Goal: Task Accomplishment & Management: Manage account settings

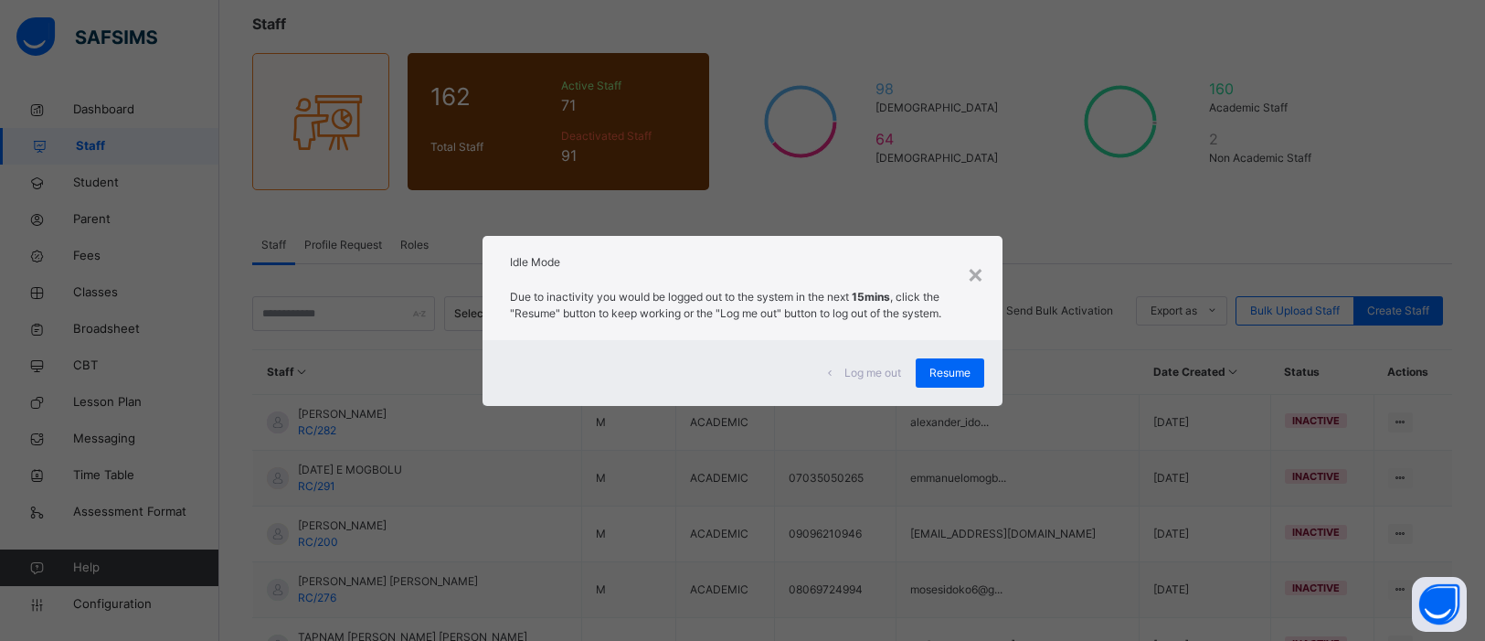
scroll to position [106, 0]
click at [945, 376] on span "Resume" at bounding box center [950, 373] width 41 height 16
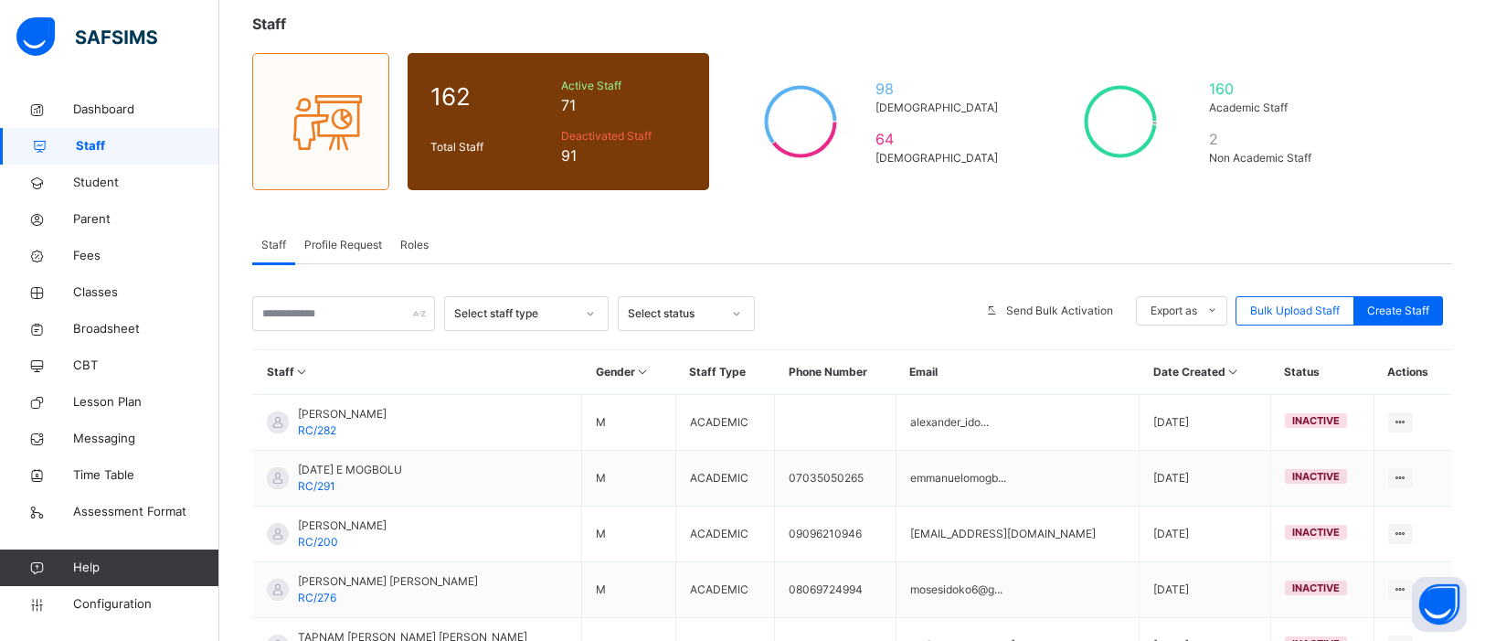
click at [346, 241] on span "Profile Request" at bounding box center [343, 245] width 78 height 16
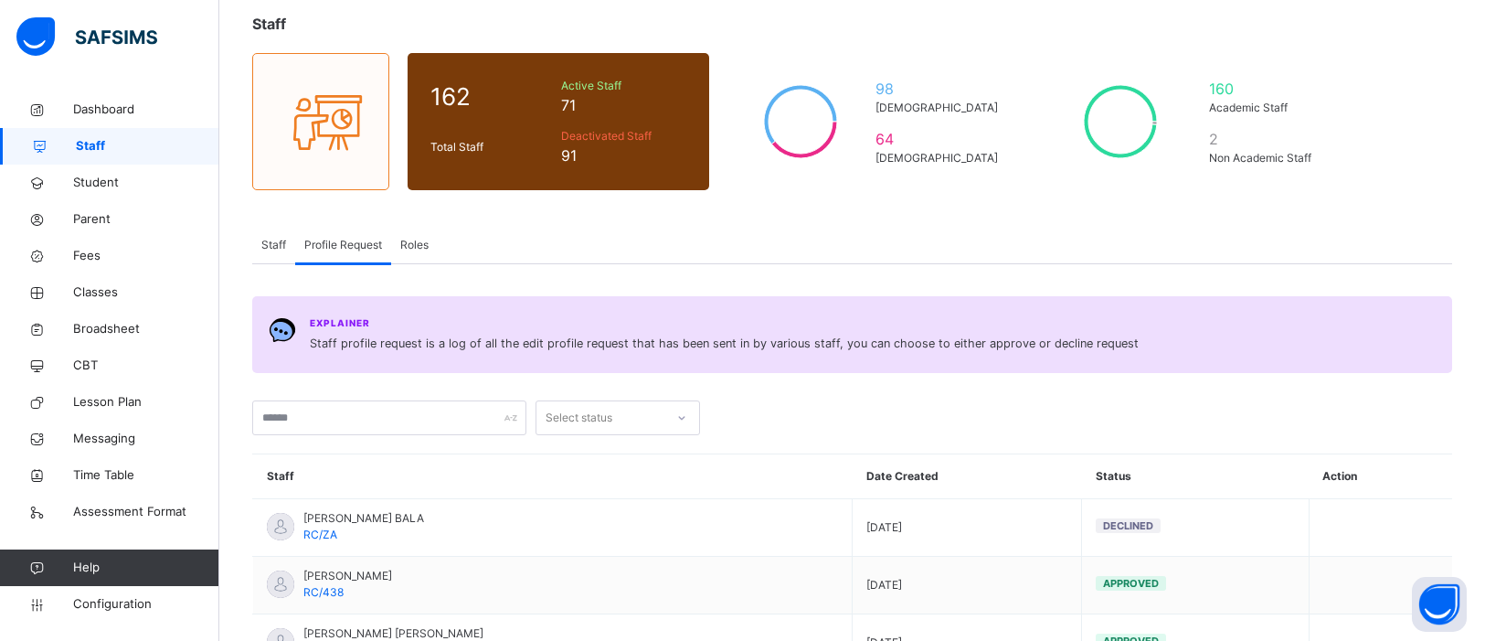
click at [426, 249] on span "Roles" at bounding box center [414, 245] width 28 height 16
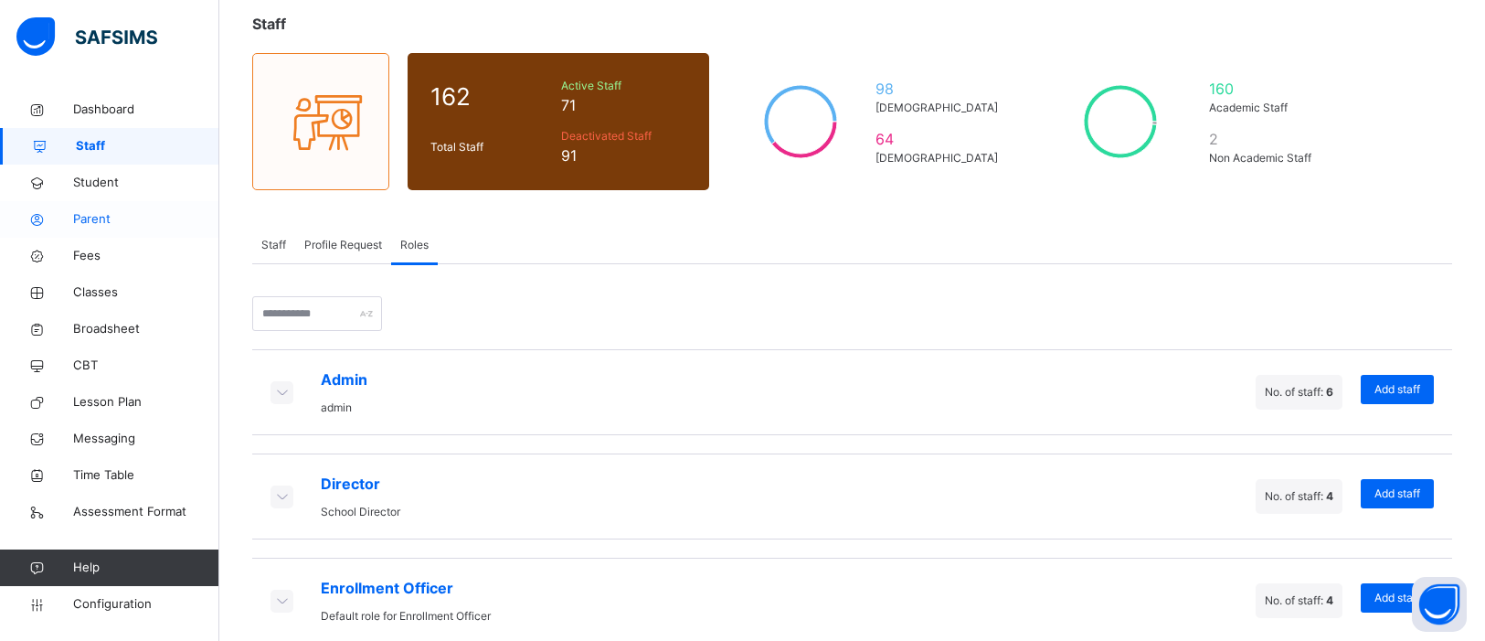
click at [90, 222] on span "Parent" at bounding box center [146, 219] width 146 height 18
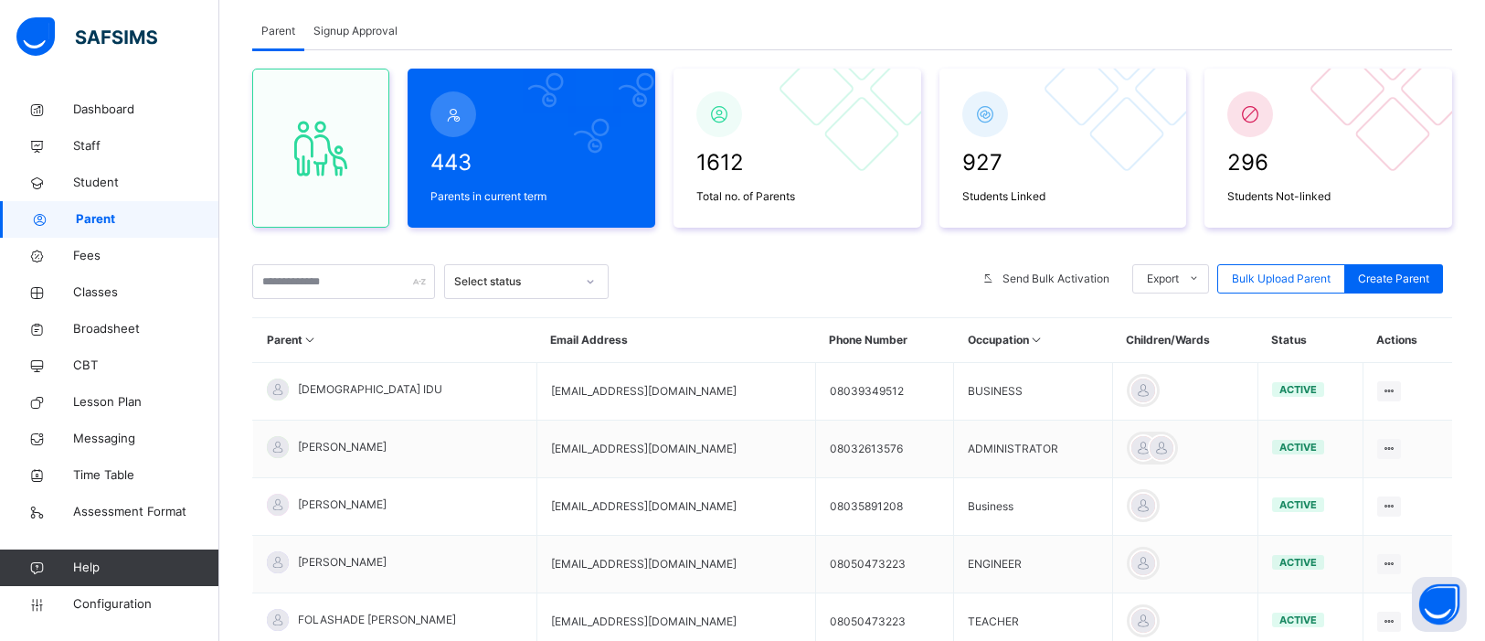
click at [349, 32] on span "Signup Approval" at bounding box center [356, 31] width 84 height 16
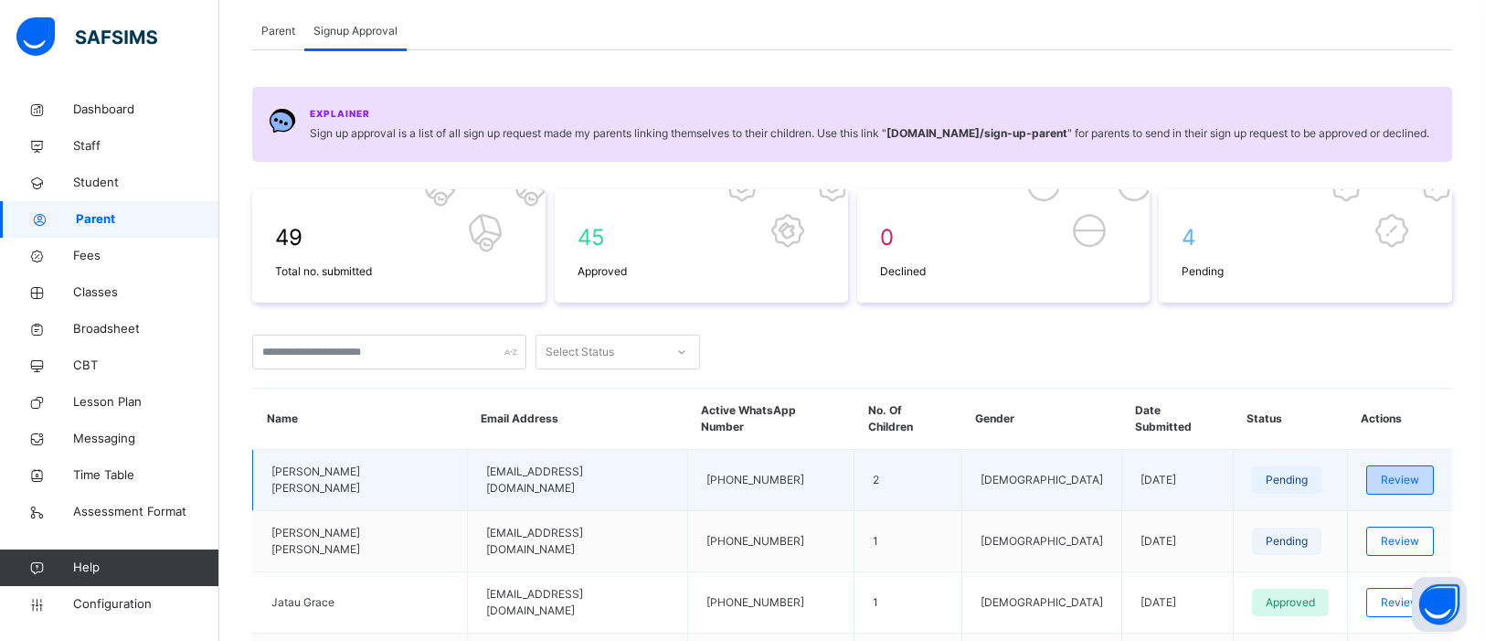
click at [1381, 477] on span "Review" at bounding box center [1400, 480] width 38 height 16
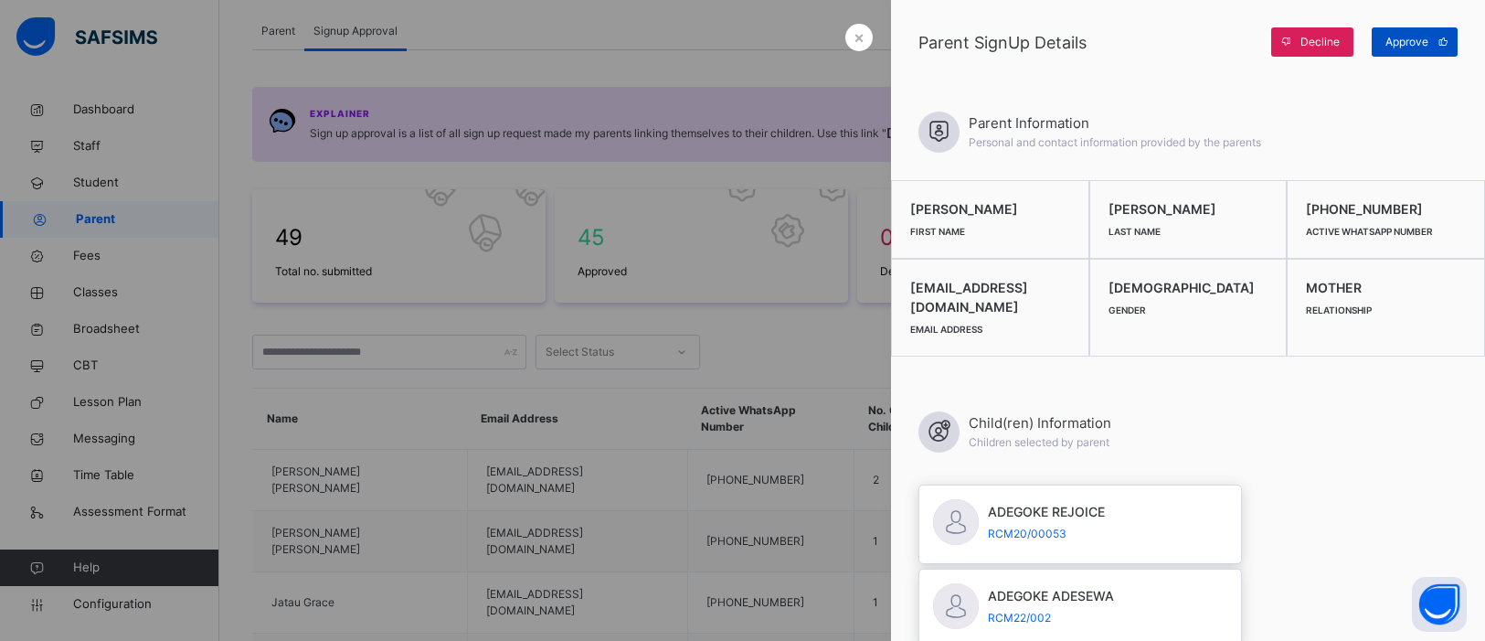
click at [1415, 51] on div "Approve" at bounding box center [1415, 41] width 86 height 29
click at [856, 31] on span "×" at bounding box center [859, 37] width 11 height 25
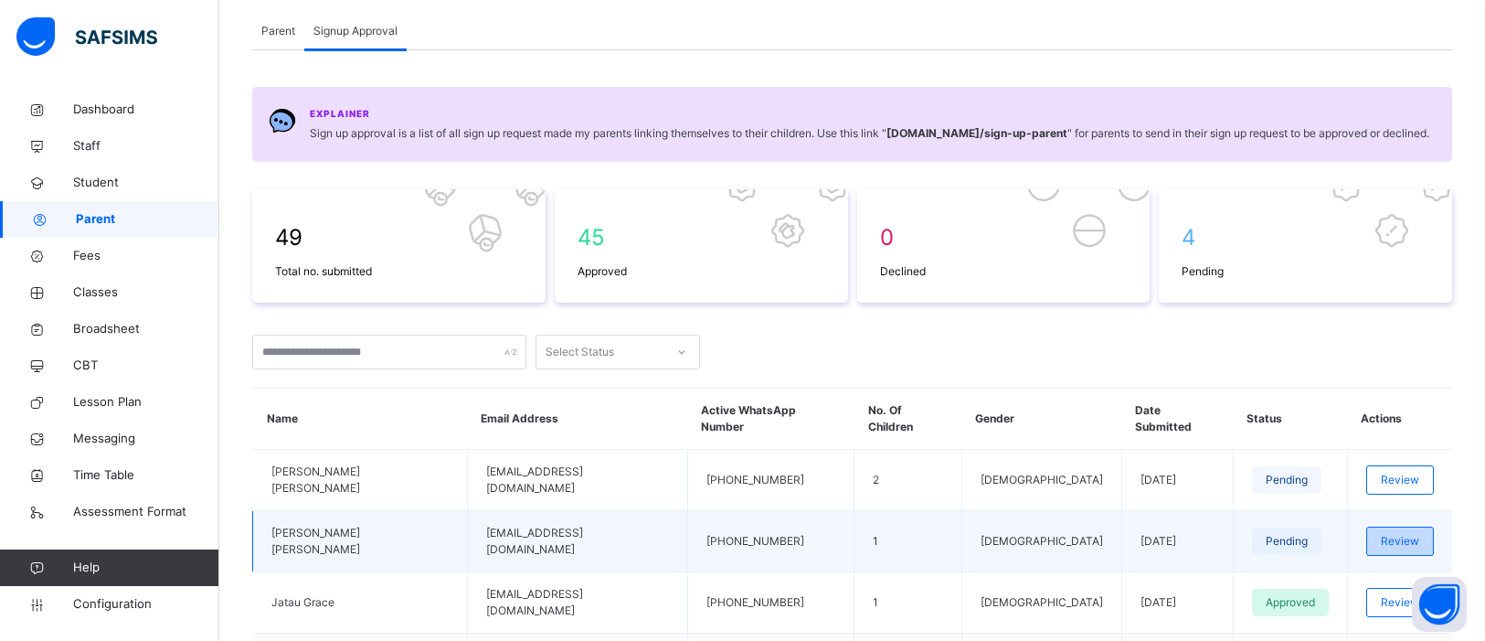
click at [1393, 544] on div "Review" at bounding box center [1400, 540] width 68 height 29
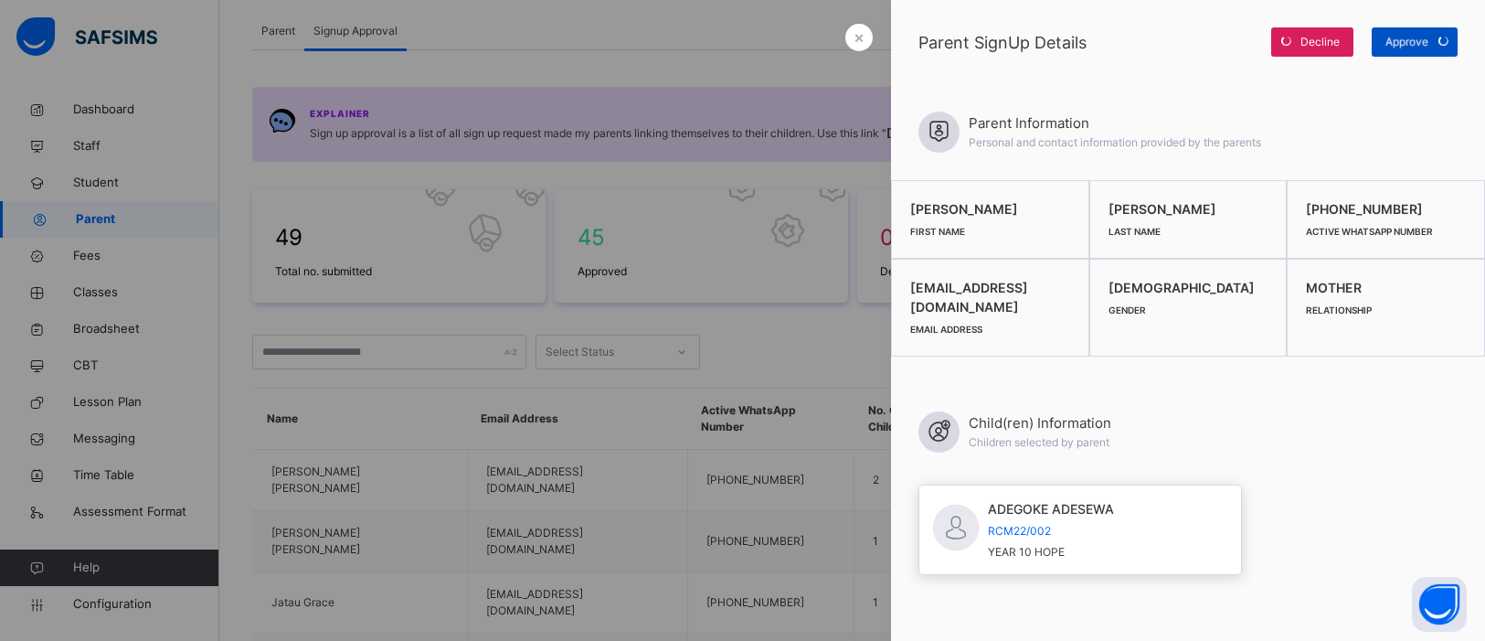
click at [1430, 42] on div "Approve" at bounding box center [1415, 41] width 86 height 29
click at [1418, 39] on span "Approve" at bounding box center [1407, 42] width 43 height 16
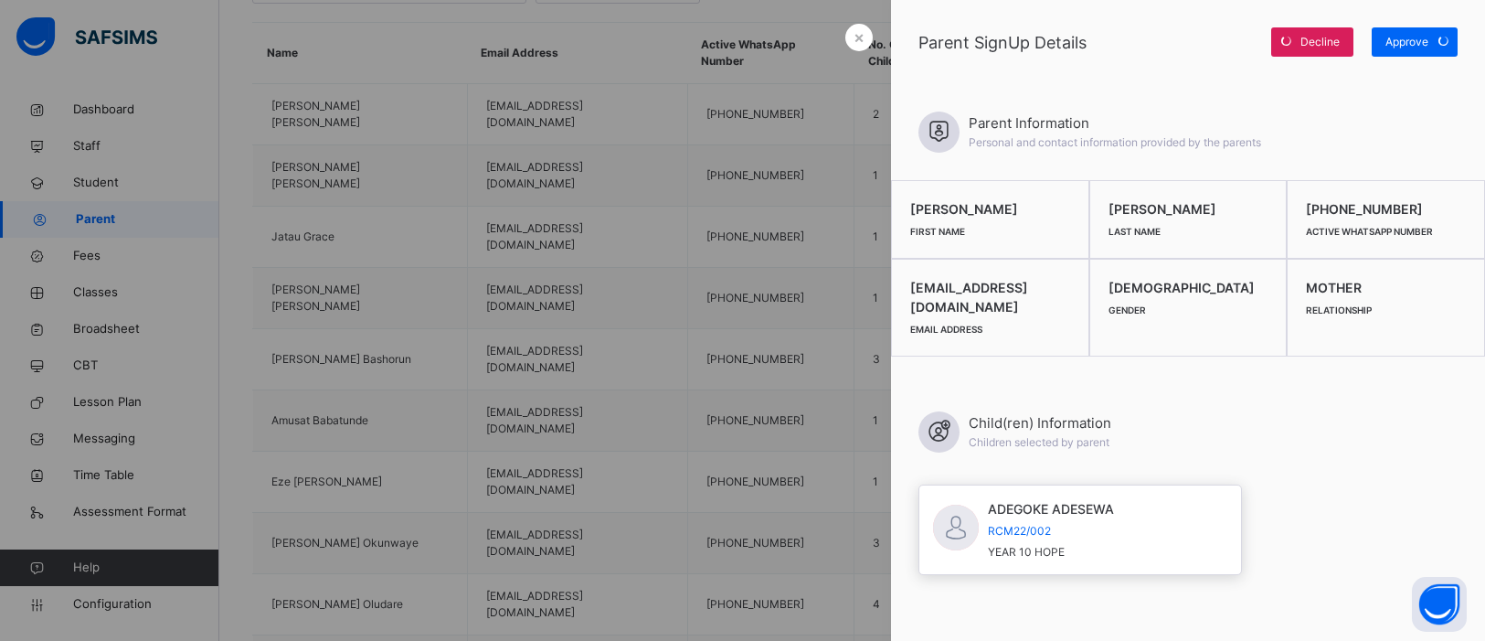
scroll to position [476, 0]
click at [728, 298] on div at bounding box center [742, 320] width 1485 height 641
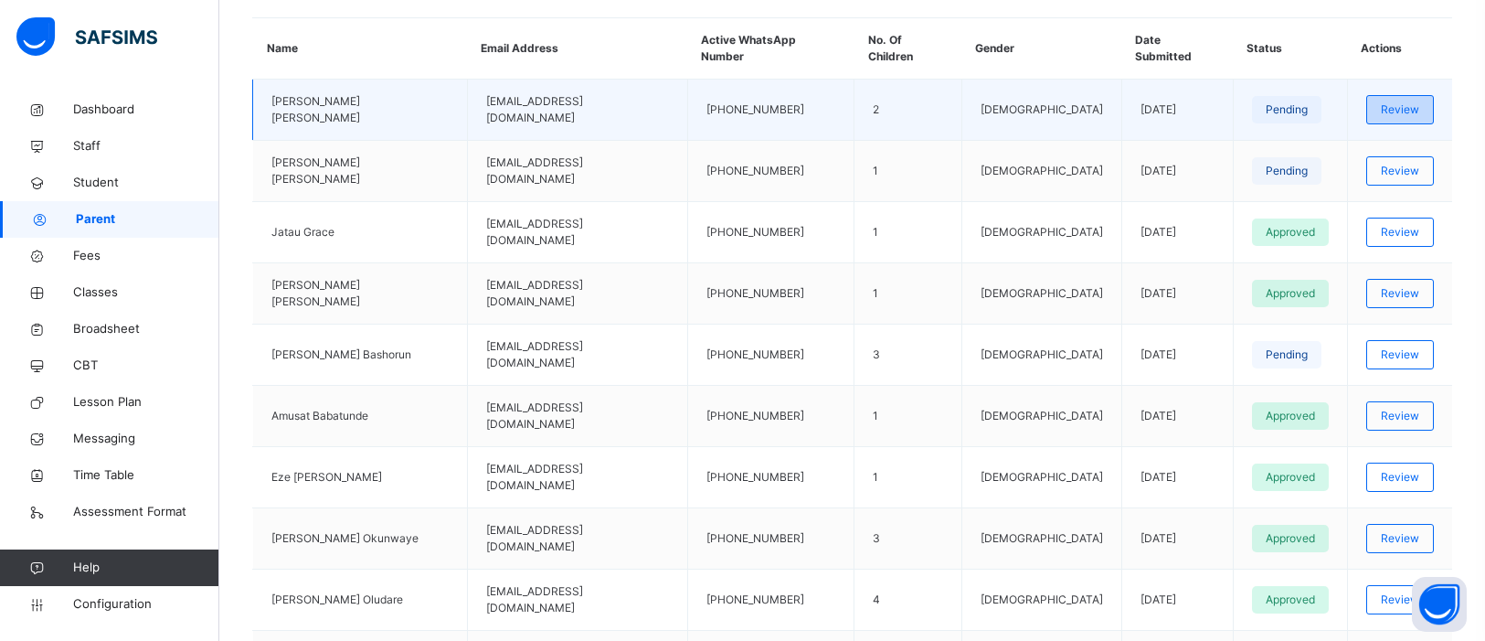
click at [1381, 109] on span "Review" at bounding box center [1400, 109] width 38 height 16
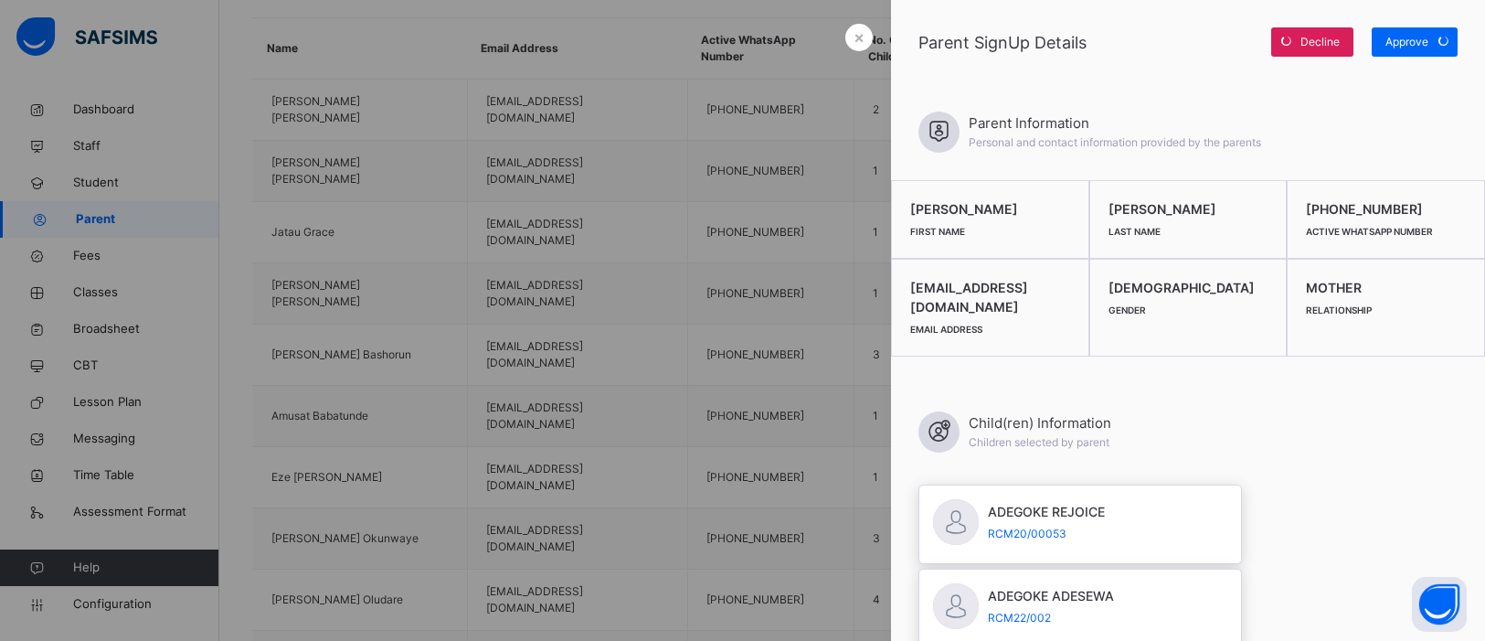
click at [466, 241] on div at bounding box center [742, 320] width 1485 height 641
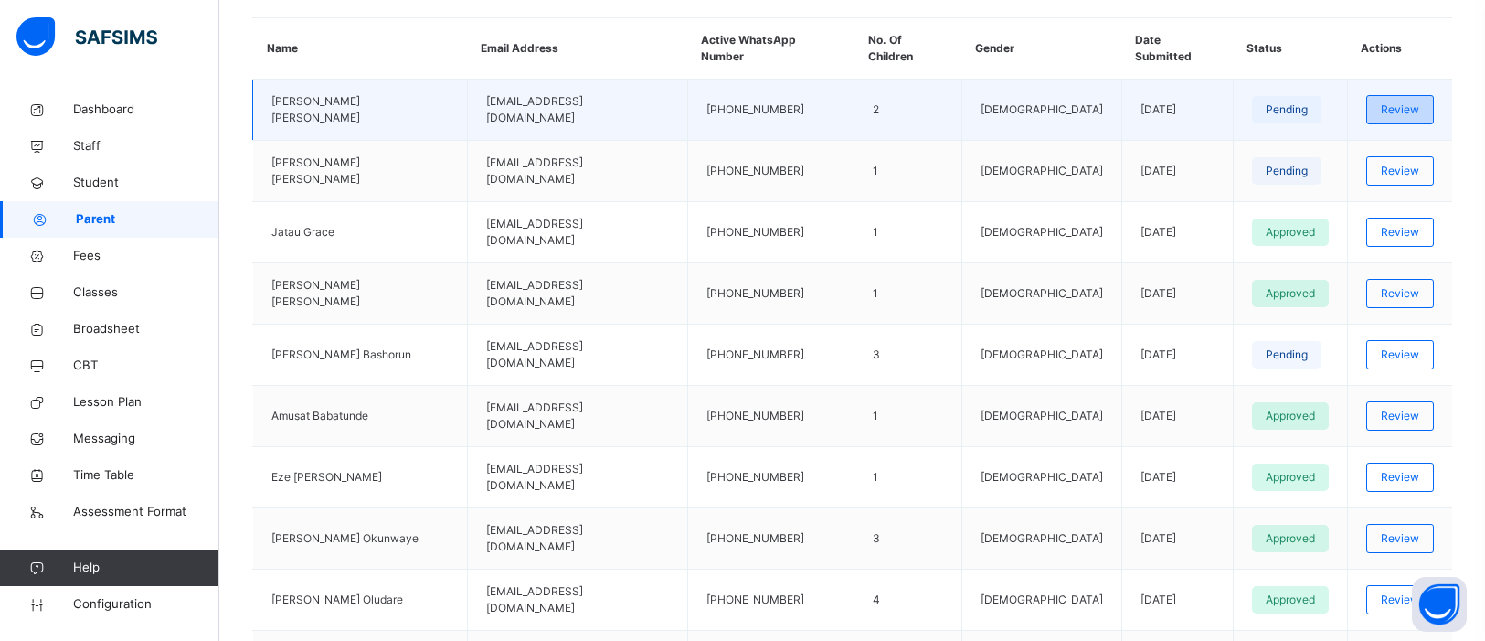
click at [1381, 109] on span "Review" at bounding box center [1400, 109] width 38 height 16
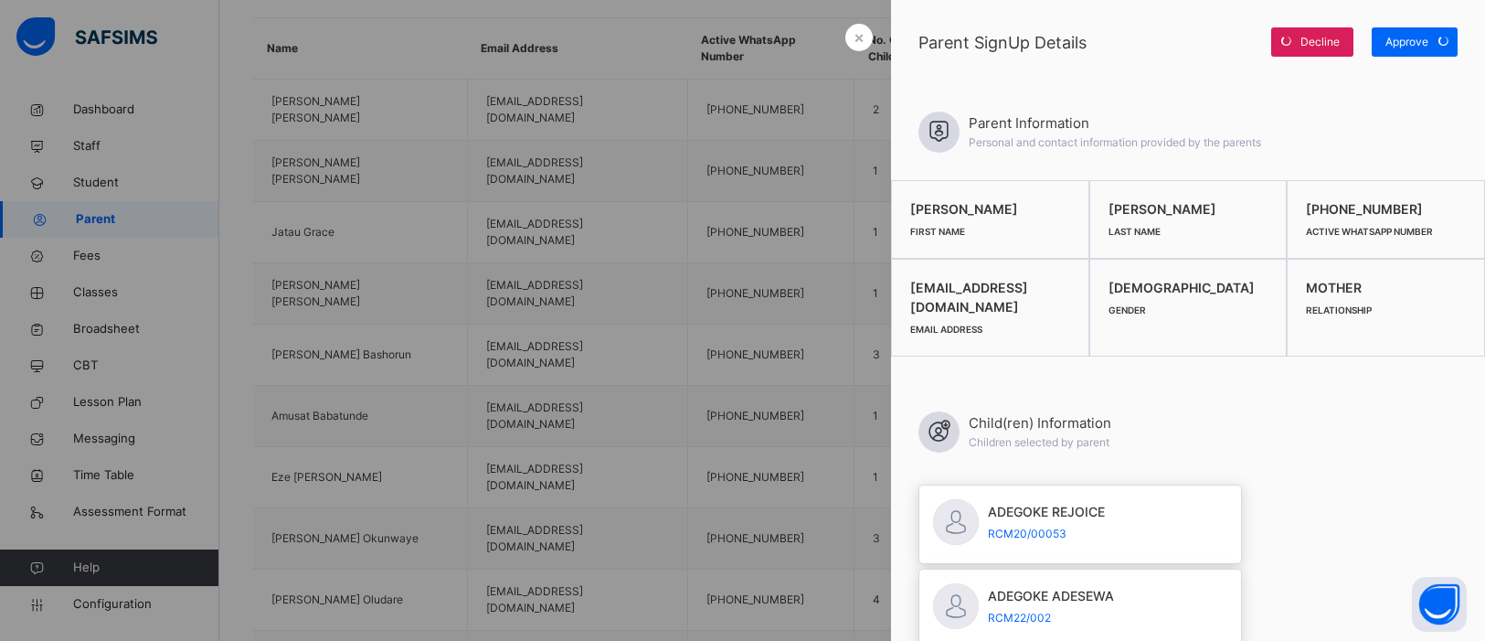
click at [511, 320] on div at bounding box center [742, 320] width 1485 height 641
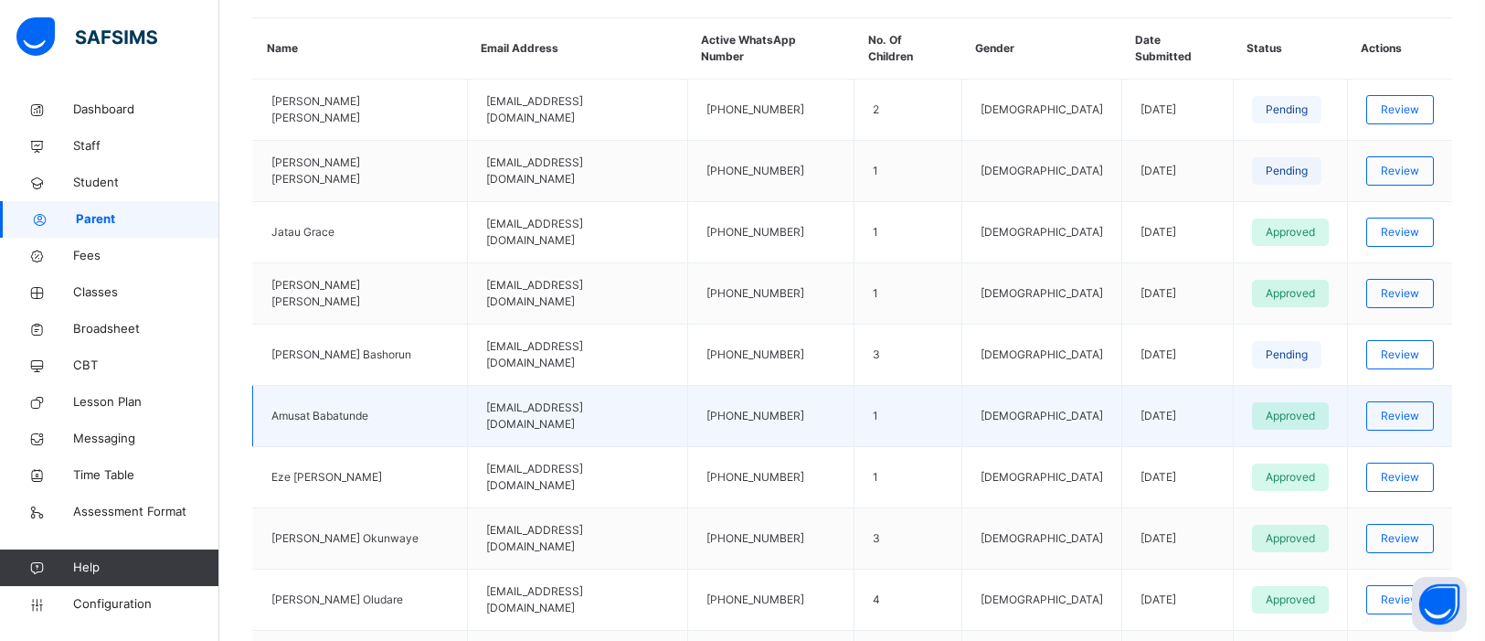
click at [876, 391] on td "1" at bounding box center [909, 416] width 108 height 61
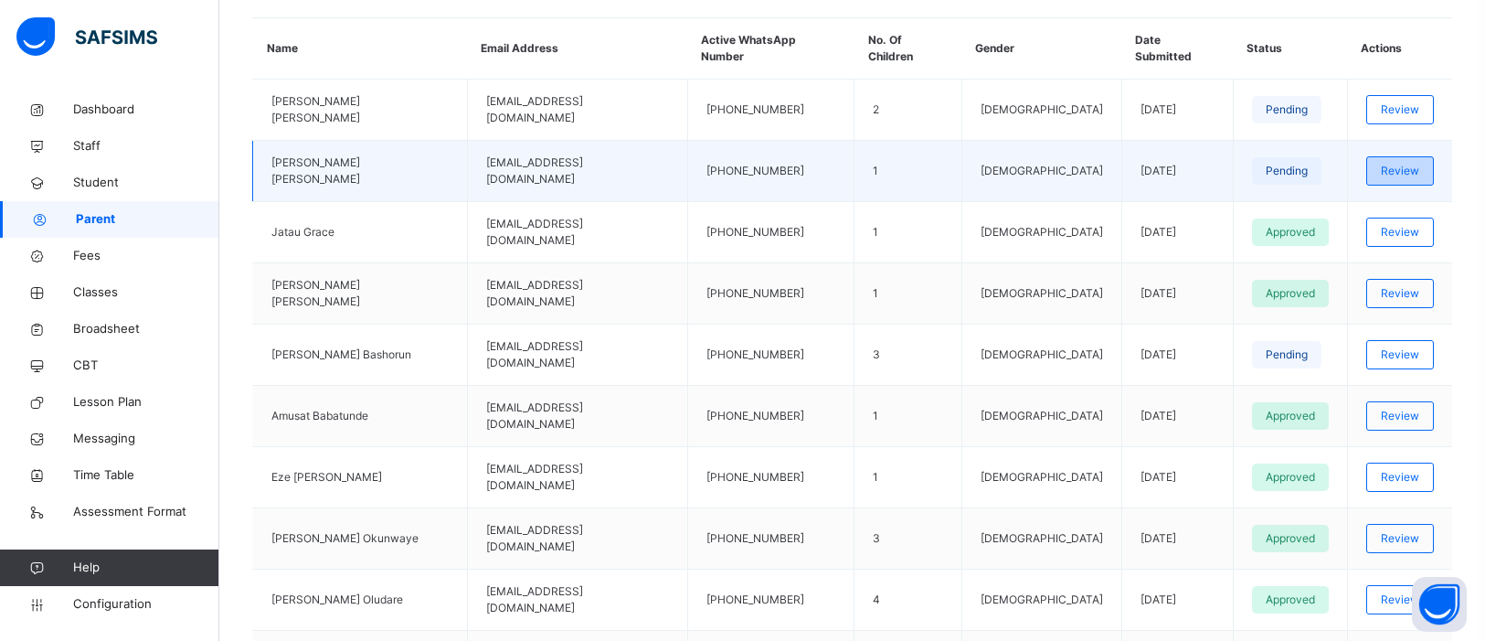
click at [1388, 175] on div "Review" at bounding box center [1400, 170] width 68 height 29
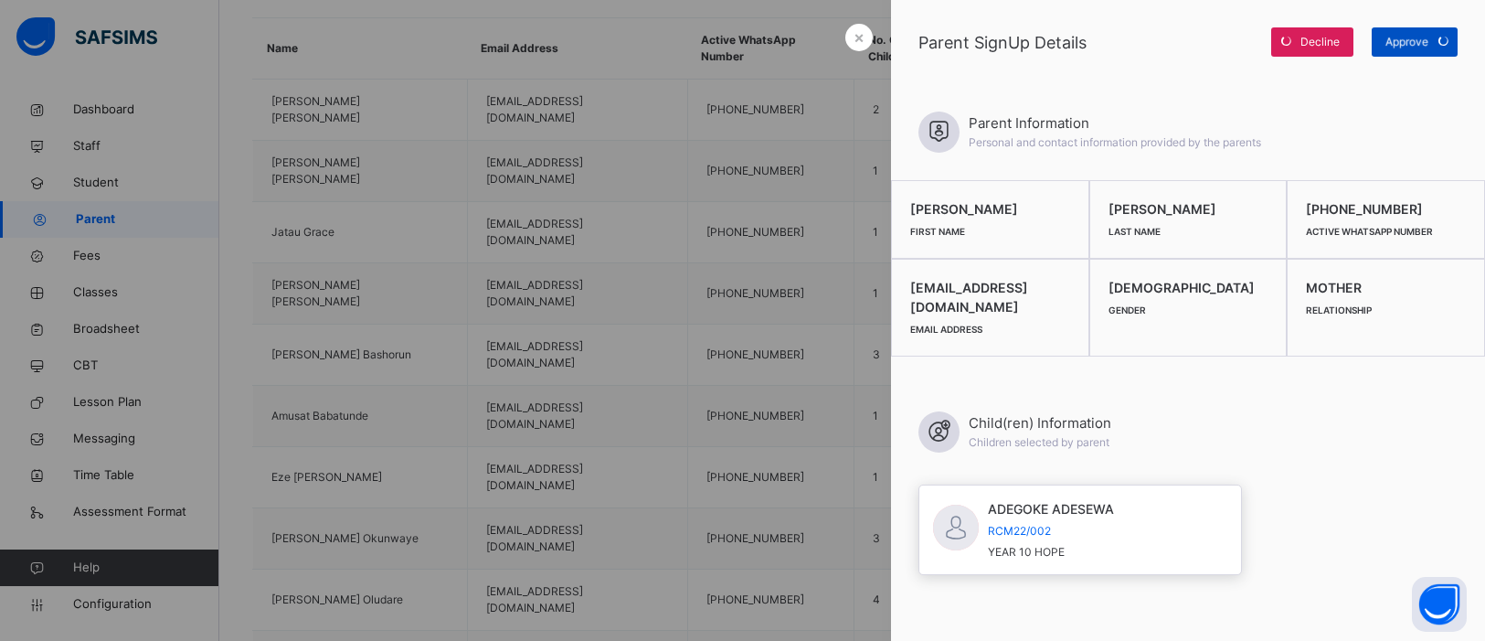
click at [1414, 37] on div "Approve" at bounding box center [1415, 41] width 86 height 29
click at [1414, 37] on span "Approve" at bounding box center [1407, 42] width 43 height 16
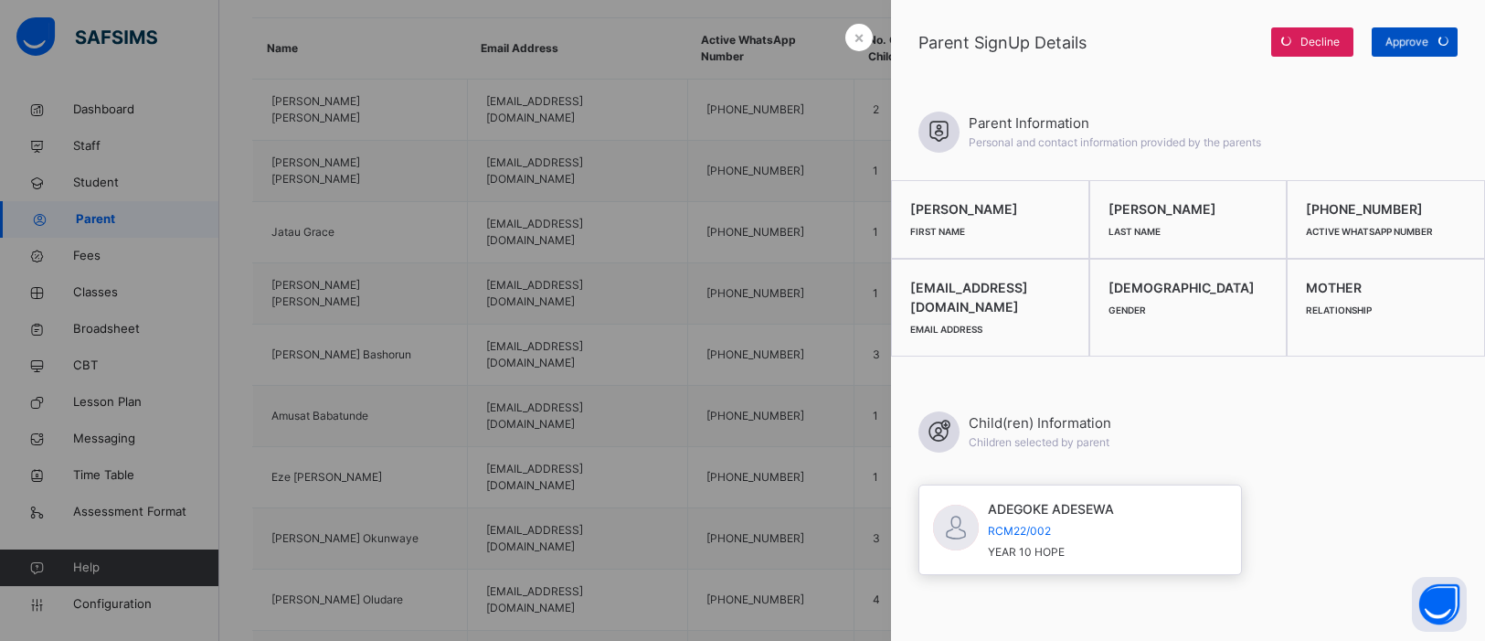
click at [1414, 37] on div "Approve" at bounding box center [1415, 41] width 86 height 29
click at [603, 165] on div at bounding box center [742, 320] width 1485 height 641
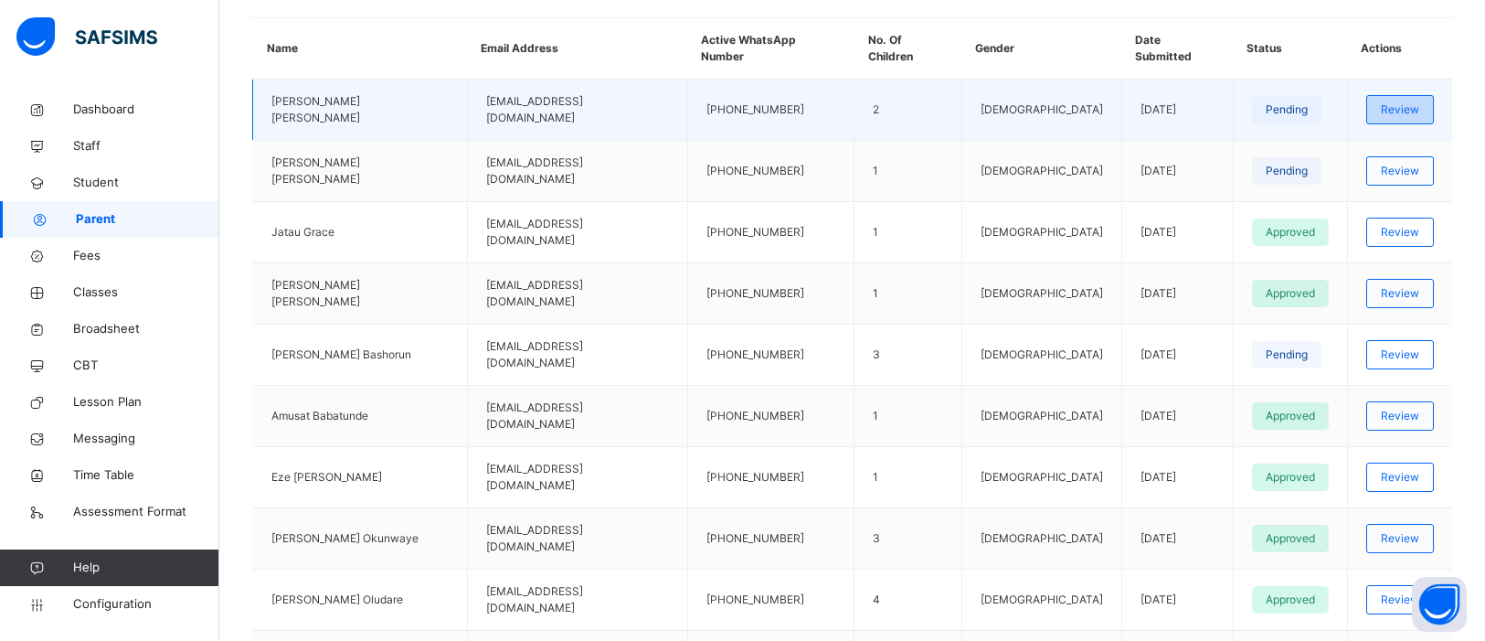
click at [1385, 107] on span "Review" at bounding box center [1400, 109] width 38 height 16
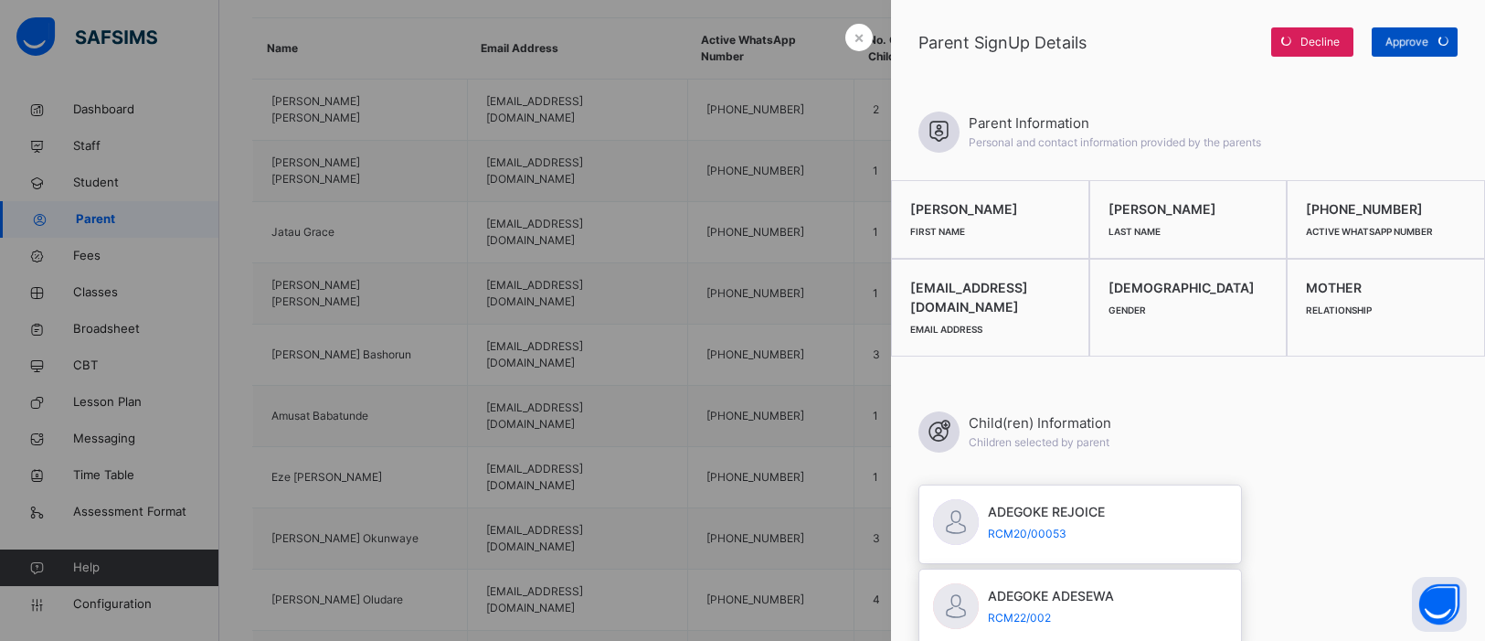
click at [1414, 45] on div "Approve" at bounding box center [1415, 41] width 86 height 29
click at [1414, 45] on span "Approve" at bounding box center [1407, 42] width 43 height 16
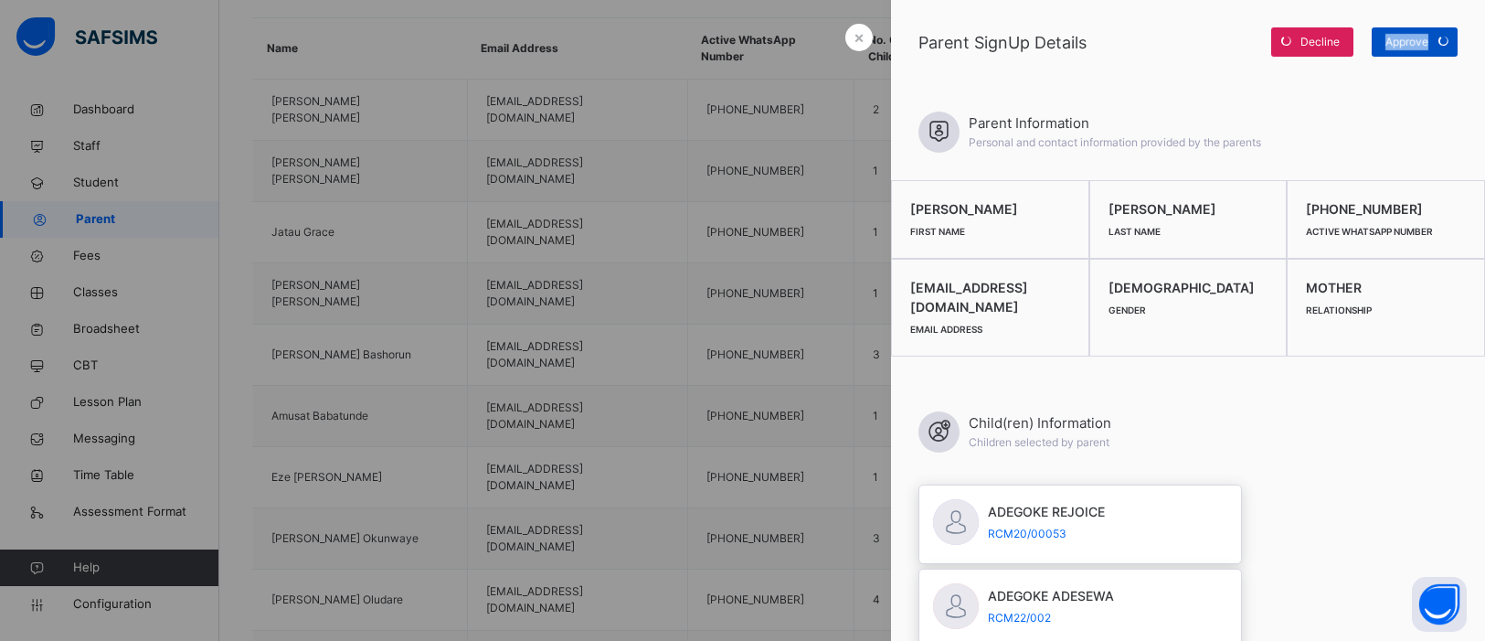
click at [1414, 45] on span "Approve" at bounding box center [1407, 42] width 43 height 16
click at [1414, 45] on div "Approve" at bounding box center [1415, 41] width 86 height 29
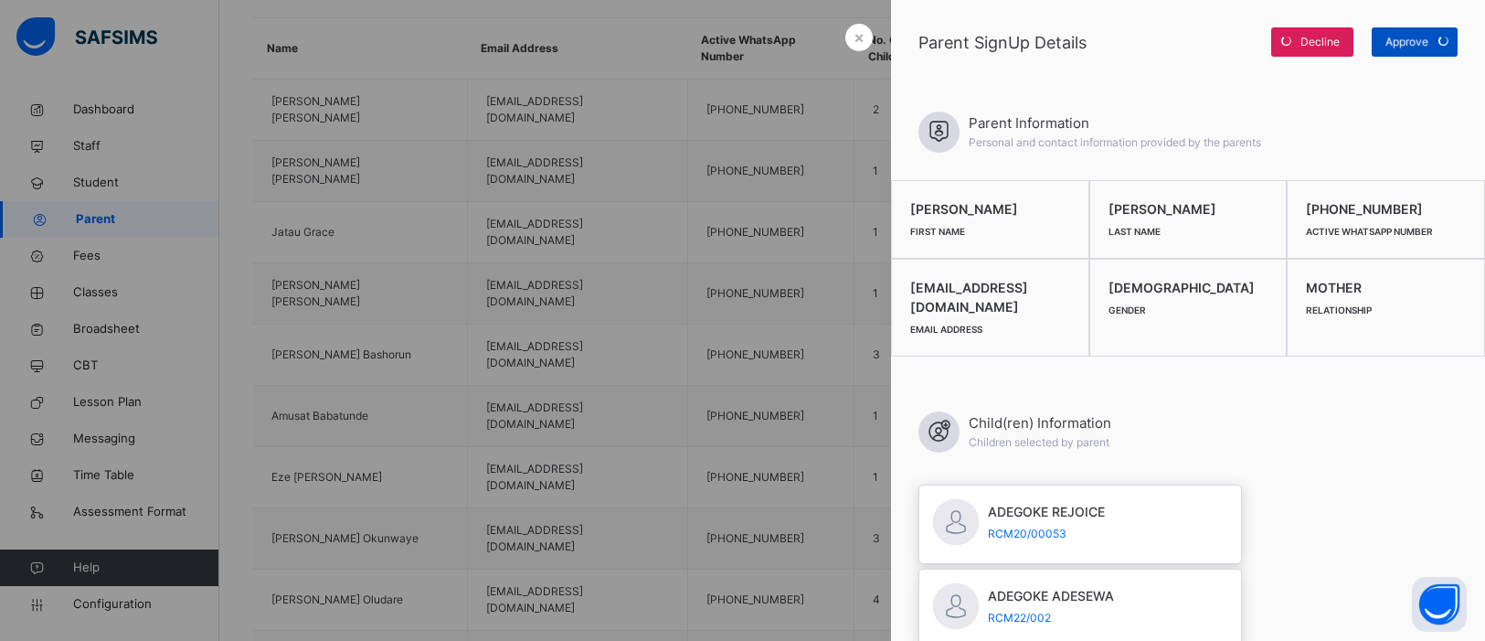
click at [1414, 45] on div "Approve" at bounding box center [1415, 41] width 86 height 29
click at [1414, 45] on span "Approve" at bounding box center [1407, 42] width 43 height 16
click at [347, 225] on div at bounding box center [742, 320] width 1485 height 641
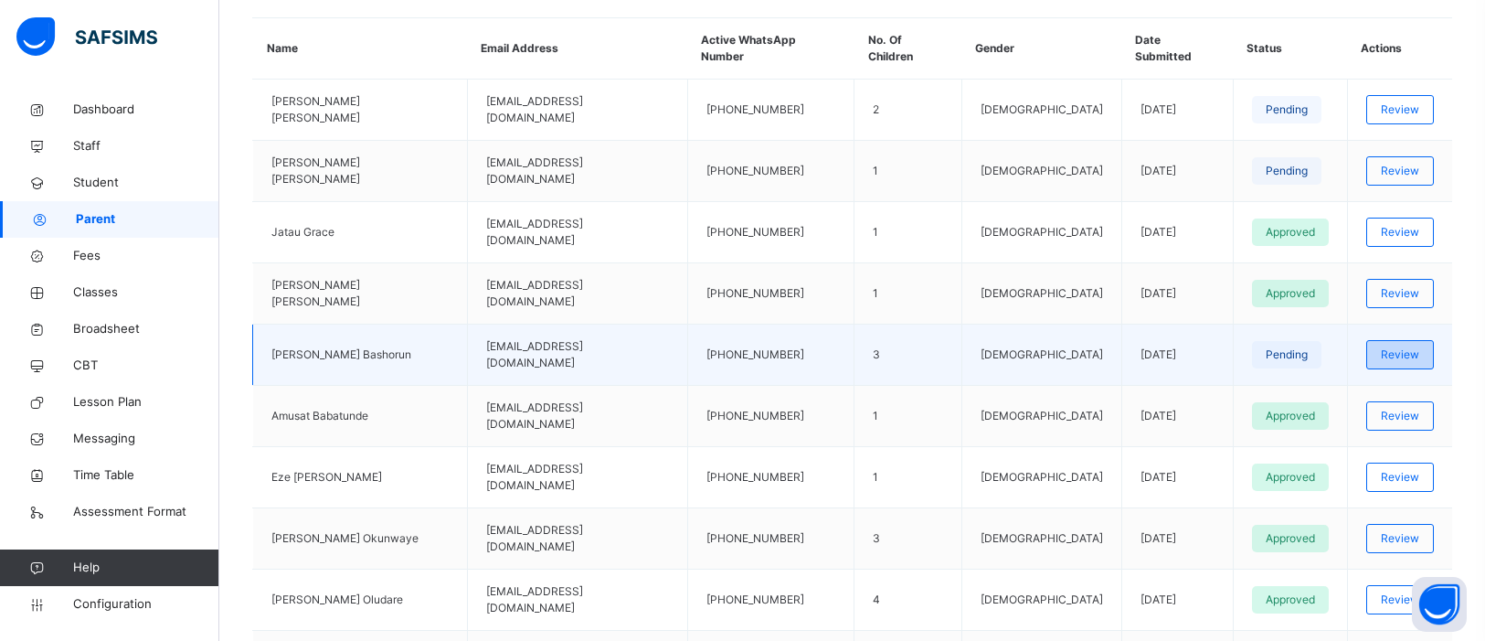
click at [1382, 346] on span "Review" at bounding box center [1400, 354] width 38 height 16
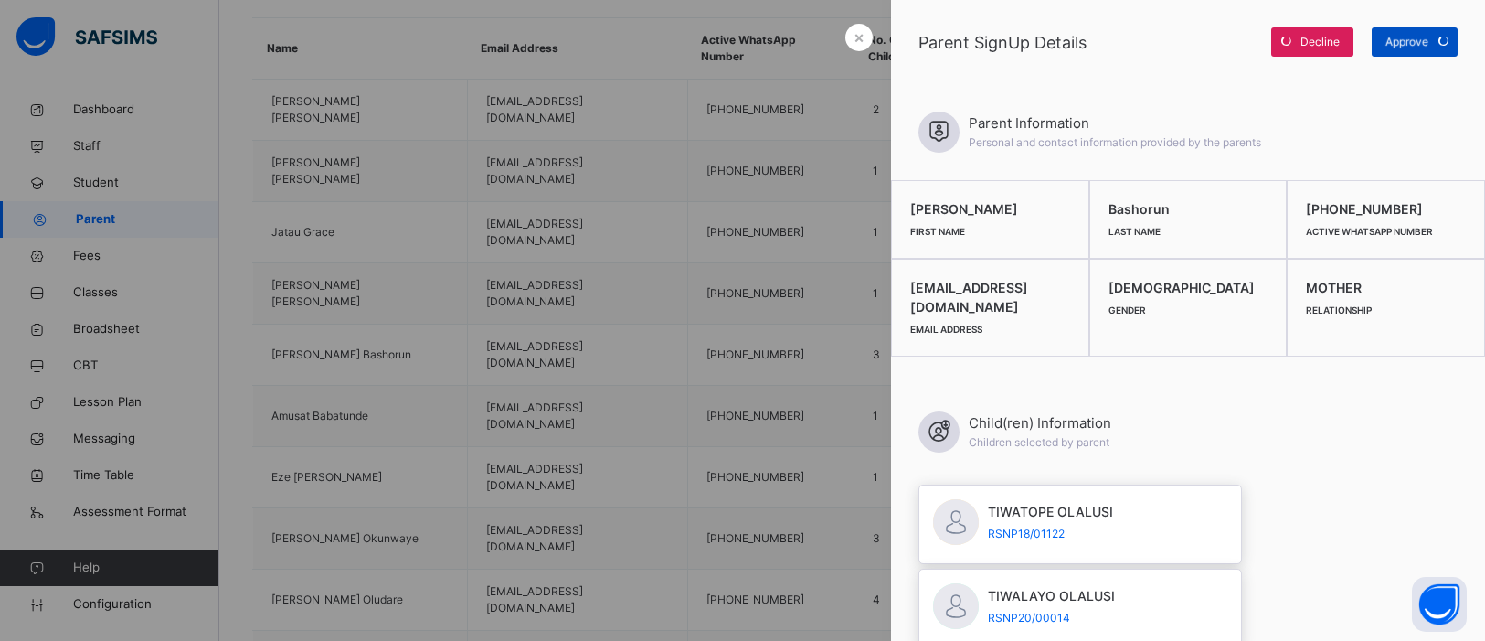
click at [1423, 43] on div "Approve" at bounding box center [1415, 41] width 86 height 29
click at [1423, 43] on span "Approve" at bounding box center [1407, 42] width 43 height 16
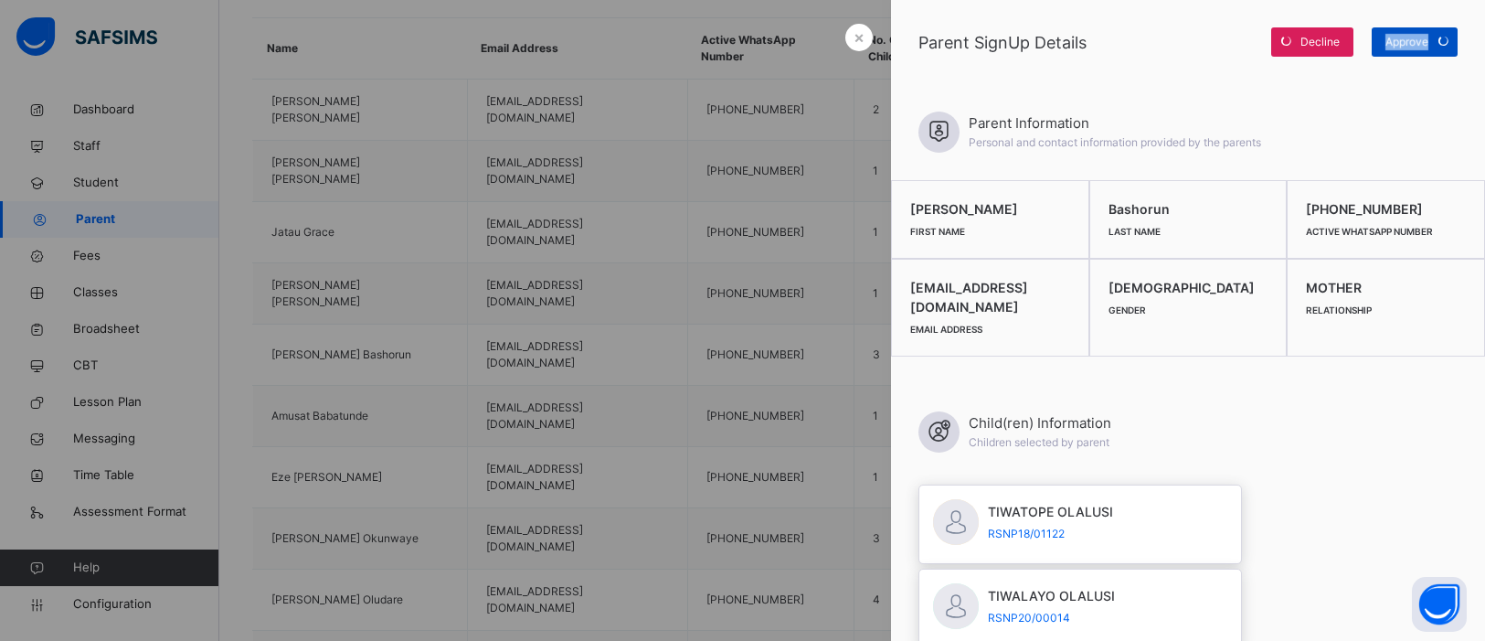
click at [1423, 43] on span "Approve" at bounding box center [1407, 42] width 43 height 16
click at [637, 200] on div at bounding box center [742, 320] width 1485 height 641
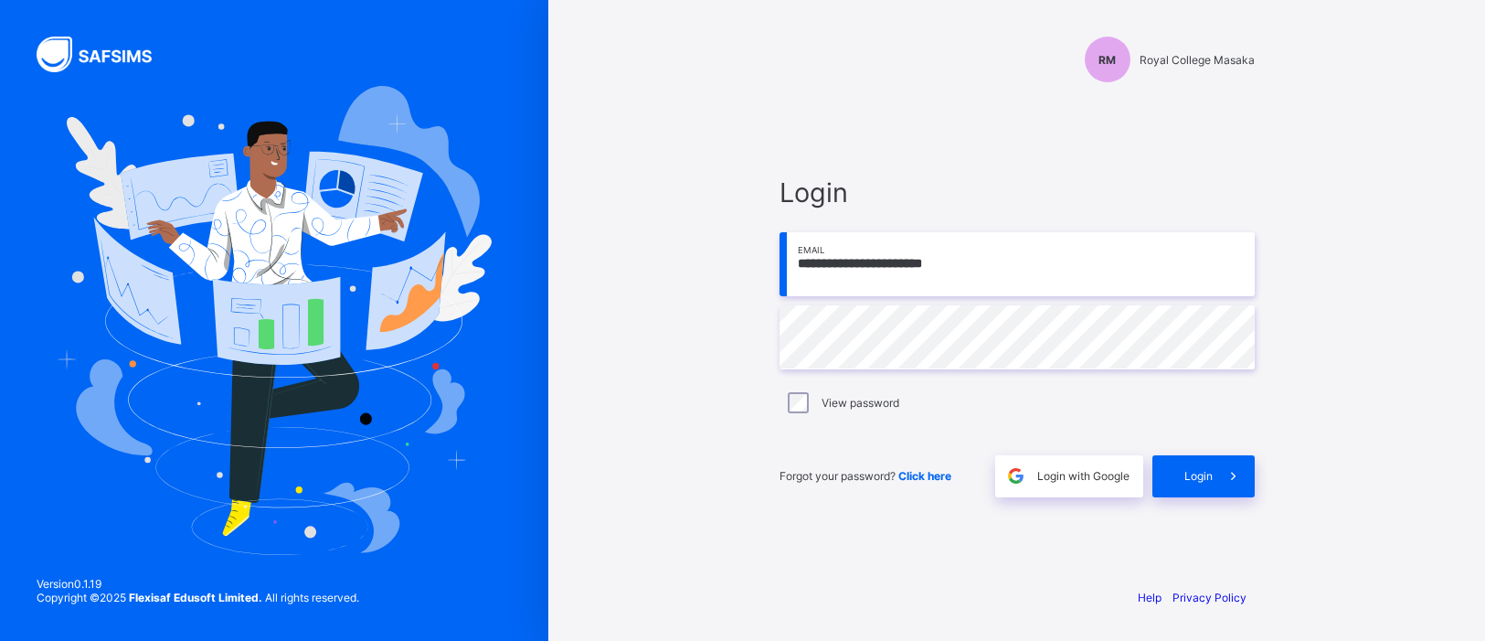
type input "**********"
click at [1186, 468] on div "Login" at bounding box center [1204, 476] width 102 height 42
type input "**********"
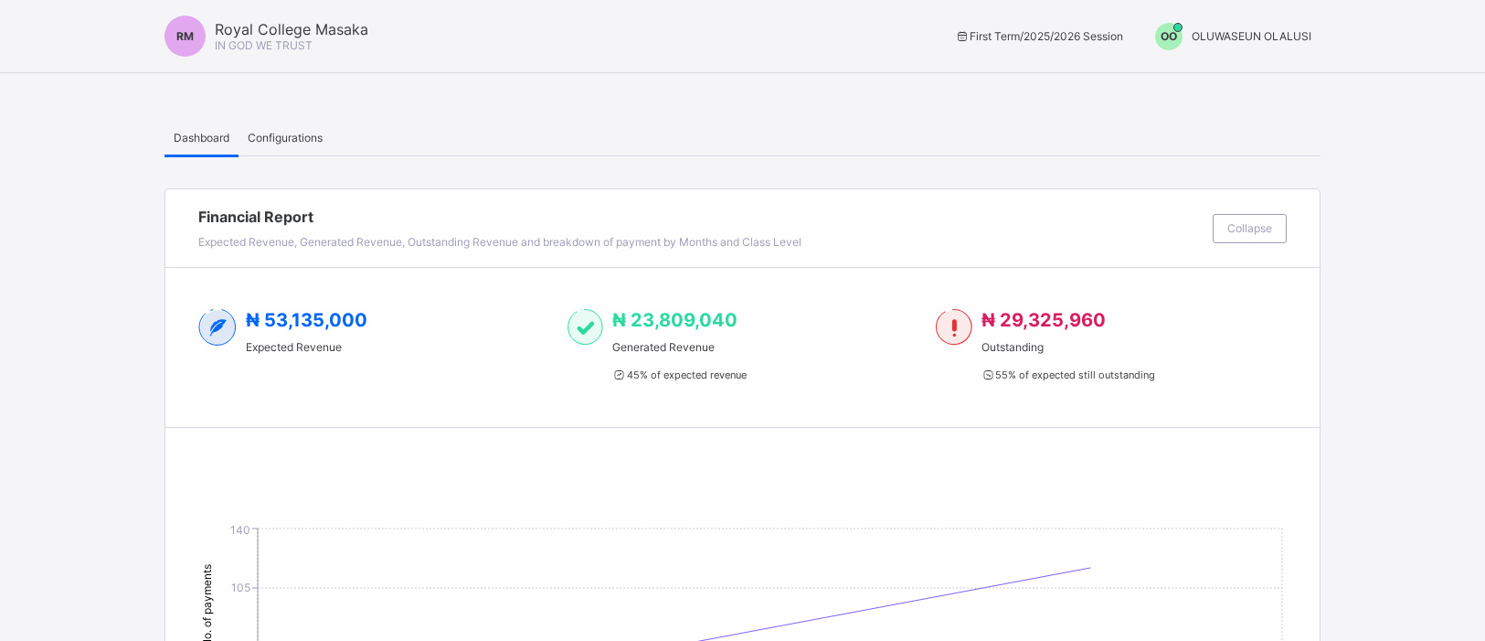
click at [1175, 40] on span "OO" at bounding box center [1169, 36] width 16 height 14
click at [1190, 77] on span "Switch to Admin View" at bounding box center [1243, 78] width 139 height 21
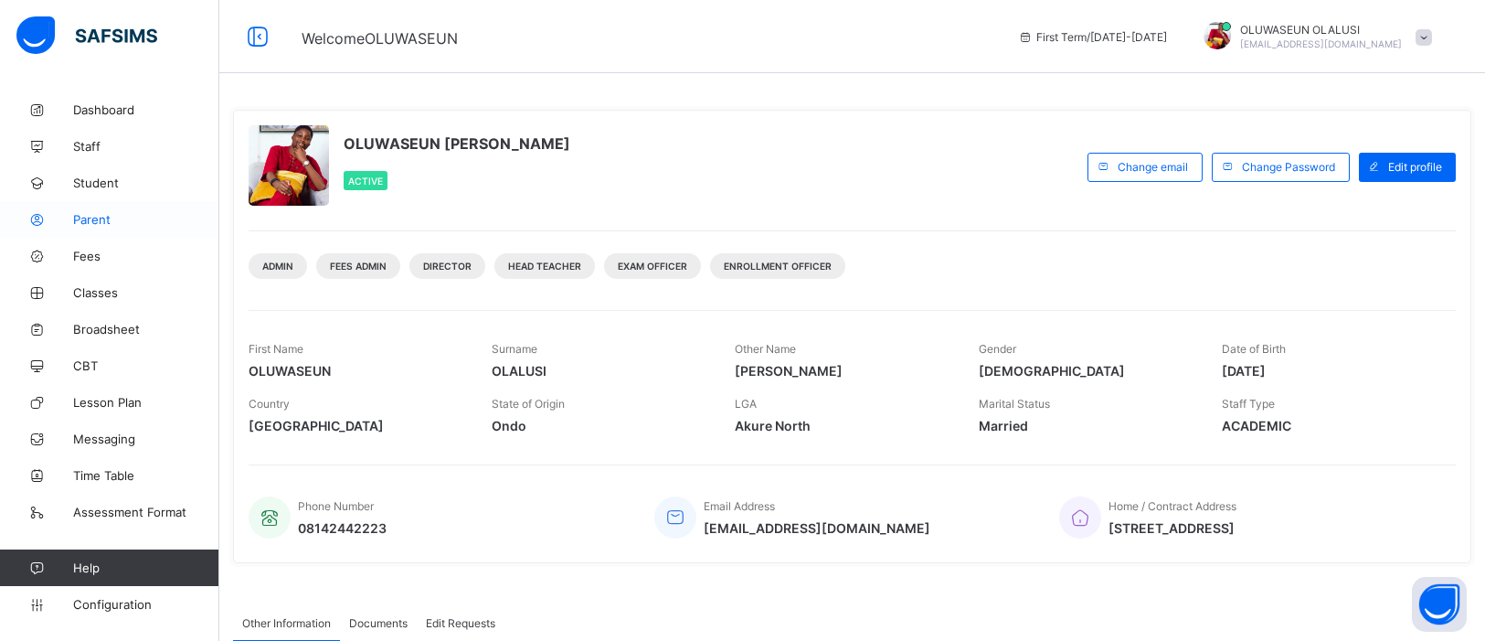
click at [98, 223] on span "Parent" at bounding box center [146, 219] width 146 height 15
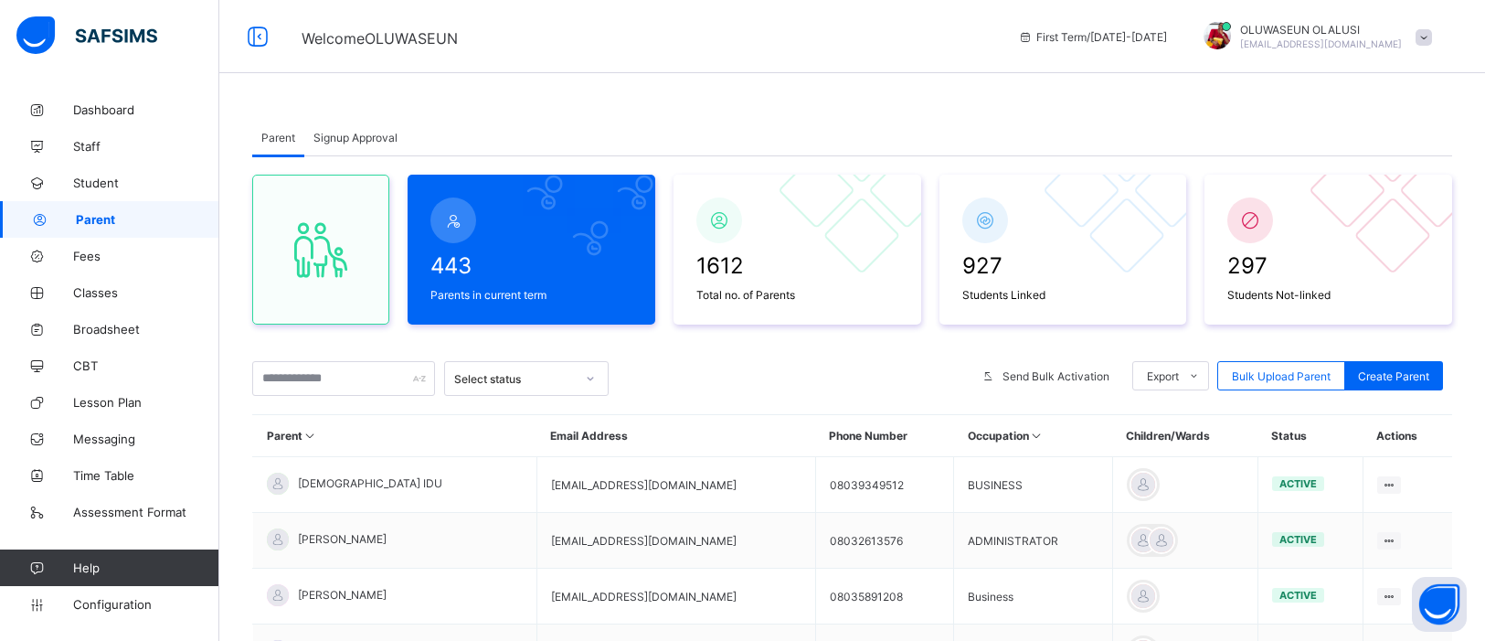
click at [376, 131] on span "Signup Approval" at bounding box center [356, 138] width 84 height 14
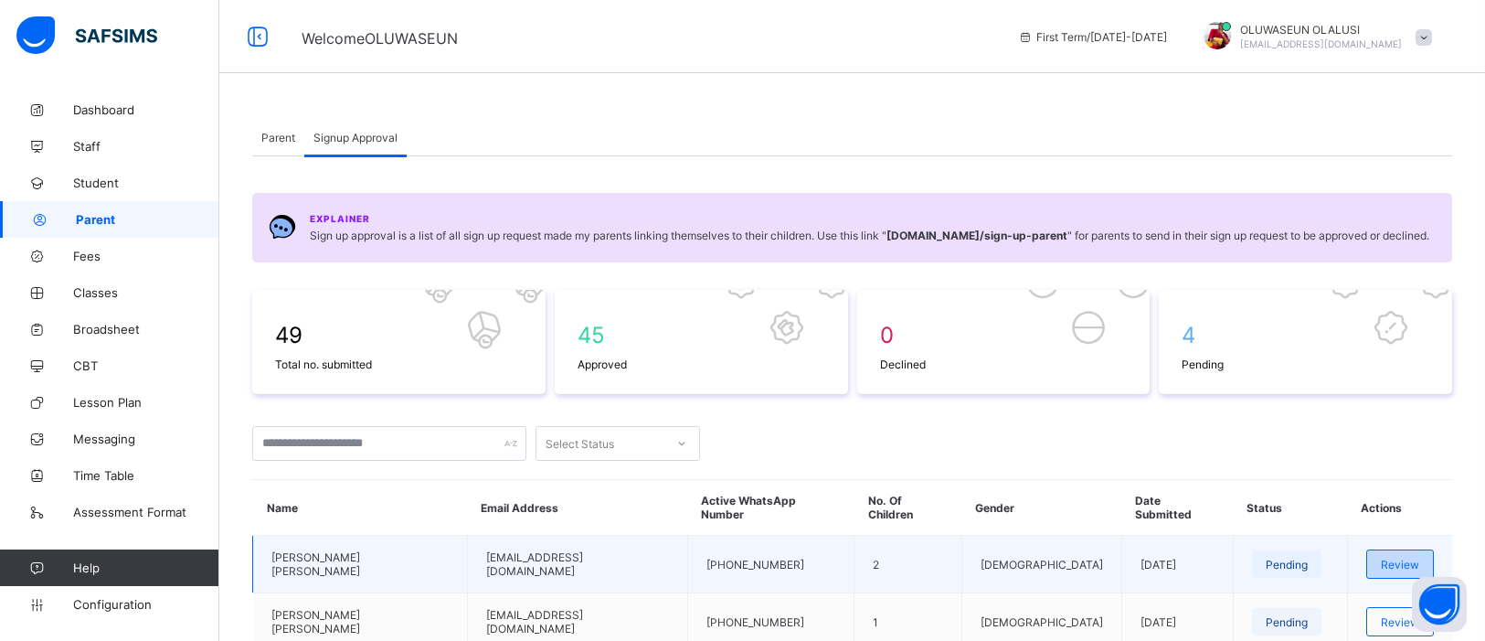
click at [1381, 558] on span "Review" at bounding box center [1400, 565] width 38 height 14
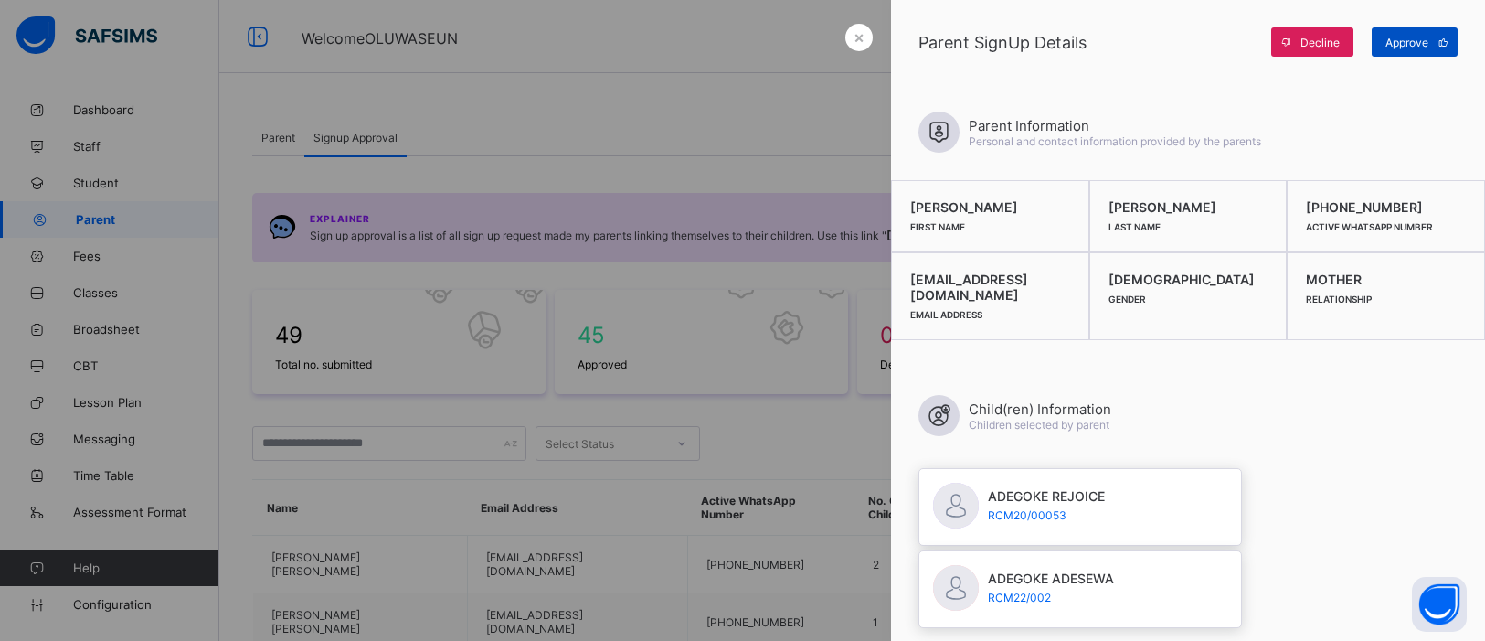
click at [1417, 34] on div "Approve" at bounding box center [1415, 41] width 86 height 29
click at [857, 28] on span "×" at bounding box center [859, 36] width 11 height 19
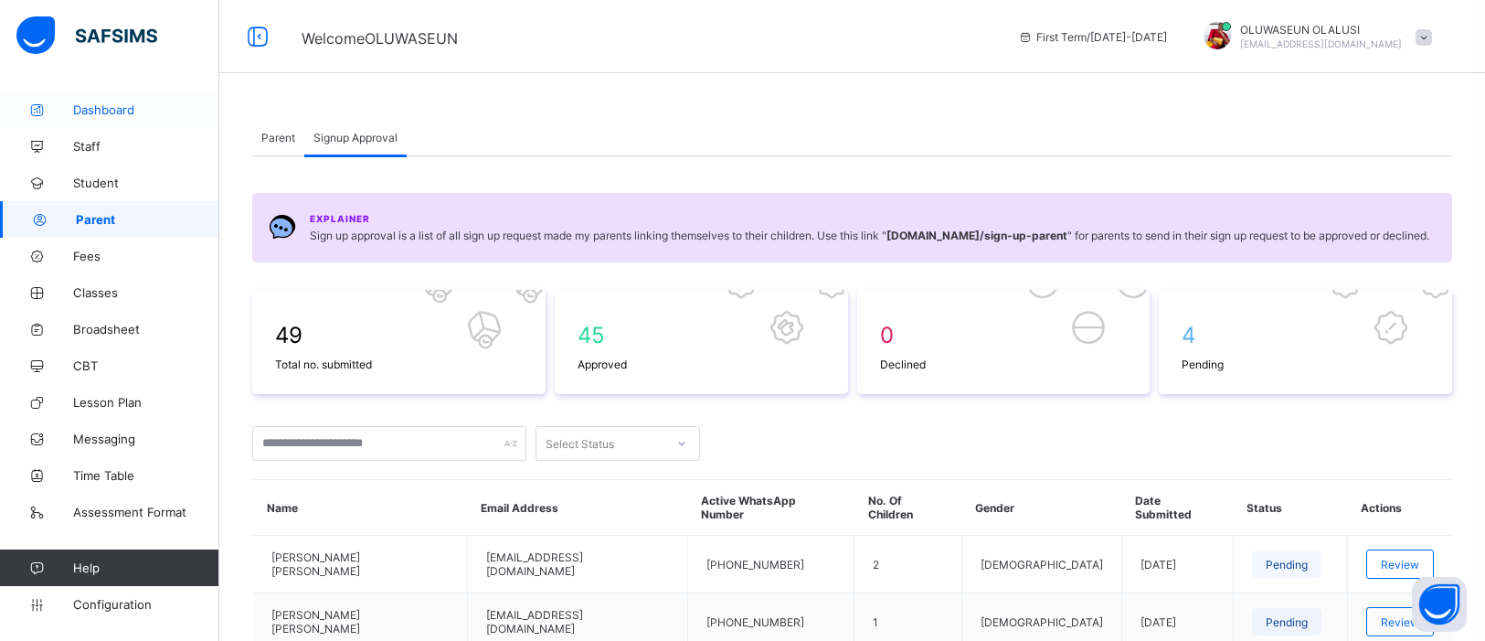
click at [98, 105] on span "Dashboard" at bounding box center [146, 109] width 146 height 15
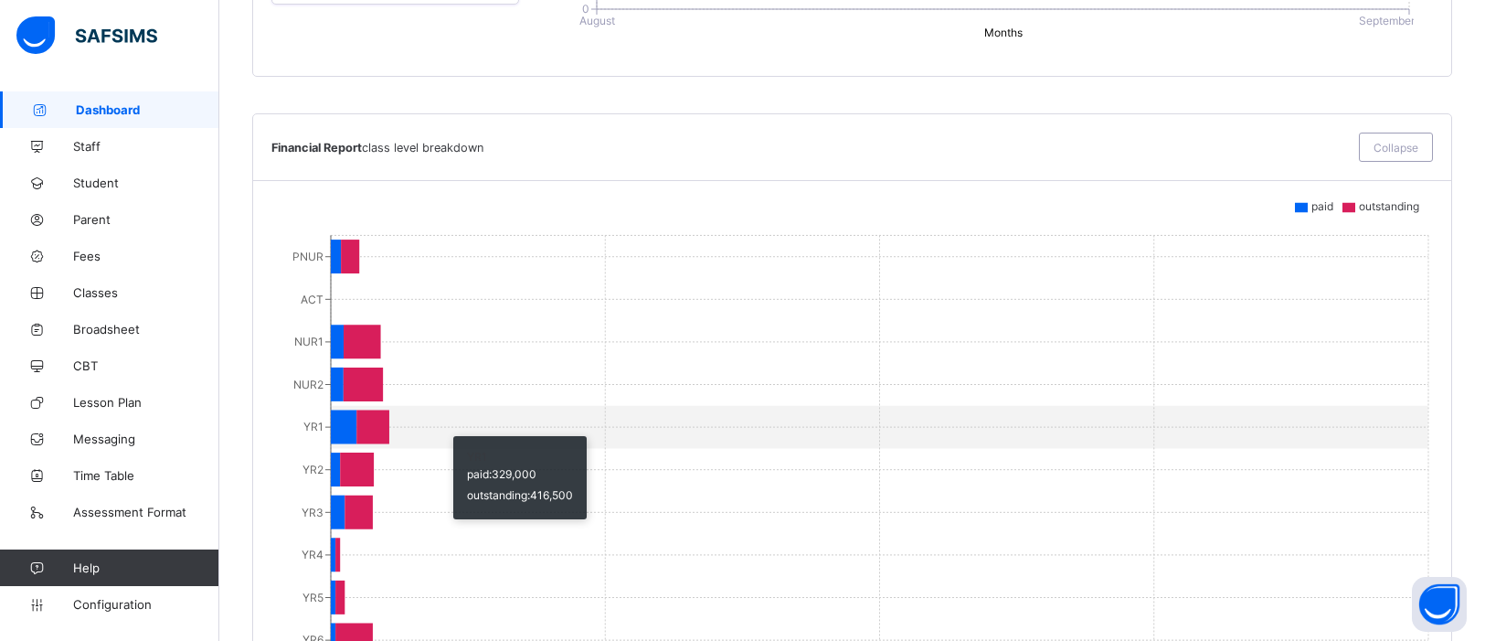
scroll to position [1248, 0]
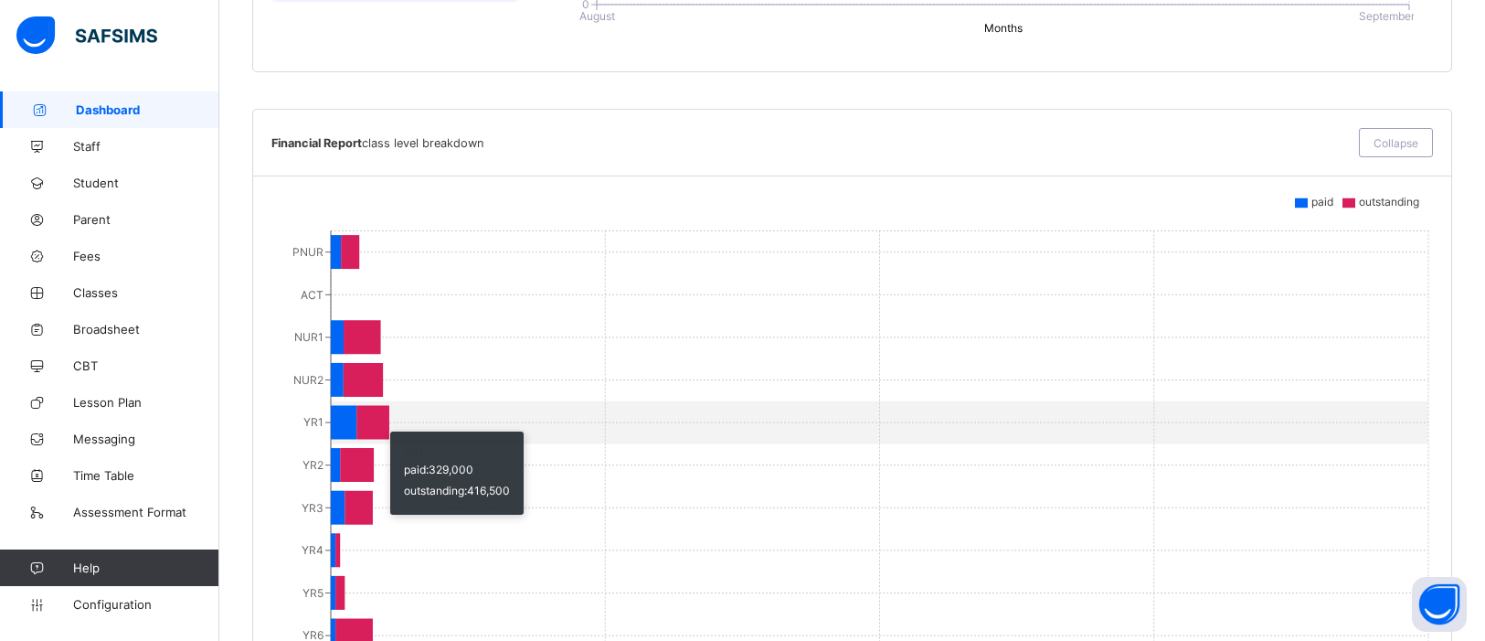
click at [381, 424] on icon at bounding box center [372, 423] width 33 height 34
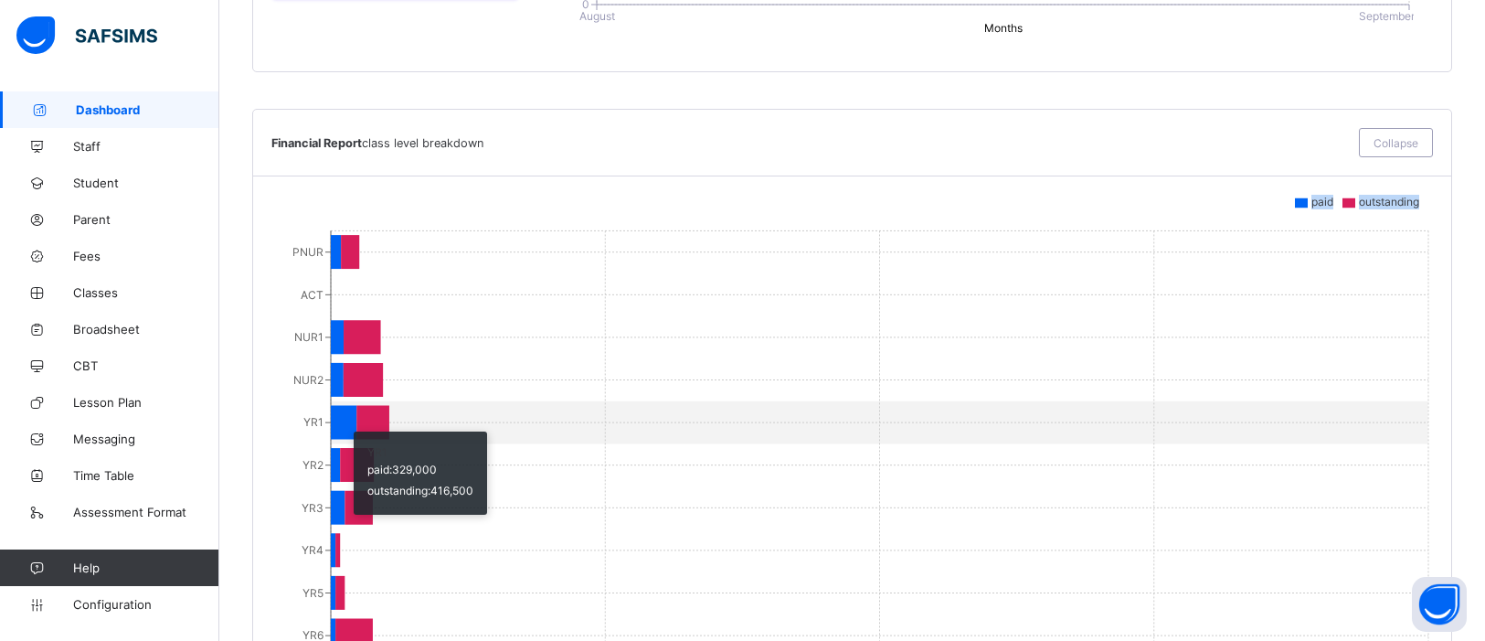
click at [345, 427] on icon at bounding box center [344, 423] width 26 height 34
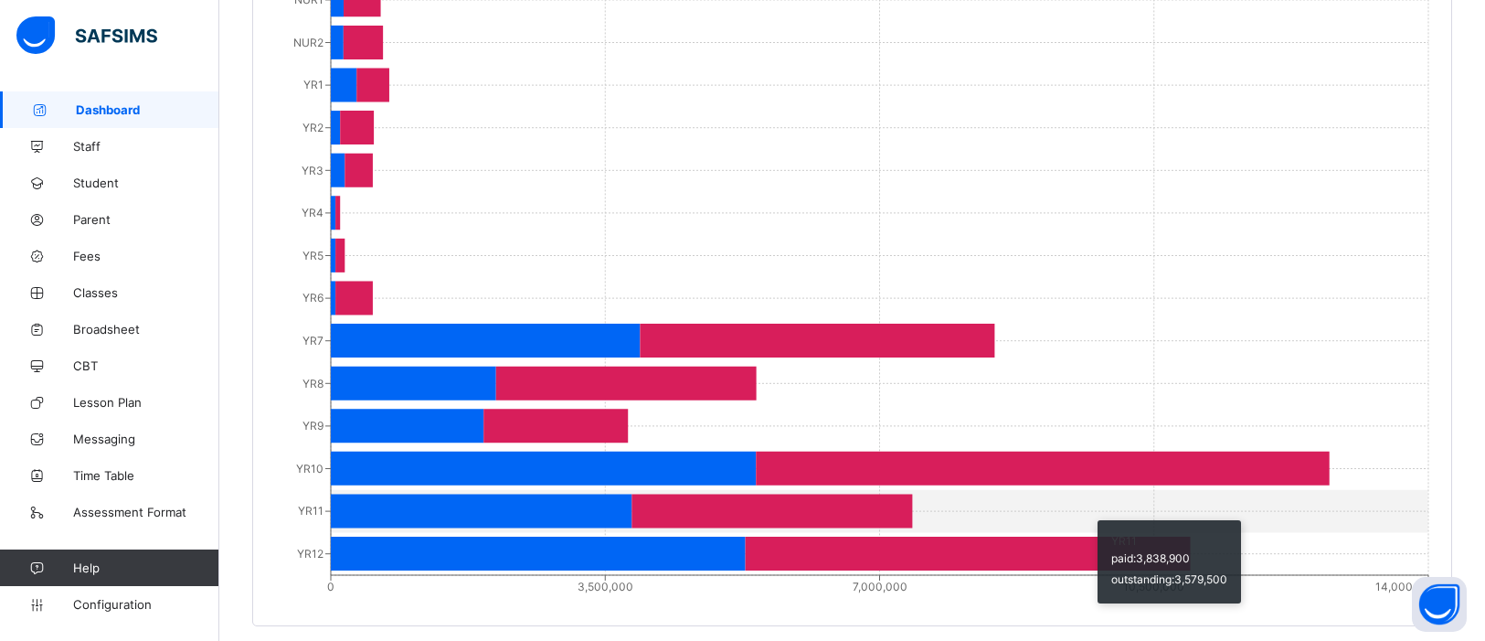
scroll to position [1589, 0]
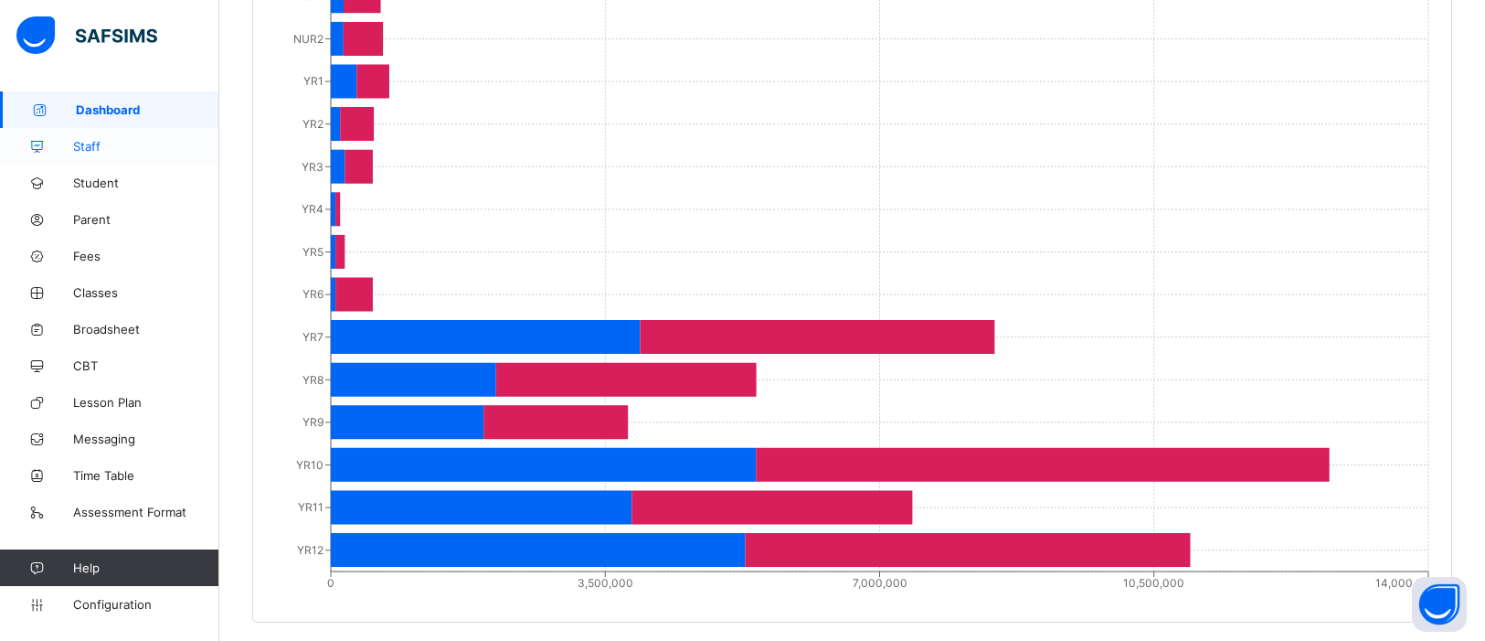
click at [90, 147] on span "Staff" at bounding box center [146, 146] width 146 height 15
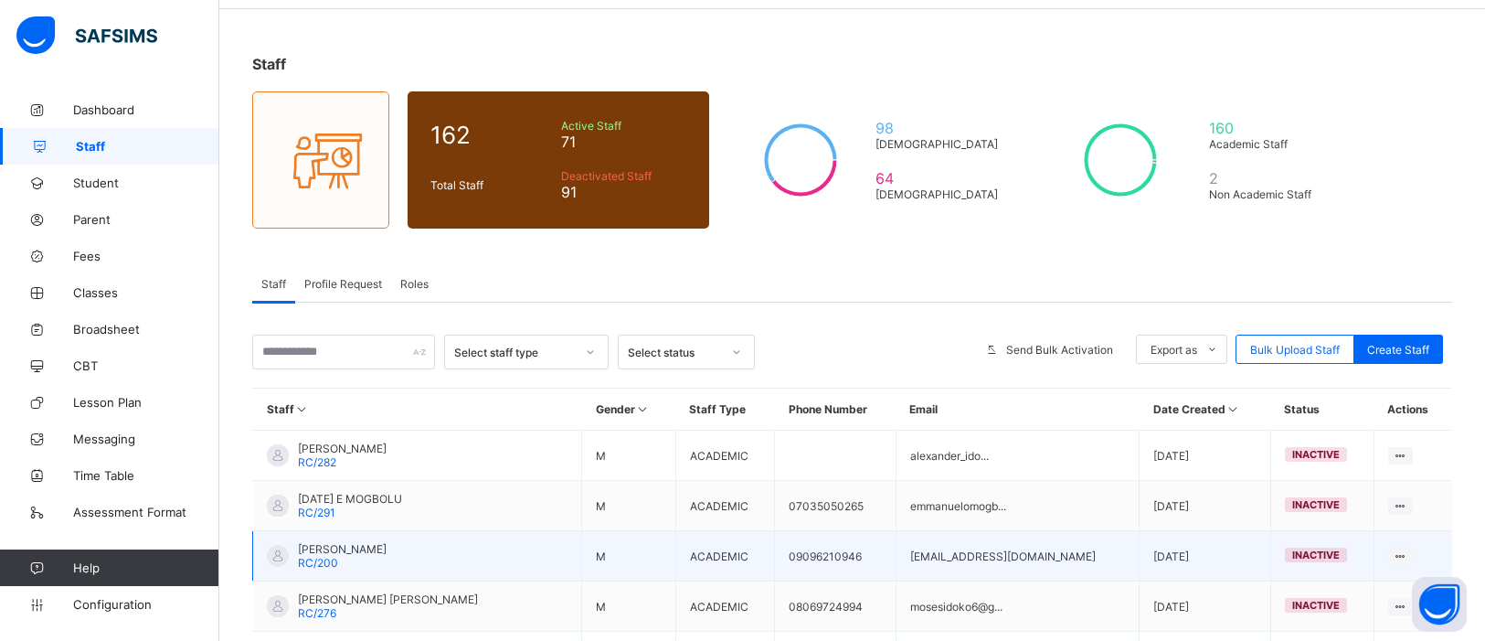
scroll to position [53, 0]
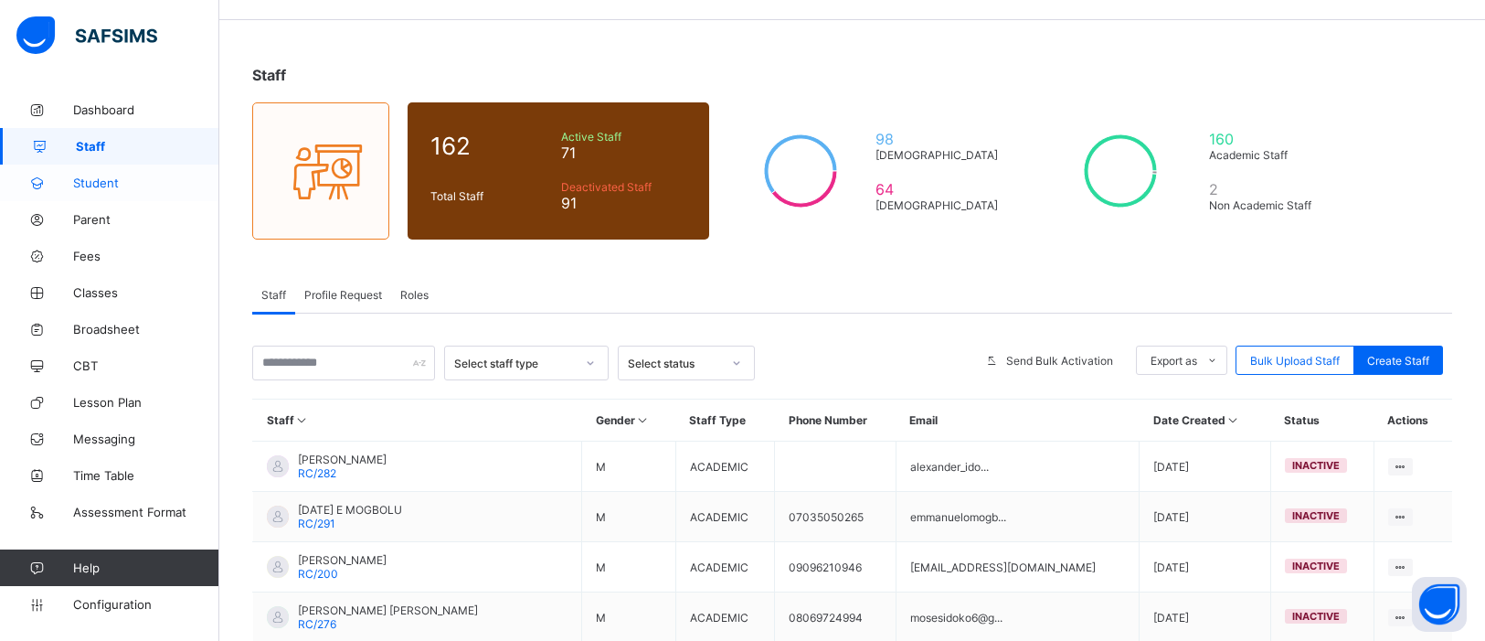
click at [90, 175] on span "Student" at bounding box center [146, 182] width 146 height 15
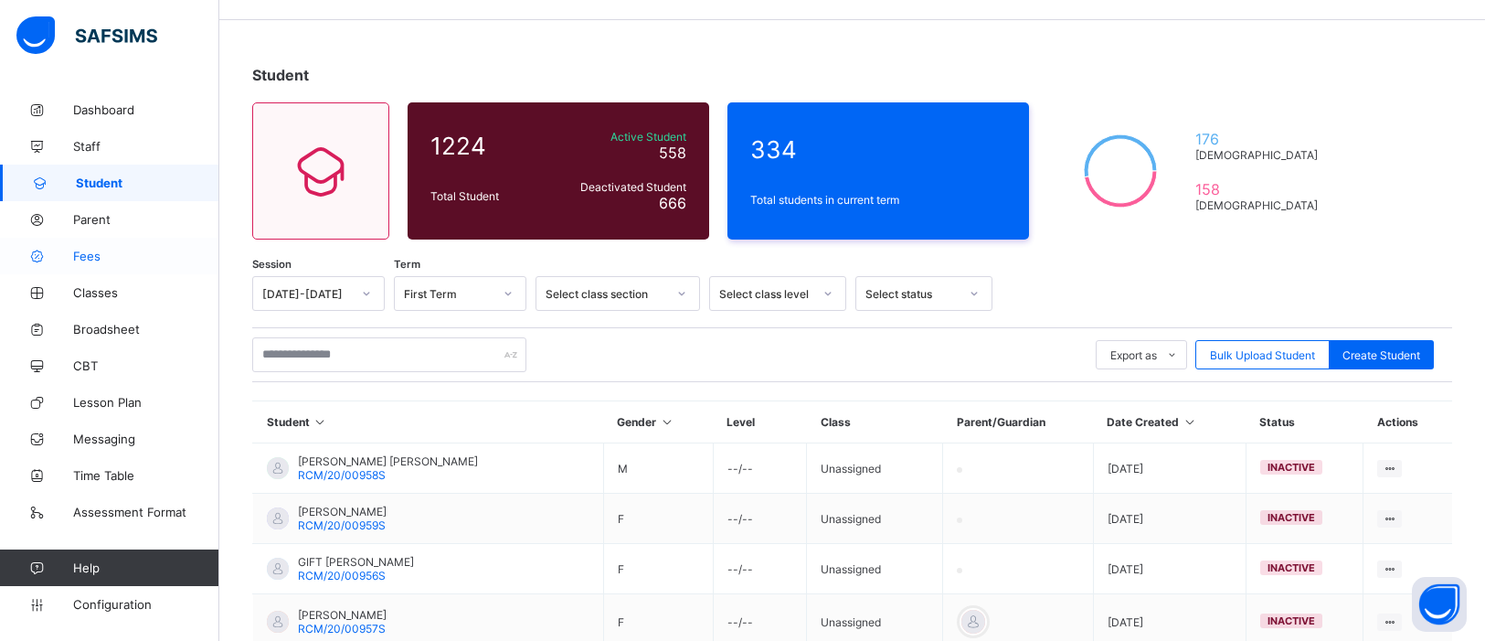
click at [91, 252] on span "Fees" at bounding box center [146, 256] width 146 height 15
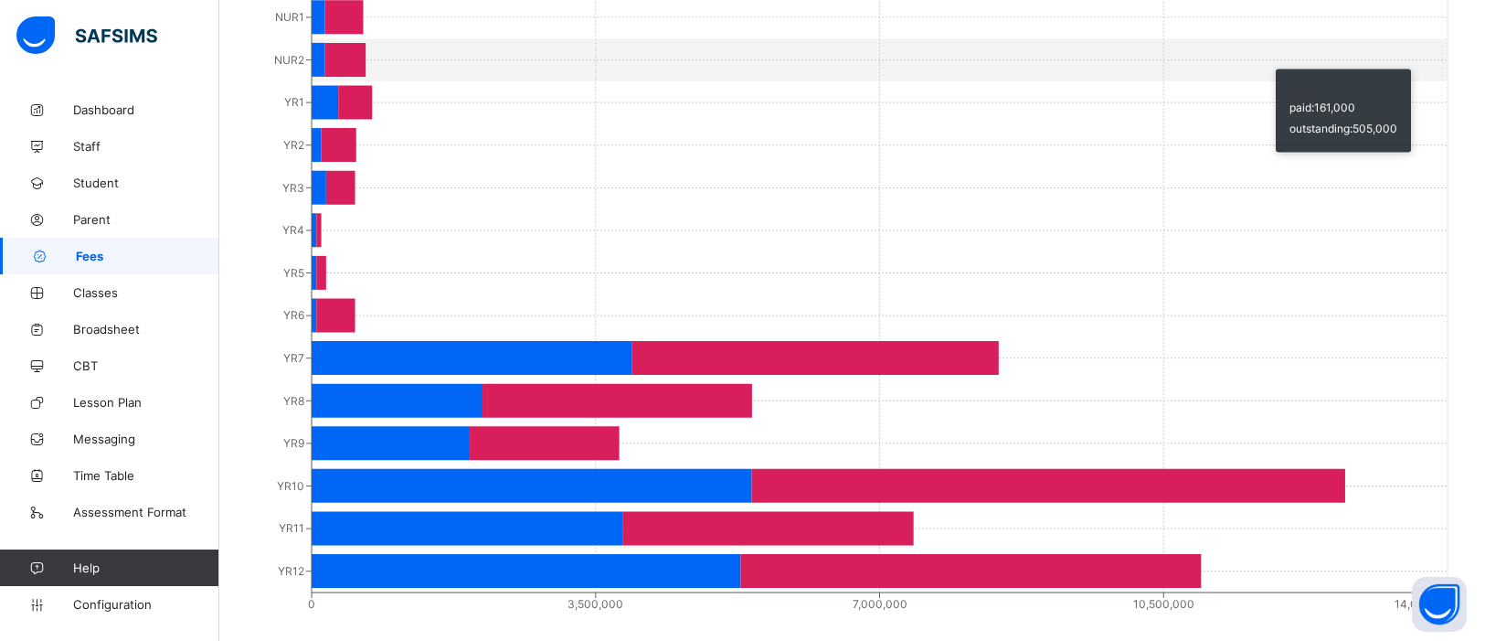
scroll to position [1058, 0]
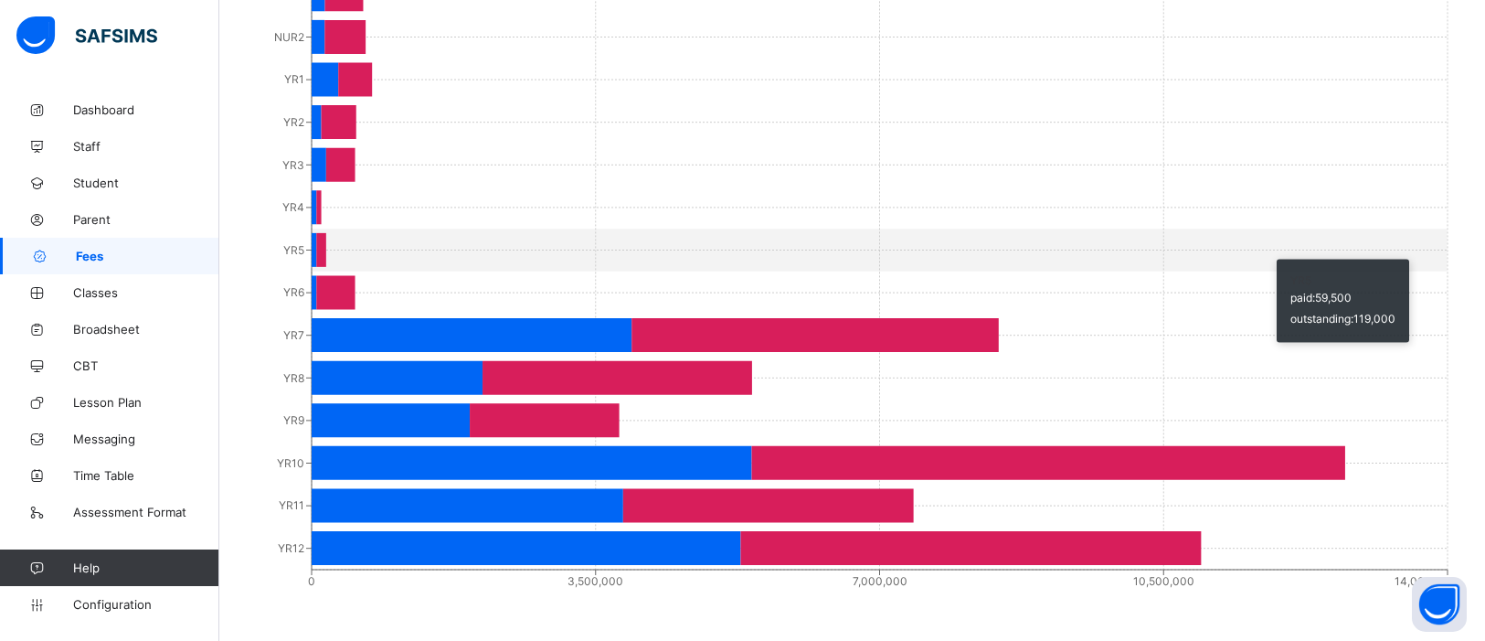
click at [1430, 224] on icon "PNUR ACT NUR1 NUR2 YR1 YR2 YR3 YR4 YR5 YR6 YR7 YR8 YR9 YR10 YR11 YR12 0 3,500,0…" at bounding box center [852, 235] width 1200 height 731
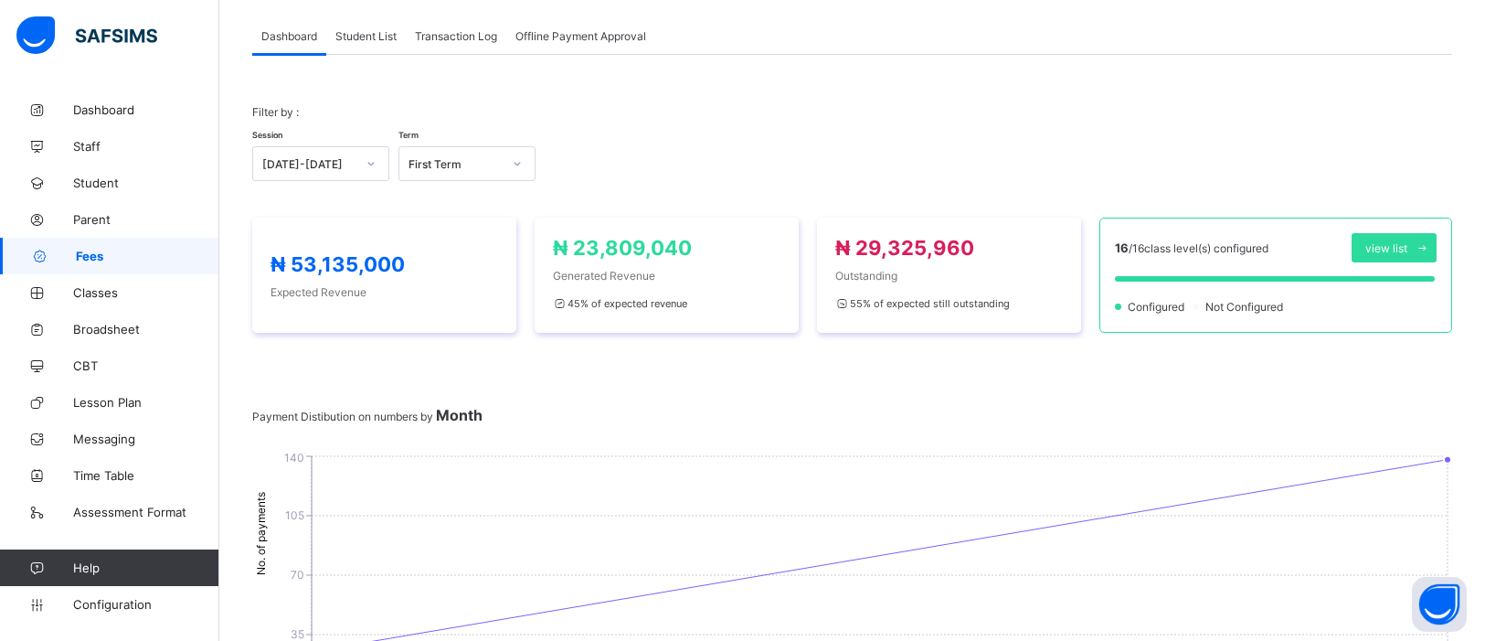
scroll to position [0, 0]
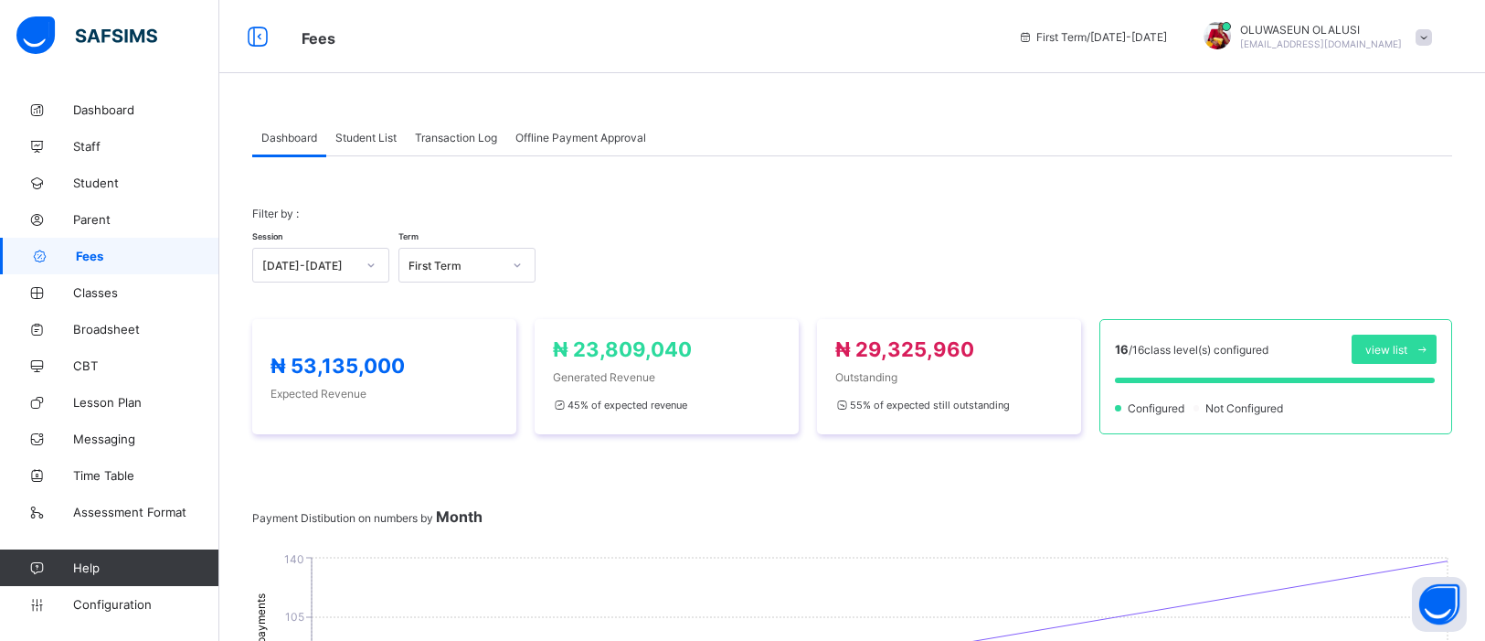
click at [382, 135] on span "Student List" at bounding box center [365, 138] width 61 height 14
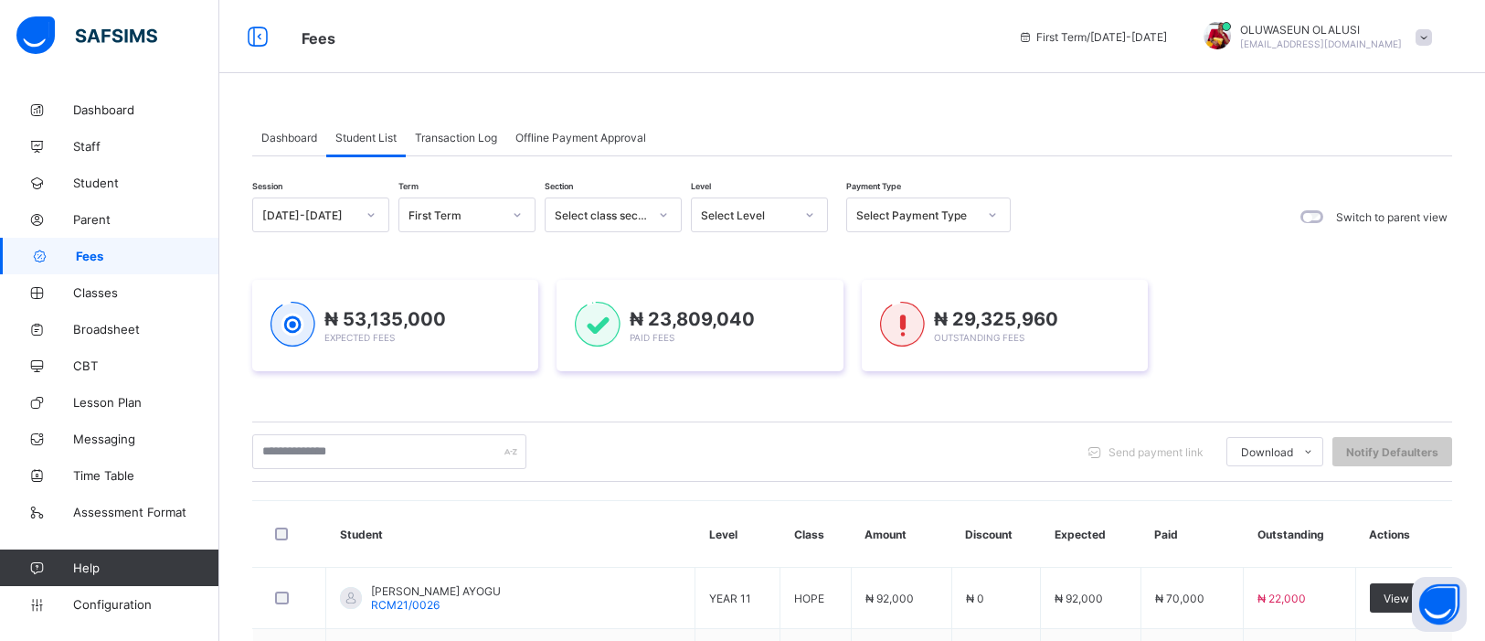
click at [404, 134] on div "Student List" at bounding box center [366, 137] width 80 height 37
click at [425, 136] on span "Transaction Log" at bounding box center [456, 138] width 82 height 14
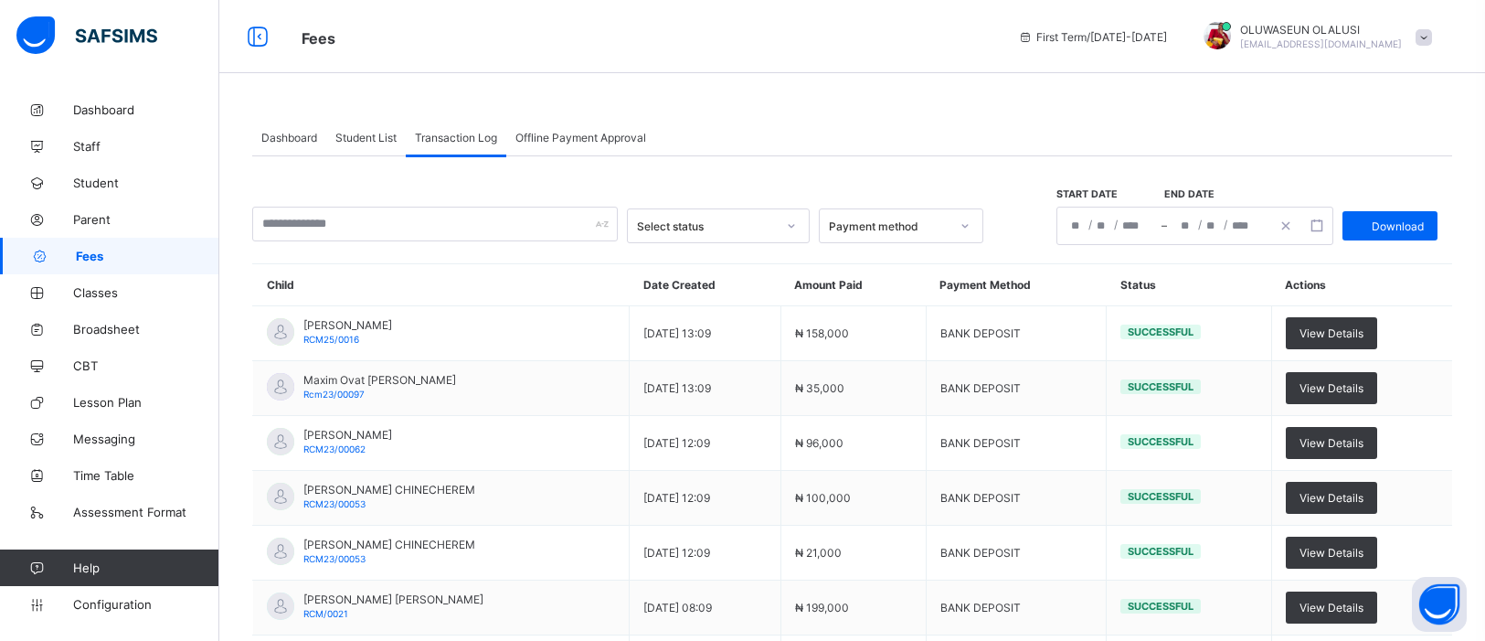
click at [378, 141] on span "Student List" at bounding box center [365, 138] width 61 height 14
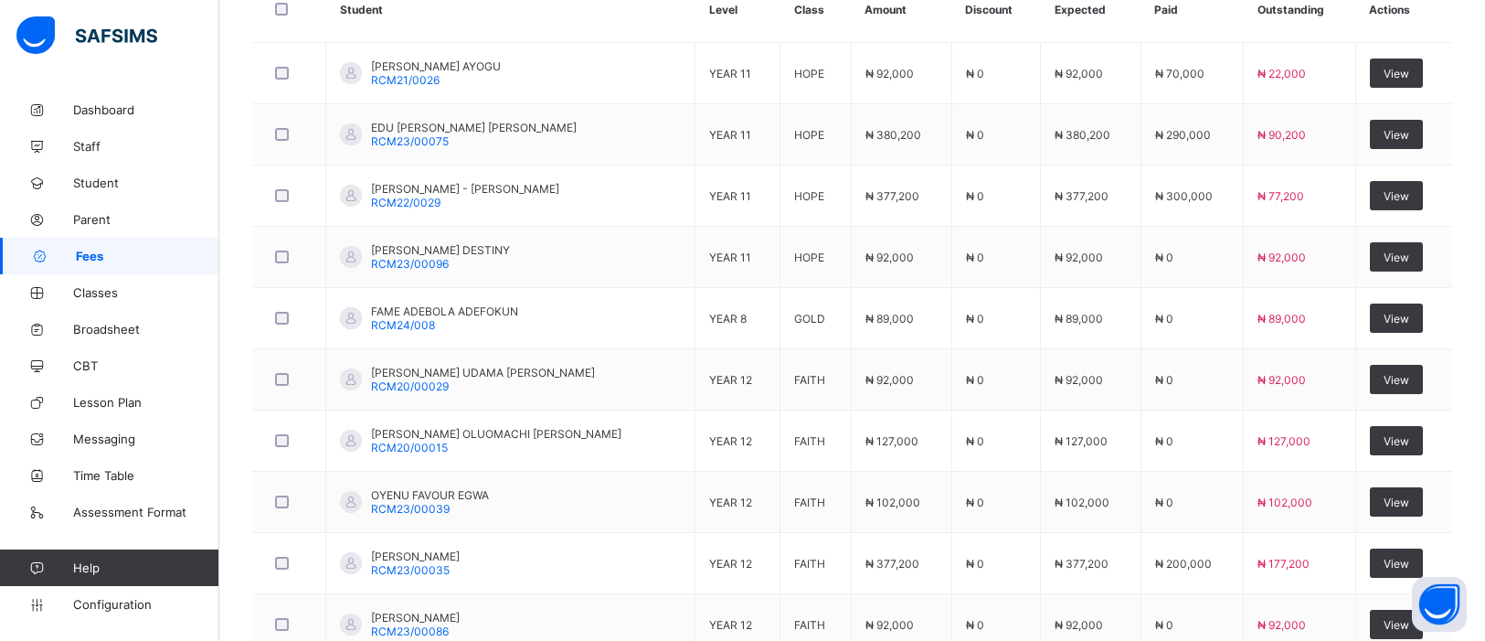
scroll to position [650, 0]
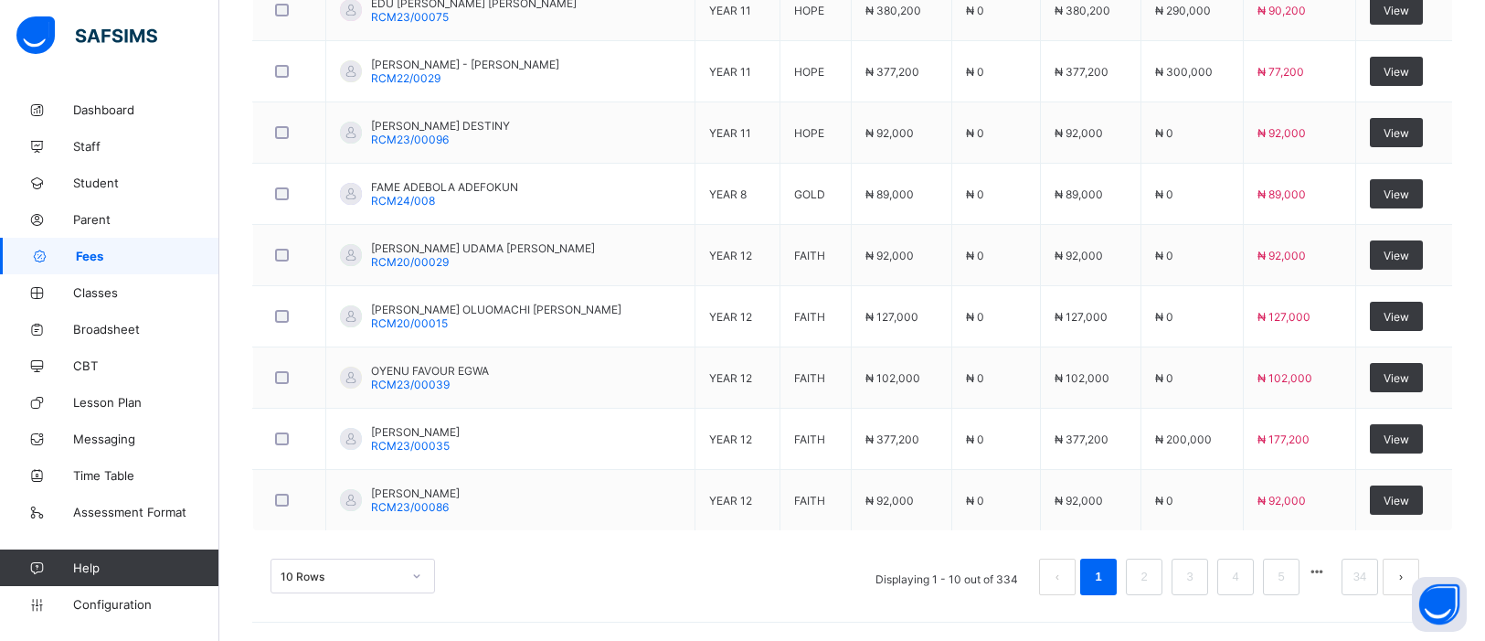
click at [414, 581] on div "10 Rows" at bounding box center [353, 575] width 165 height 35
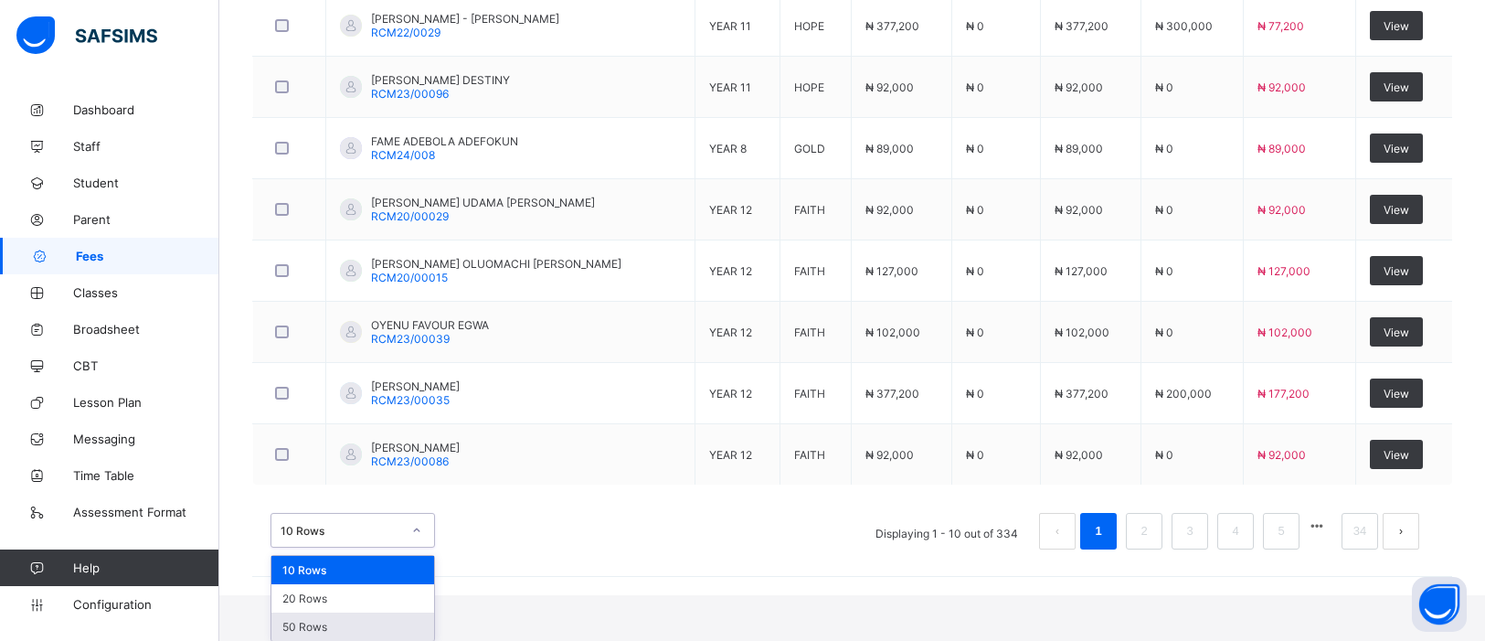
click at [359, 621] on div "50 Rows" at bounding box center [352, 626] width 163 height 28
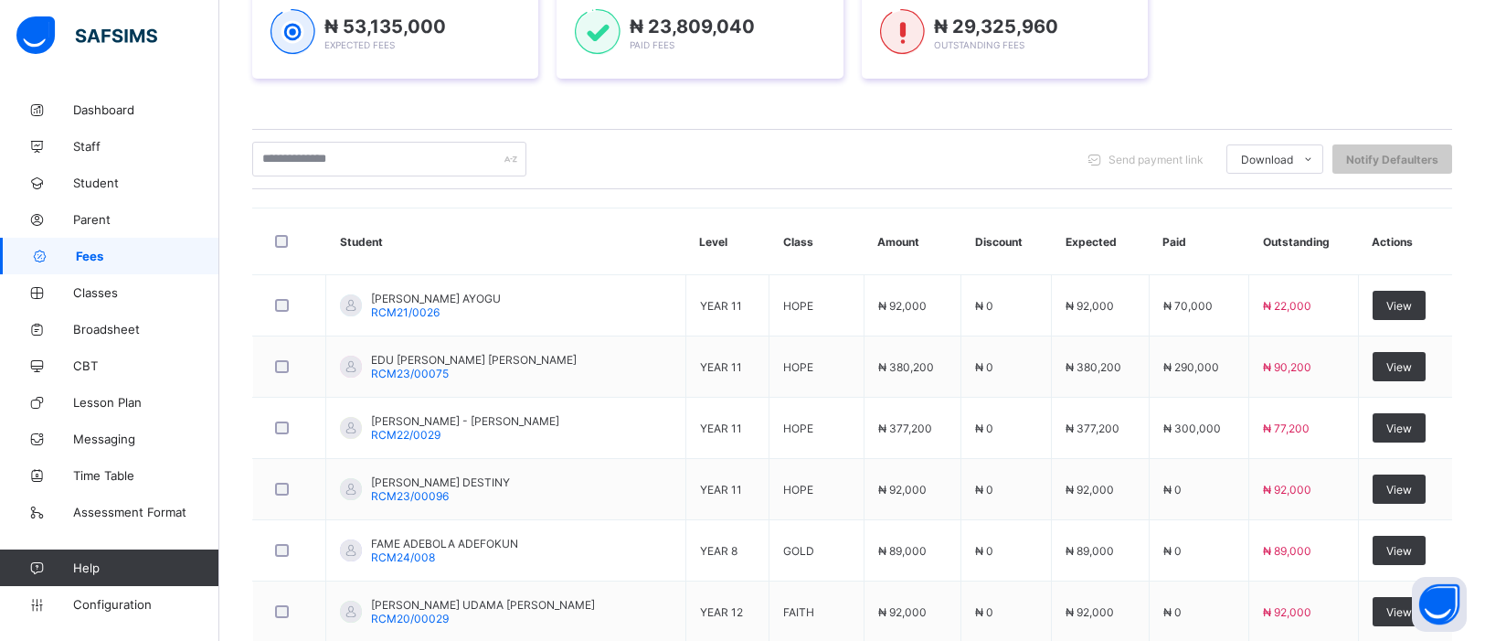
scroll to position [257, 0]
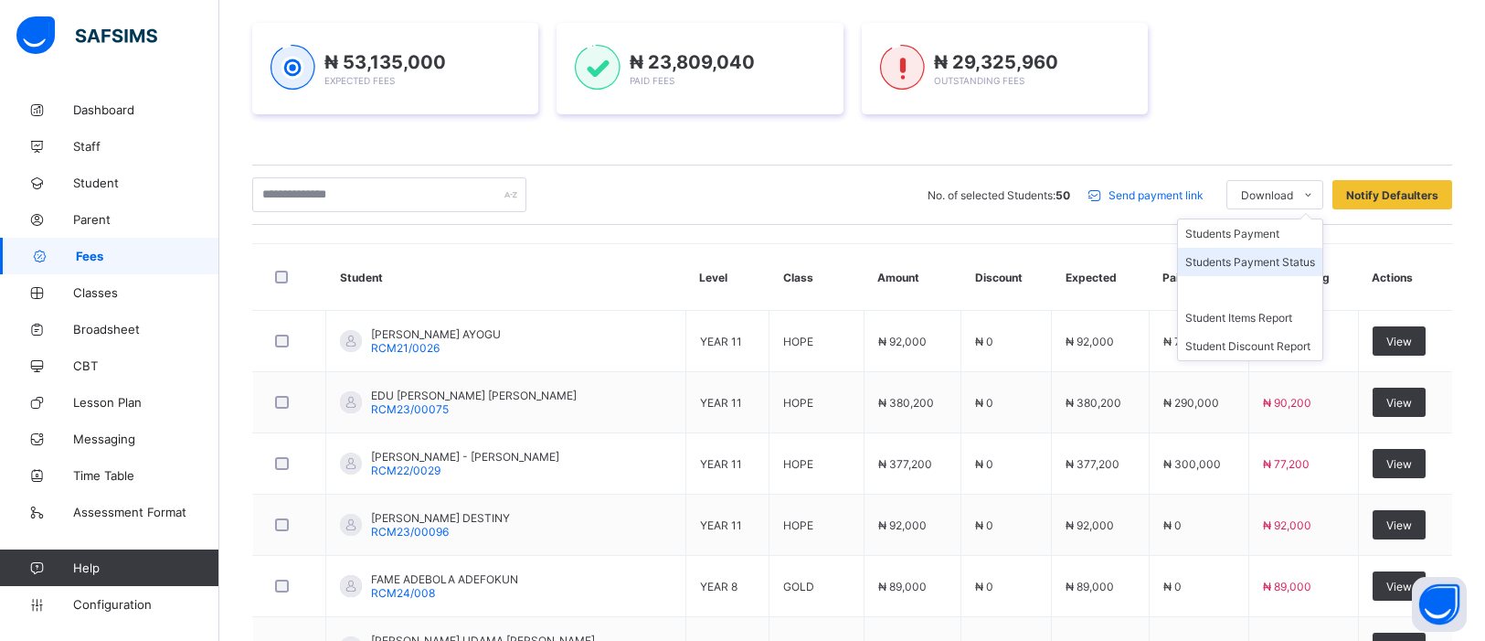
click at [1276, 255] on li "Students Payment Status" at bounding box center [1250, 262] width 144 height 28
click at [1278, 258] on li "Students Payment Status" at bounding box center [1250, 262] width 144 height 28
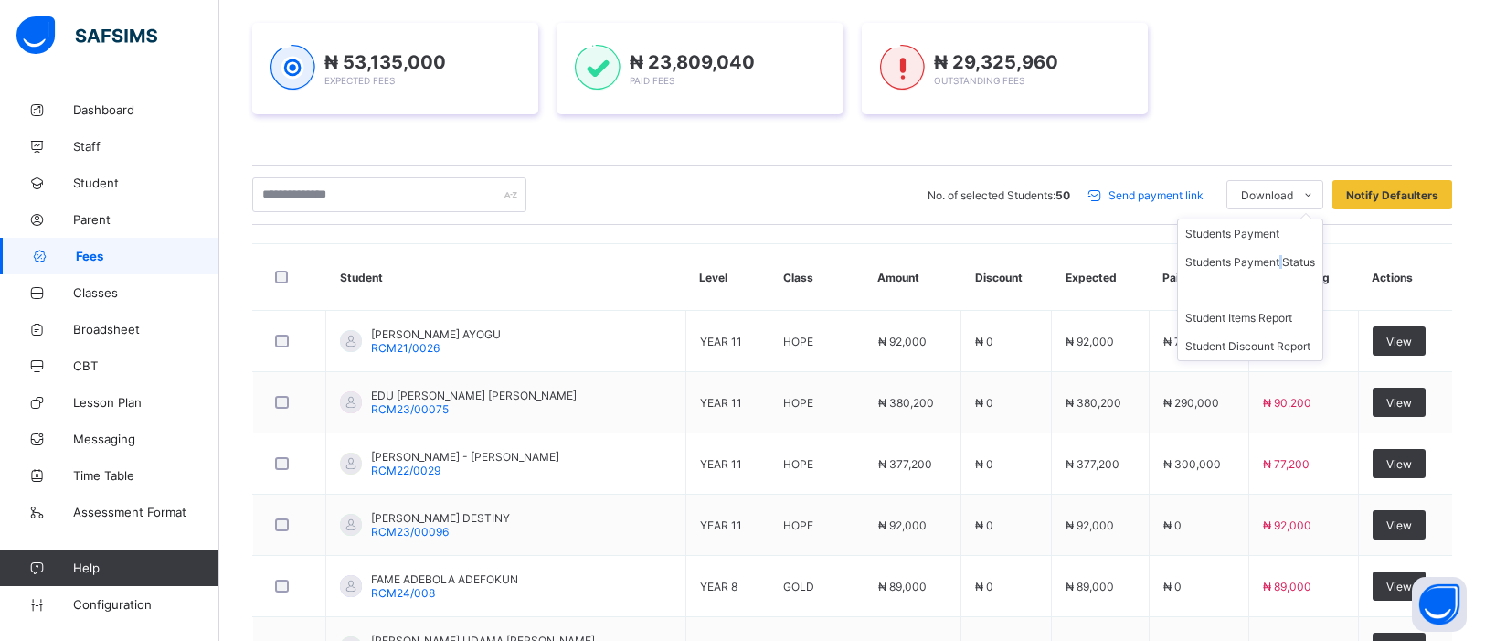
click at [1253, 227] on ul "Students Payment Students Payment Status Student Items Report Student Discount …" at bounding box center [1250, 289] width 146 height 143
click at [1218, 227] on ul "Students Payment Students Payment Status Student Items Report Student Discount …" at bounding box center [1250, 289] width 146 height 143
click at [1225, 229] on li "Students Payment" at bounding box center [1250, 233] width 144 height 28
click at [1275, 317] on li "Student Items Report" at bounding box center [1250, 317] width 144 height 28
click at [1248, 342] on li "Student Discount Report" at bounding box center [1250, 346] width 144 height 28
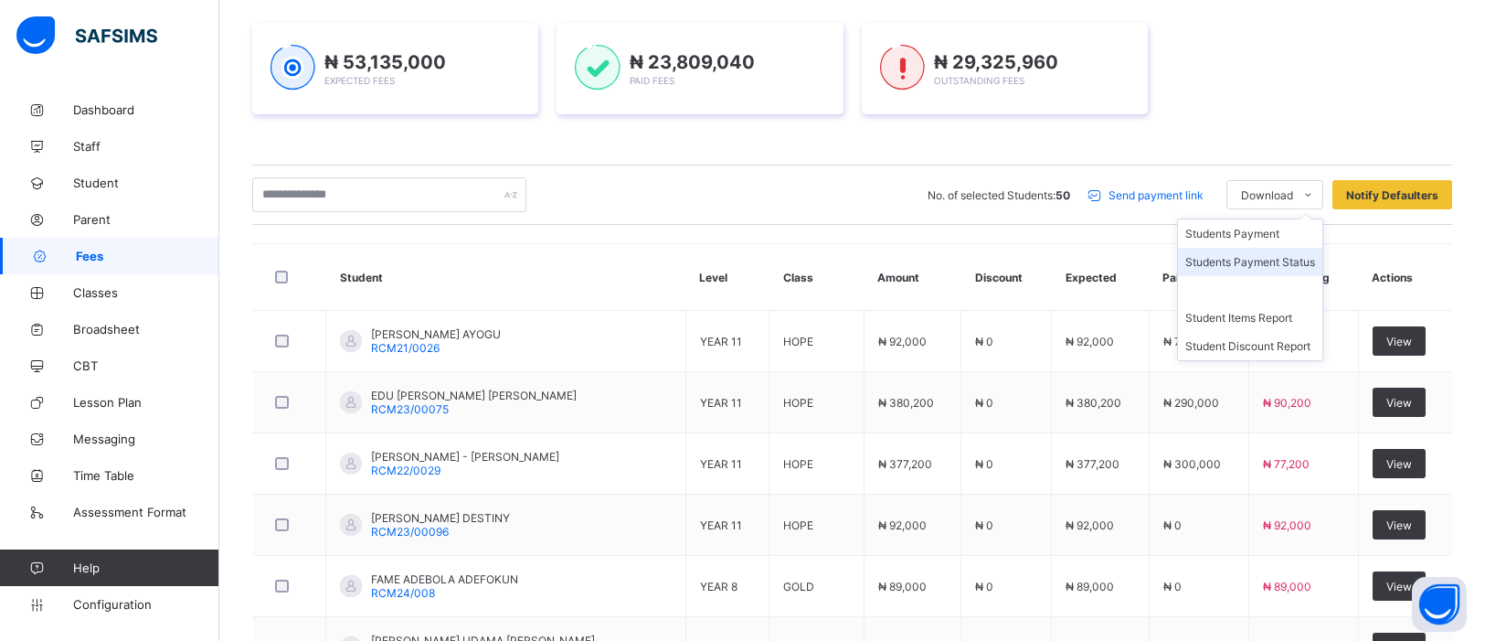
click at [1276, 261] on li "Students Payment Status" at bounding box center [1250, 262] width 144 height 28
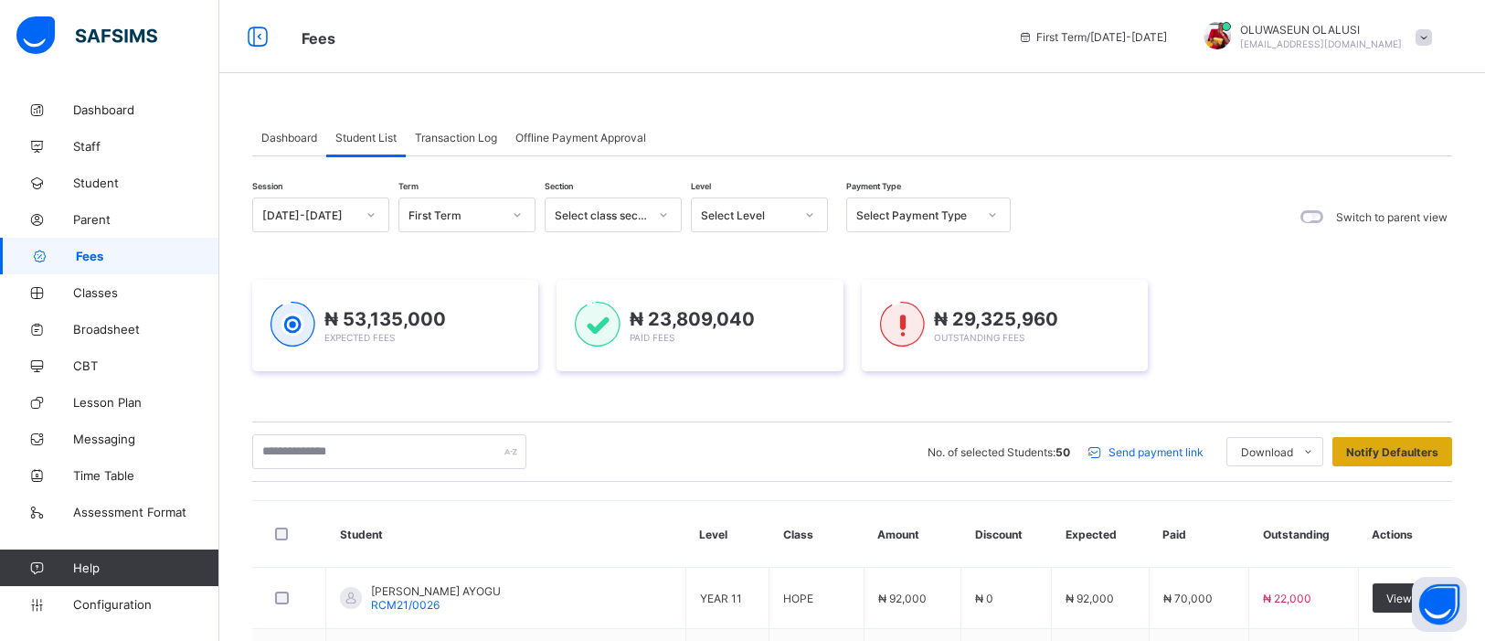
click at [1397, 449] on span "Notify Defaulters" at bounding box center [1392, 452] width 92 height 14
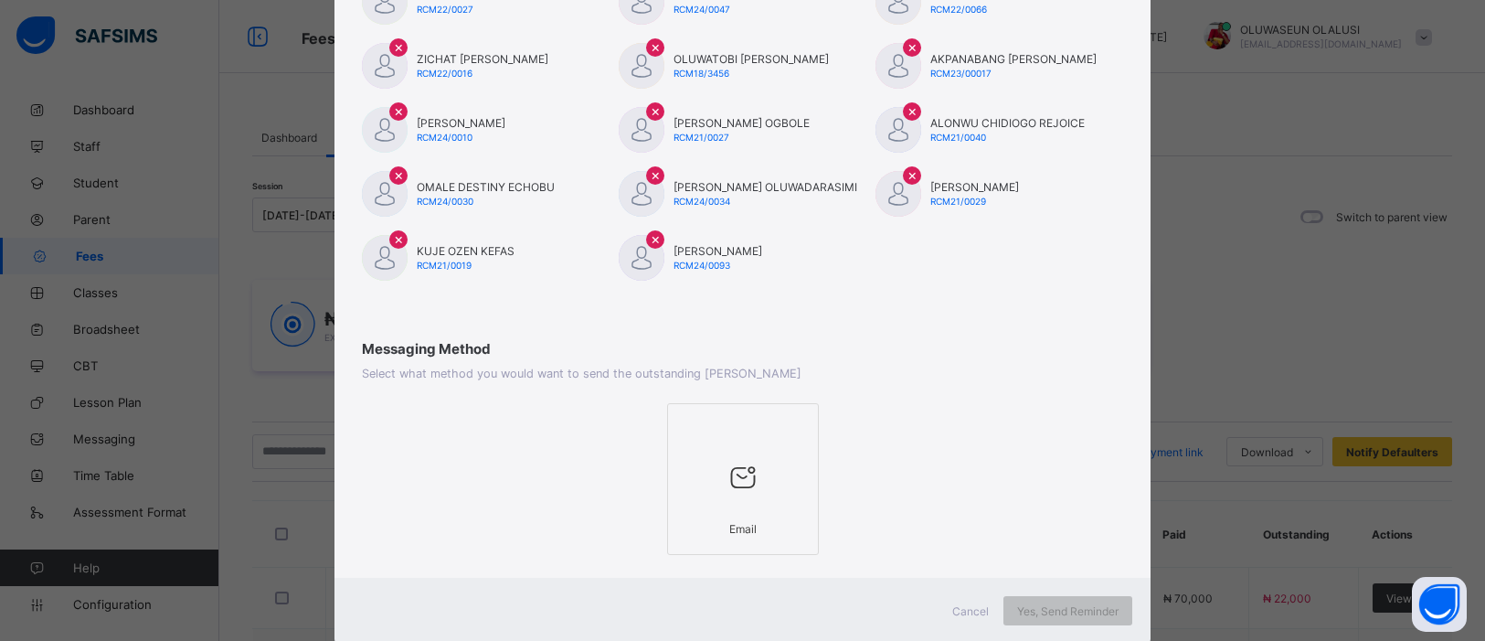
scroll to position [1136, 0]
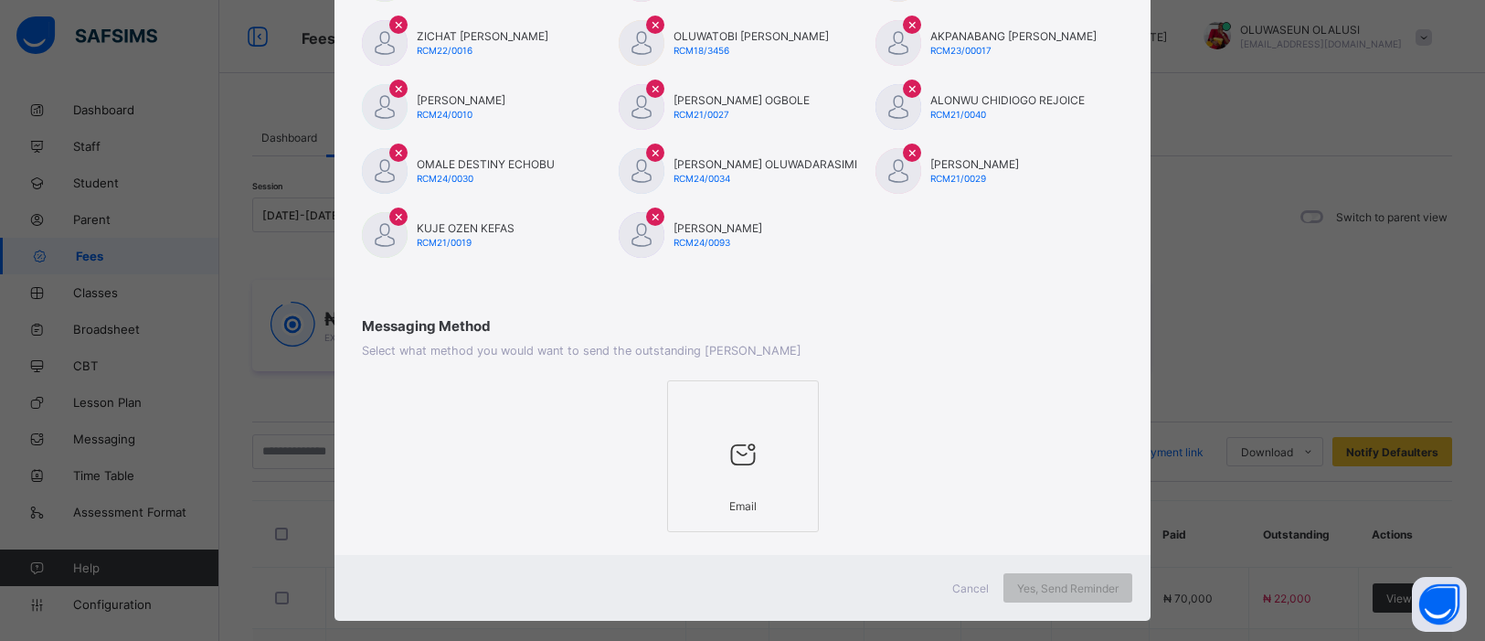
click at [784, 493] on div "Email" at bounding box center [743, 506] width 132 height 32
click at [1070, 574] on div "Yes, Send Reminder" at bounding box center [1068, 587] width 129 height 29
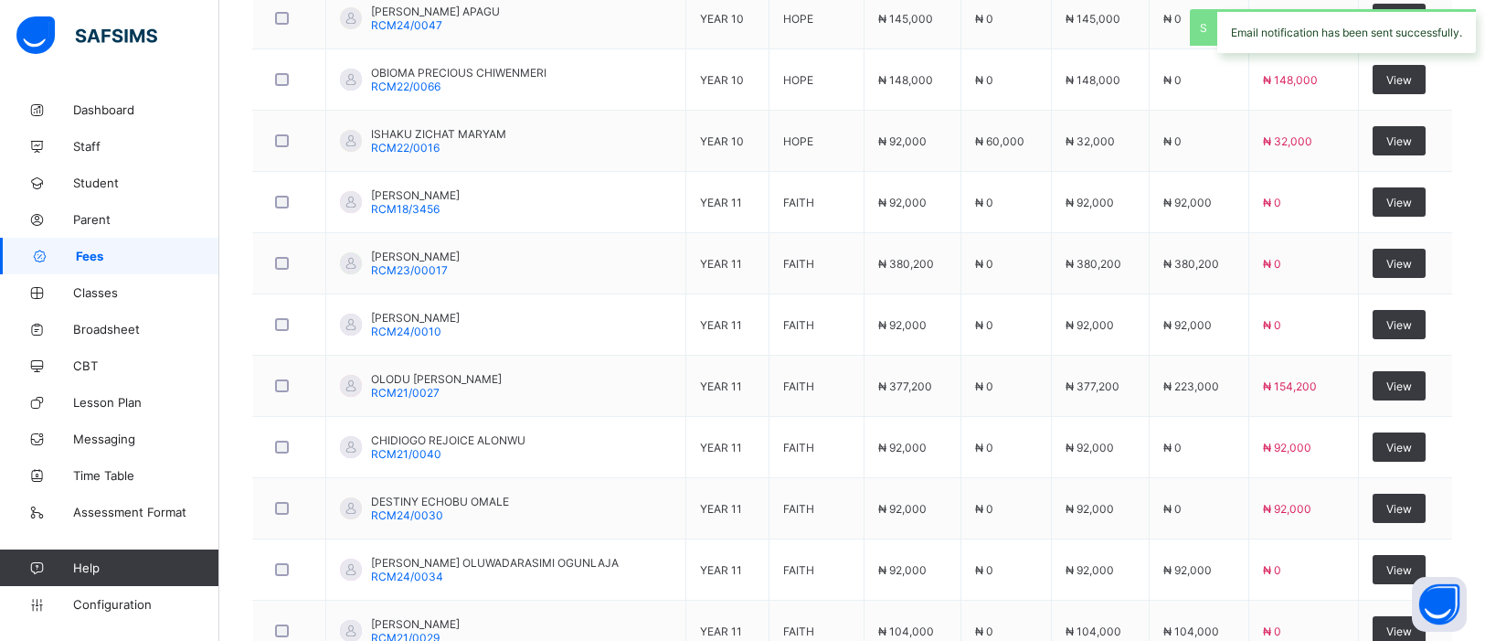
scroll to position [3105, 0]
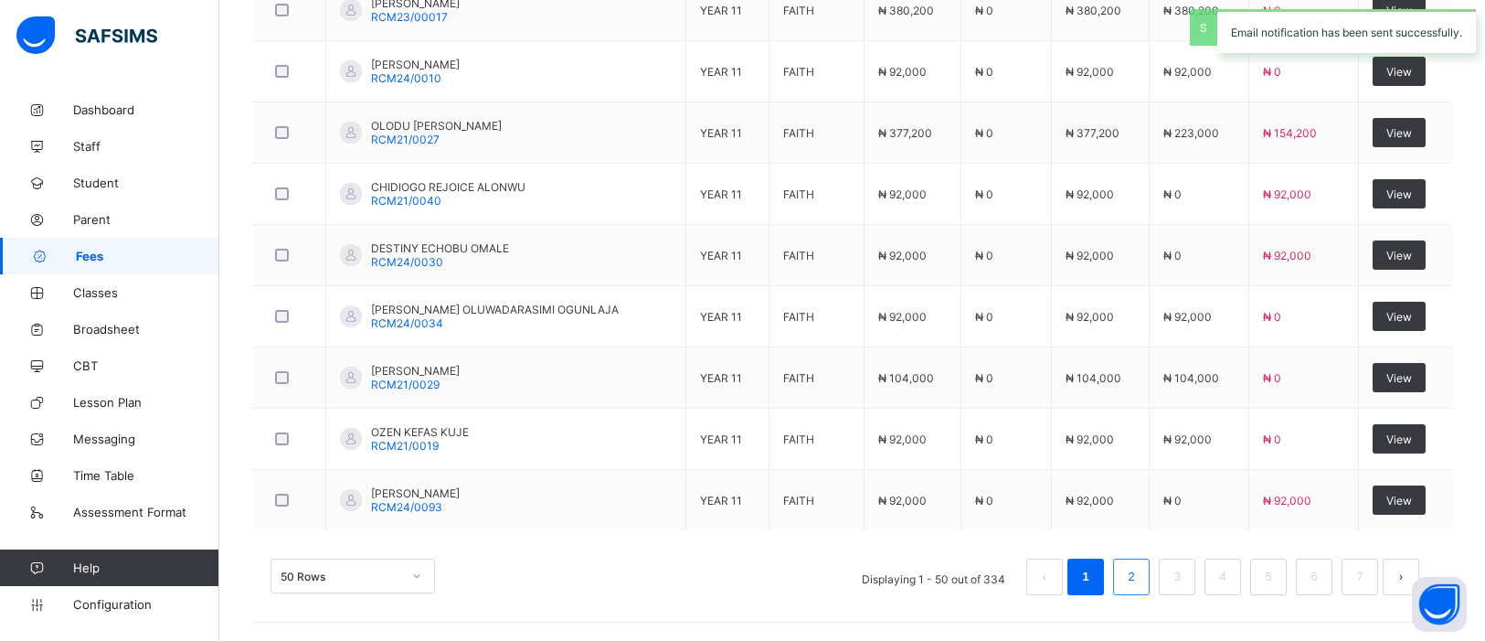
click at [1131, 576] on link "2" at bounding box center [1130, 577] width 17 height 24
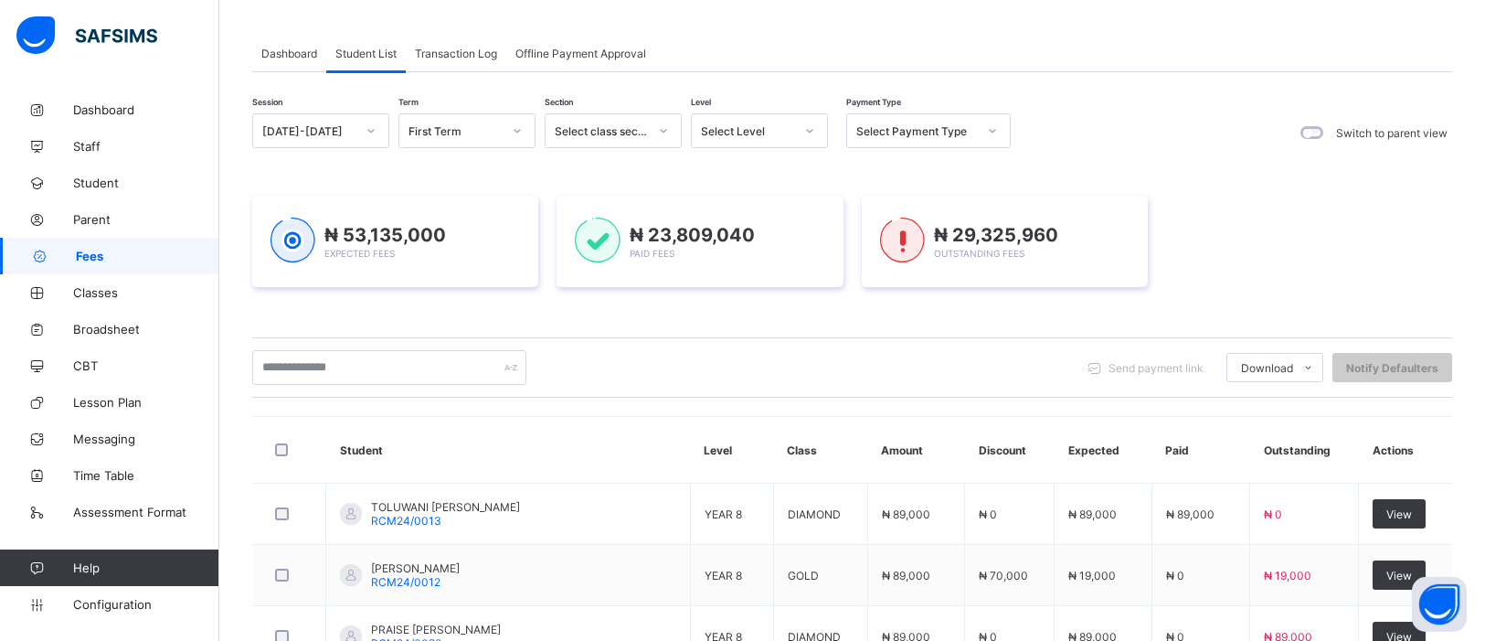
scroll to position [77, 0]
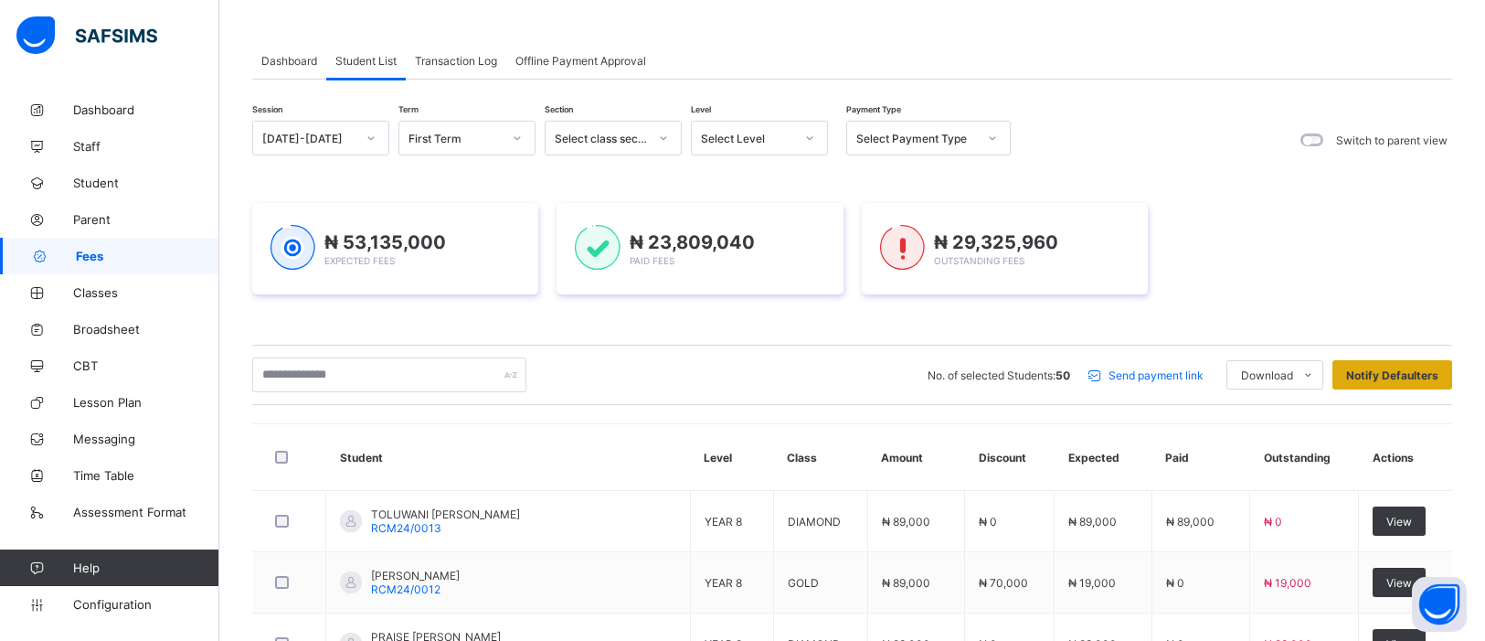
click at [1423, 373] on span "Notify Defaulters" at bounding box center [1392, 375] width 92 height 14
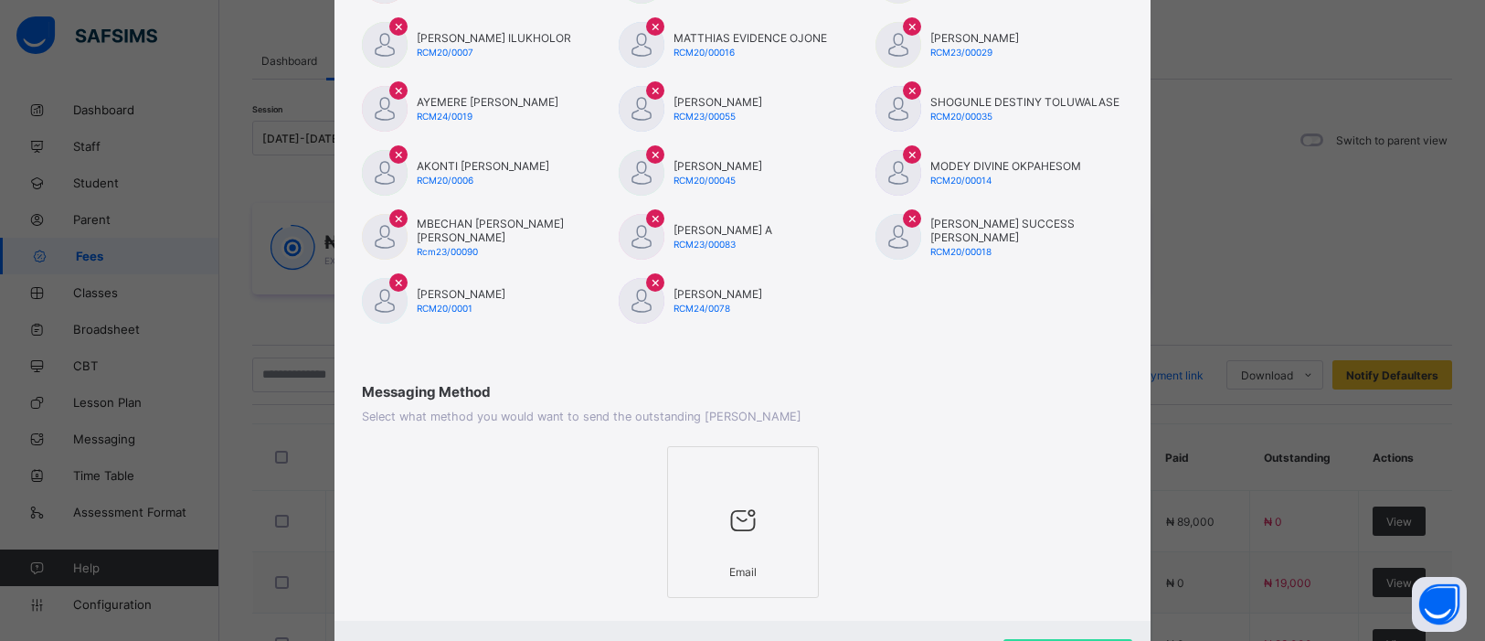
scroll to position [1155, 0]
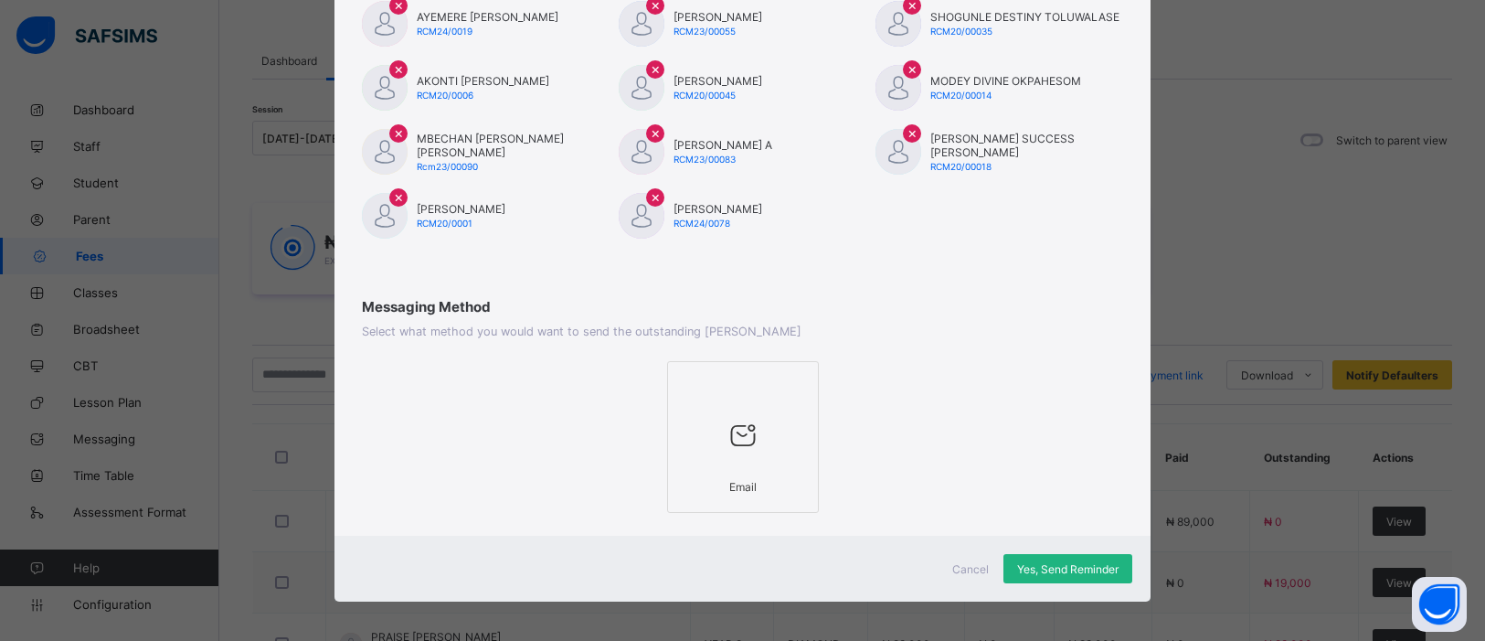
click at [1098, 562] on span "Yes, Send Reminder" at bounding box center [1067, 569] width 101 height 14
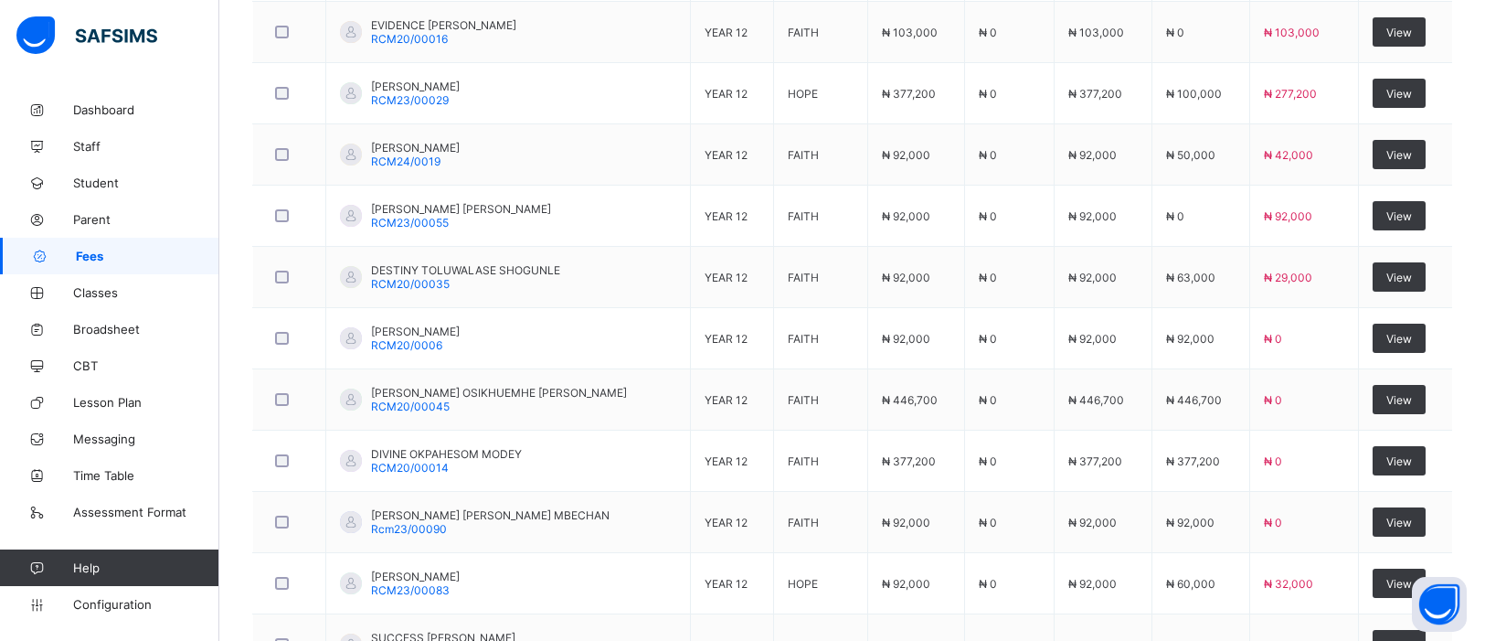
scroll to position [3105, 0]
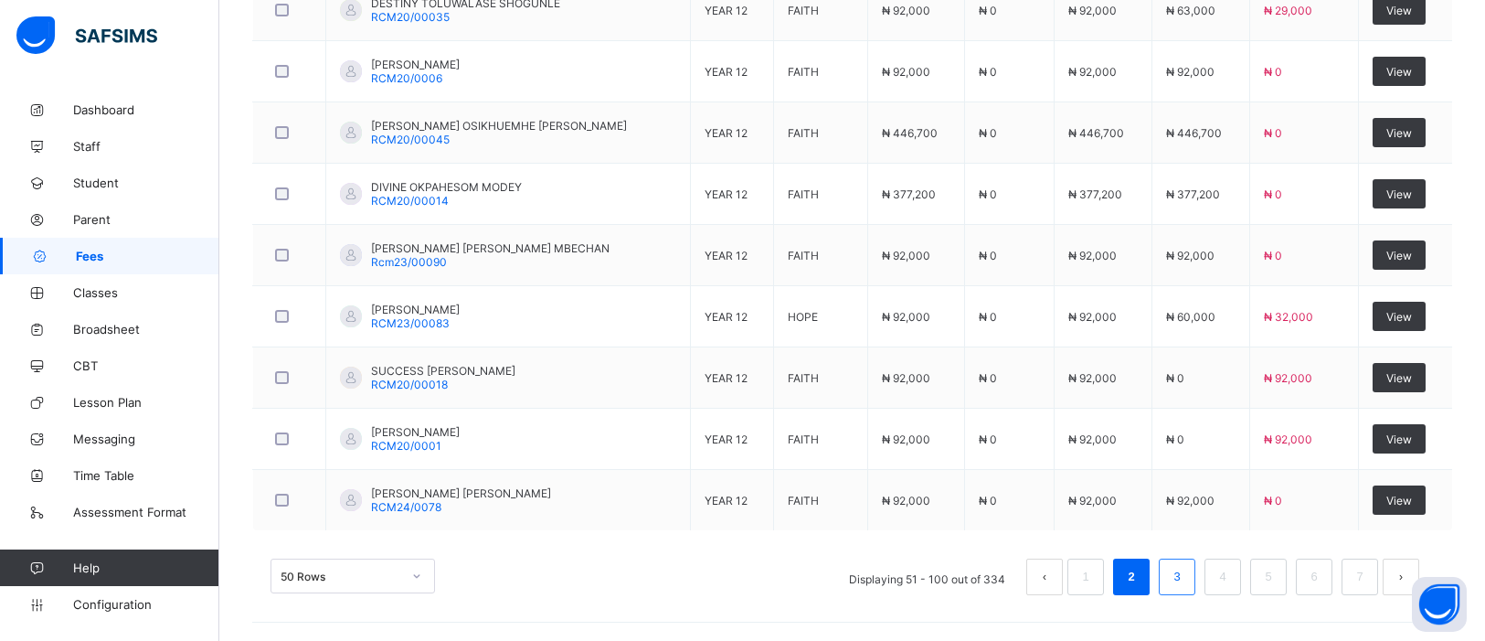
click at [1181, 582] on link "3" at bounding box center [1176, 577] width 17 height 24
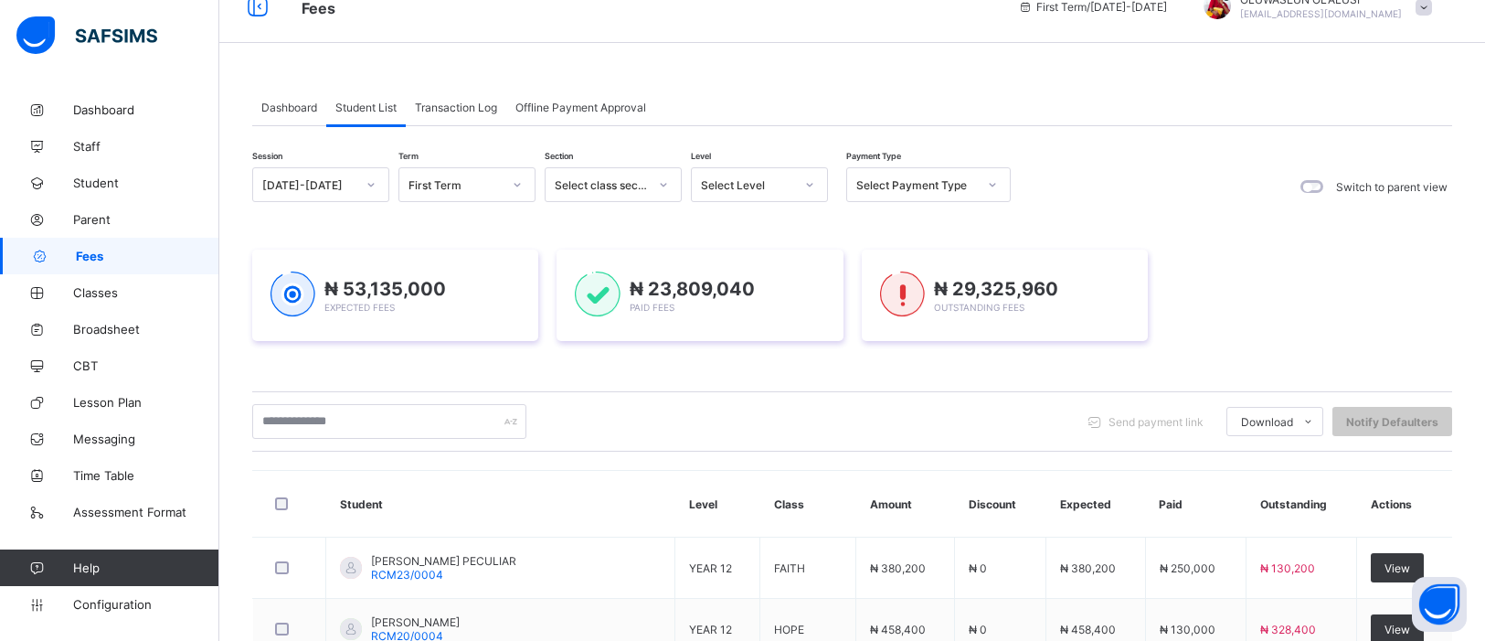
scroll to position [0, 0]
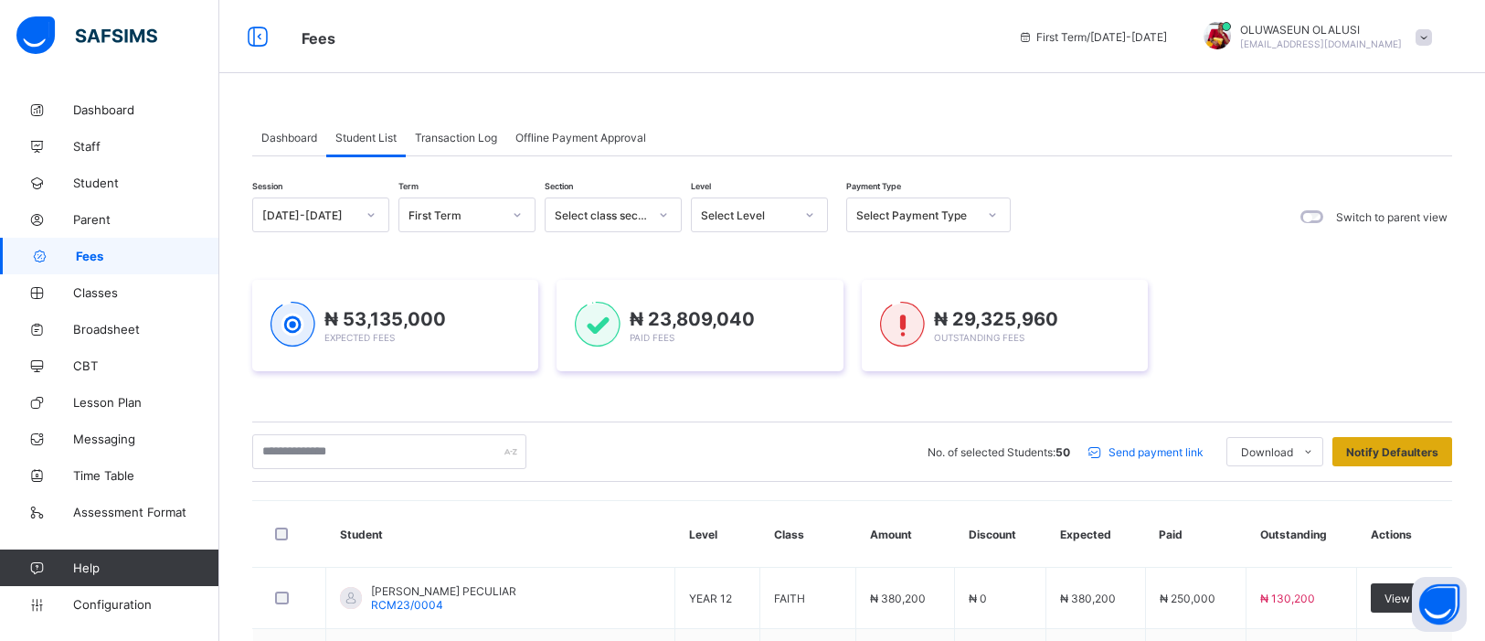
click at [1395, 452] on span "Notify Defaulters" at bounding box center [1392, 452] width 92 height 14
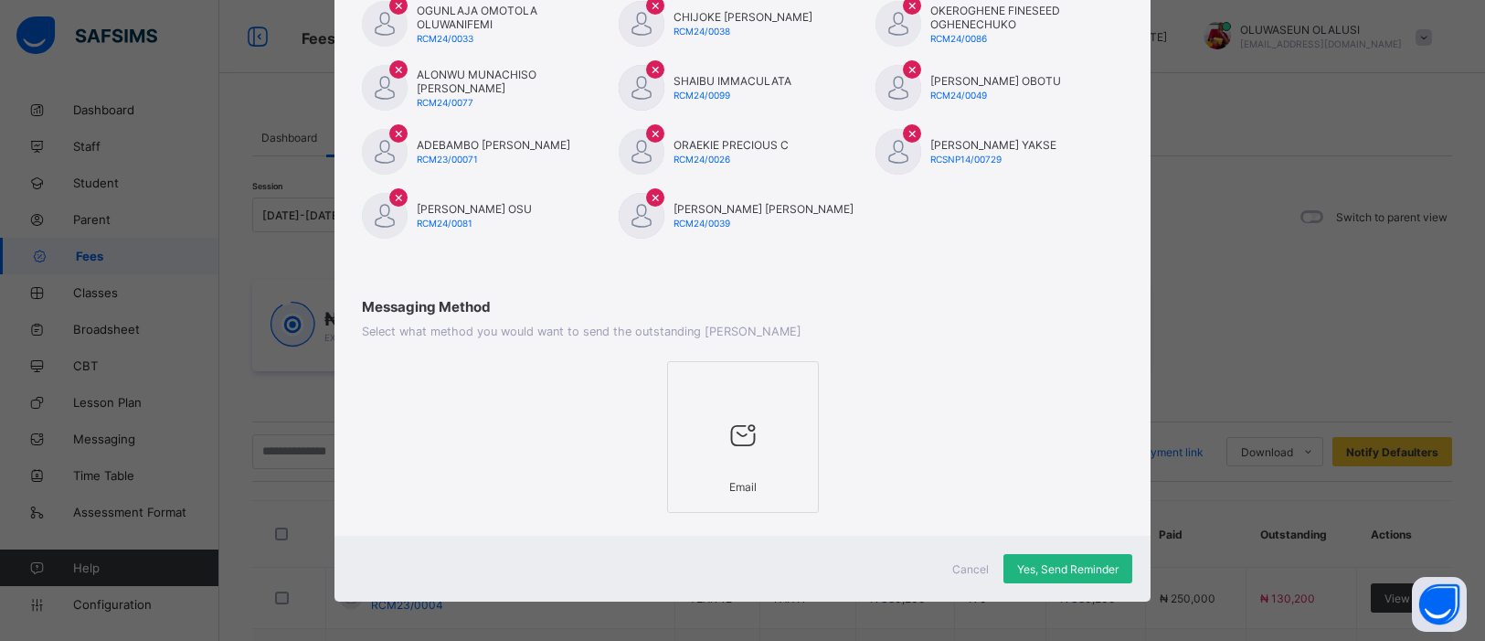
click at [1035, 554] on div "Yes, Send Reminder" at bounding box center [1068, 568] width 129 height 29
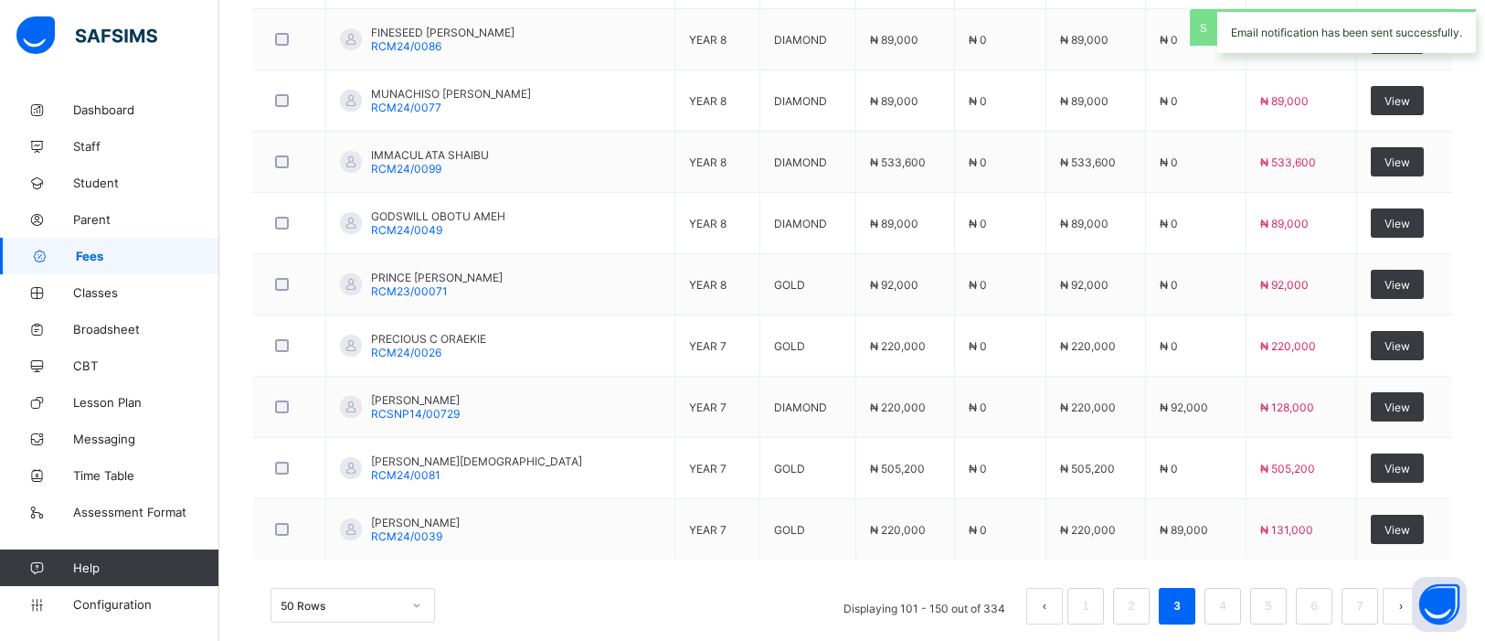
scroll to position [3105, 0]
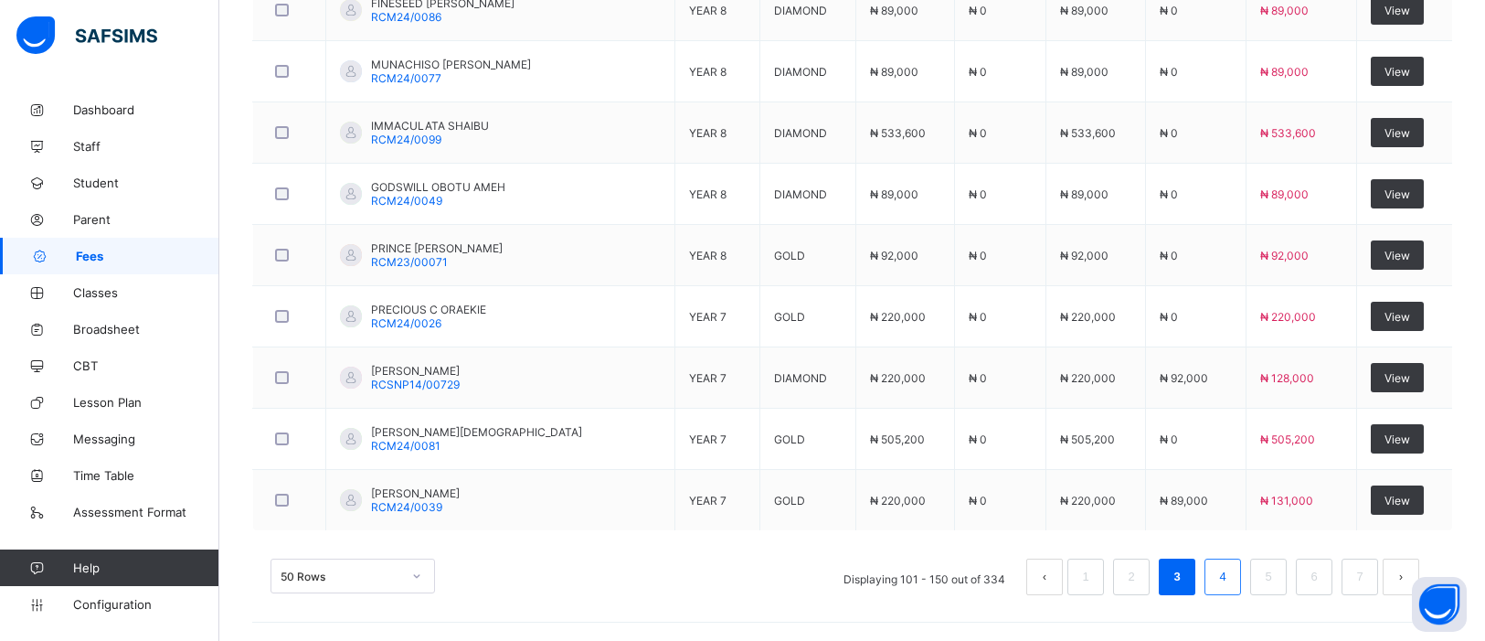
click at [1223, 570] on link "4" at bounding box center [1222, 577] width 17 height 24
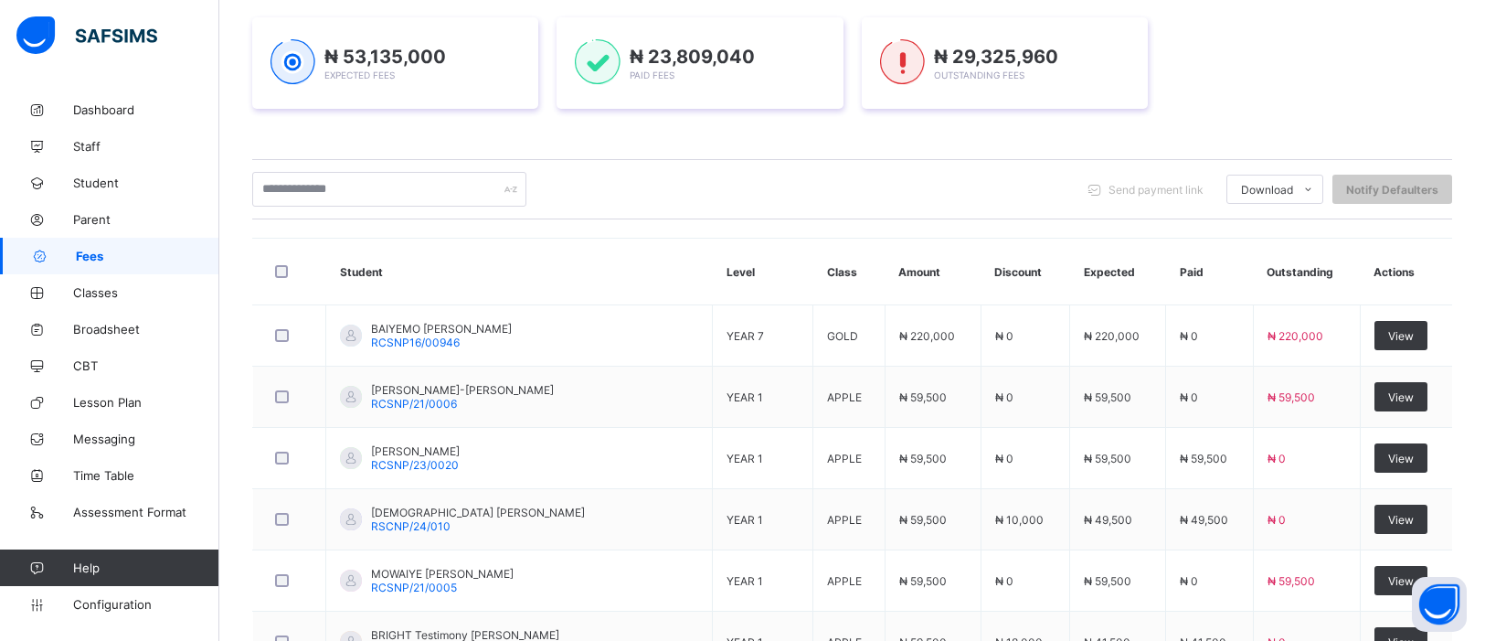
scroll to position [261, 0]
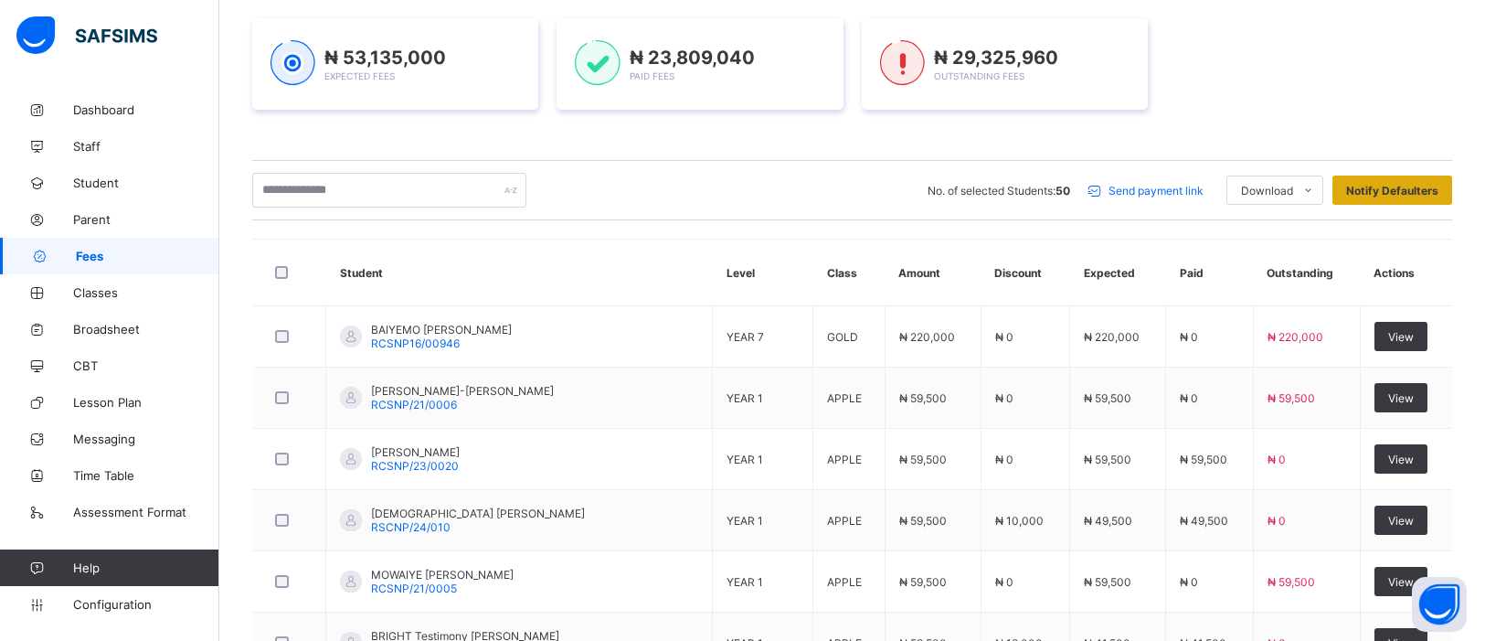
click at [1419, 187] on span "Notify Defaulters" at bounding box center [1392, 191] width 92 height 14
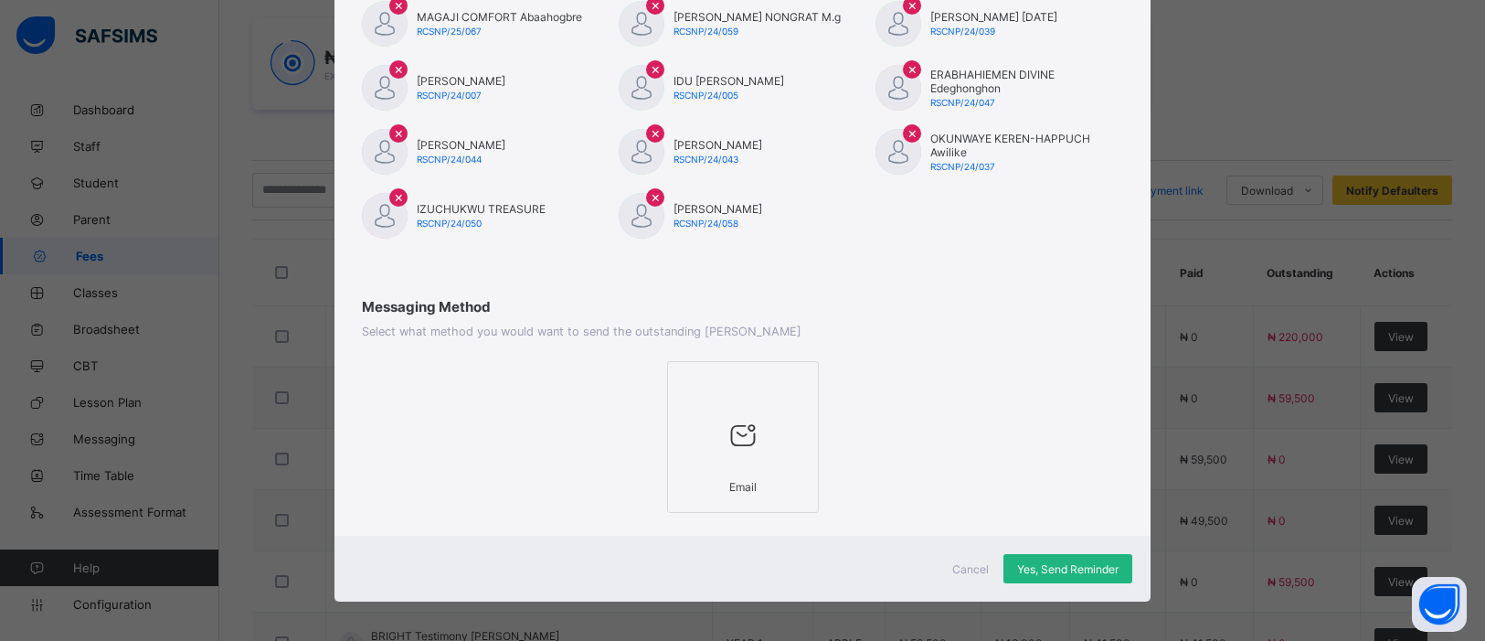
click at [1103, 566] on span "Yes, Send Reminder" at bounding box center [1067, 569] width 101 height 14
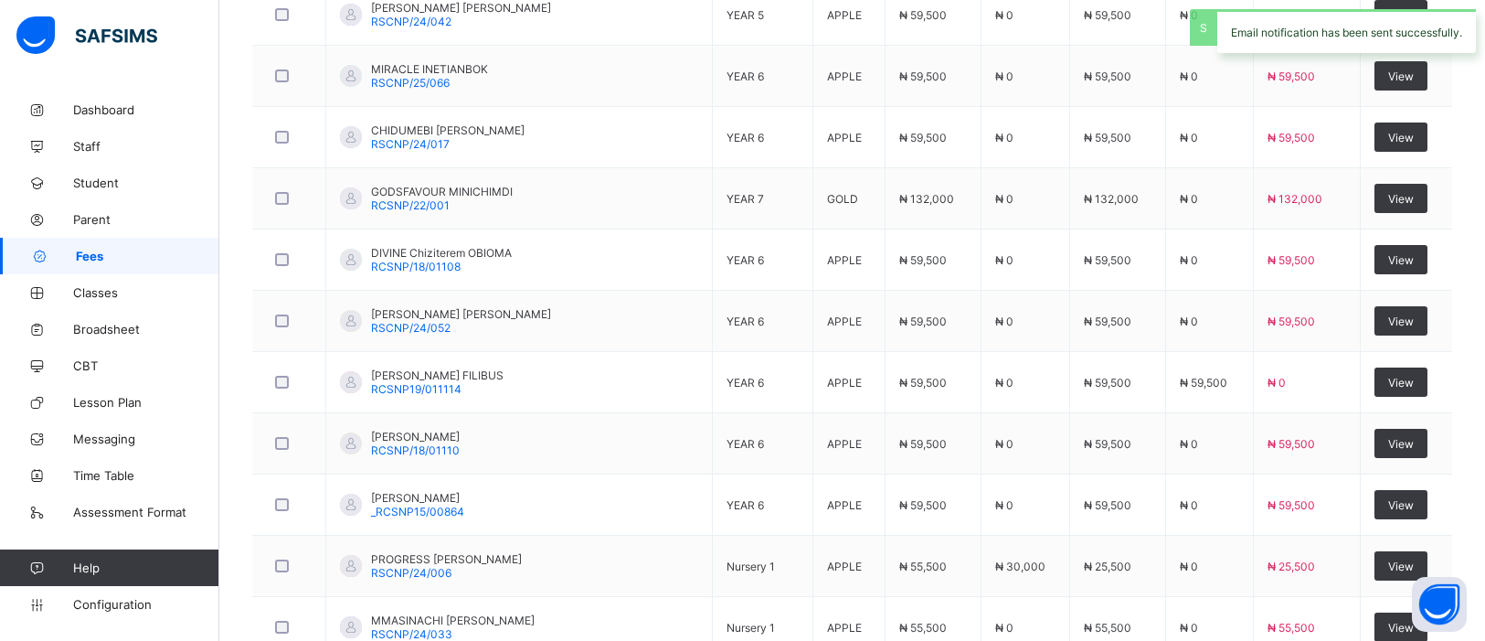
scroll to position [3105, 0]
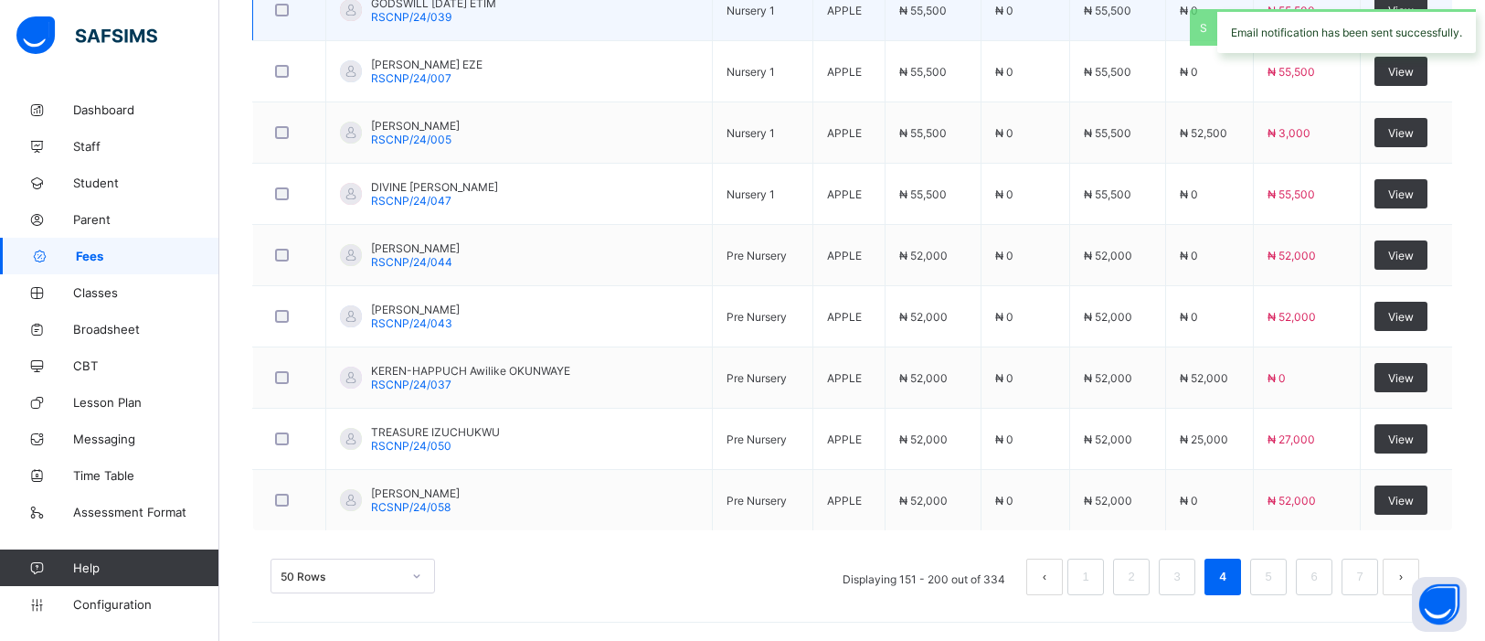
click at [410, 37] on td "GODSWILL Friday ETIM RSCNP/24/039" at bounding box center [519, 10] width 387 height 61
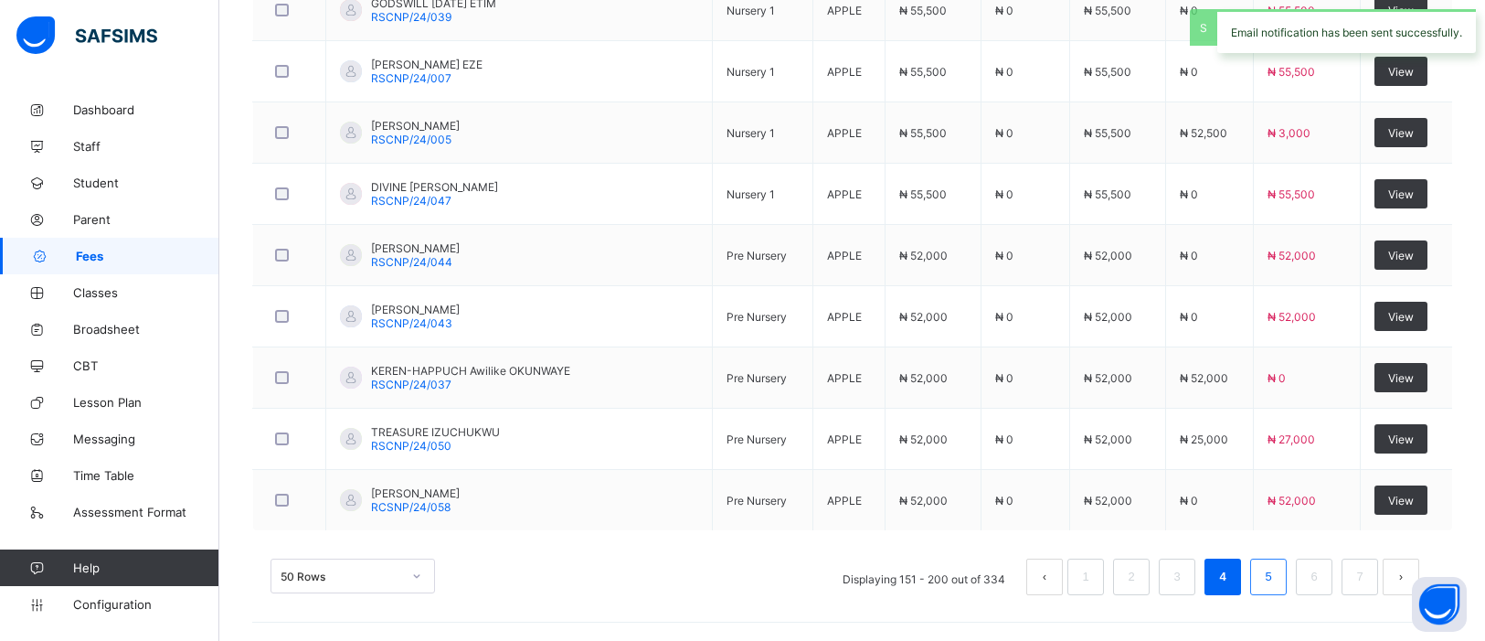
click at [1267, 580] on link "5" at bounding box center [1268, 577] width 17 height 24
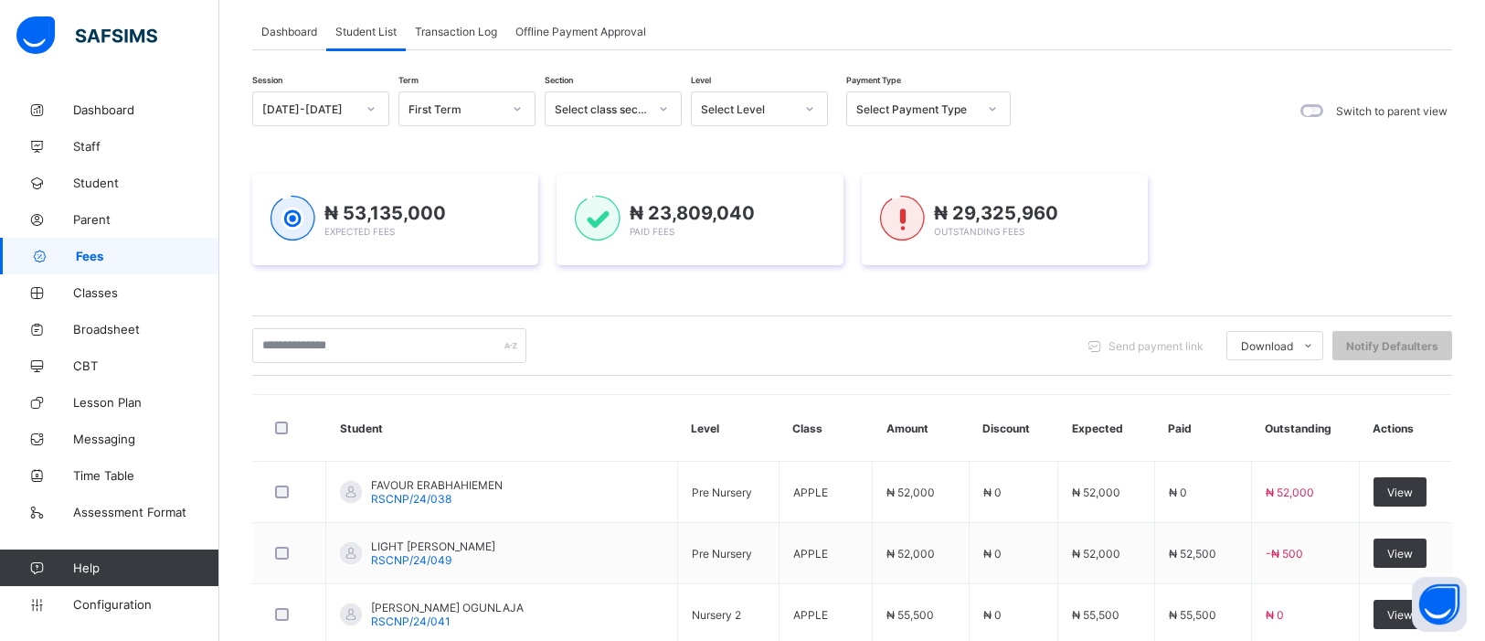
scroll to position [105, 0]
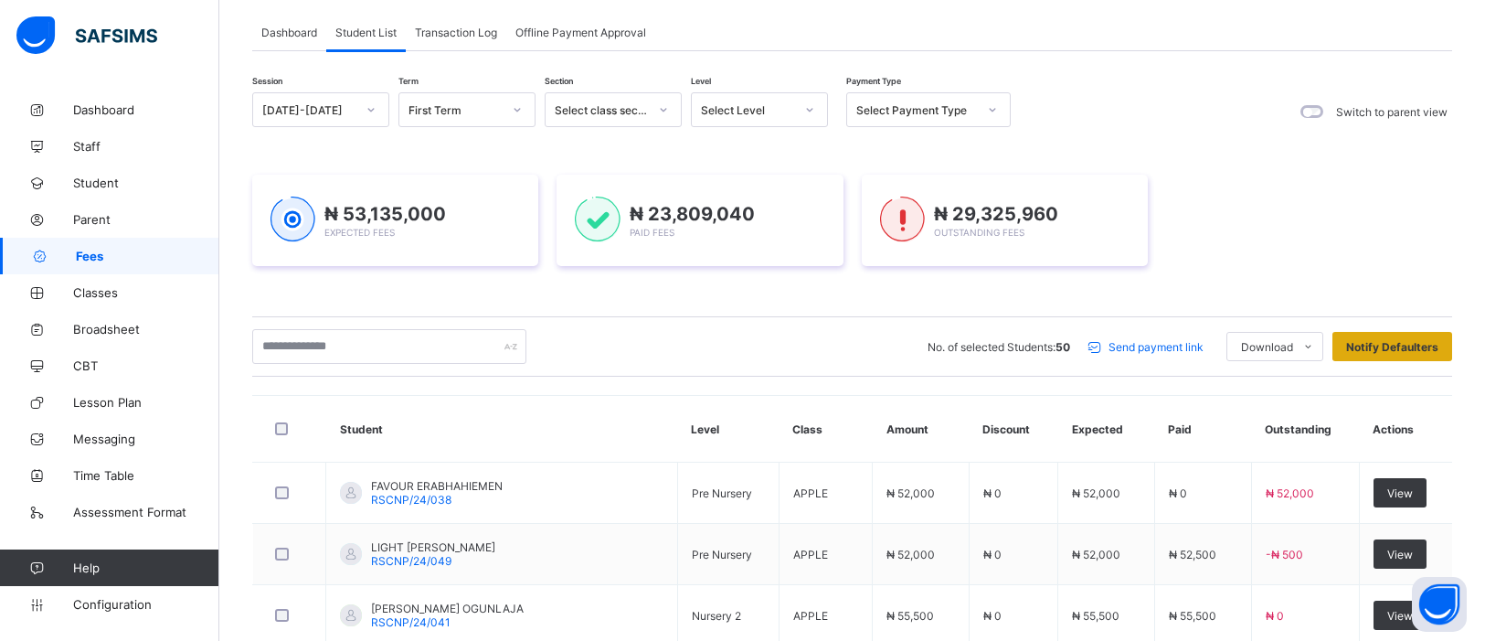
click at [1417, 341] on span "Notify Defaulters" at bounding box center [1392, 347] width 92 height 14
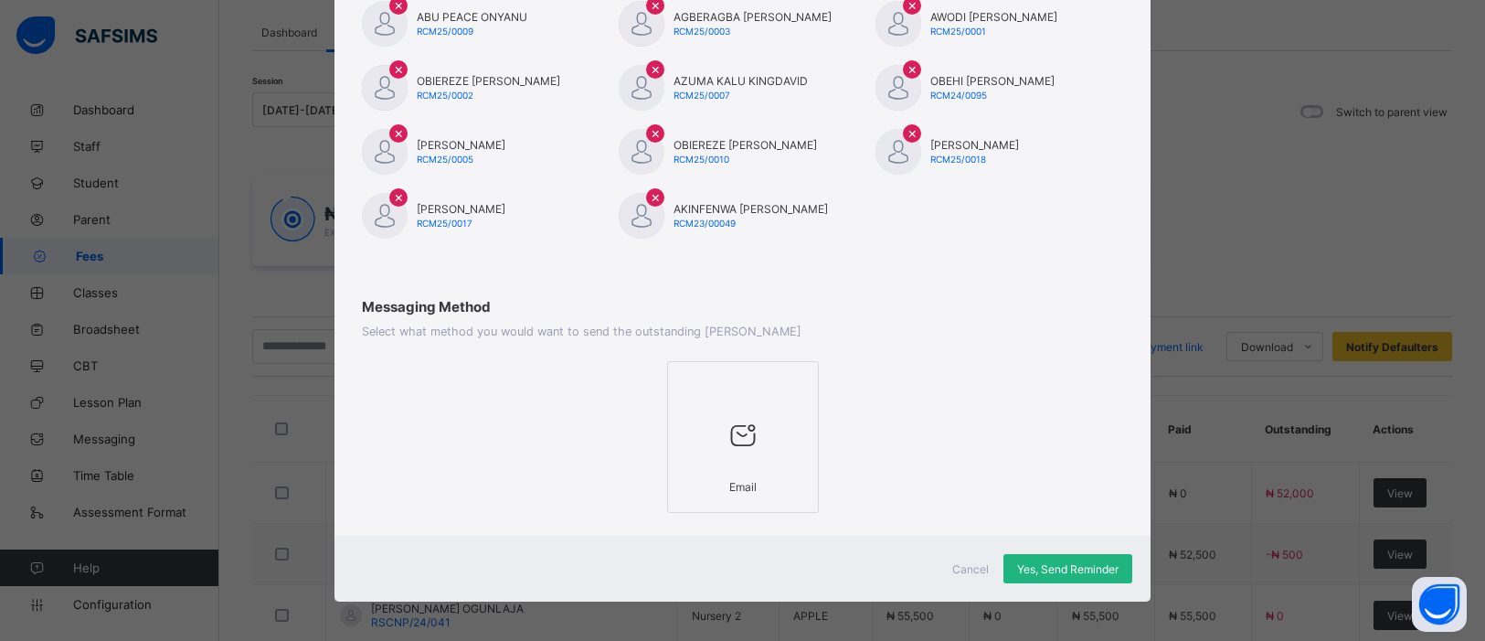
click at [1021, 562] on span "Yes, Send Reminder" at bounding box center [1067, 569] width 101 height 14
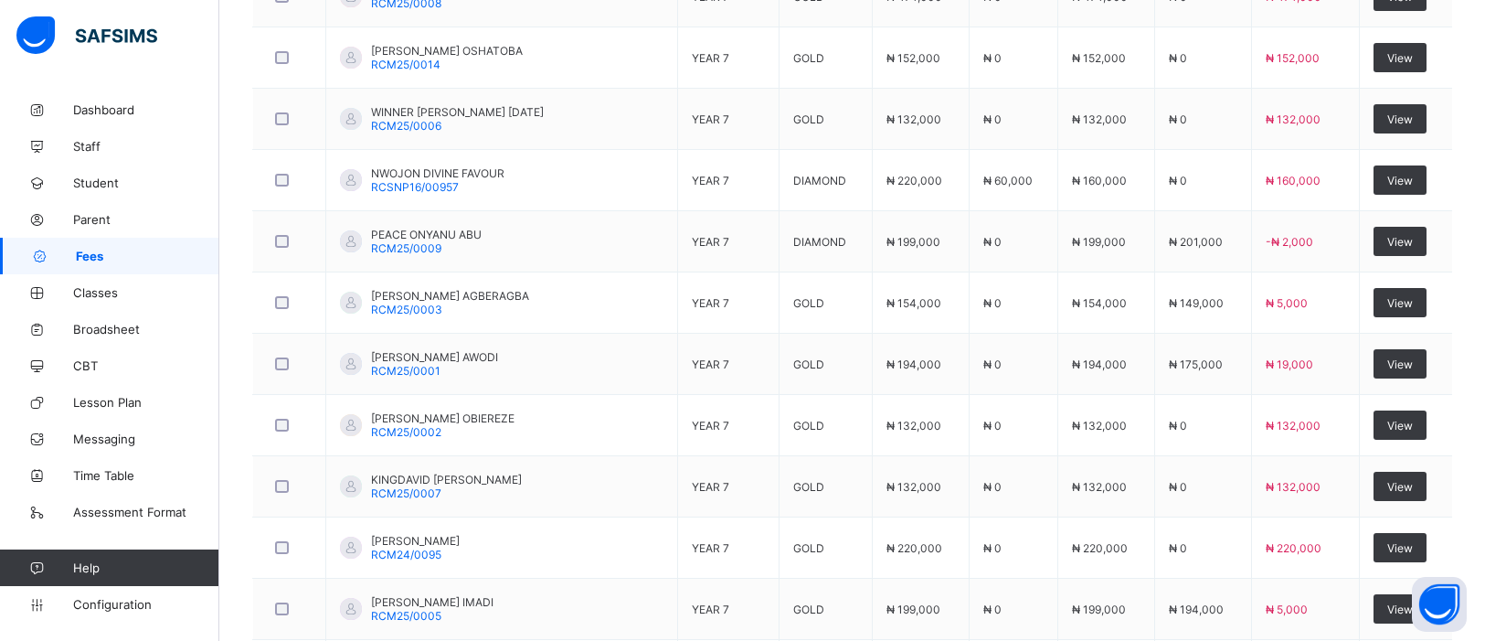
scroll to position [3105, 0]
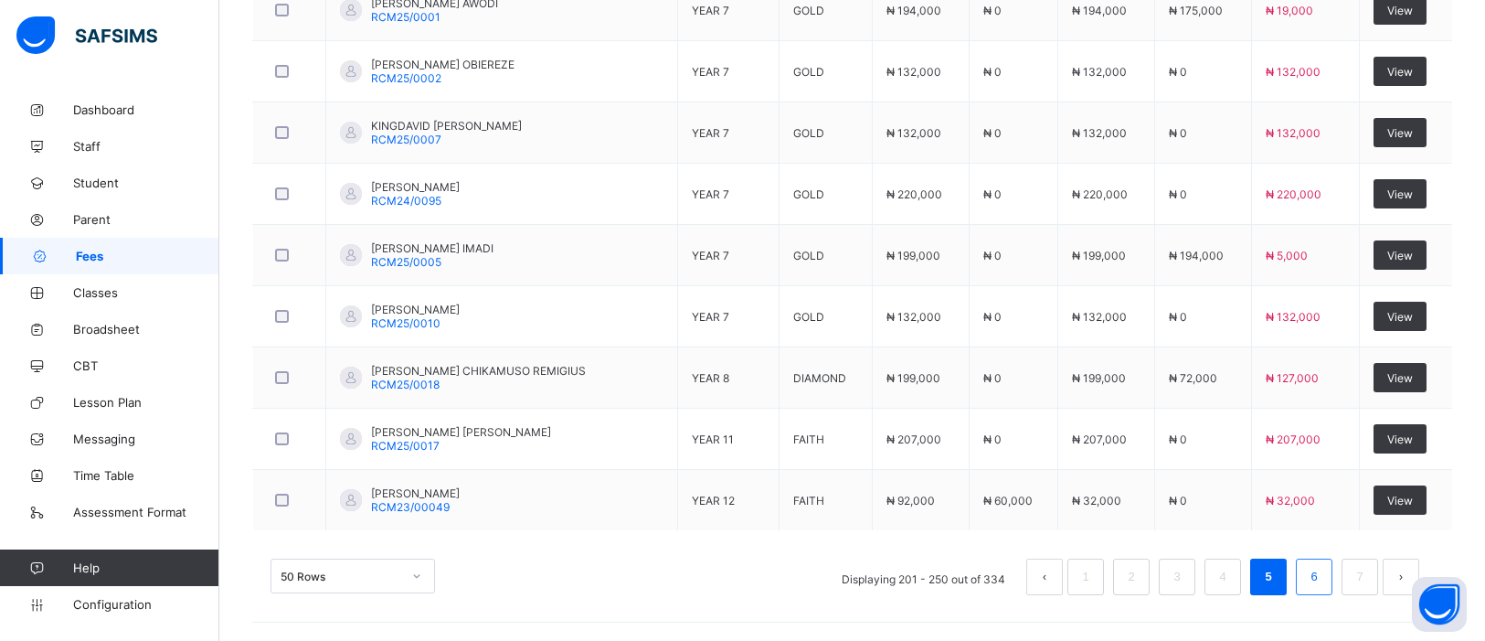
click at [1318, 580] on link "6" at bounding box center [1313, 577] width 17 height 24
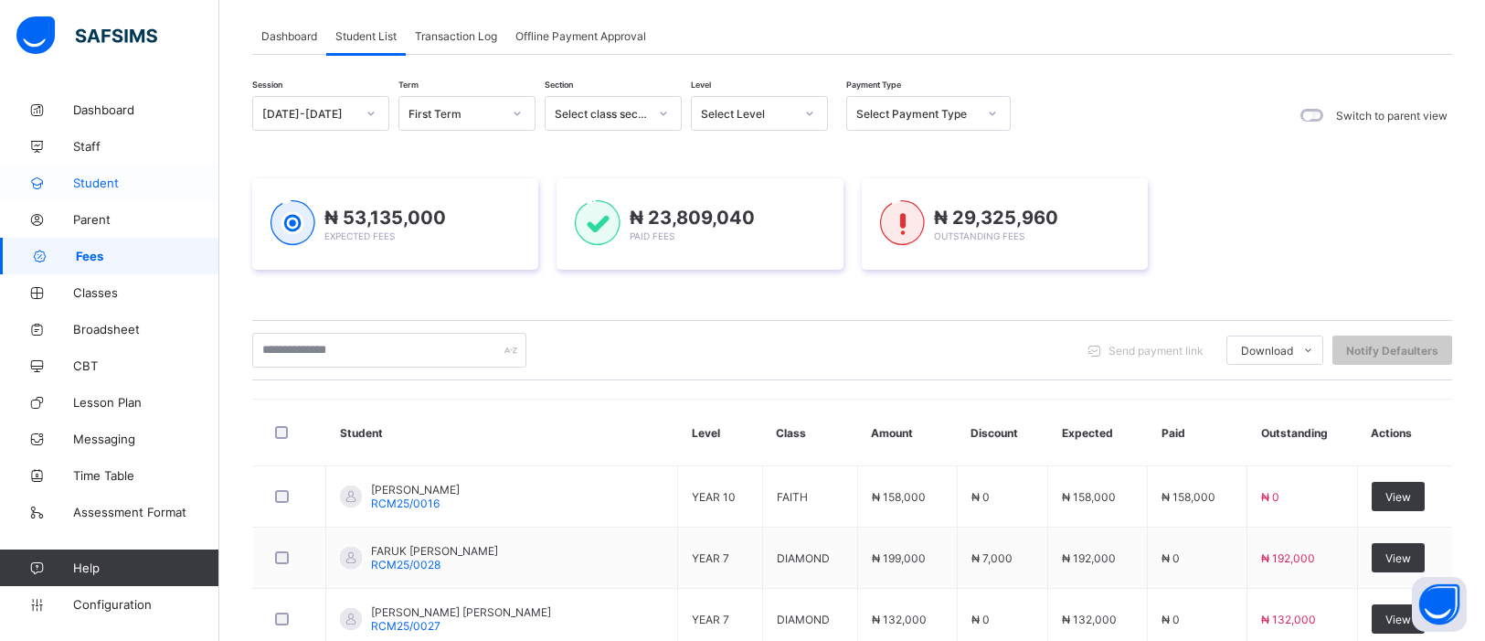
scroll to position [106, 0]
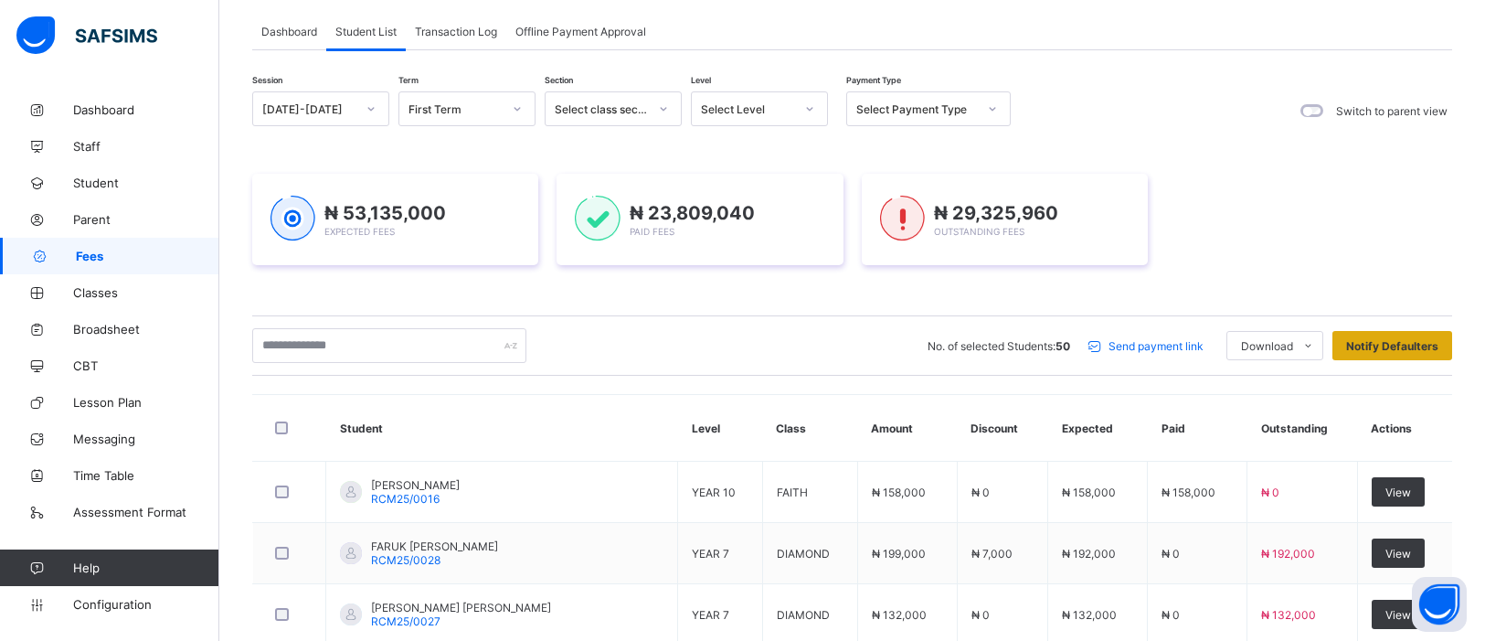
click at [1376, 345] on span "Notify Defaulters" at bounding box center [1392, 346] width 92 height 14
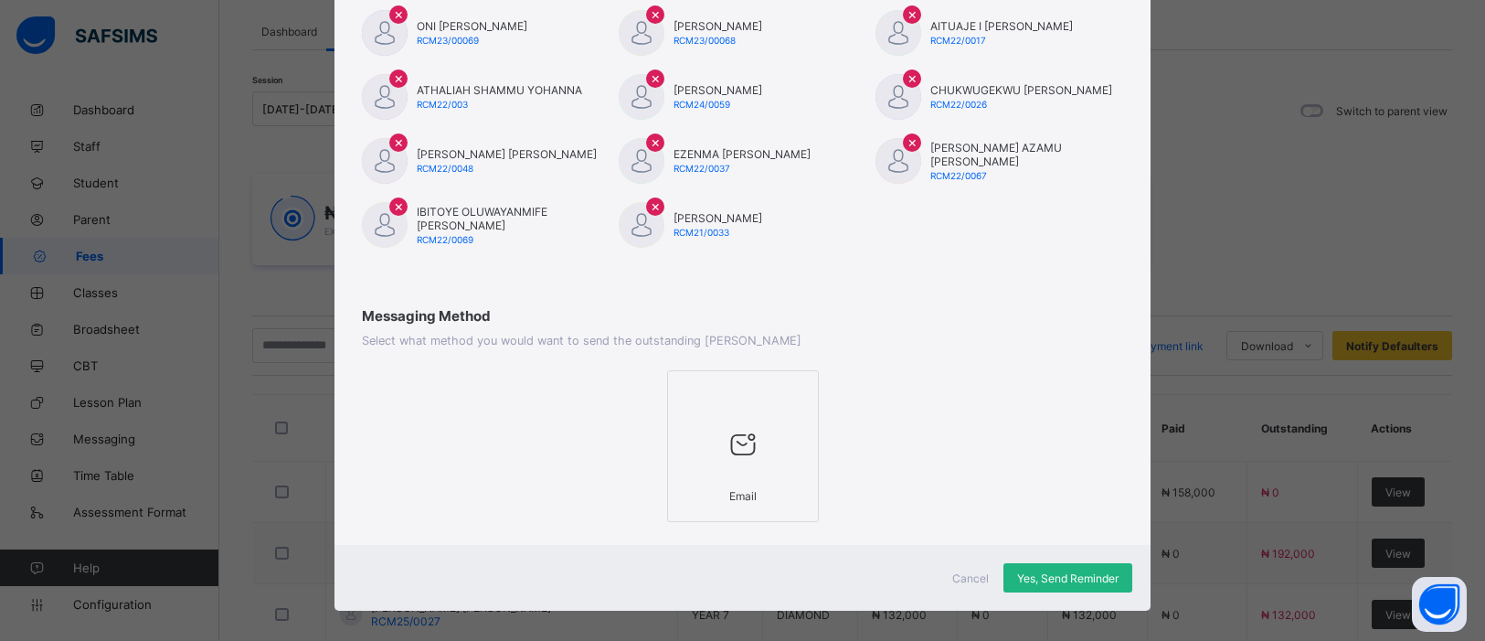
click at [1079, 571] on span "Yes, Send Reminder" at bounding box center [1067, 578] width 101 height 14
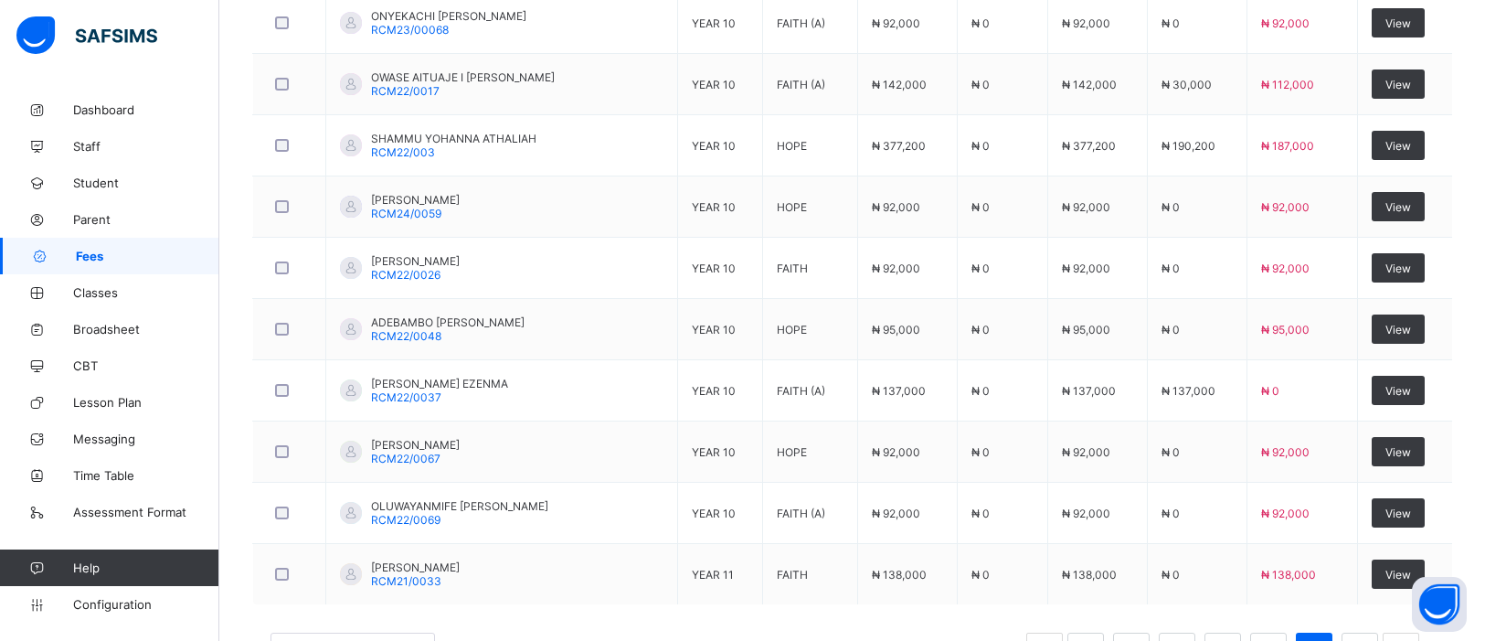
scroll to position [3105, 0]
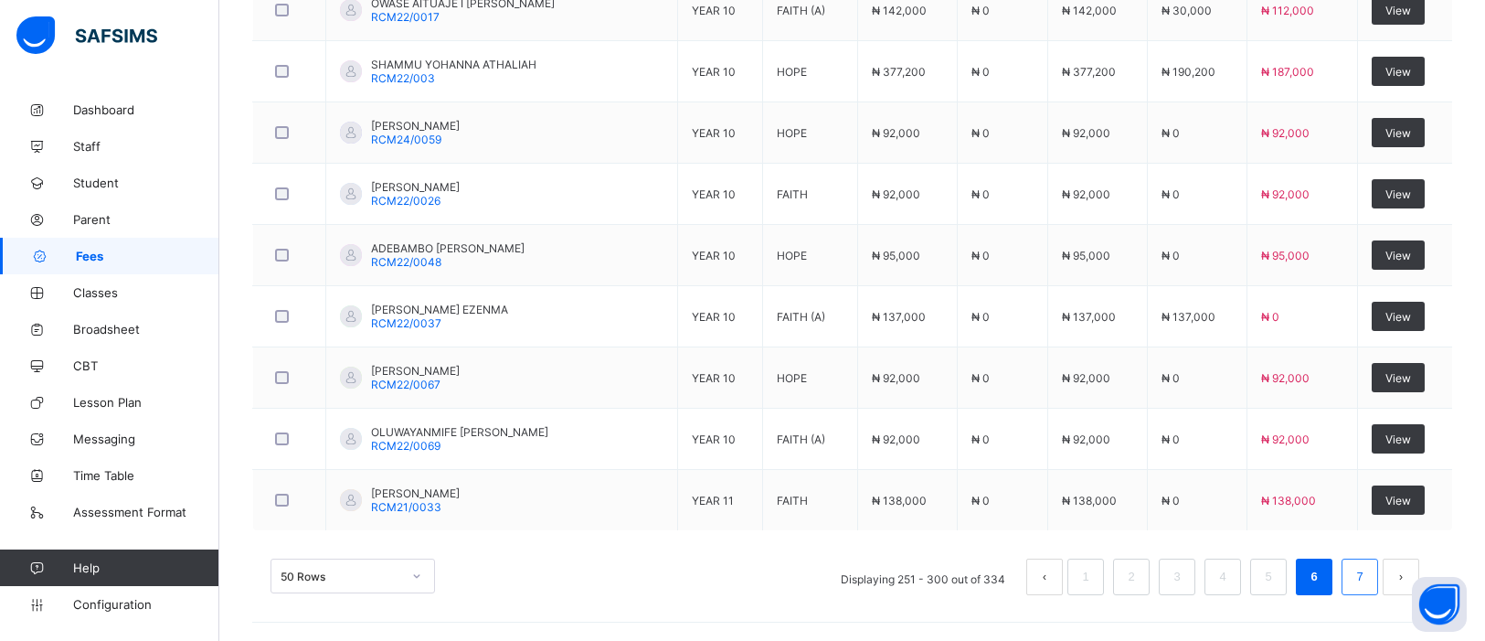
click at [1368, 584] on link "7" at bounding box center [1359, 577] width 17 height 24
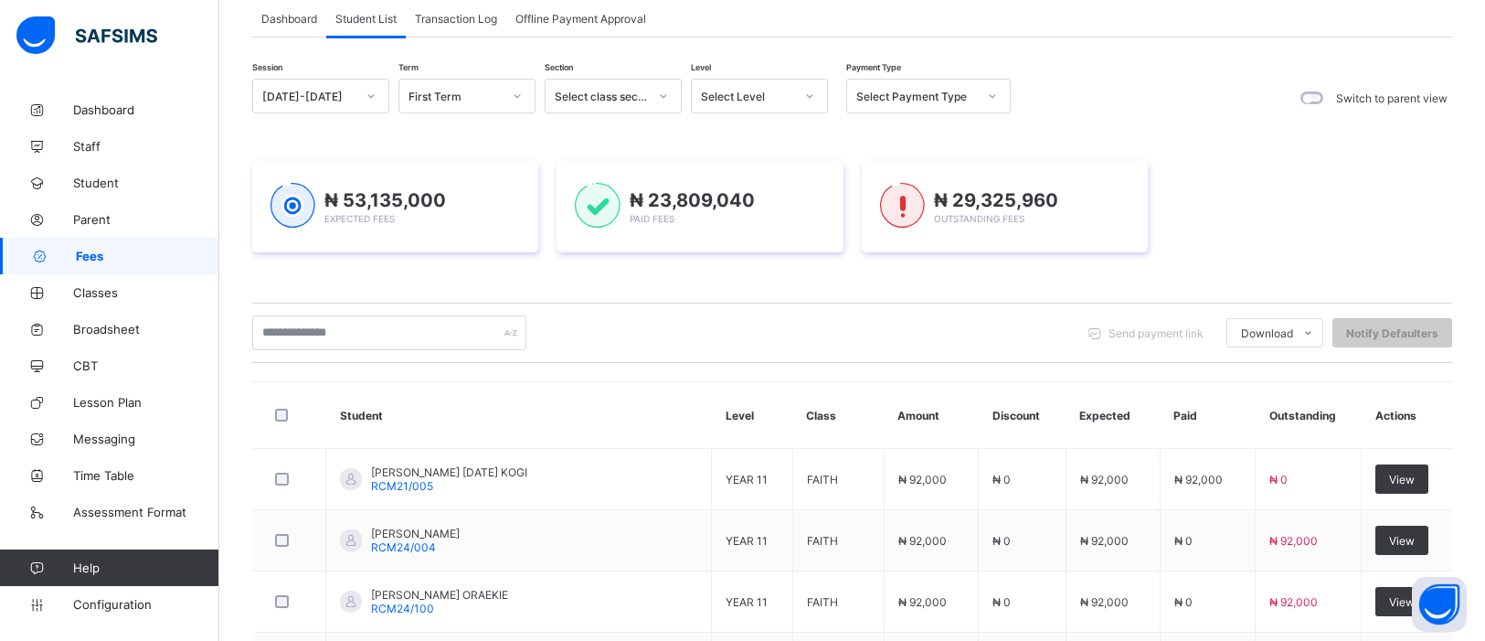
scroll to position [123, 0]
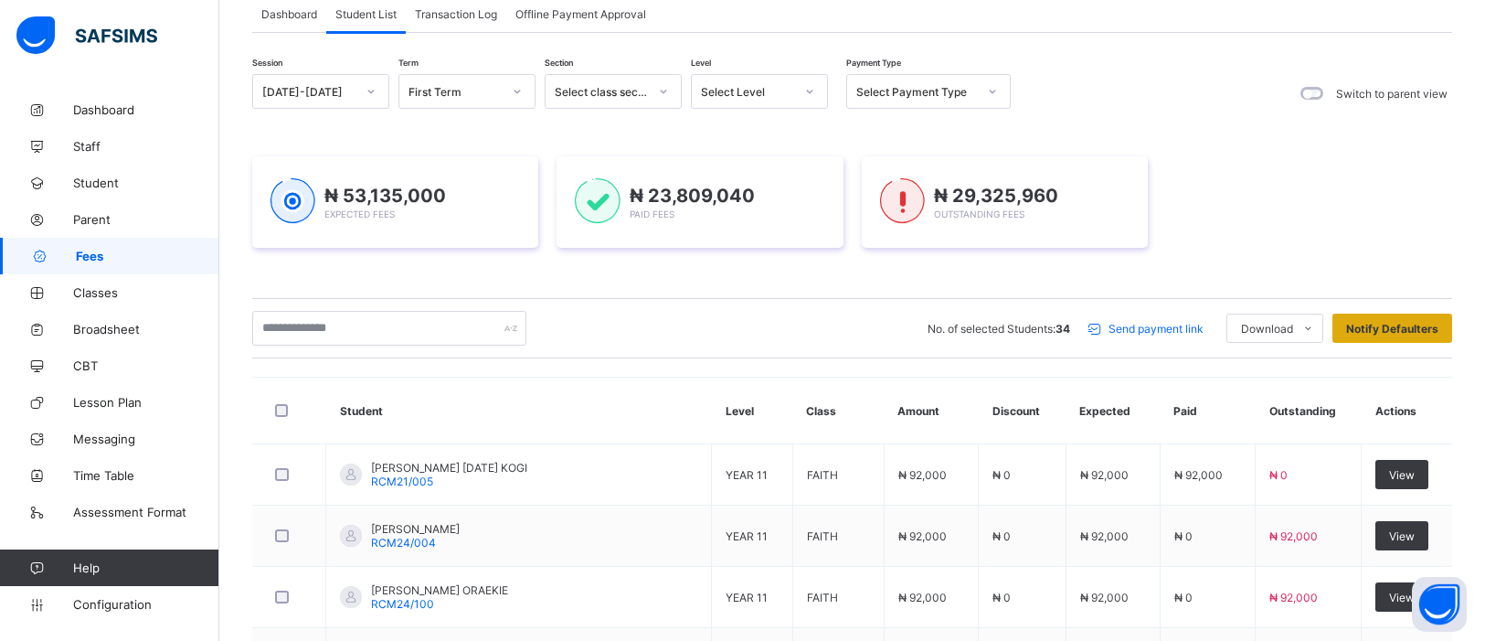
click at [1397, 320] on div "Notify Defaulters" at bounding box center [1393, 328] width 120 height 29
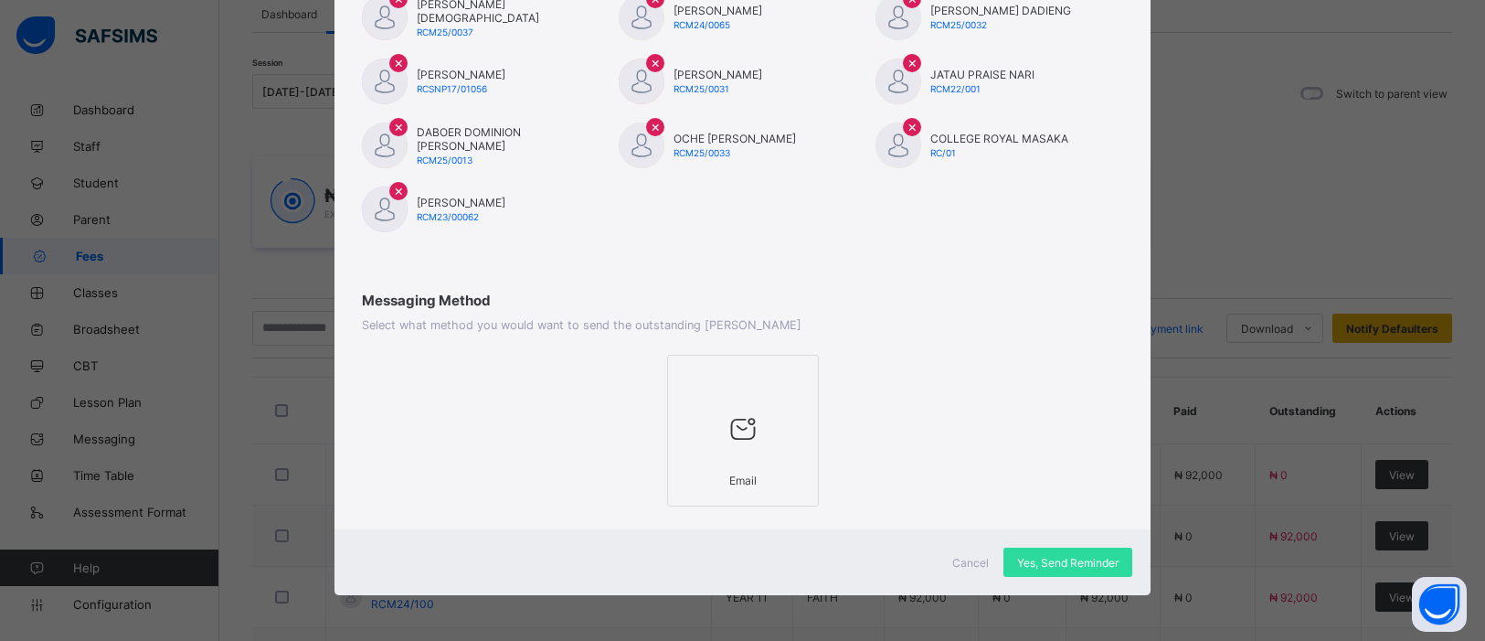
scroll to position [835, 0]
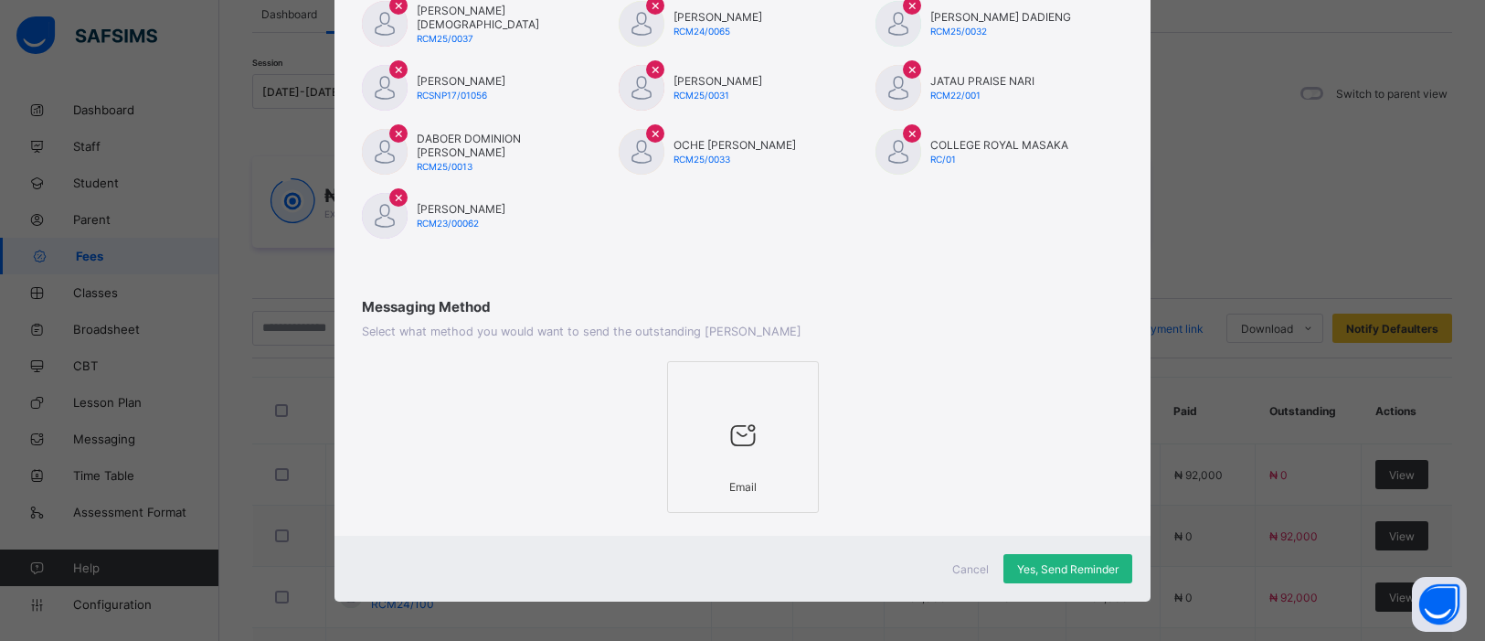
click at [1084, 568] on span "Yes, Send Reminder" at bounding box center [1067, 569] width 101 height 14
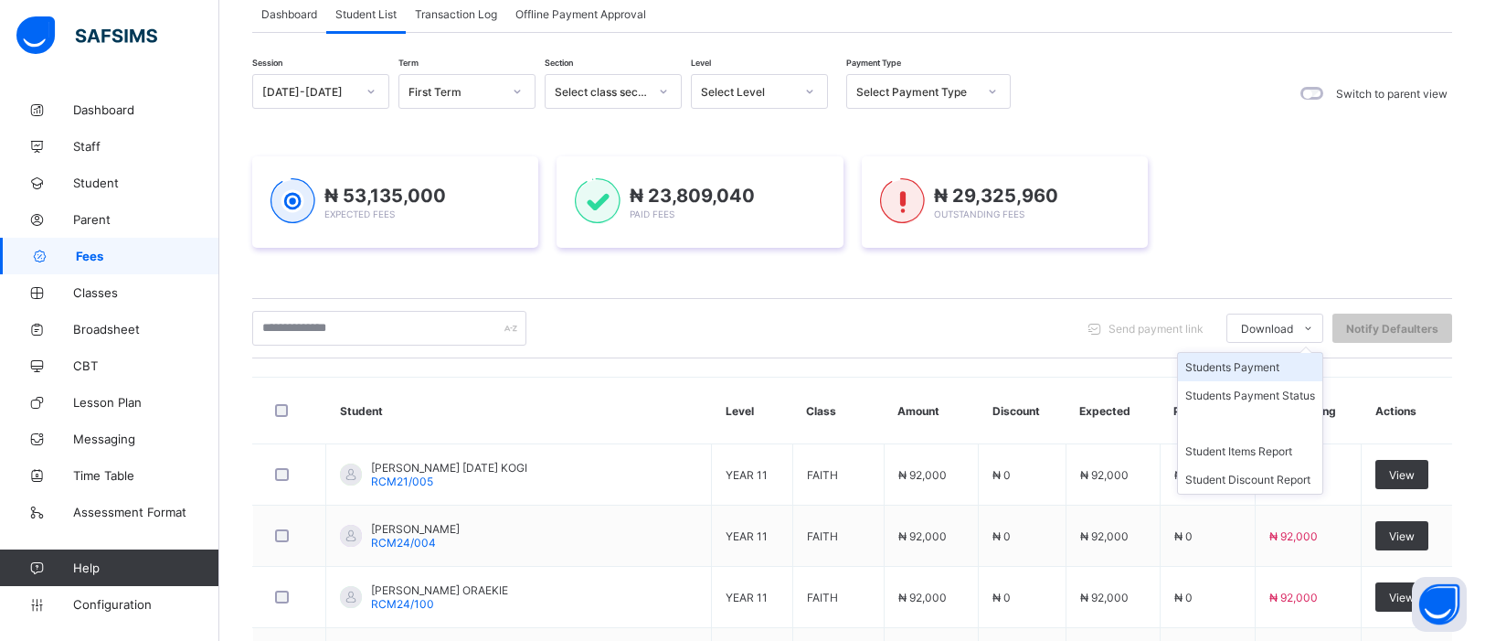
click at [1265, 366] on li "Students Payment" at bounding box center [1250, 367] width 144 height 28
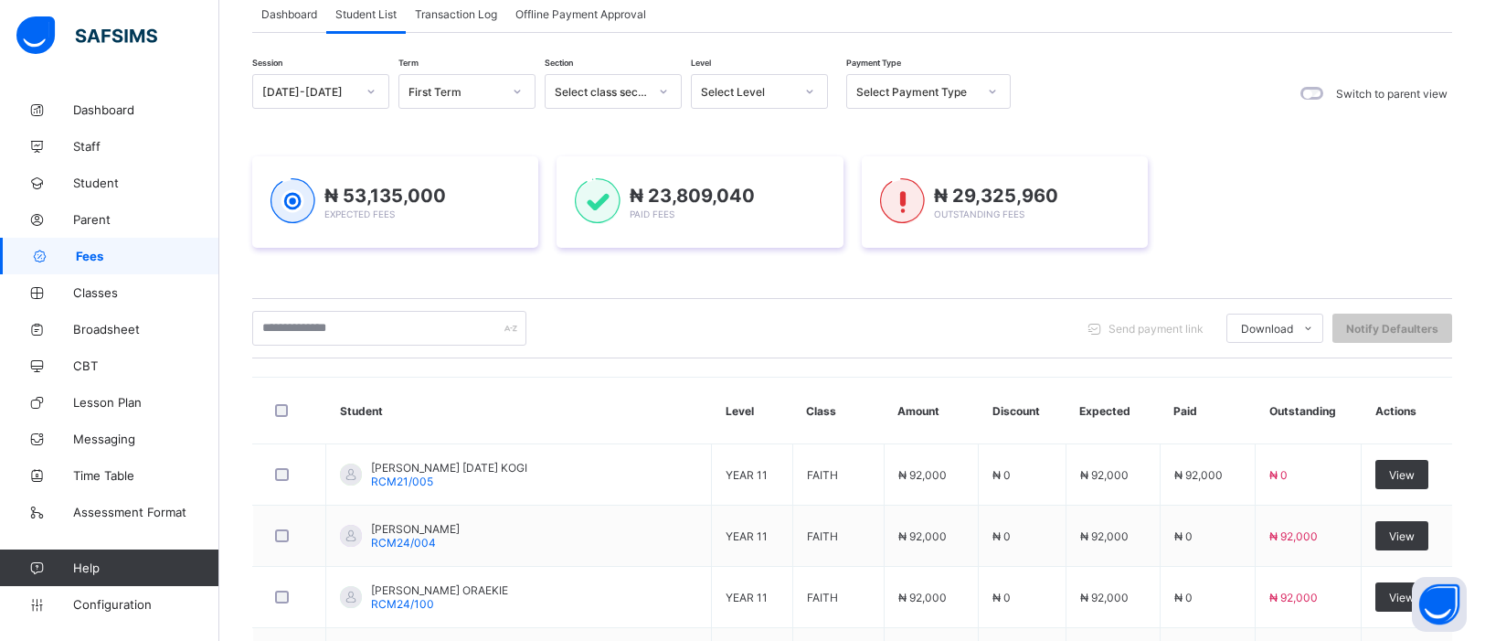
click at [992, 96] on icon at bounding box center [992, 91] width 11 height 18
click at [961, 147] on div "Over Paid" at bounding box center [928, 159] width 163 height 28
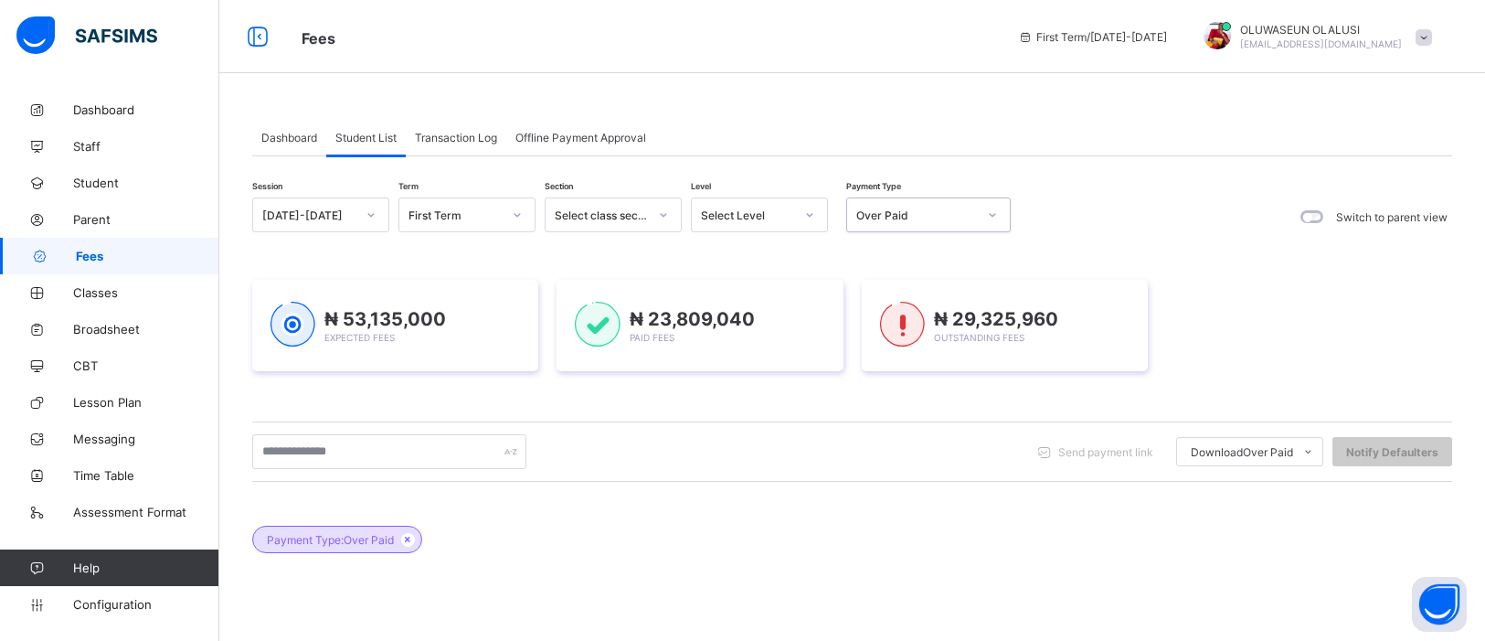
click at [488, 153] on div "Transaction Log" at bounding box center [456, 137] width 101 height 37
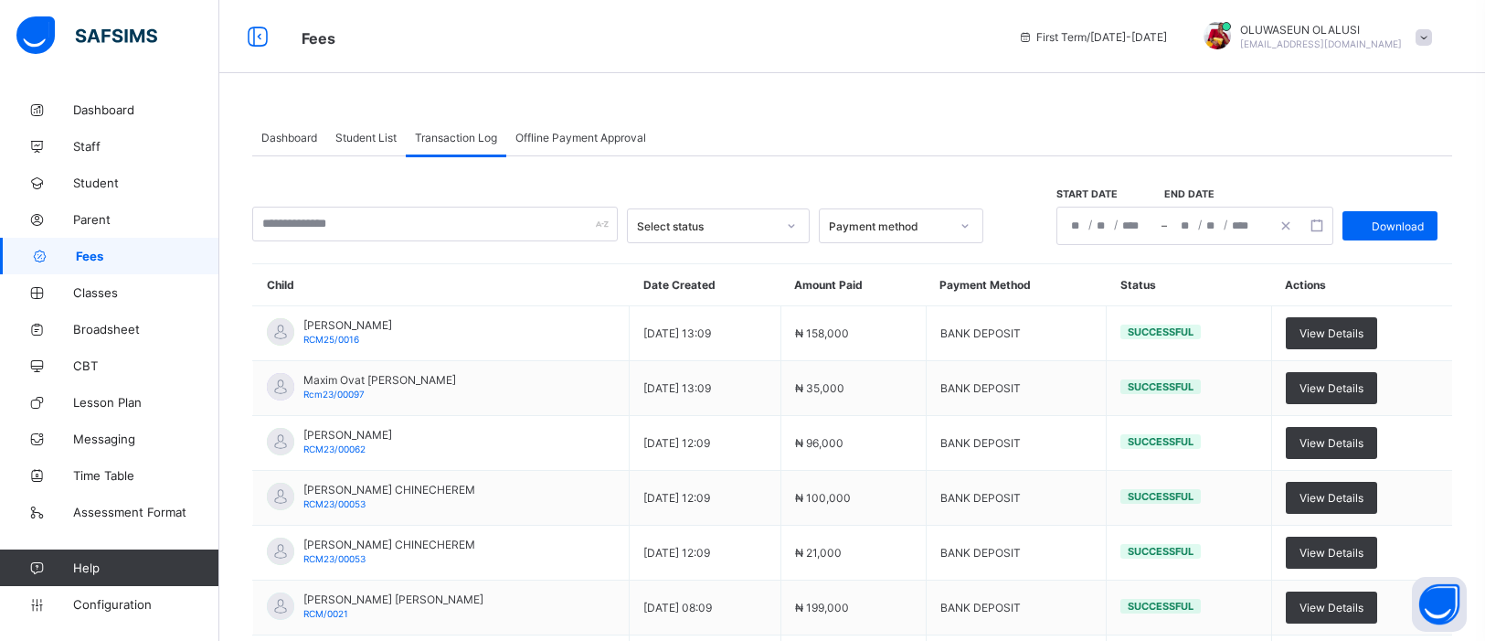
click at [366, 119] on div "Student List" at bounding box center [366, 137] width 80 height 37
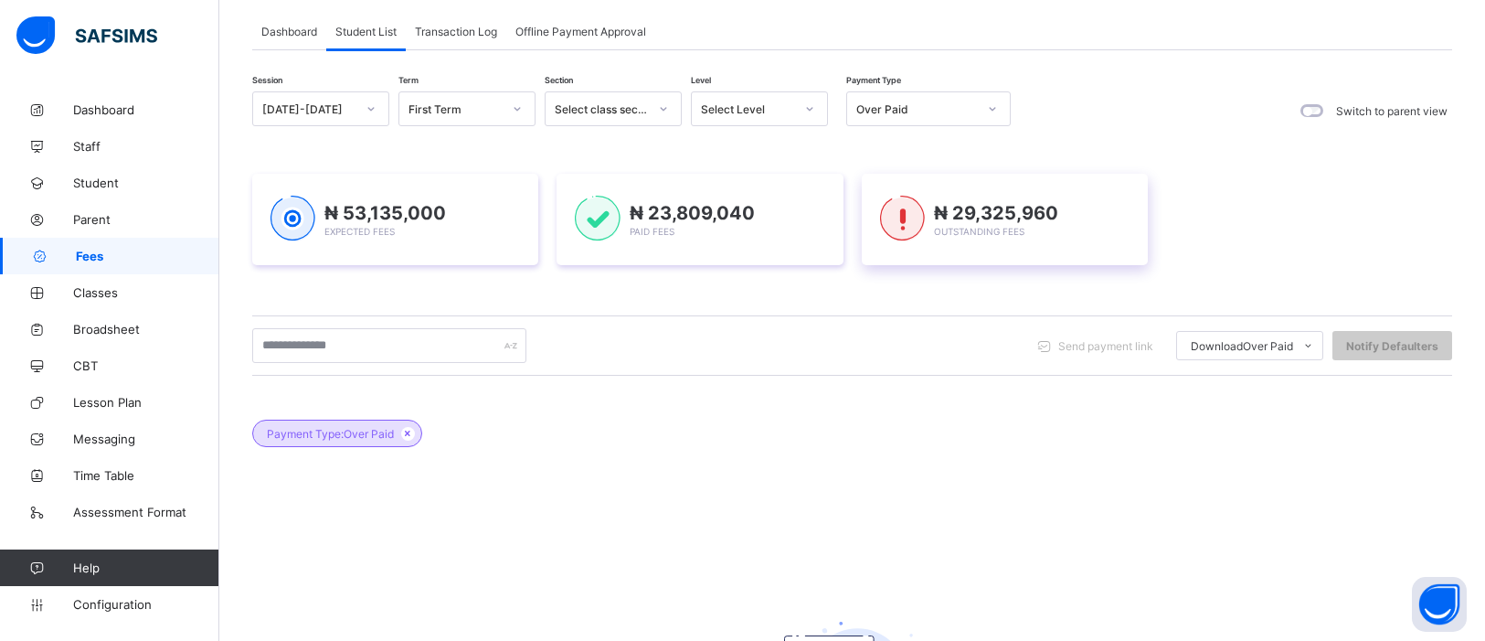
scroll to position [101, 0]
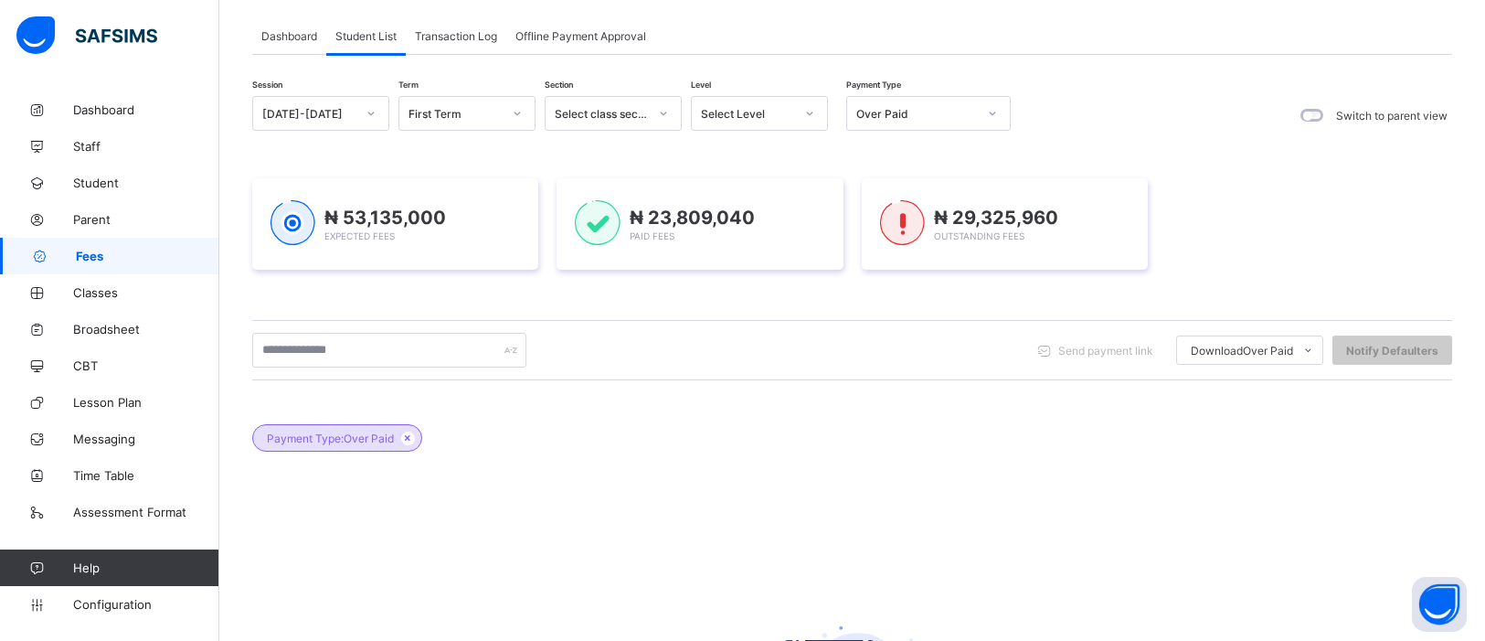
click at [997, 112] on icon at bounding box center [992, 113] width 11 height 18
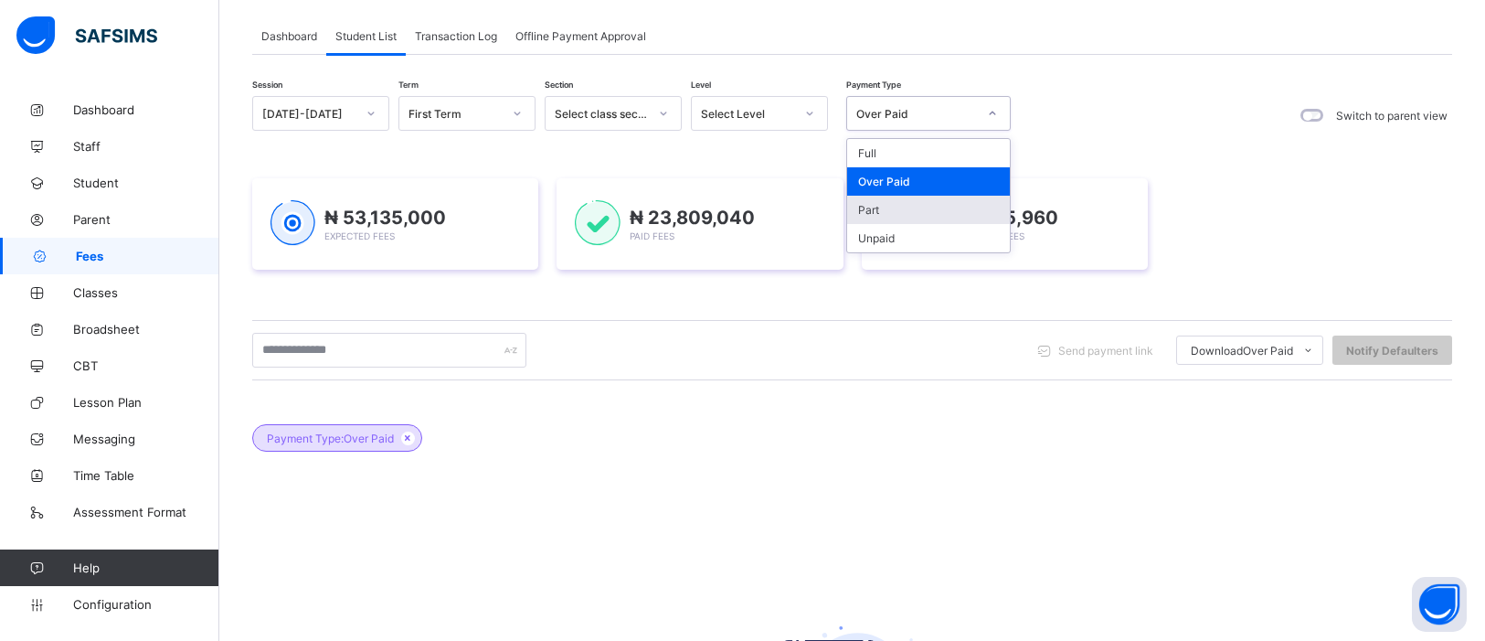
click at [936, 212] on div "Part" at bounding box center [928, 210] width 163 height 28
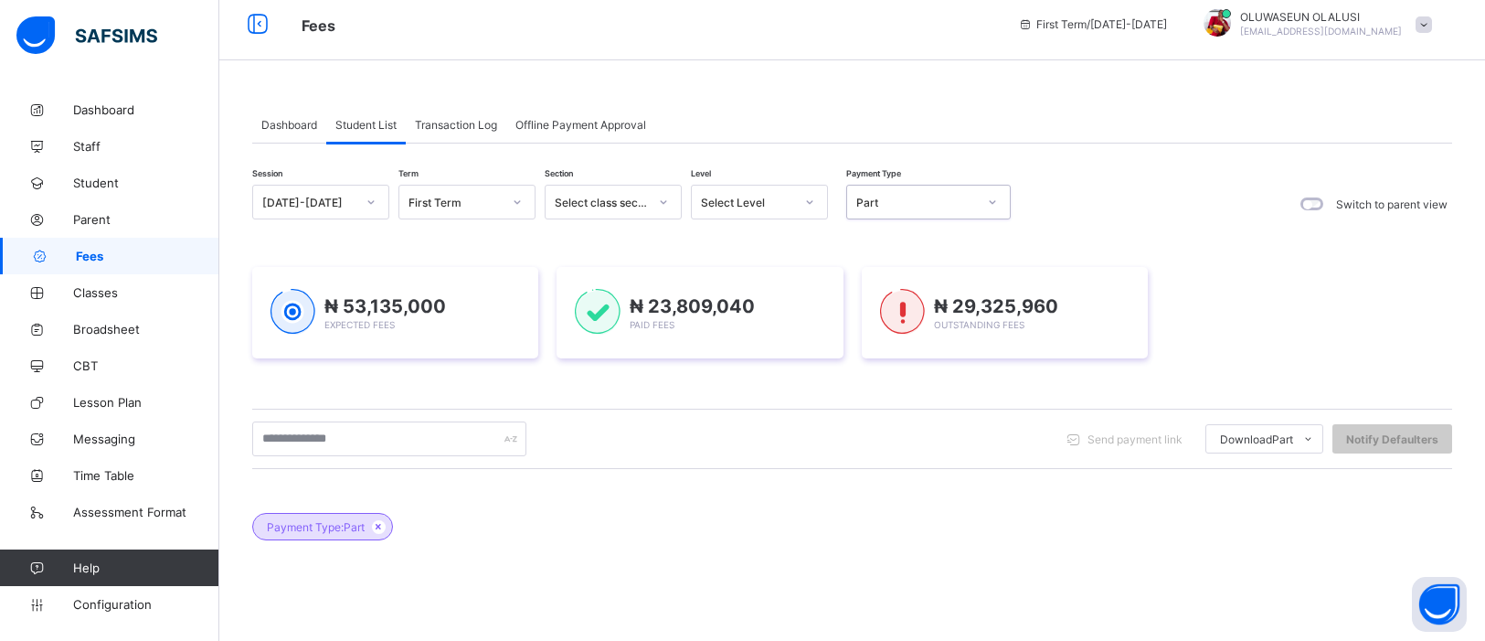
scroll to position [0, 0]
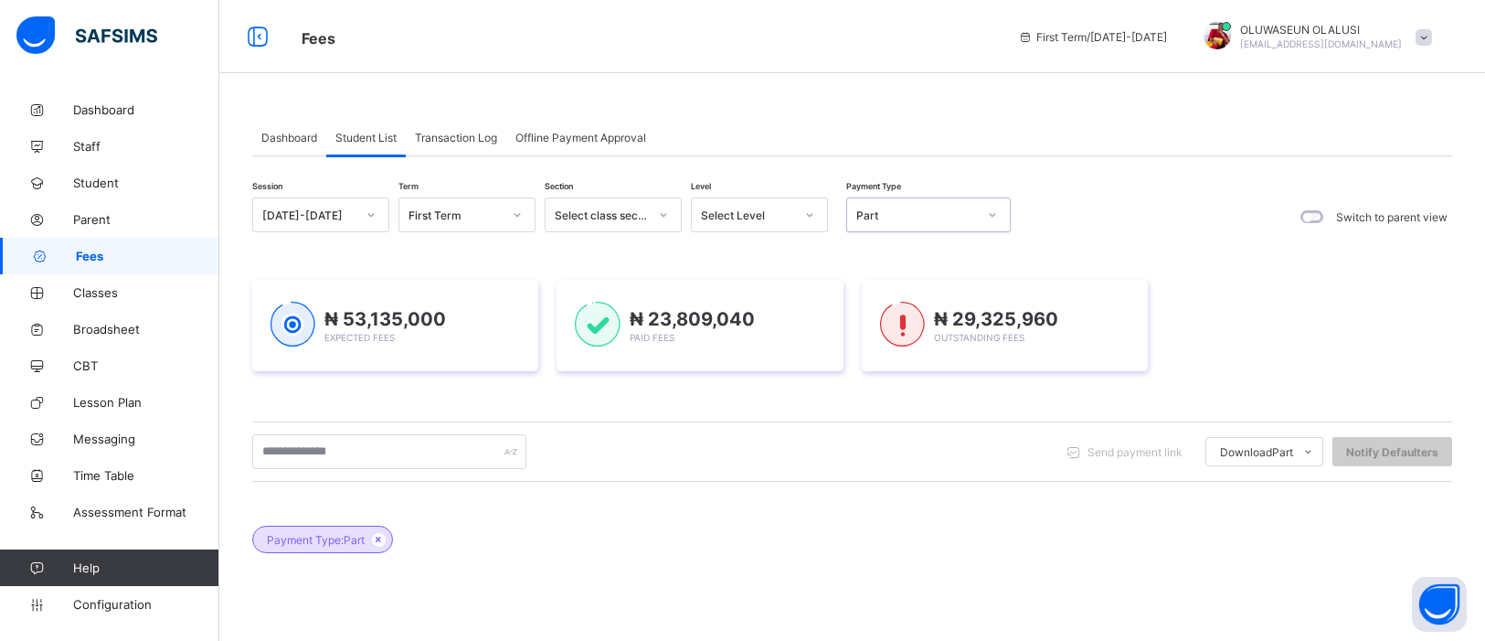
click at [999, 215] on div at bounding box center [992, 214] width 31 height 29
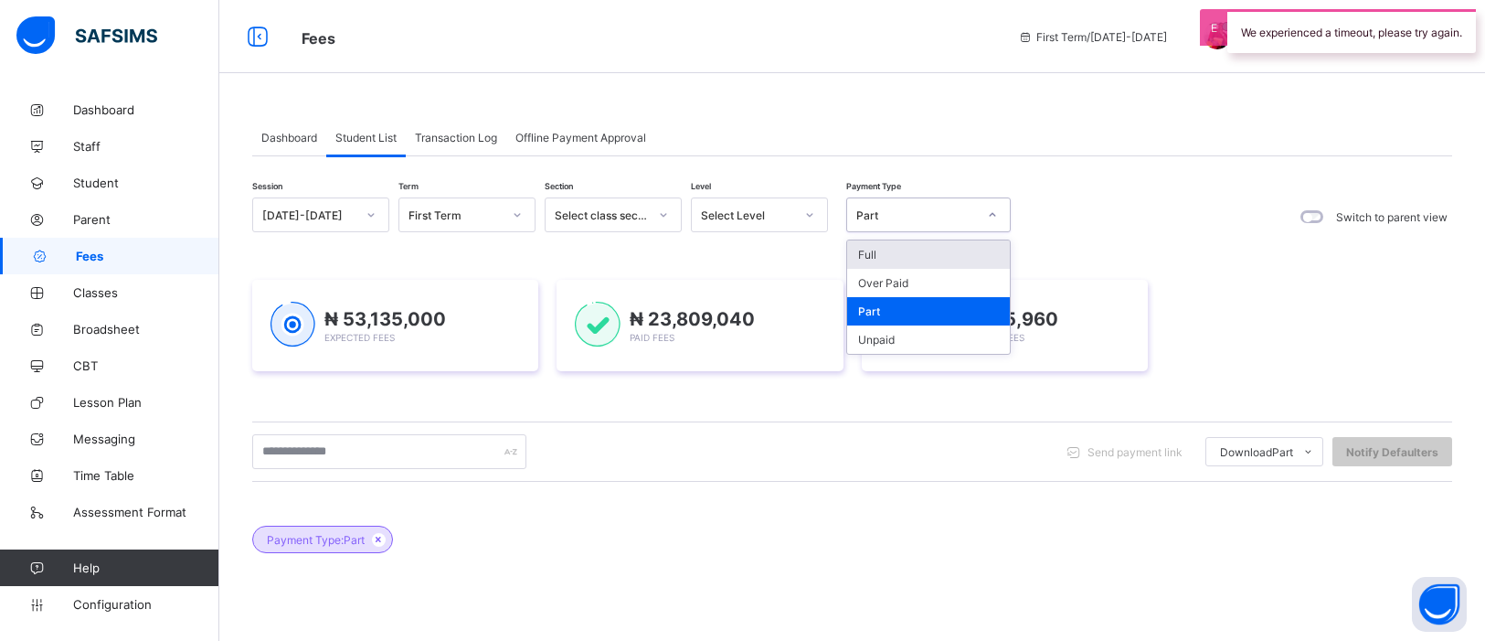
click at [885, 250] on div "Full" at bounding box center [928, 254] width 163 height 28
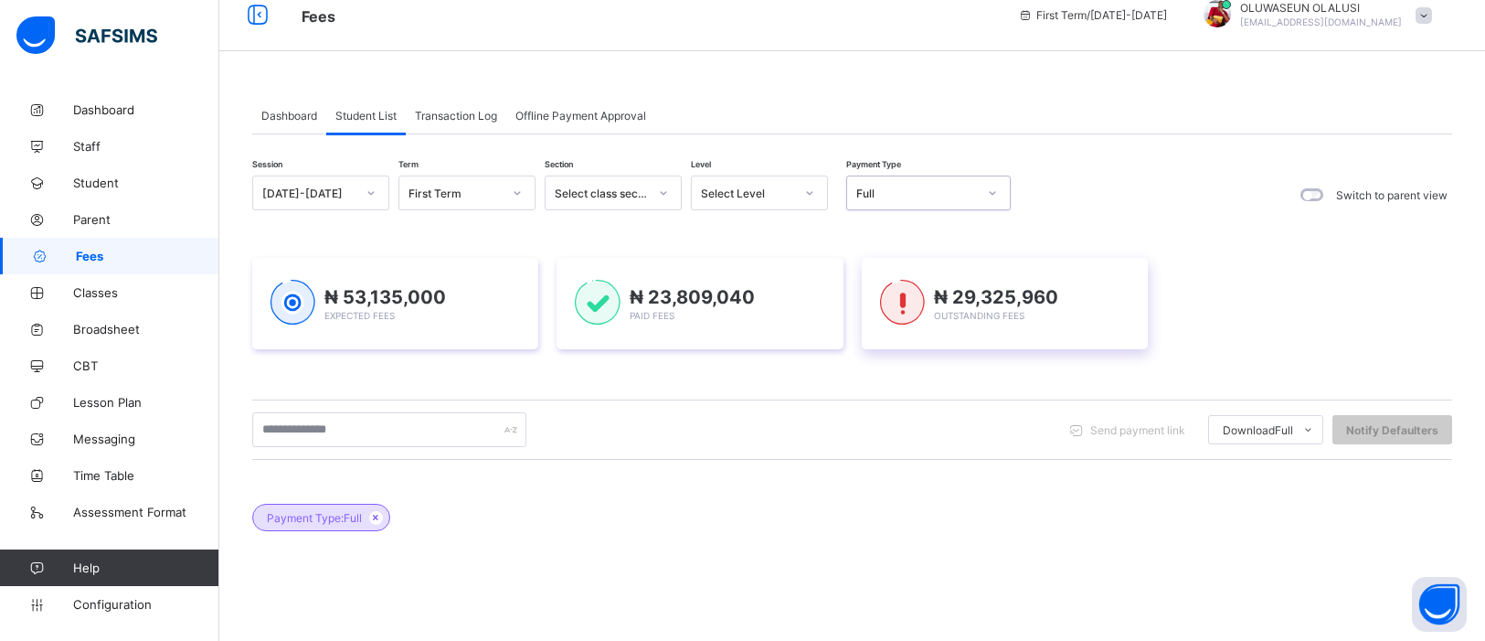
scroll to position [20, 0]
click at [656, 198] on div at bounding box center [663, 194] width 31 height 29
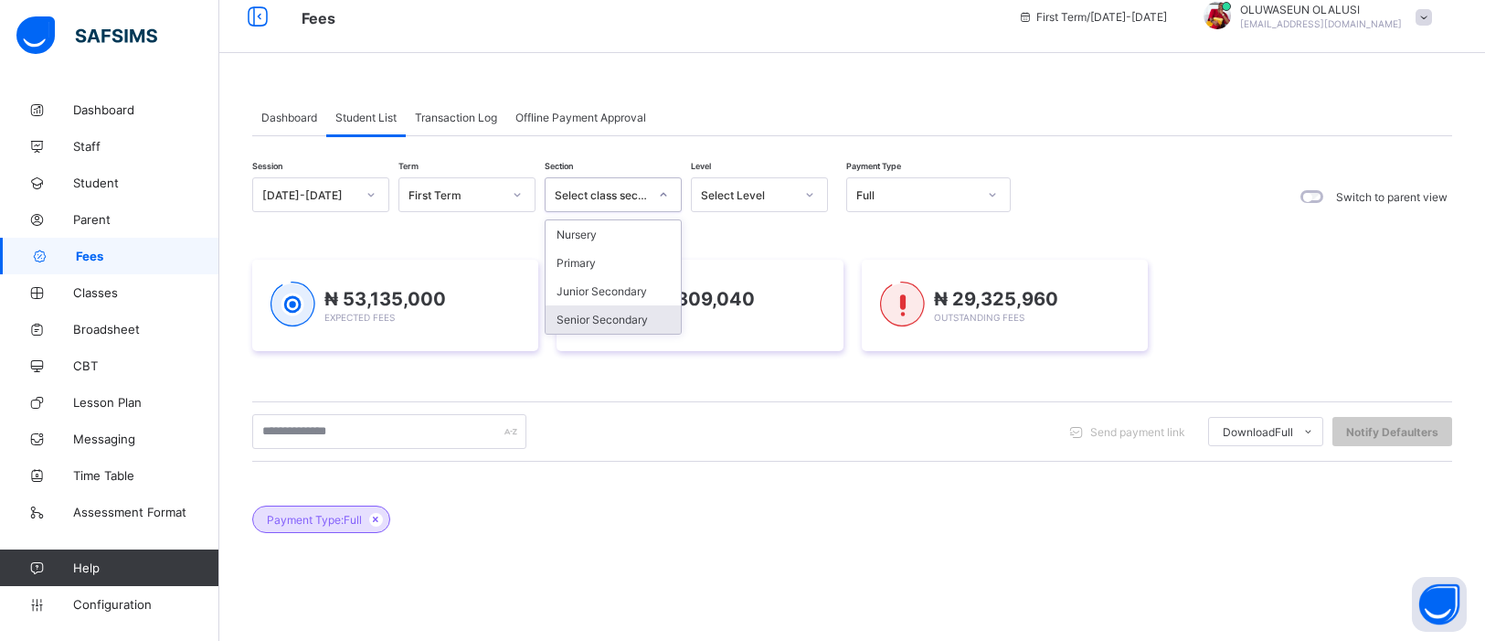
click at [630, 315] on div "Senior Secondary" at bounding box center [613, 319] width 135 height 28
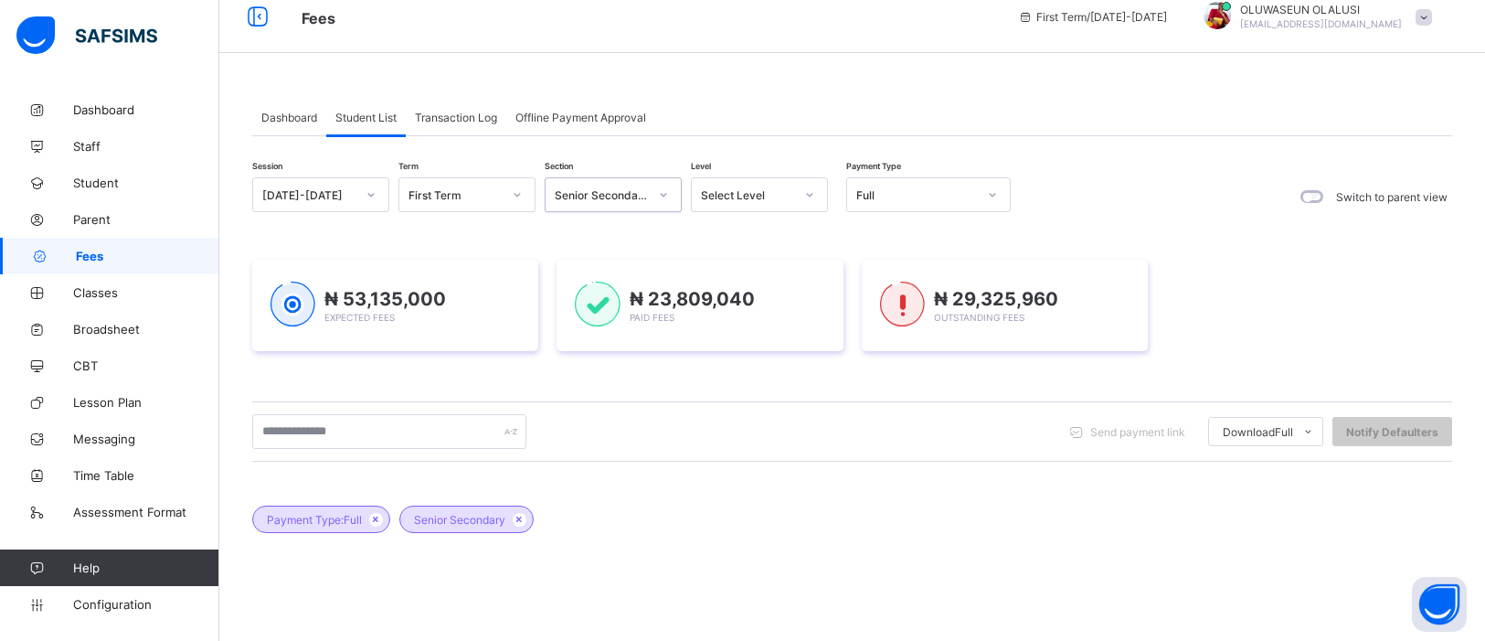
click at [996, 200] on icon at bounding box center [992, 195] width 11 height 18
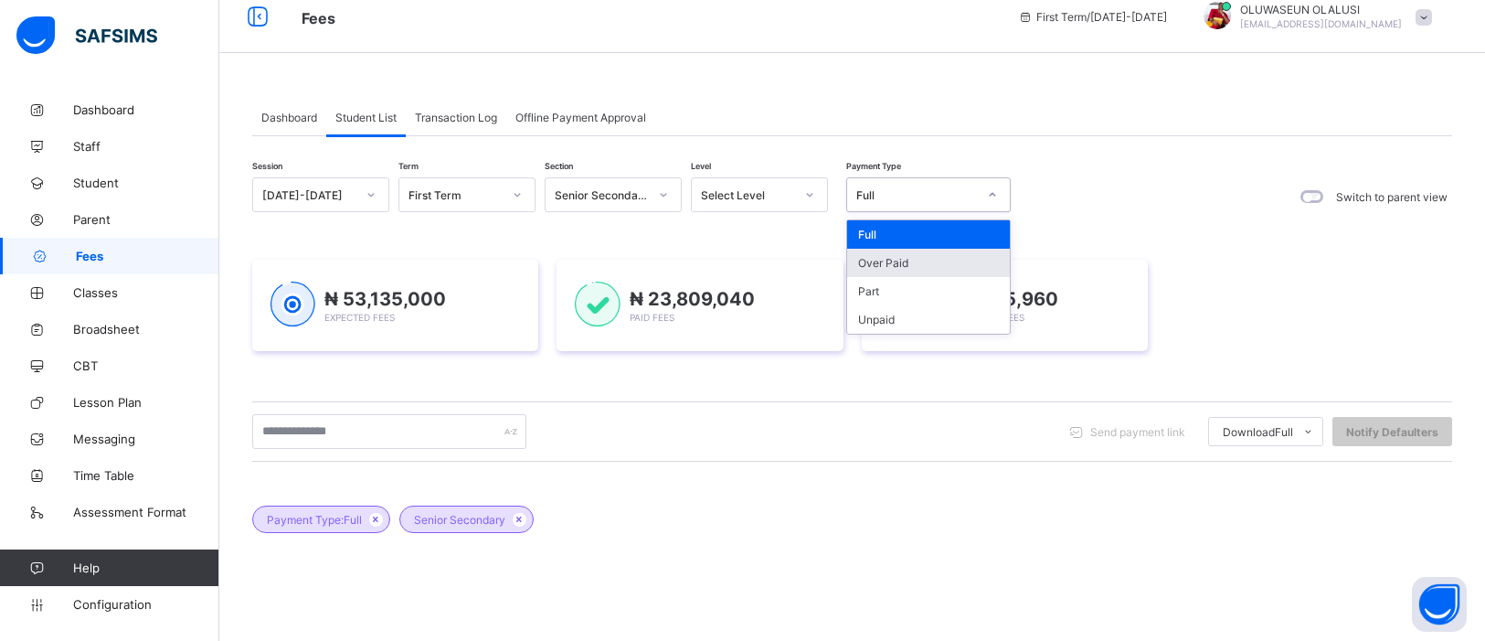
click at [927, 261] on div "Over Paid" at bounding box center [928, 263] width 163 height 28
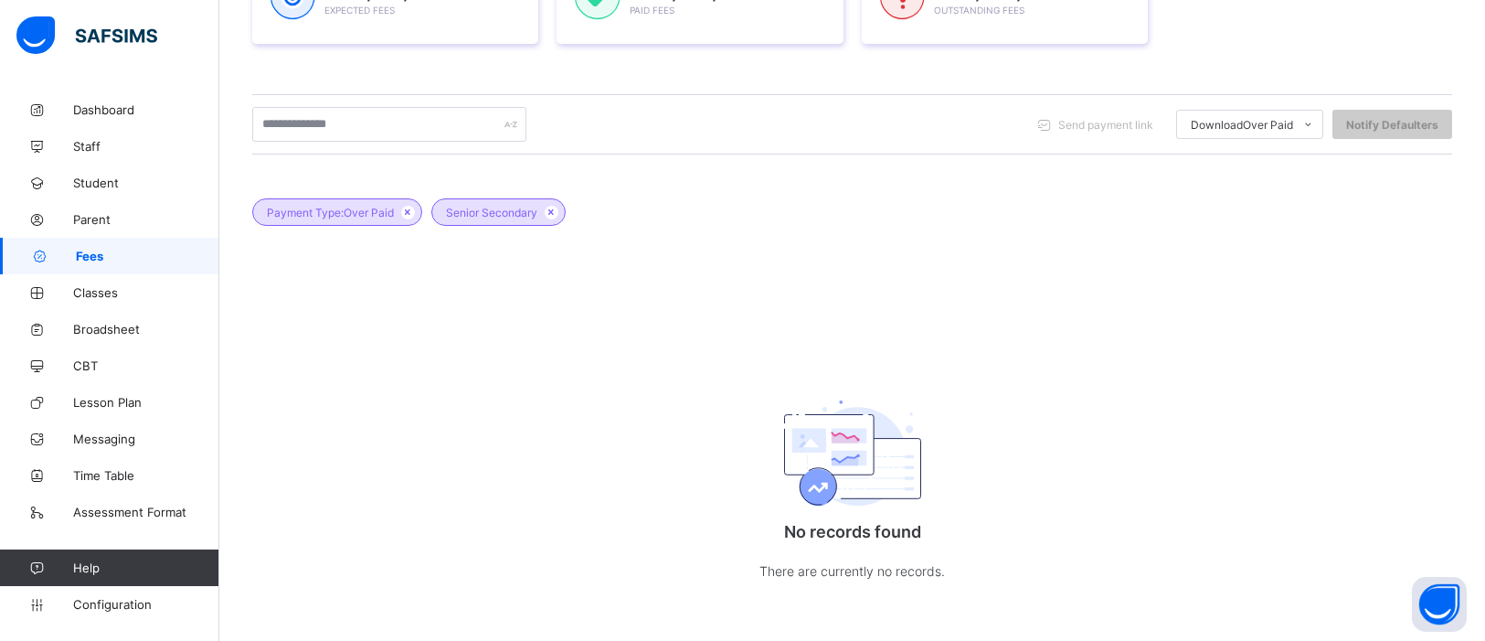
scroll to position [330, 0]
click at [1107, 397] on div "Payment Type: Over Paid Senior Secondary No records found There are currently n…" at bounding box center [852, 392] width 1200 height 448
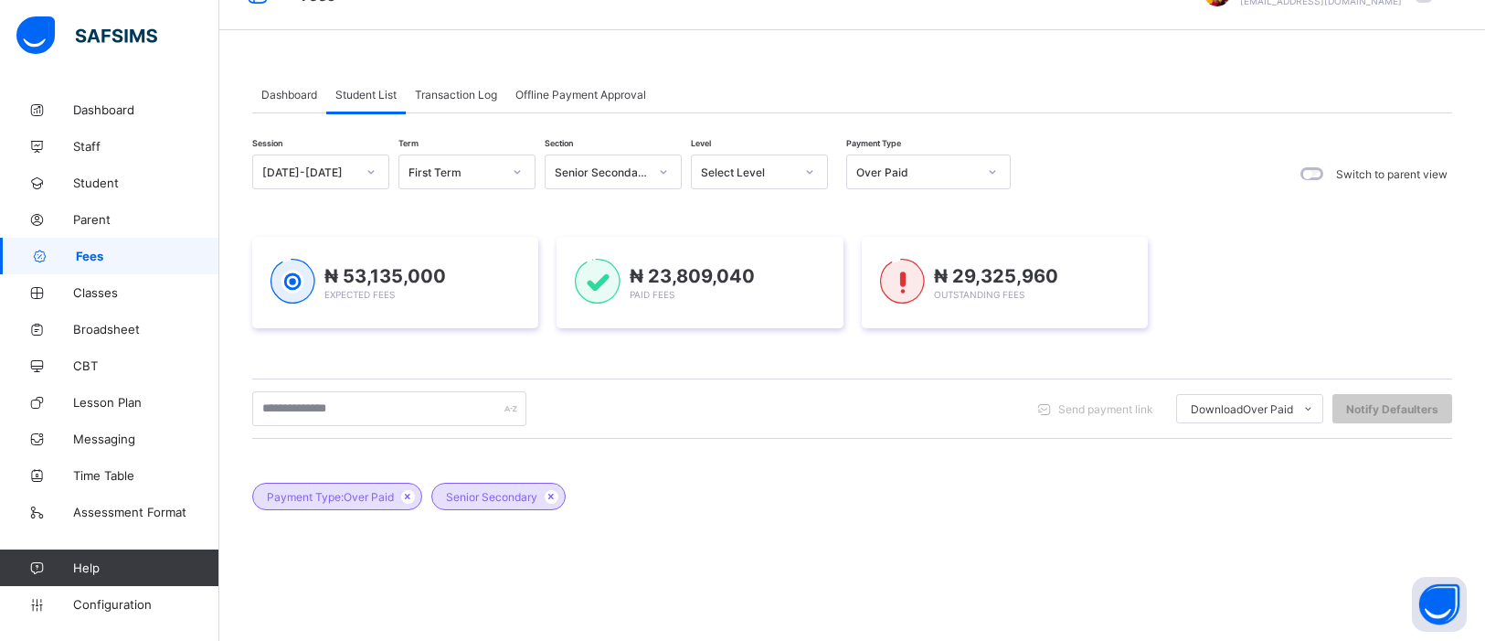
scroll to position [0, 0]
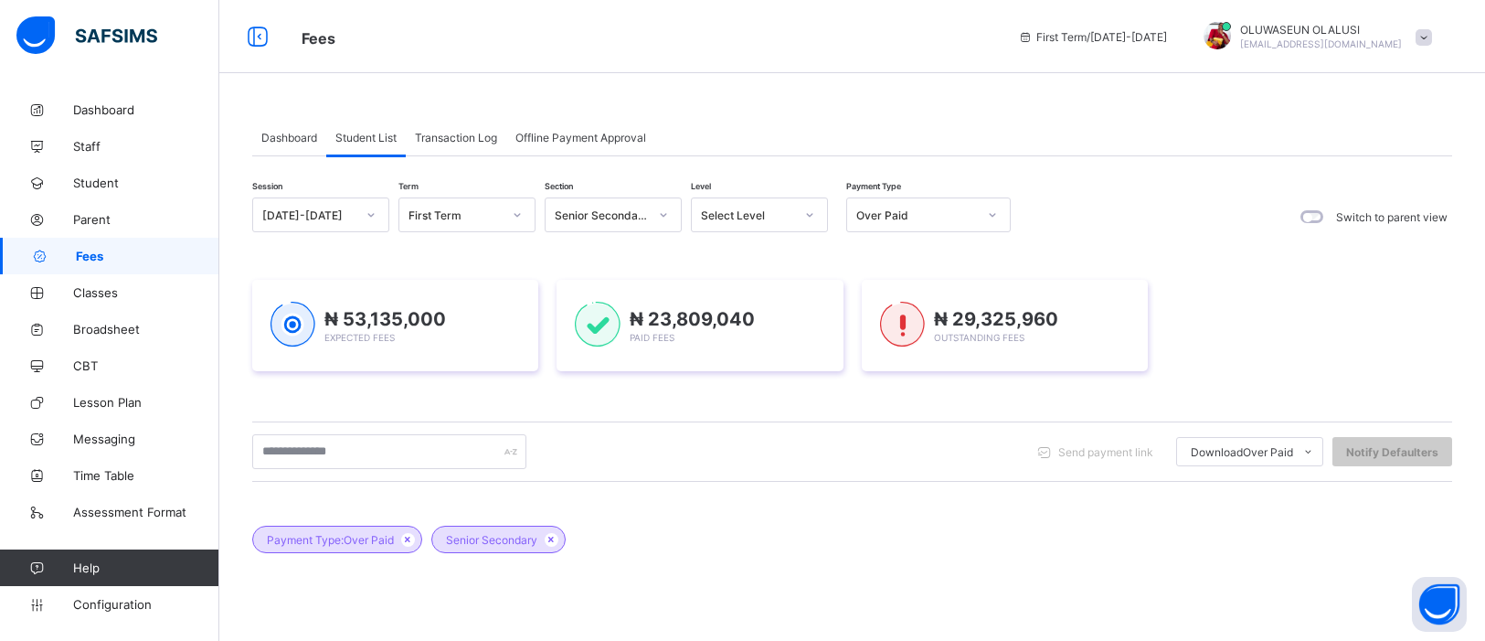
click at [799, 210] on div at bounding box center [809, 214] width 31 height 29
click at [1164, 204] on div "Session 2025-2026 Term First Term Section Senior Secondary Level option YR7 foc…" at bounding box center [852, 216] width 1200 height 38
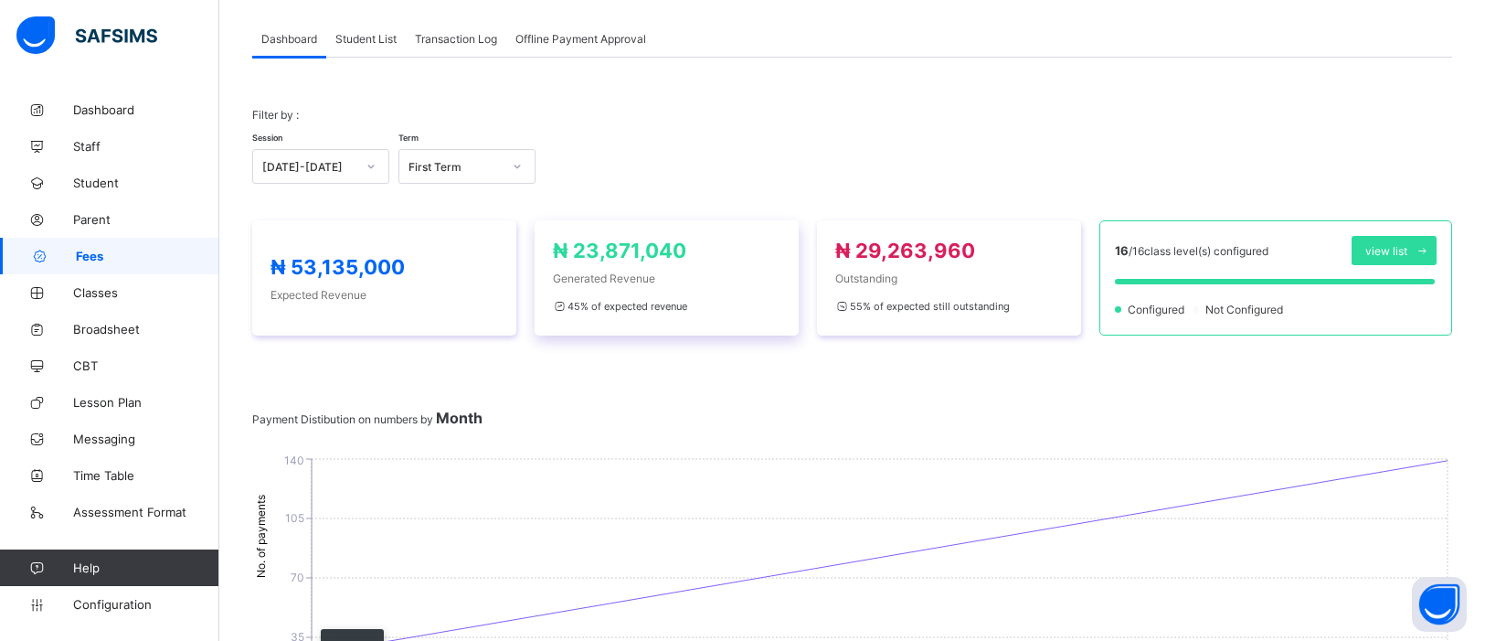
scroll to position [98, 0]
click at [389, 48] on div "Student List" at bounding box center [366, 39] width 80 height 37
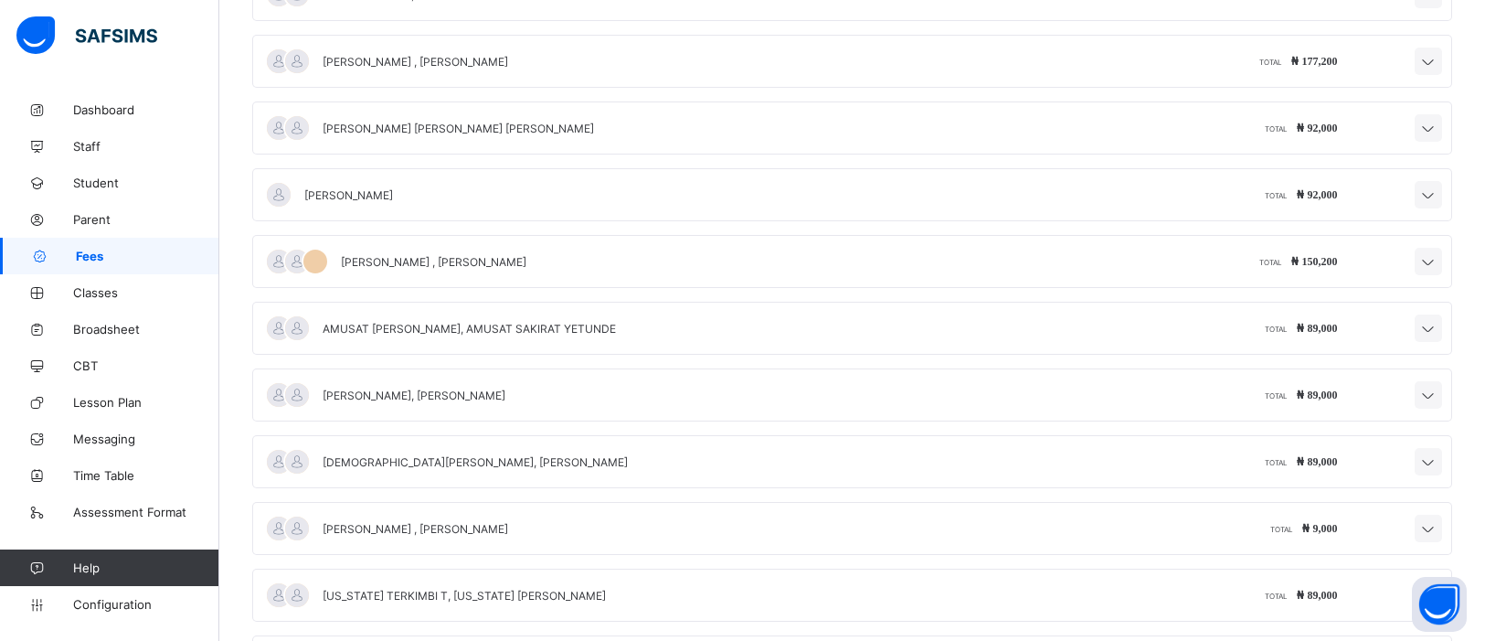
scroll to position [2333, 0]
click at [303, 256] on div at bounding box center [296, 260] width 27 height 27
click at [302, 254] on div at bounding box center [296, 260] width 27 height 27
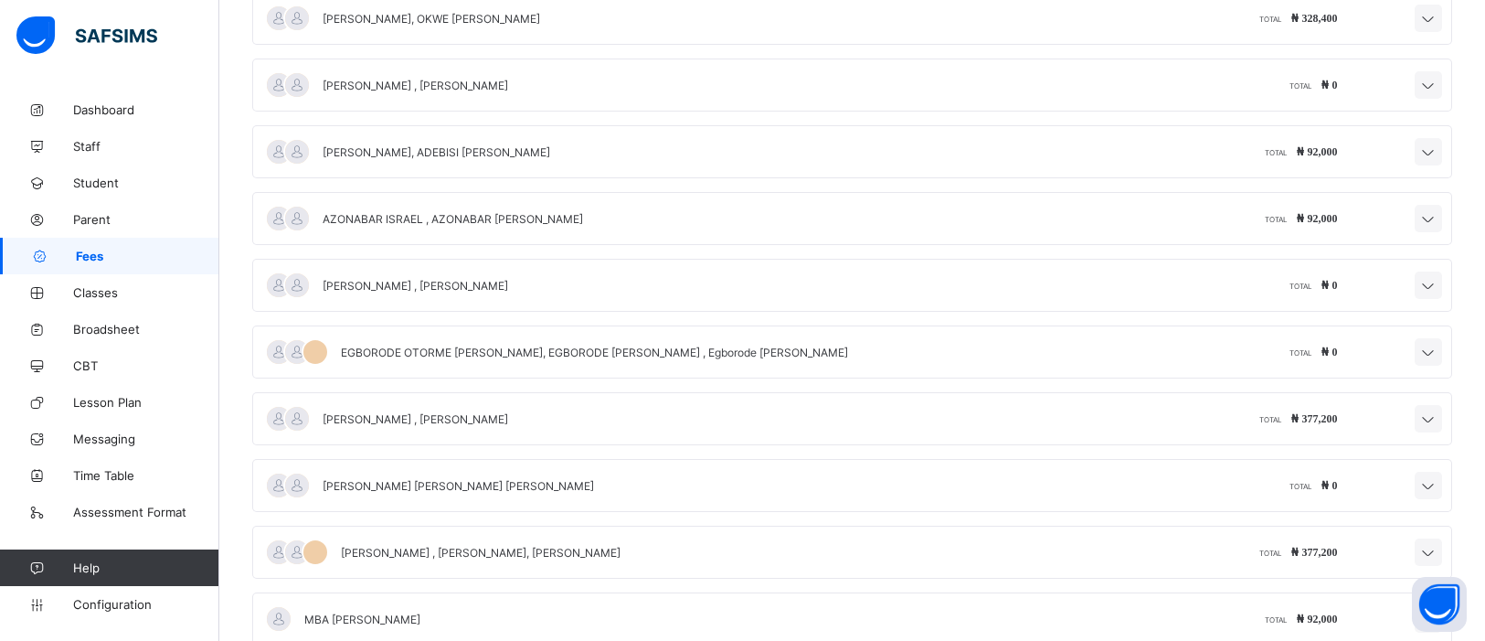
scroll to position [7687, 0]
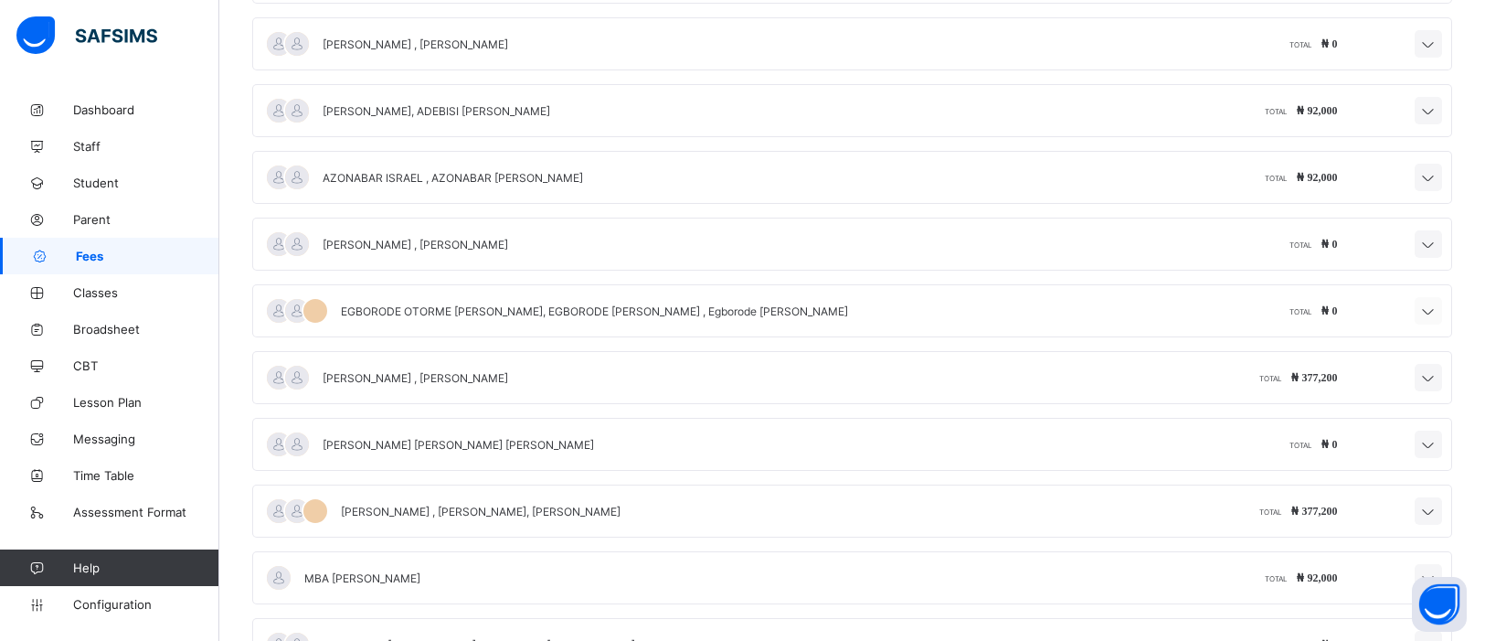
click at [1420, 321] on icon at bounding box center [1429, 312] width 22 height 18
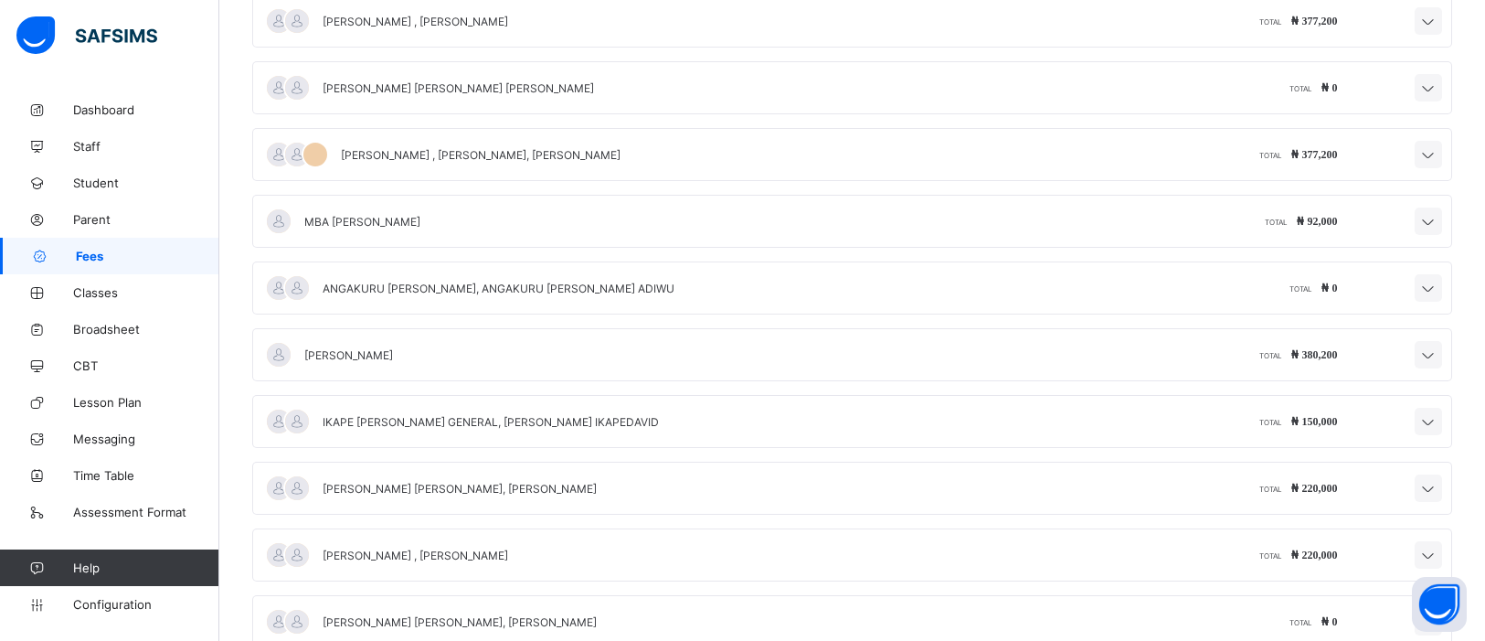
scroll to position [8163, 0]
click at [1423, 166] on icon at bounding box center [1429, 157] width 22 height 18
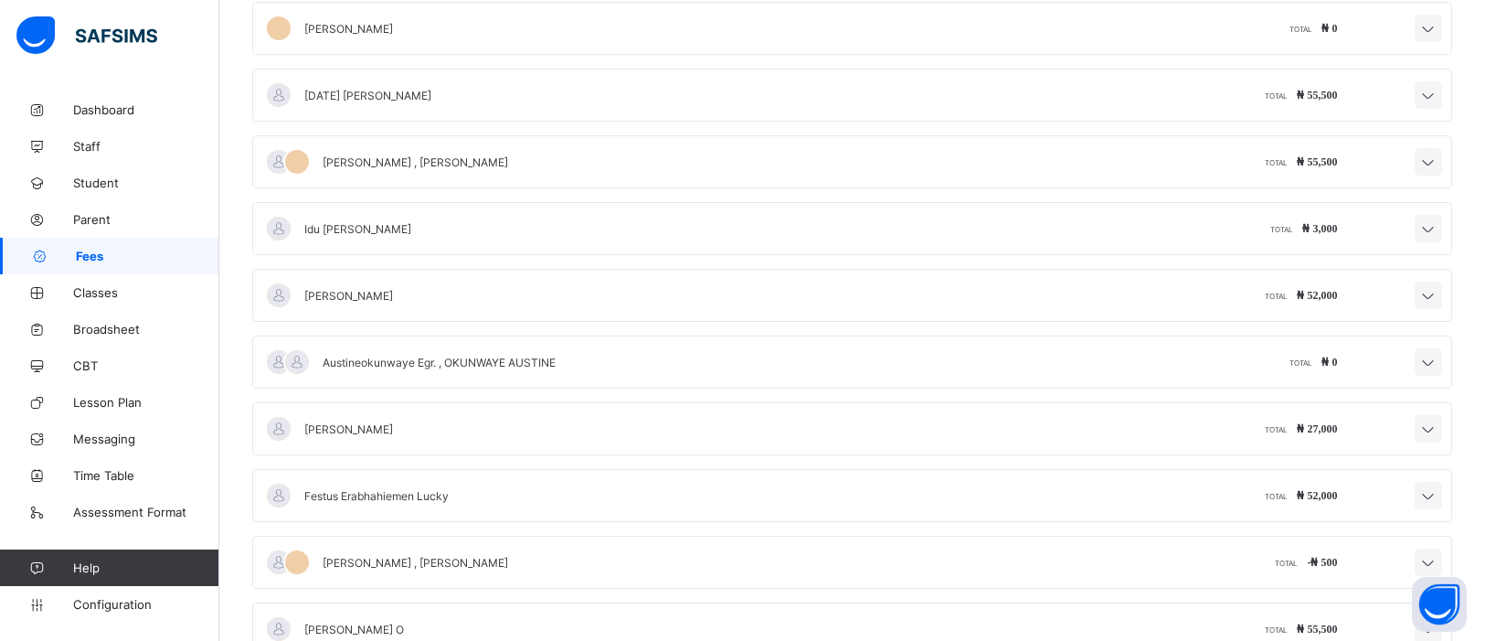
scroll to position [11783, 0]
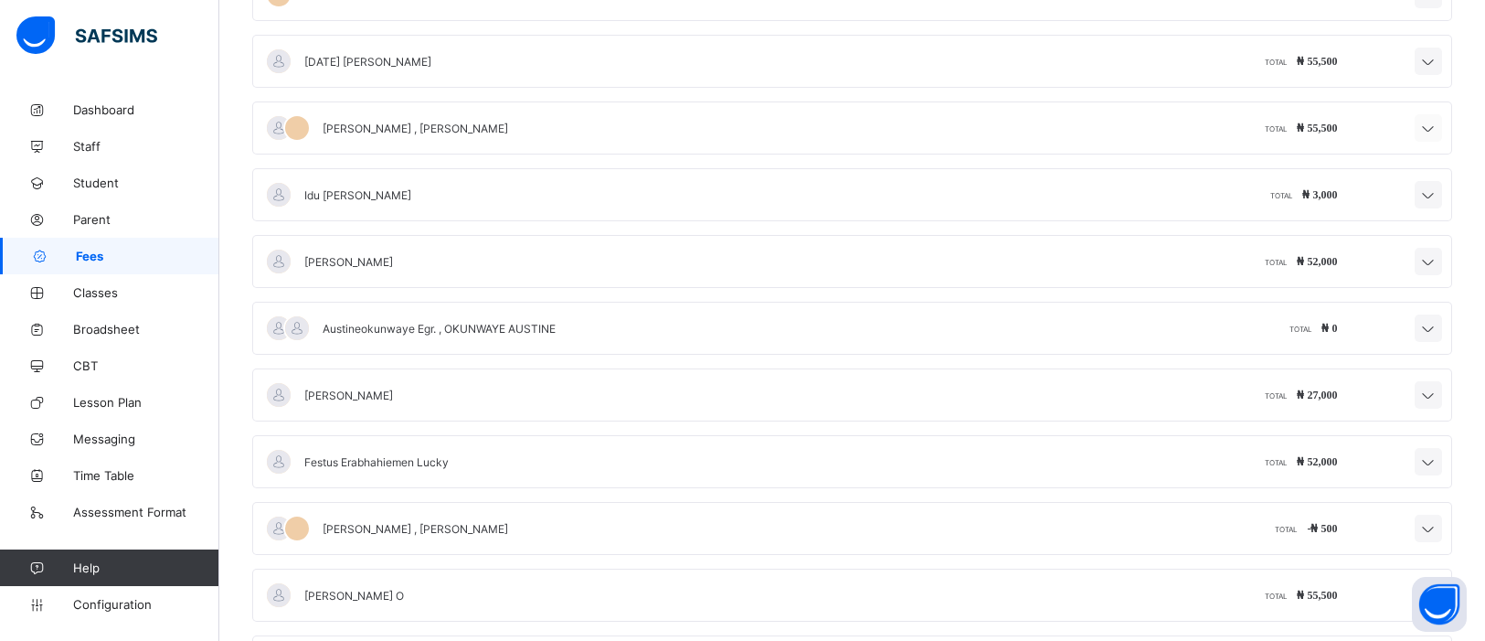
click at [1428, 138] on icon at bounding box center [1429, 129] width 22 height 18
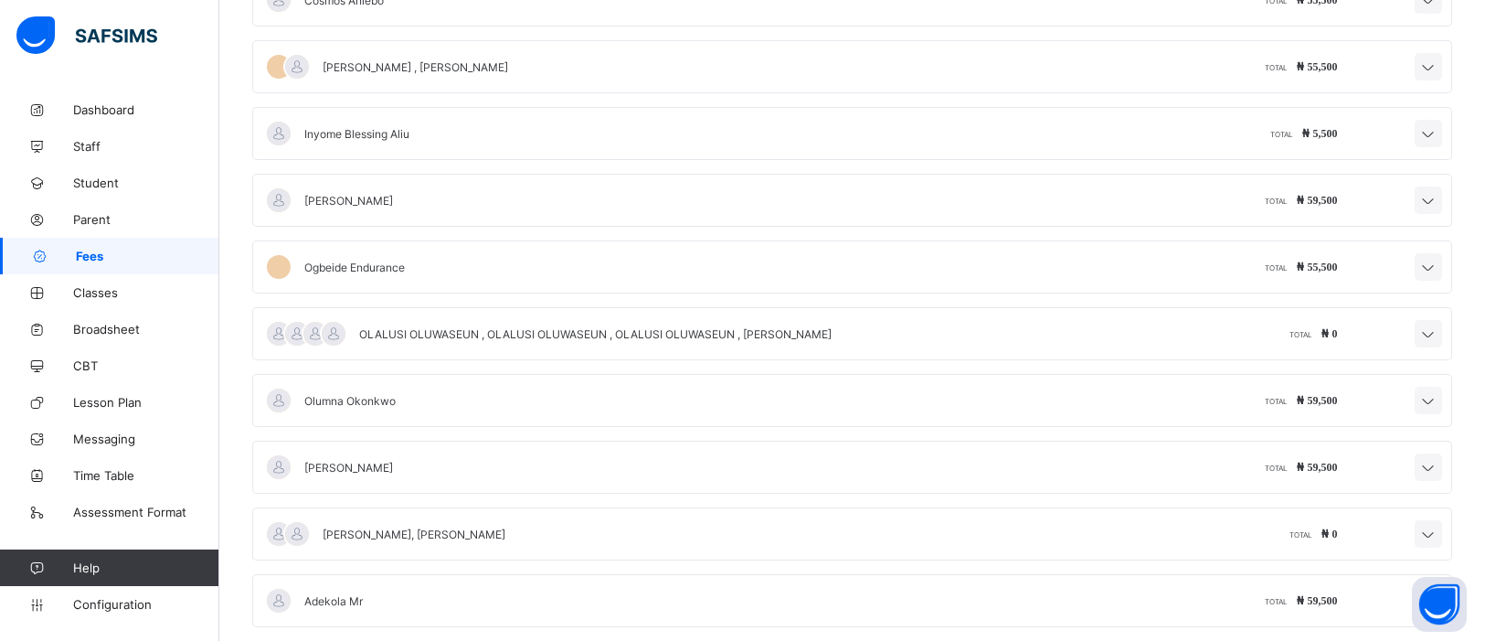
scroll to position [12699, 0]
click at [1432, 278] on icon at bounding box center [1429, 269] width 22 height 18
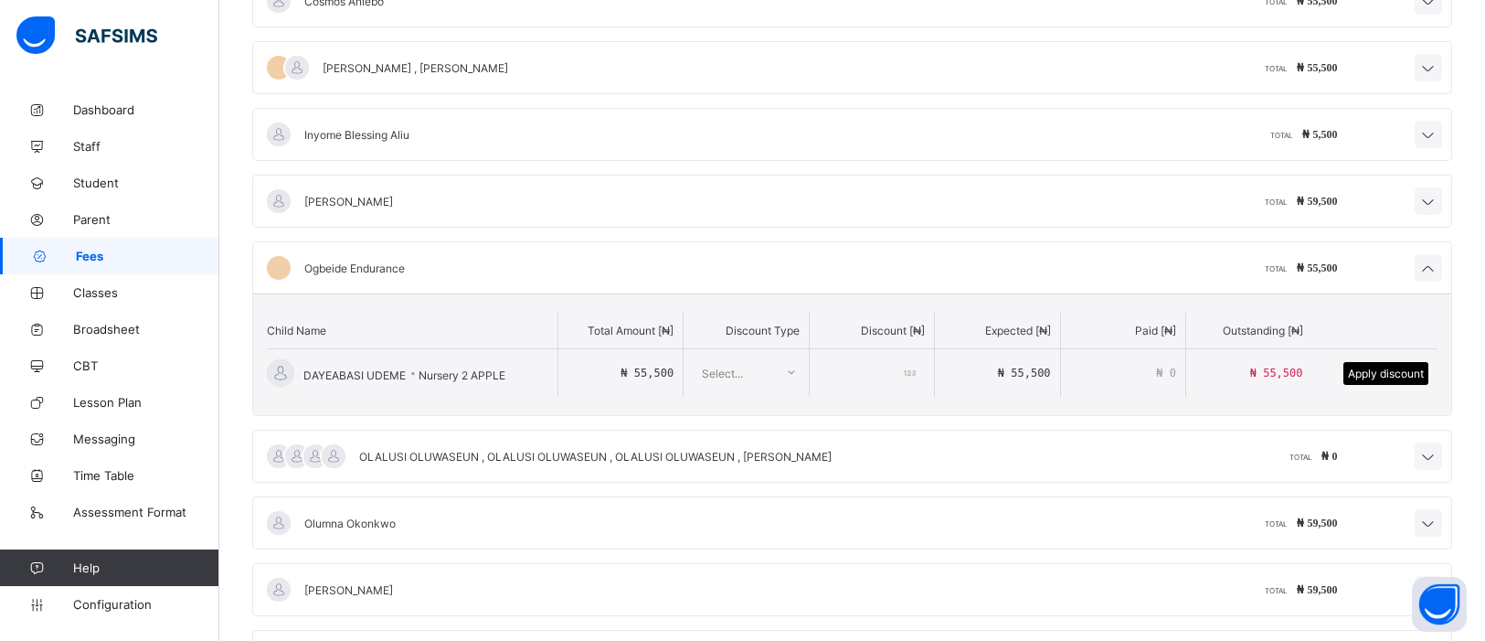
click at [1178, 545] on div "Olumna Okonkwo TOTAL ₦ 59,500" at bounding box center [852, 522] width 1198 height 51
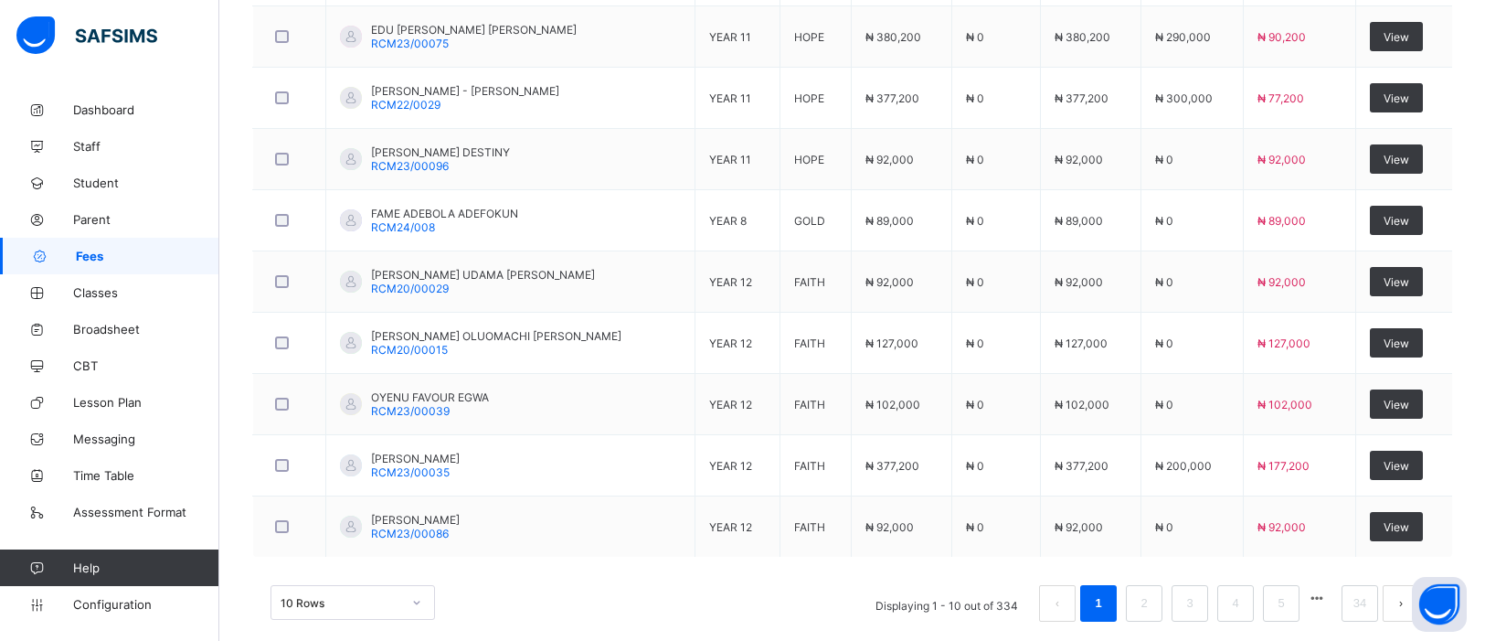
scroll to position [650, 0]
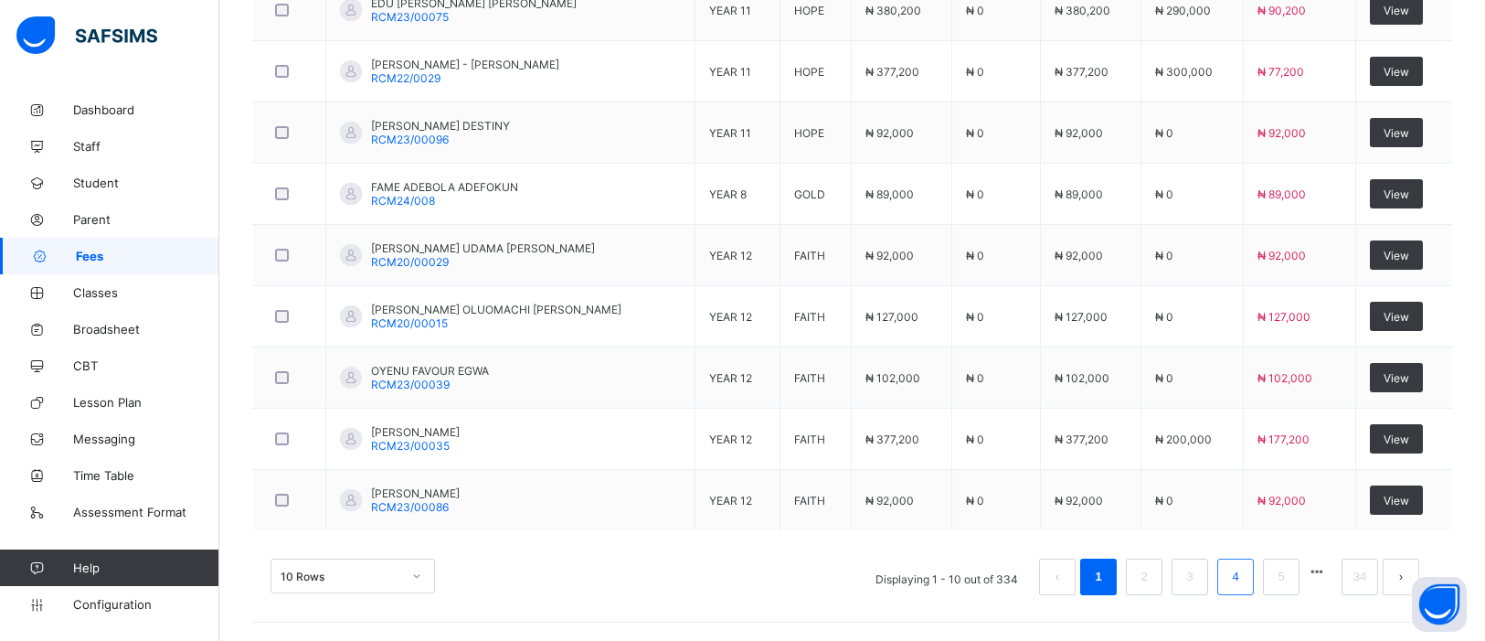
click at [1230, 570] on link "4" at bounding box center [1235, 577] width 17 height 24
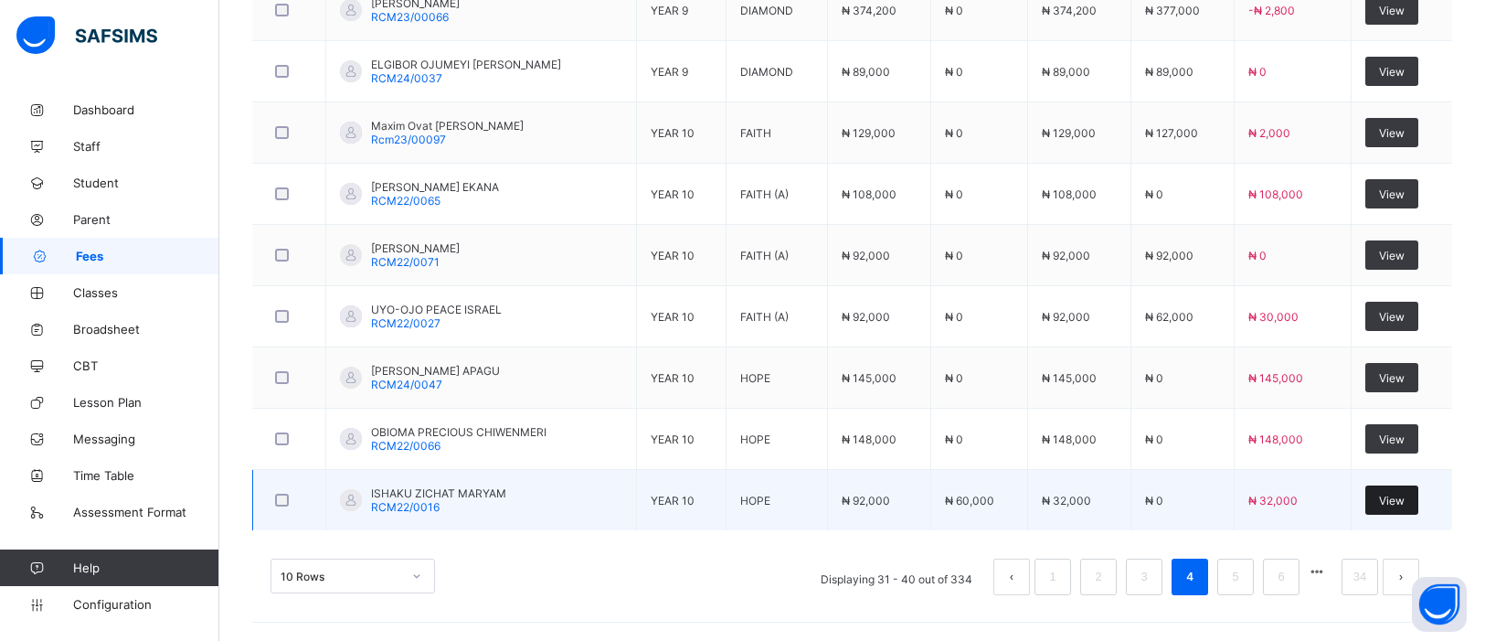
click at [1388, 505] on span "View" at bounding box center [1392, 501] width 26 height 14
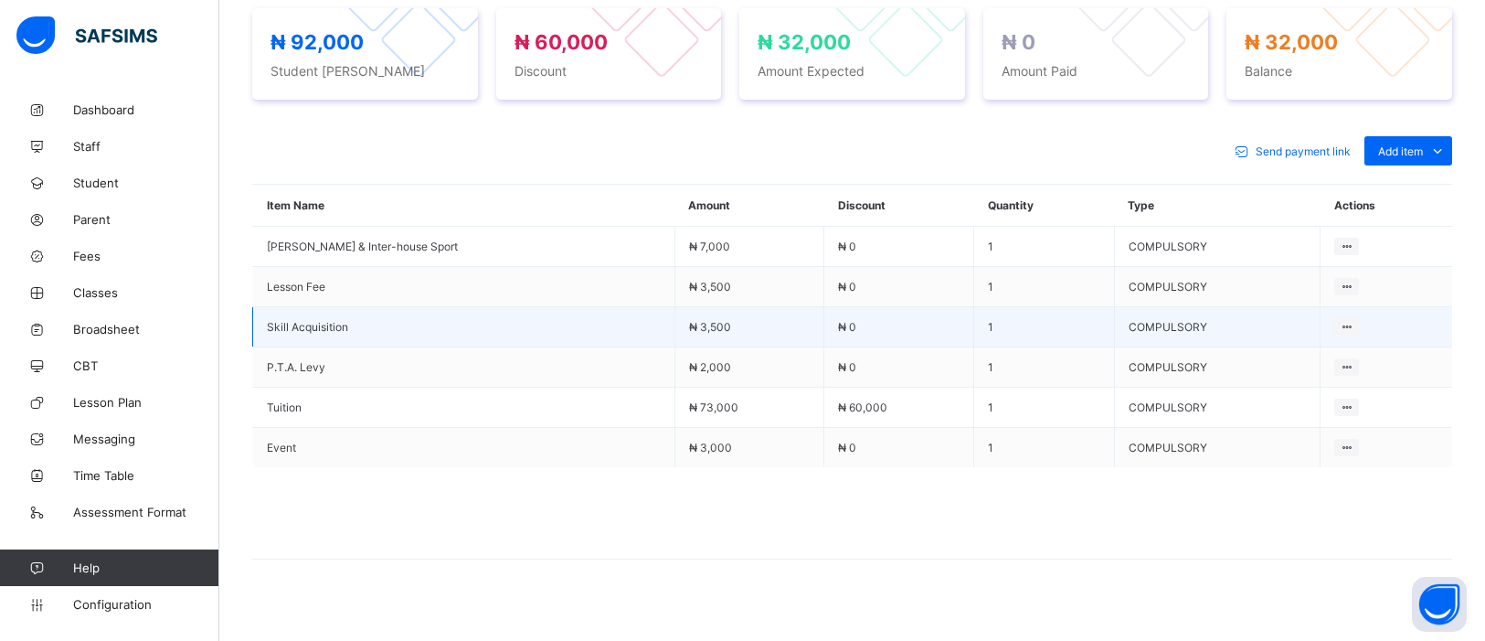
scroll to position [716, 0]
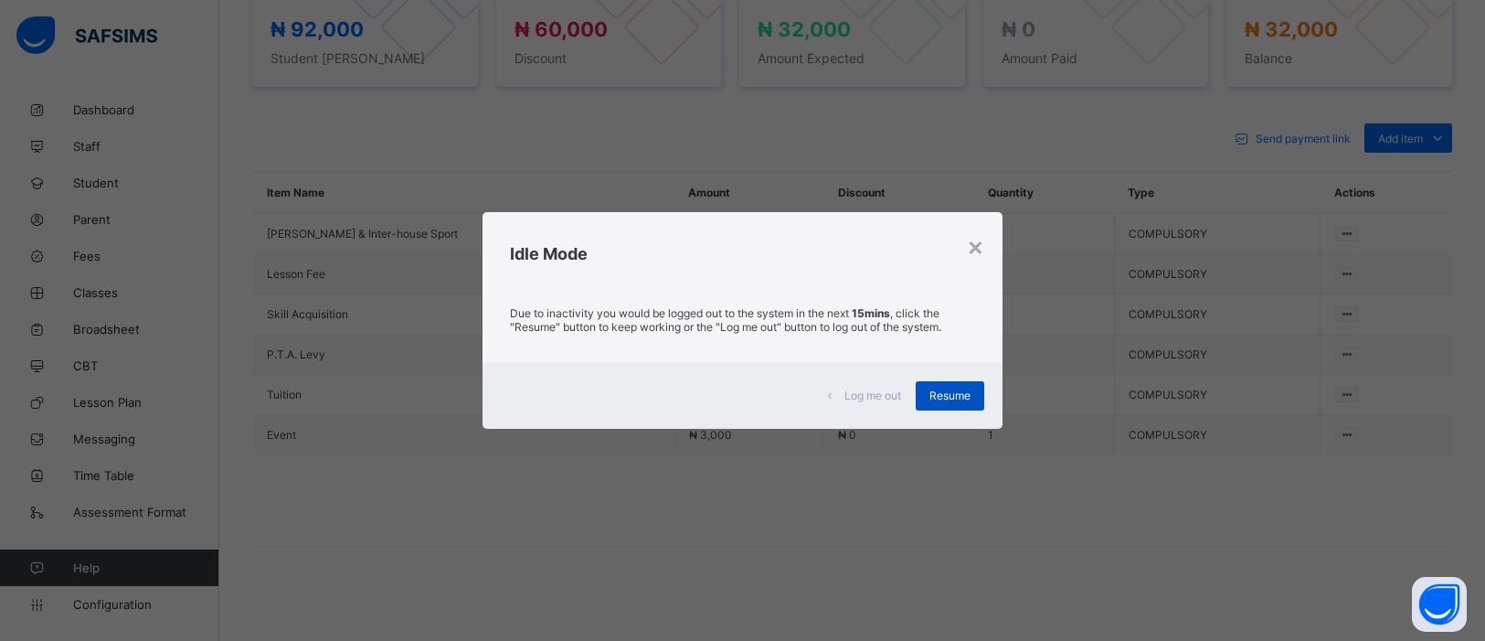
click at [962, 393] on span "Resume" at bounding box center [950, 395] width 41 height 14
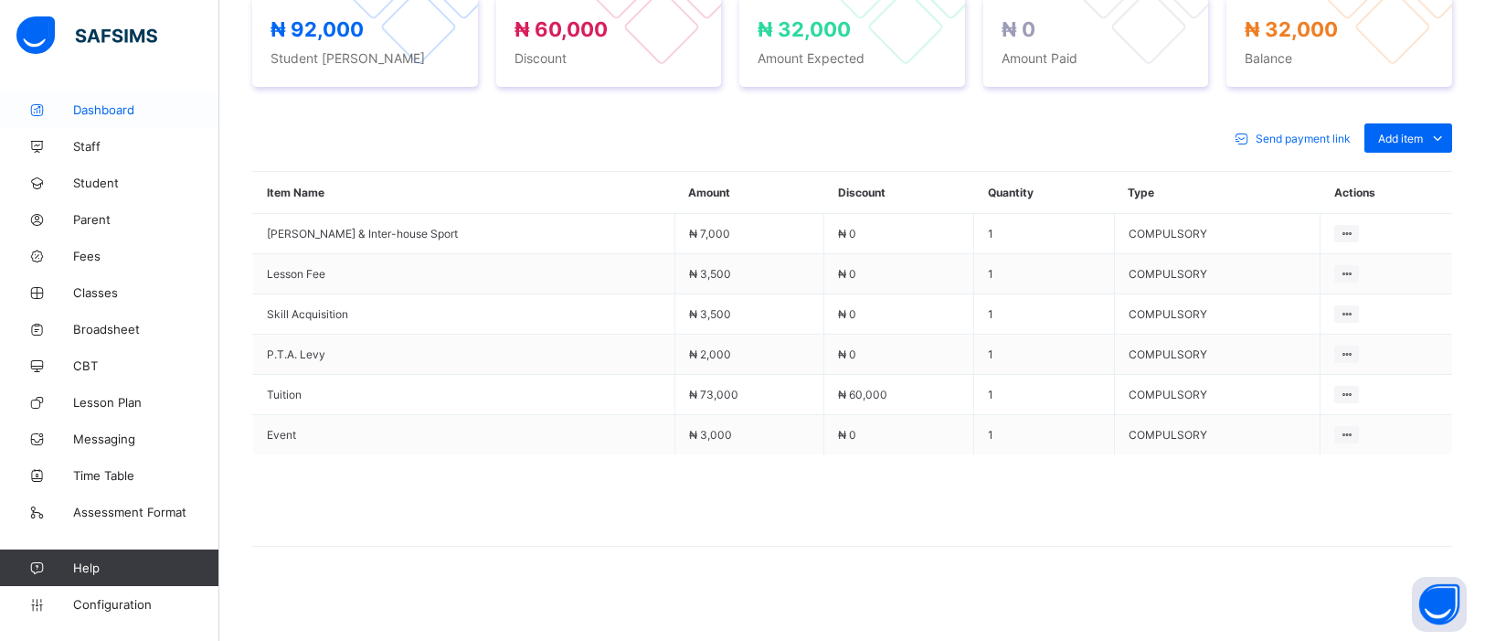
click at [97, 110] on span "Dashboard" at bounding box center [146, 109] width 146 height 15
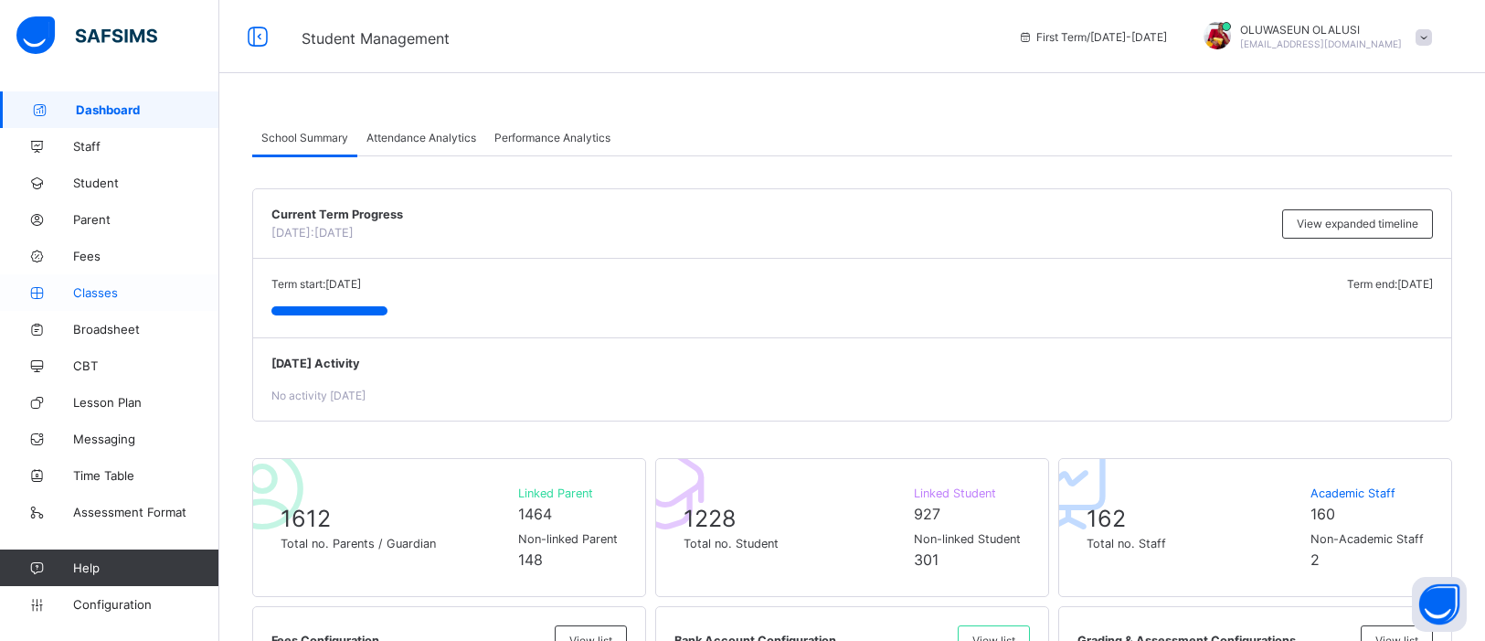
click at [86, 294] on span "Classes" at bounding box center [146, 292] width 146 height 15
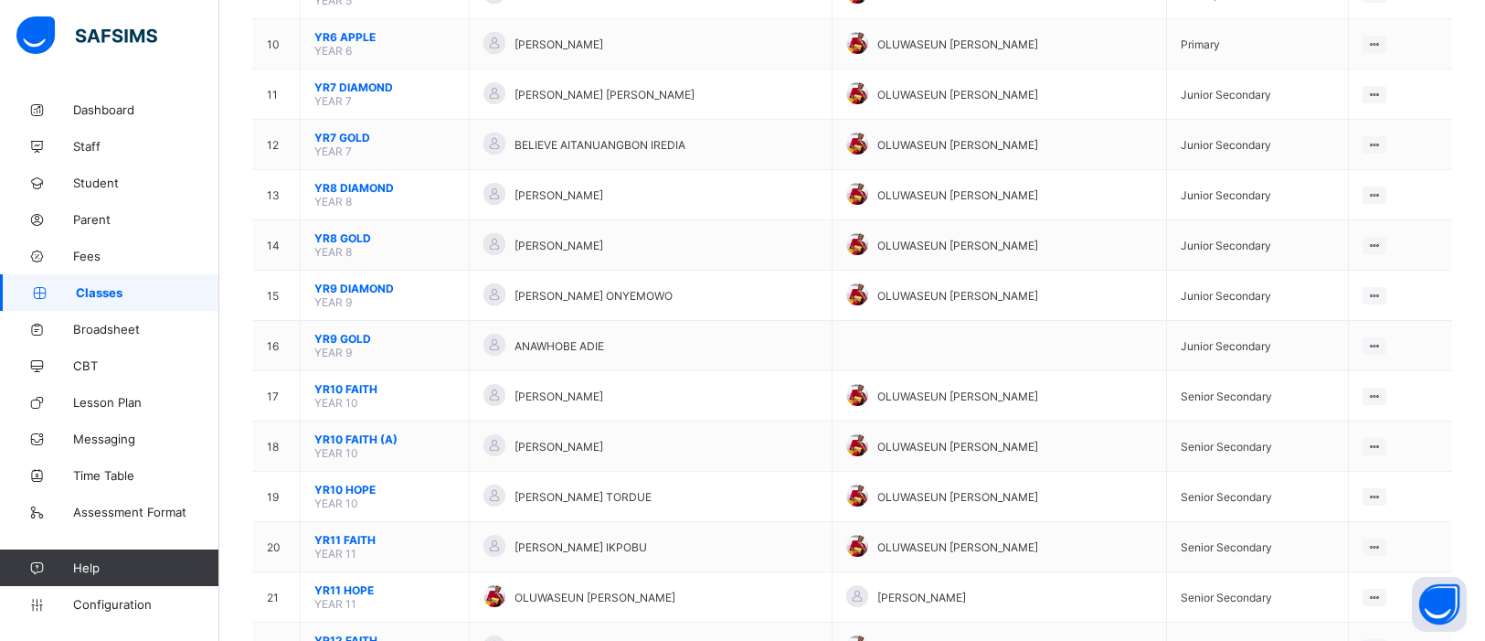
scroll to position [656, 0]
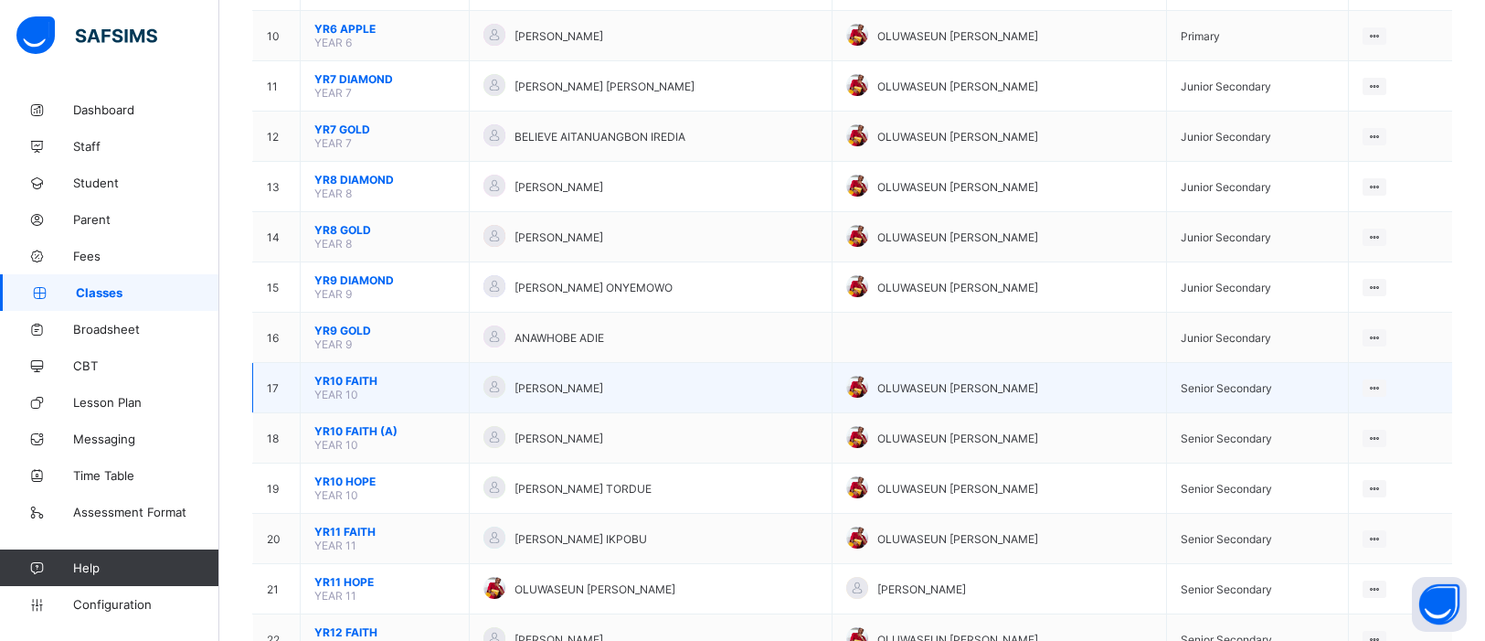
click at [346, 374] on span "YR10 FAITH" at bounding box center [384, 381] width 141 height 14
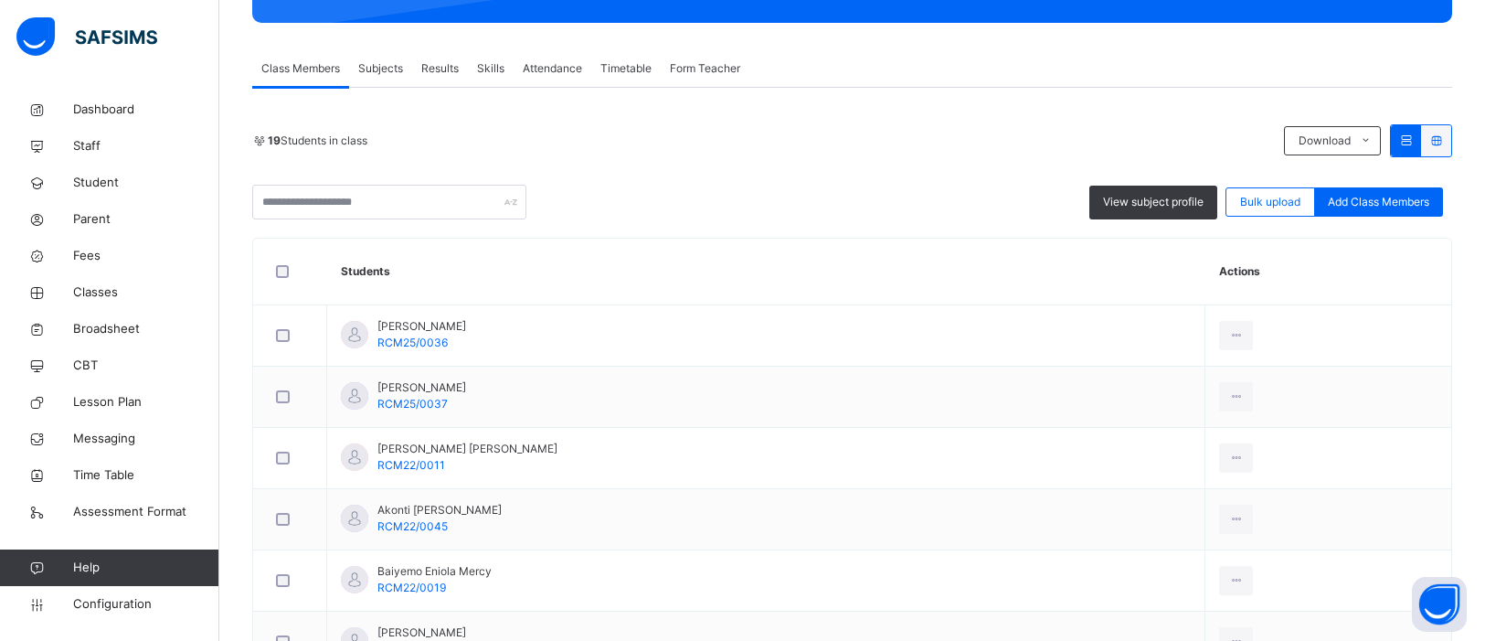
scroll to position [158, 0]
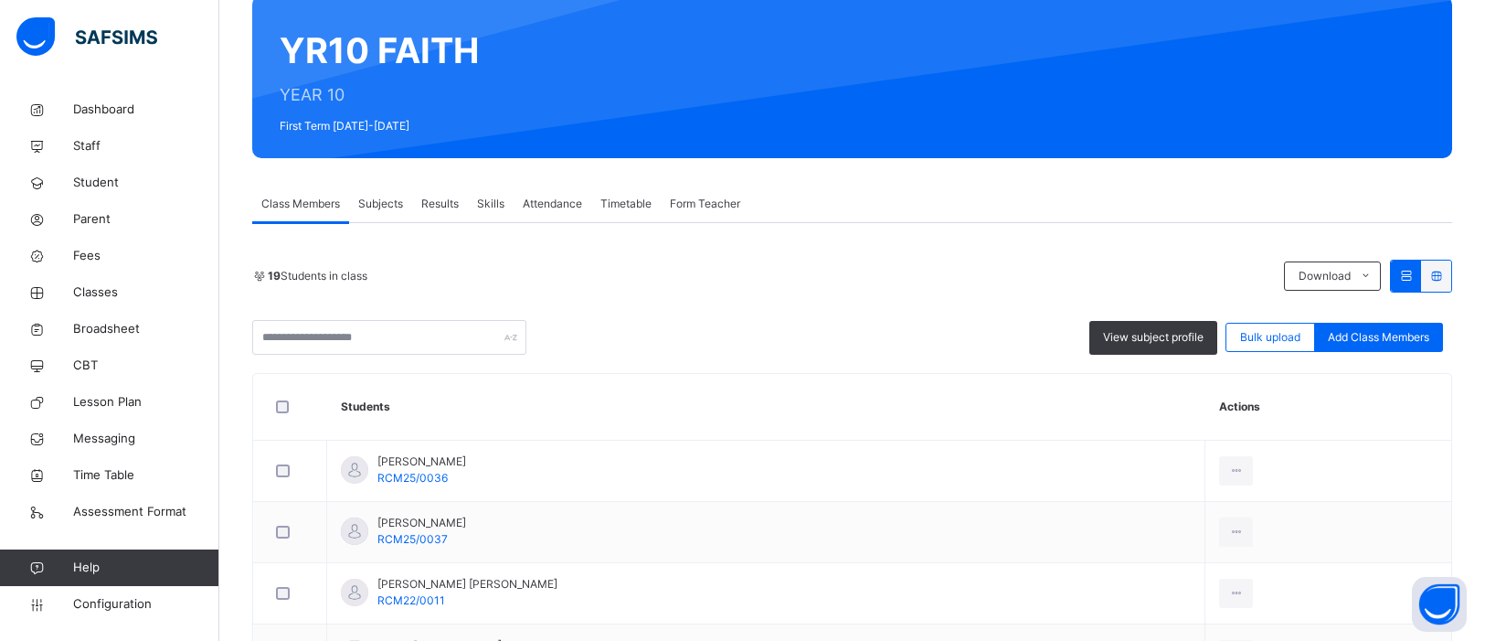
click at [546, 198] on span "Attendance" at bounding box center [552, 204] width 59 height 16
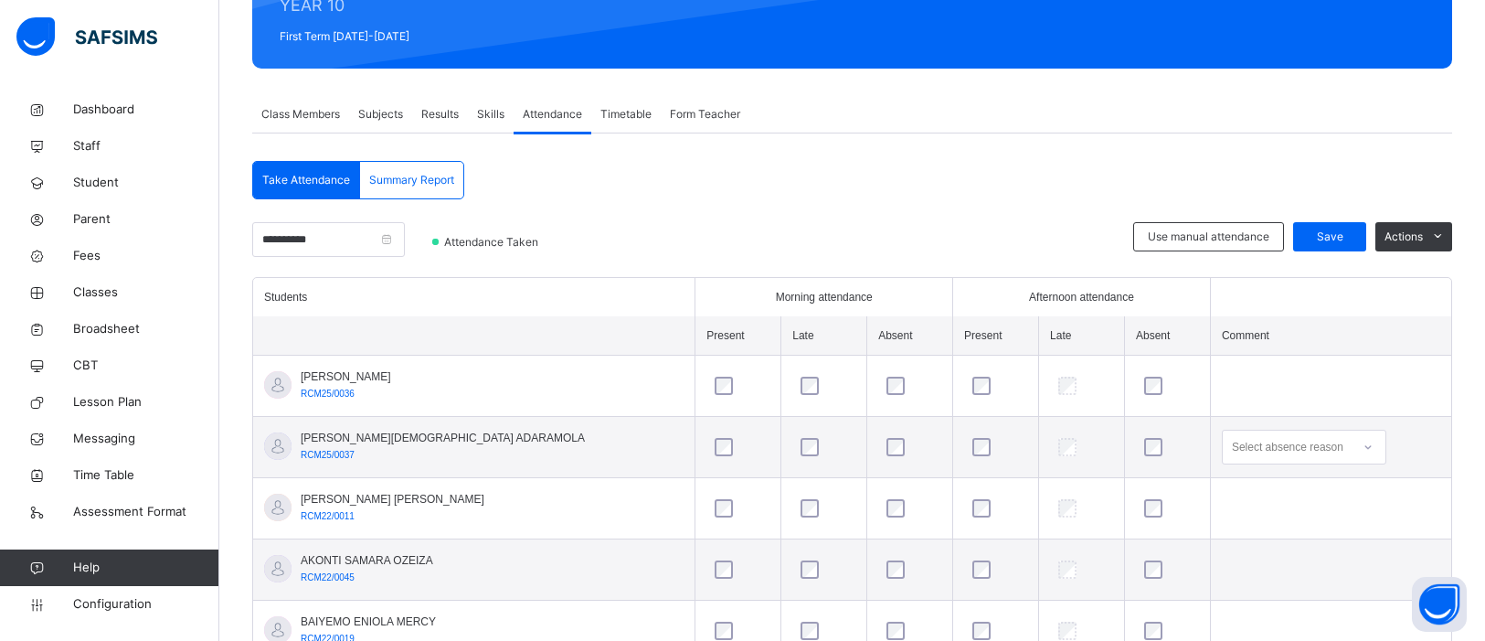
scroll to position [0, 0]
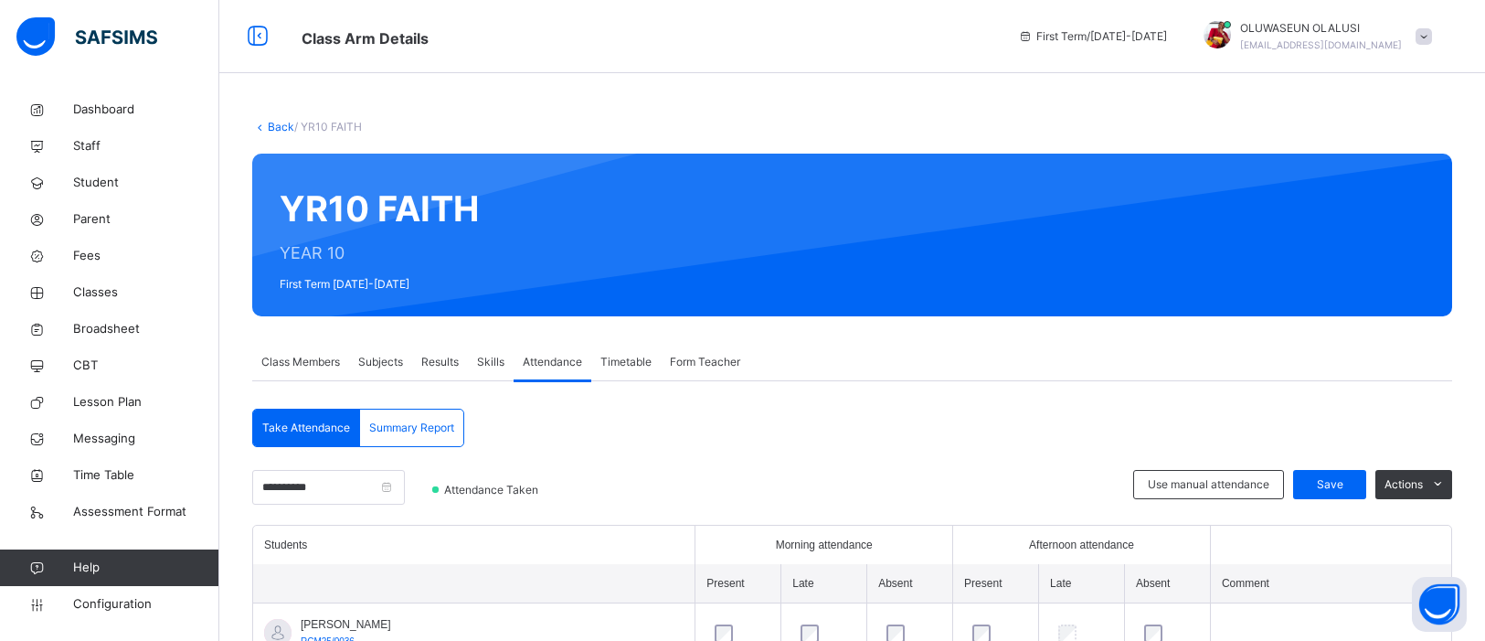
click at [277, 123] on link "Back" at bounding box center [281, 127] width 27 height 14
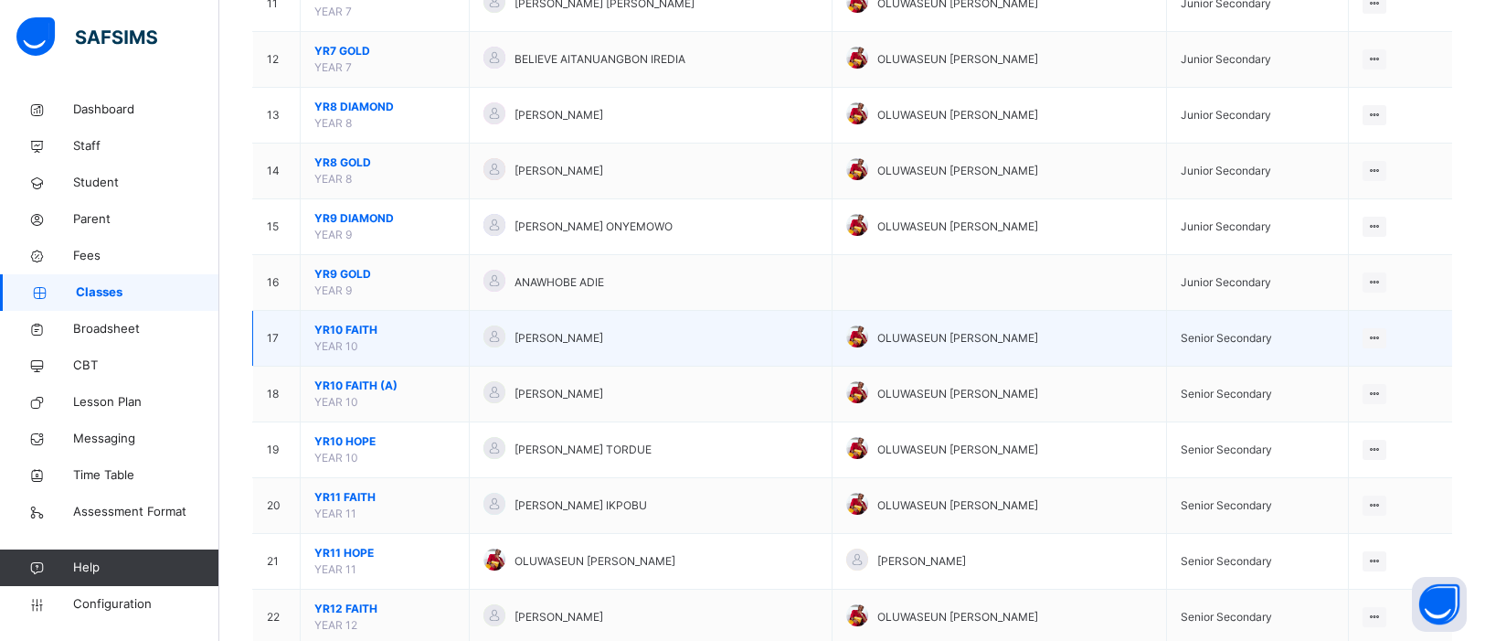
scroll to position [800, 0]
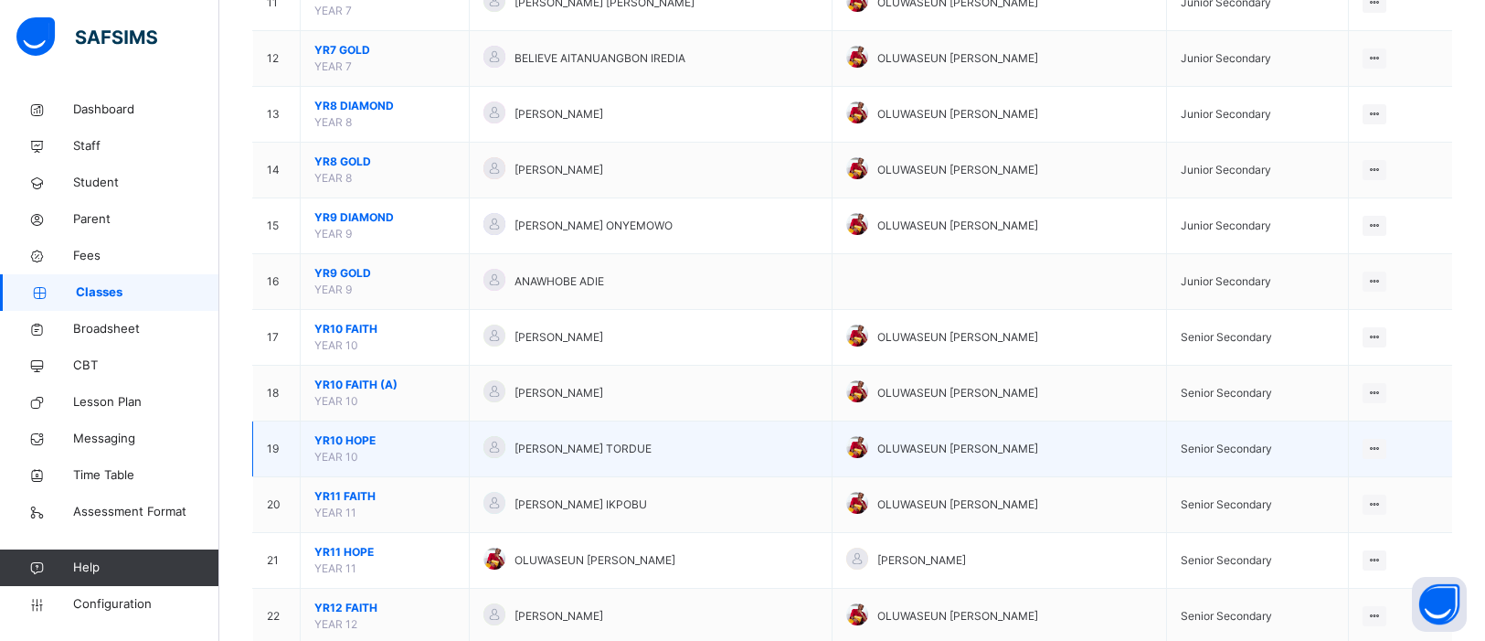
click at [357, 449] on span "YR10 HOPE" at bounding box center [384, 440] width 141 height 16
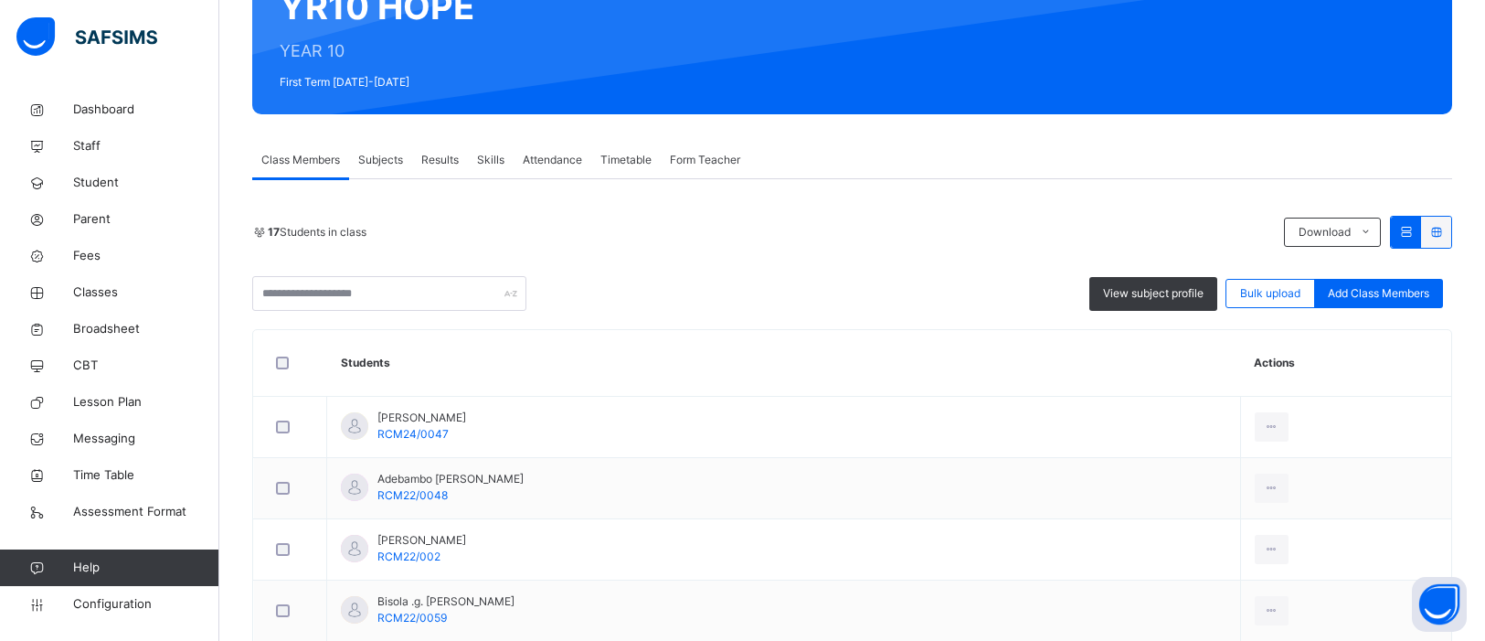
scroll to position [229, 0]
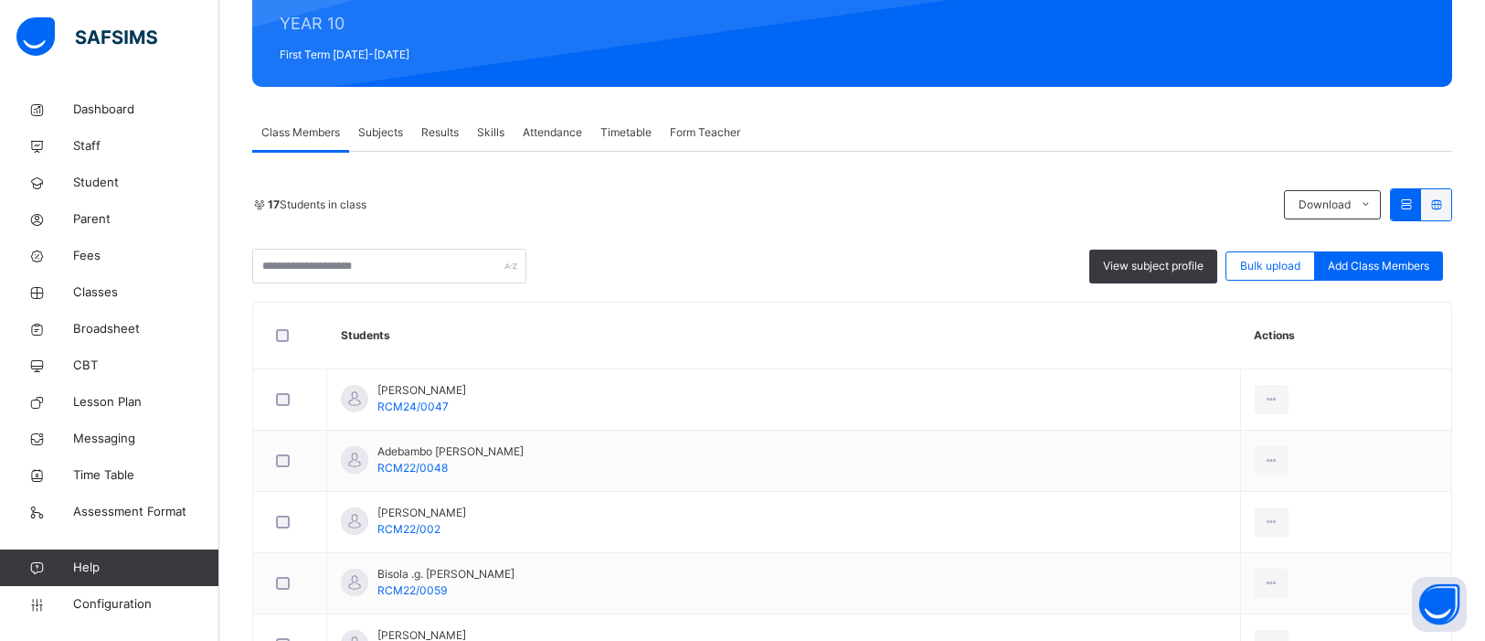
click at [550, 134] on span "Attendance" at bounding box center [552, 132] width 59 height 16
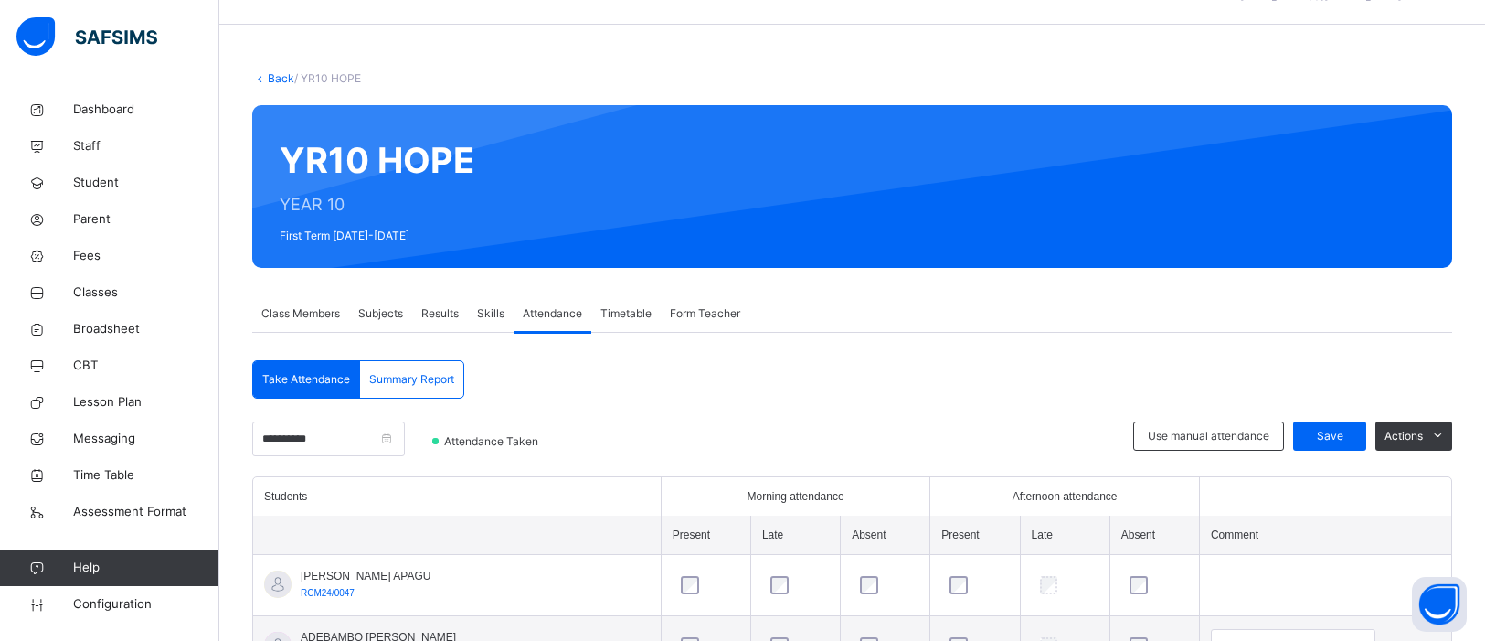
scroll to position [48, 0]
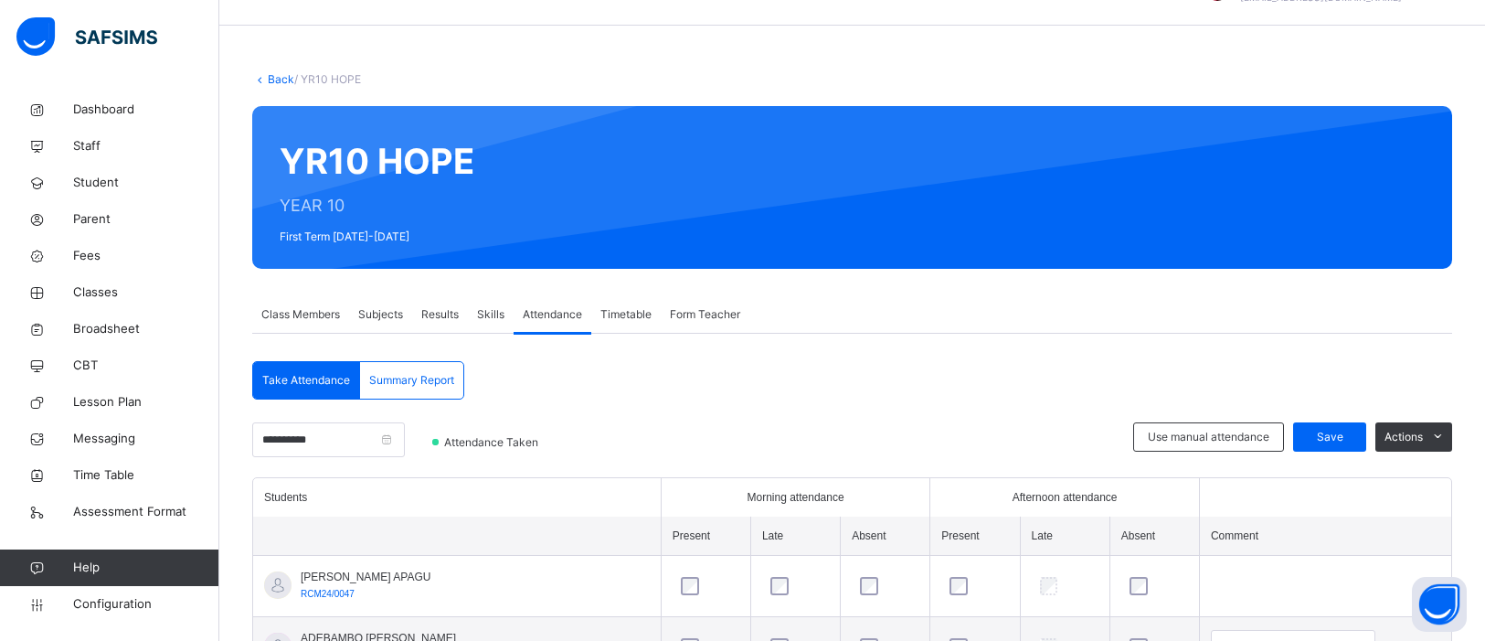
click at [269, 75] on link "Back" at bounding box center [281, 79] width 27 height 14
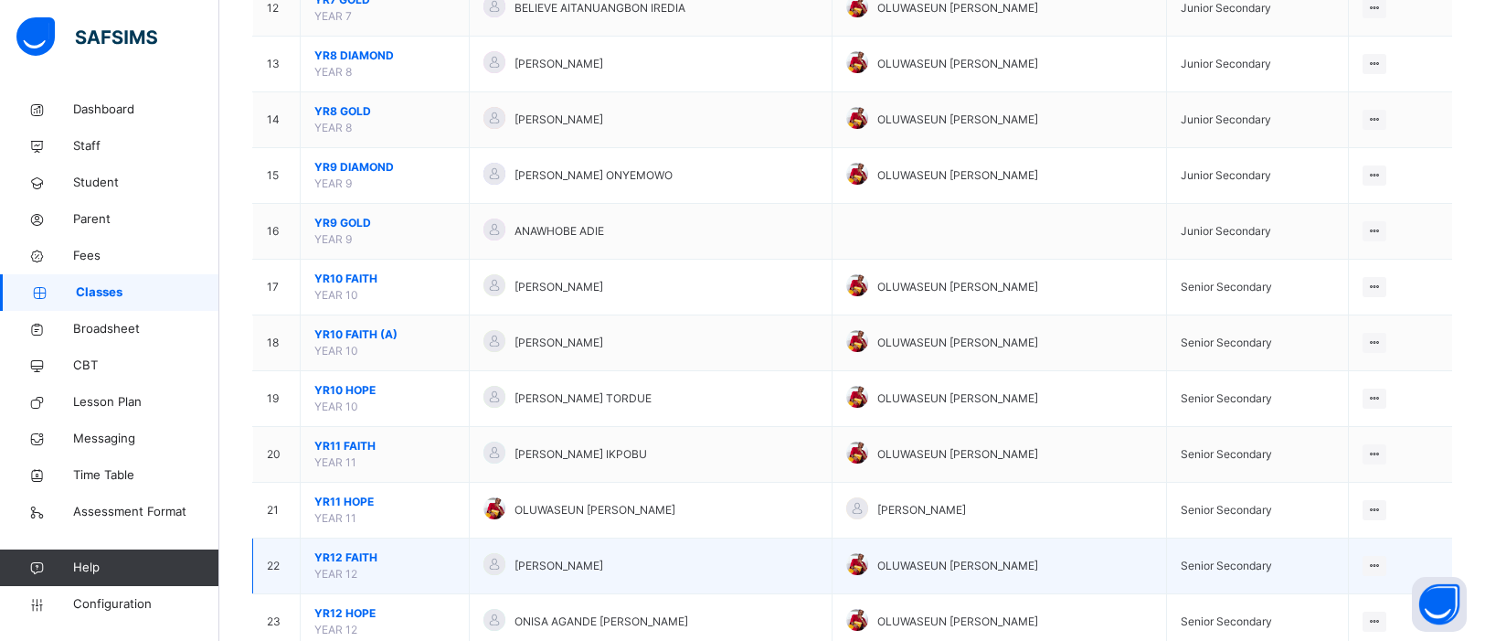
scroll to position [855, 0]
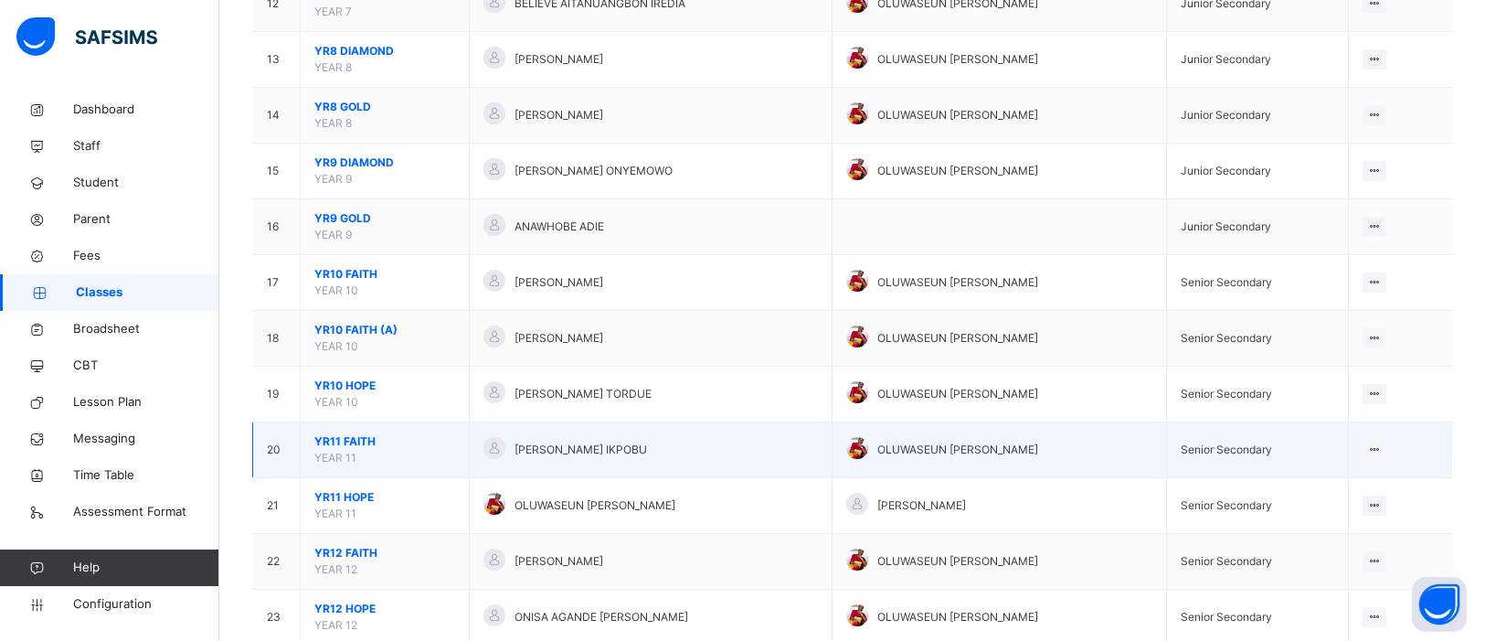
click at [372, 444] on span "YR11 FAITH" at bounding box center [384, 441] width 141 height 16
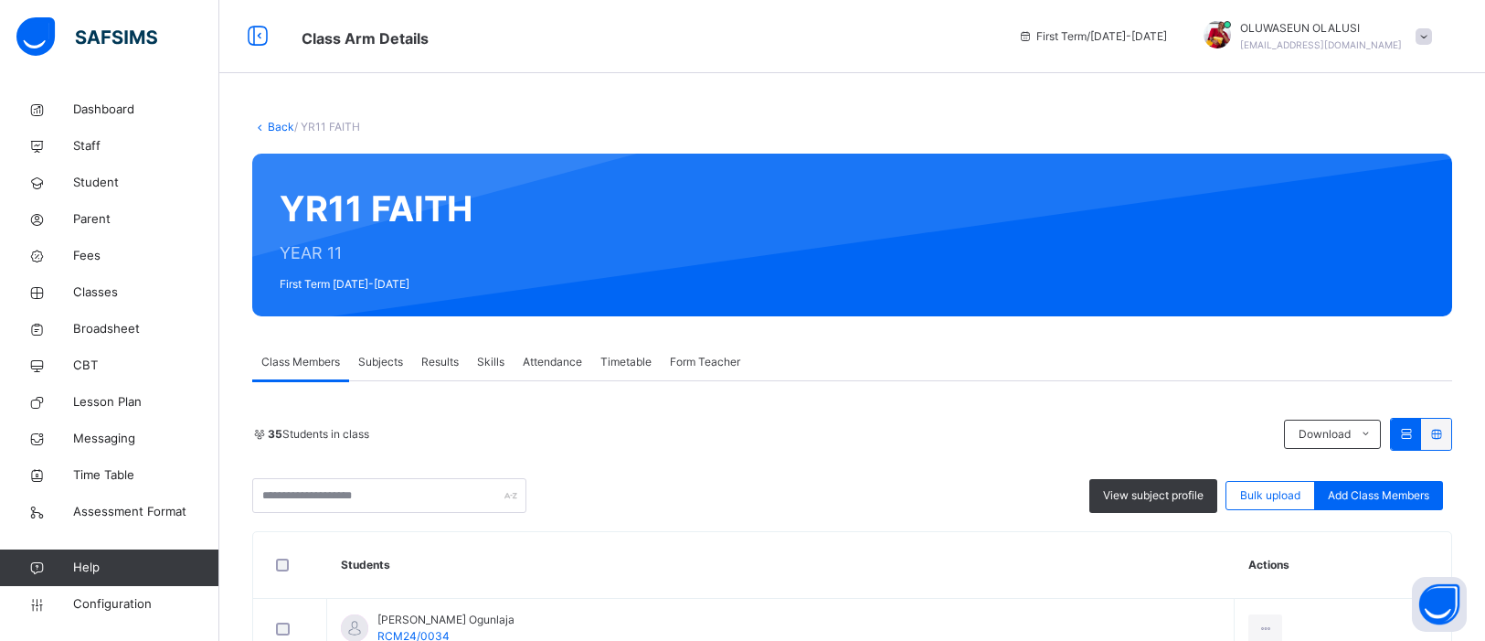
click at [554, 356] on span "Attendance" at bounding box center [552, 362] width 59 height 16
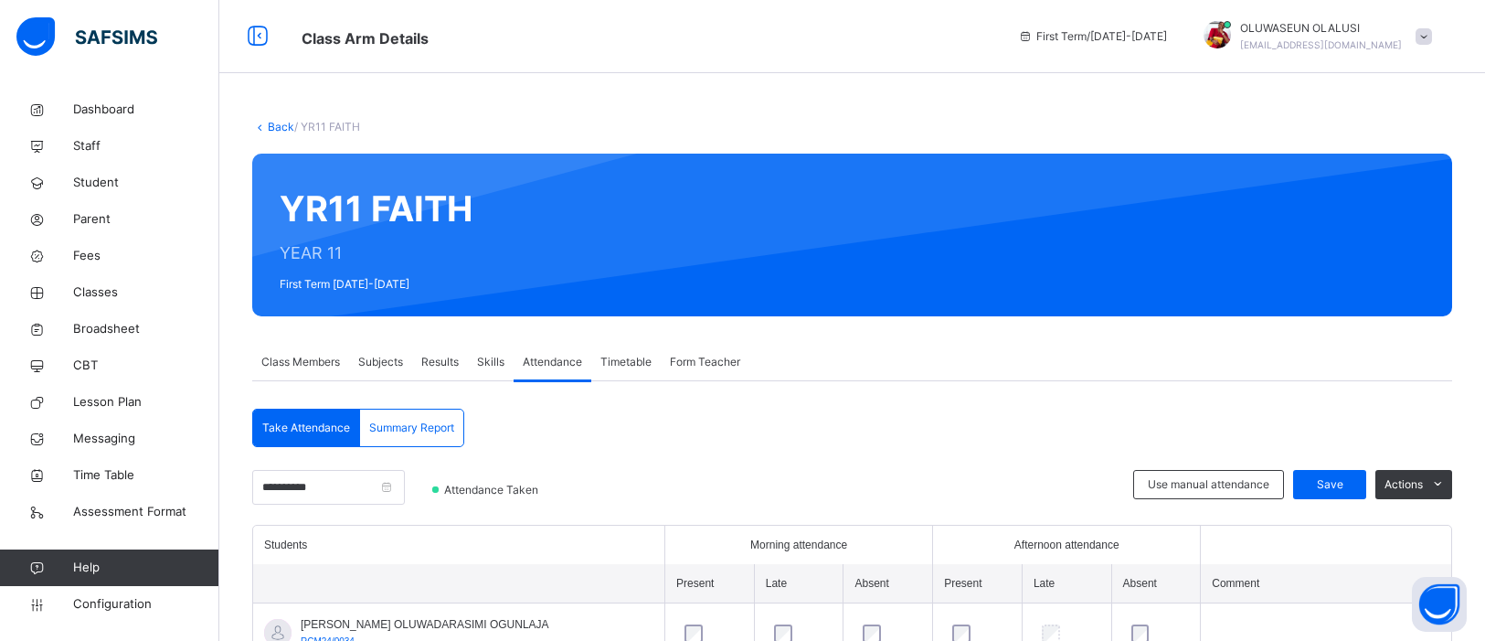
click at [261, 122] on icon at bounding box center [260, 127] width 16 height 14
click at [271, 128] on link "Back" at bounding box center [281, 127] width 27 height 14
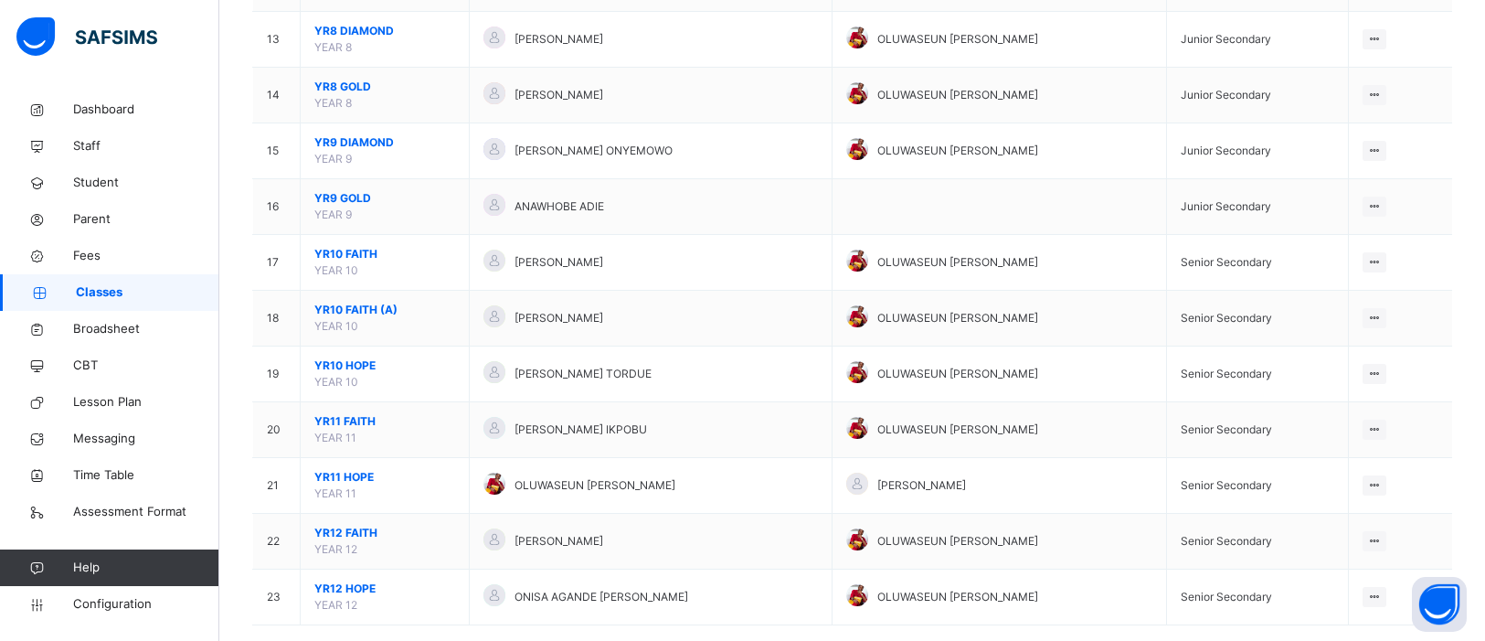
scroll to position [908, 0]
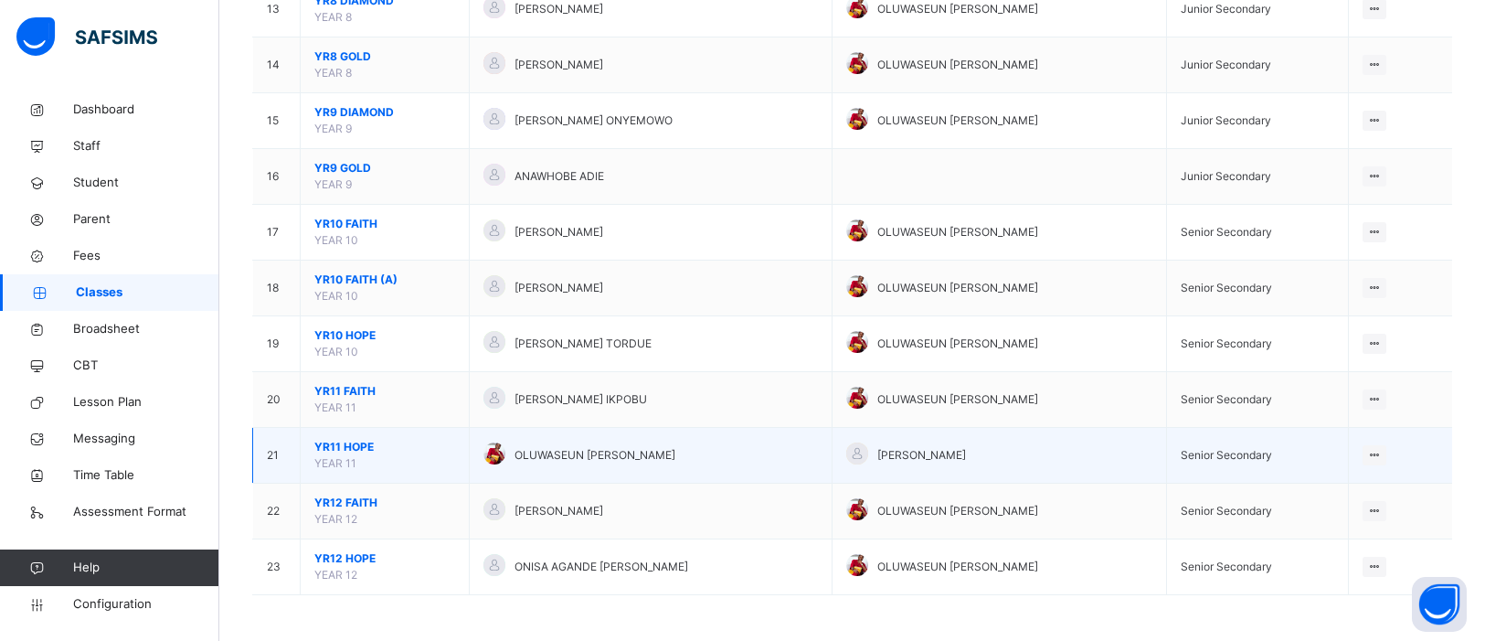
click at [558, 454] on span "OLUWASEUN [PERSON_NAME]" at bounding box center [595, 455] width 161 height 16
click at [493, 452] on div at bounding box center [495, 453] width 22 height 22
click at [351, 445] on span "YR11 HOPE" at bounding box center [384, 447] width 141 height 16
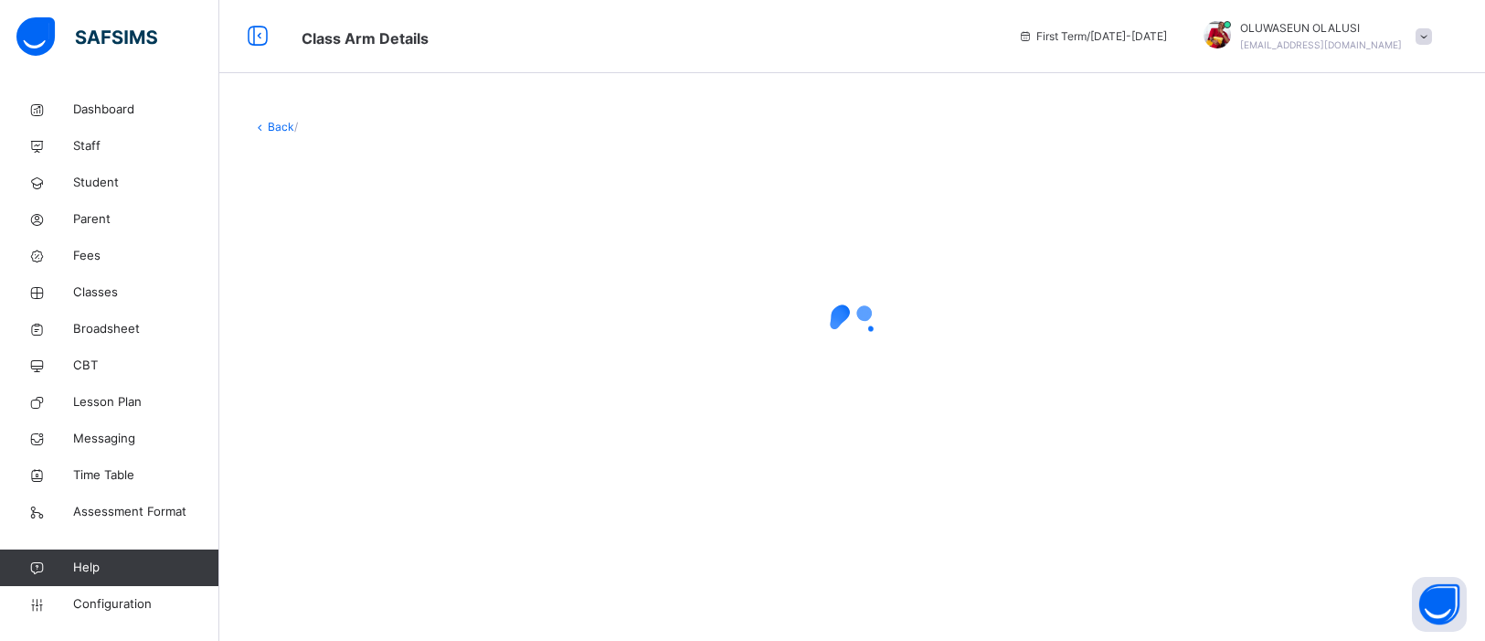
click at [351, 445] on div at bounding box center [852, 327] width 1200 height 347
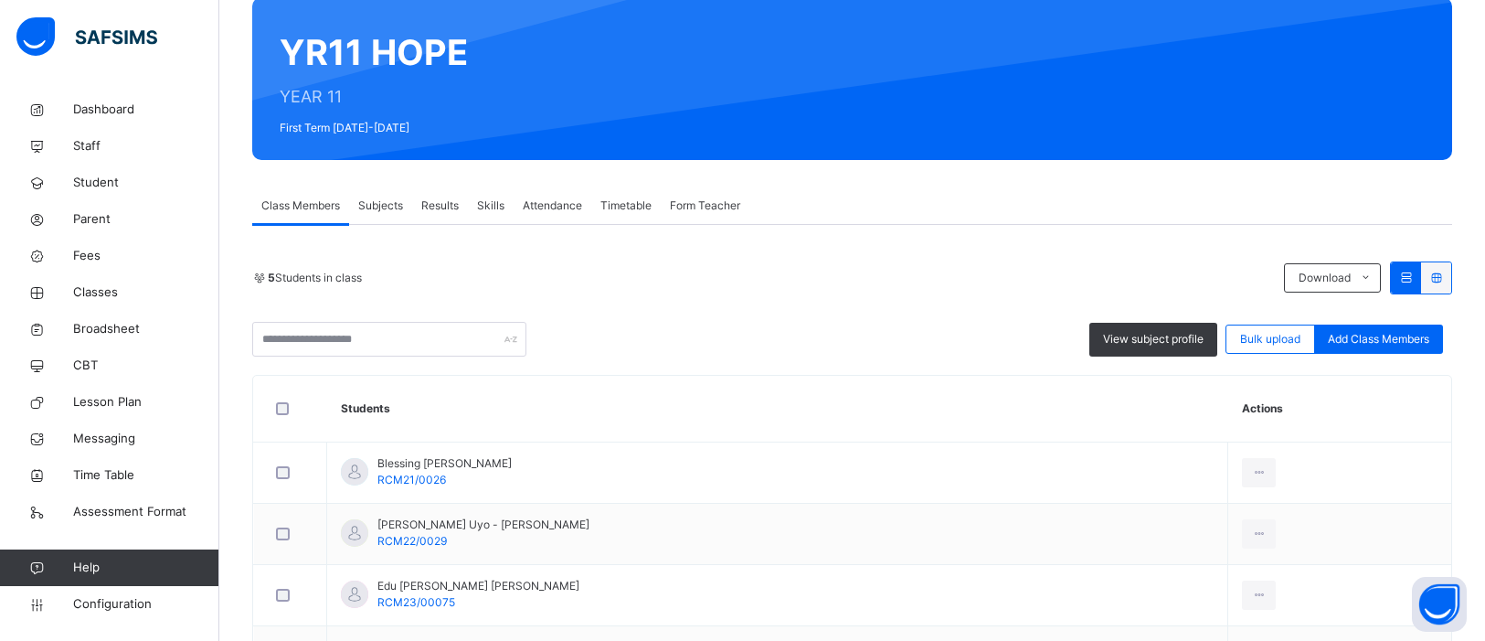
scroll to position [127, 0]
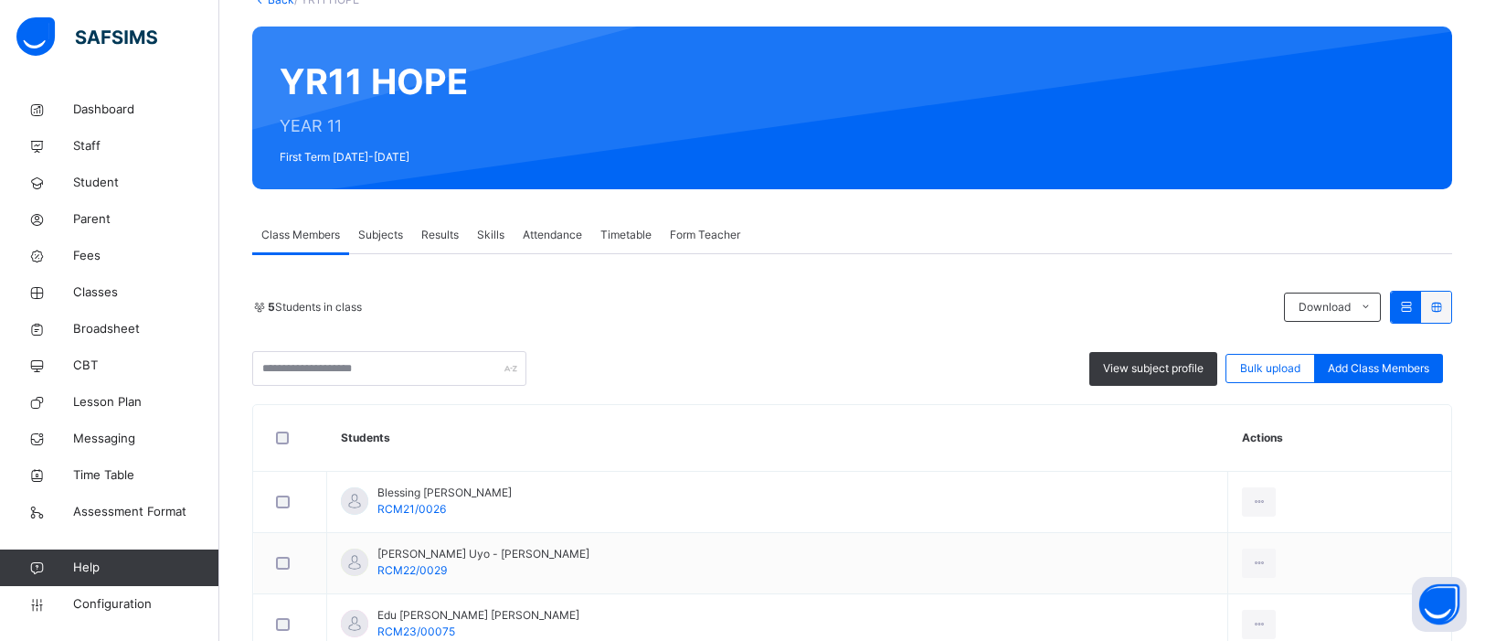
click at [548, 241] on span "Attendance" at bounding box center [552, 235] width 59 height 16
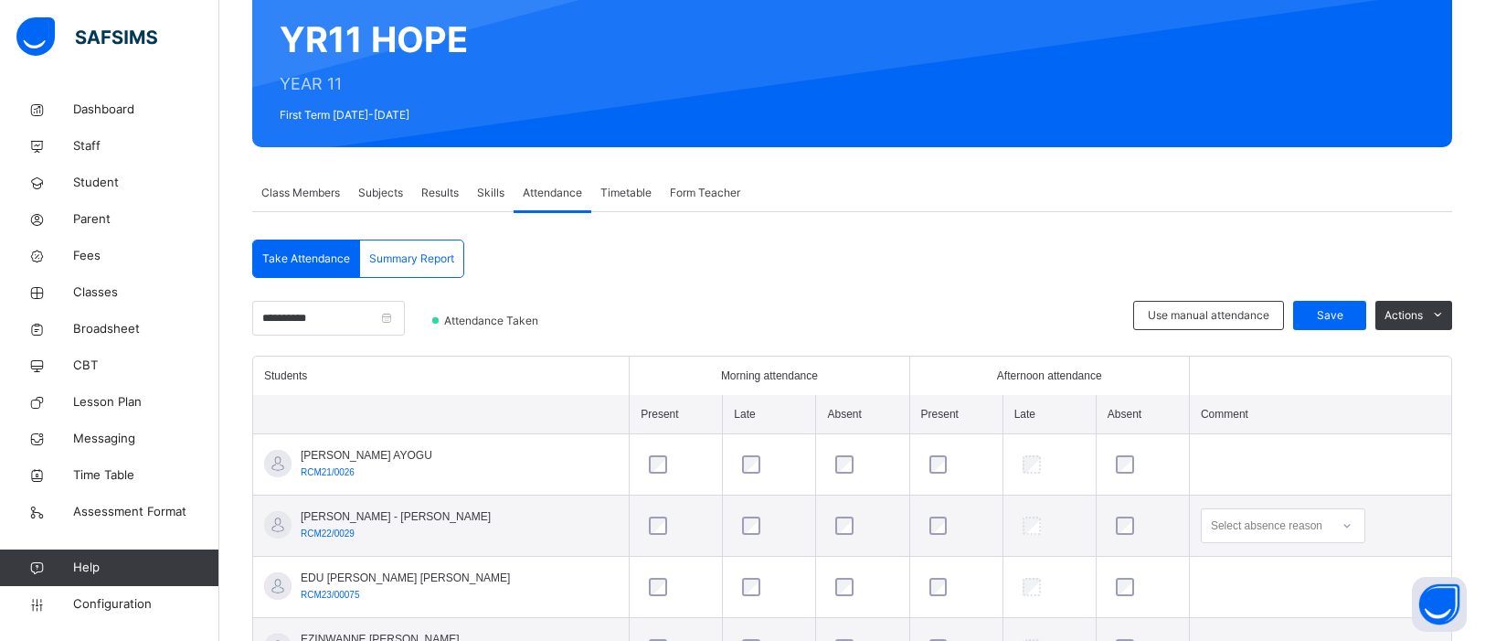
scroll to position [0, 0]
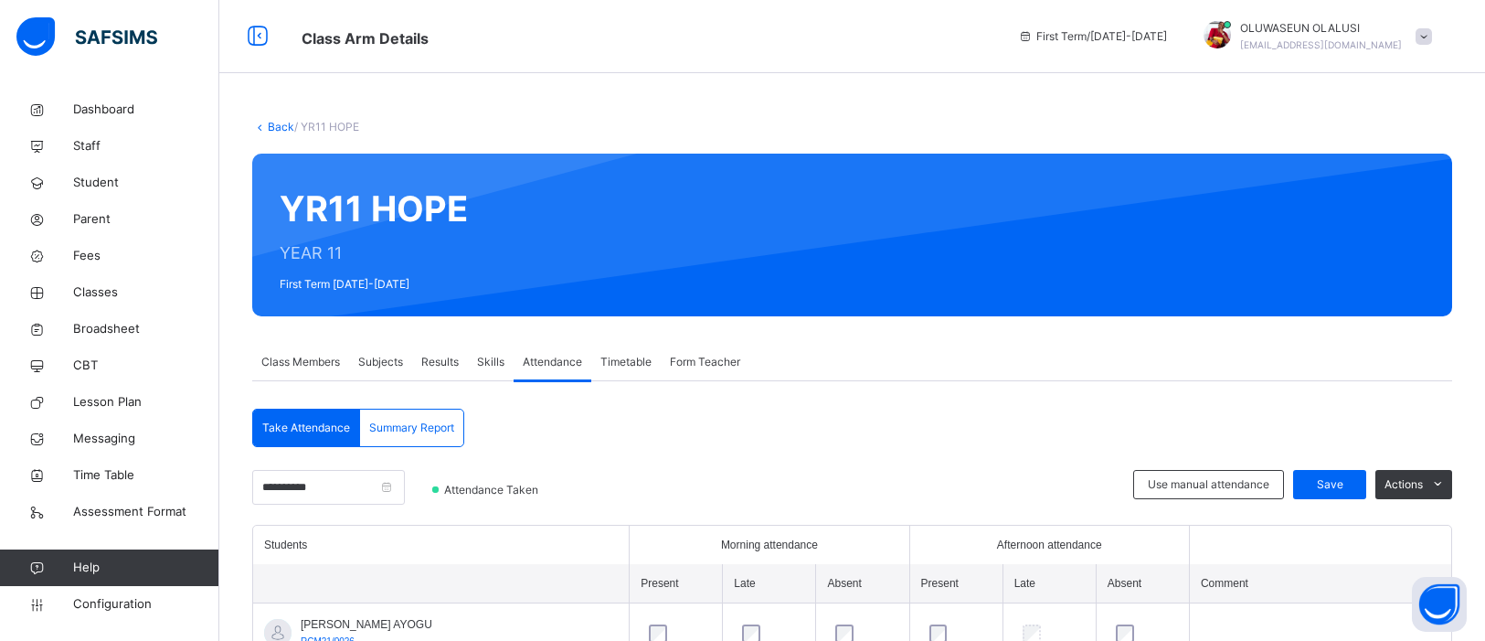
click at [281, 125] on link "Back" at bounding box center [281, 127] width 27 height 14
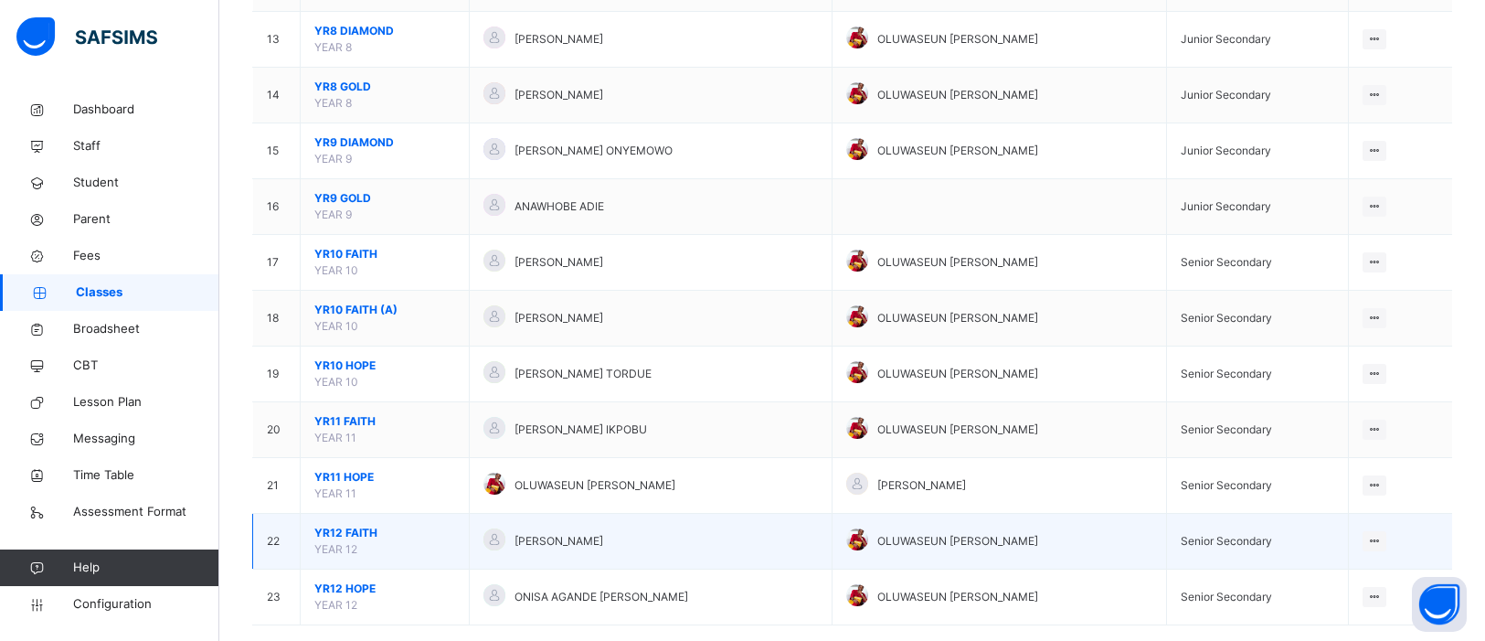
scroll to position [884, 0]
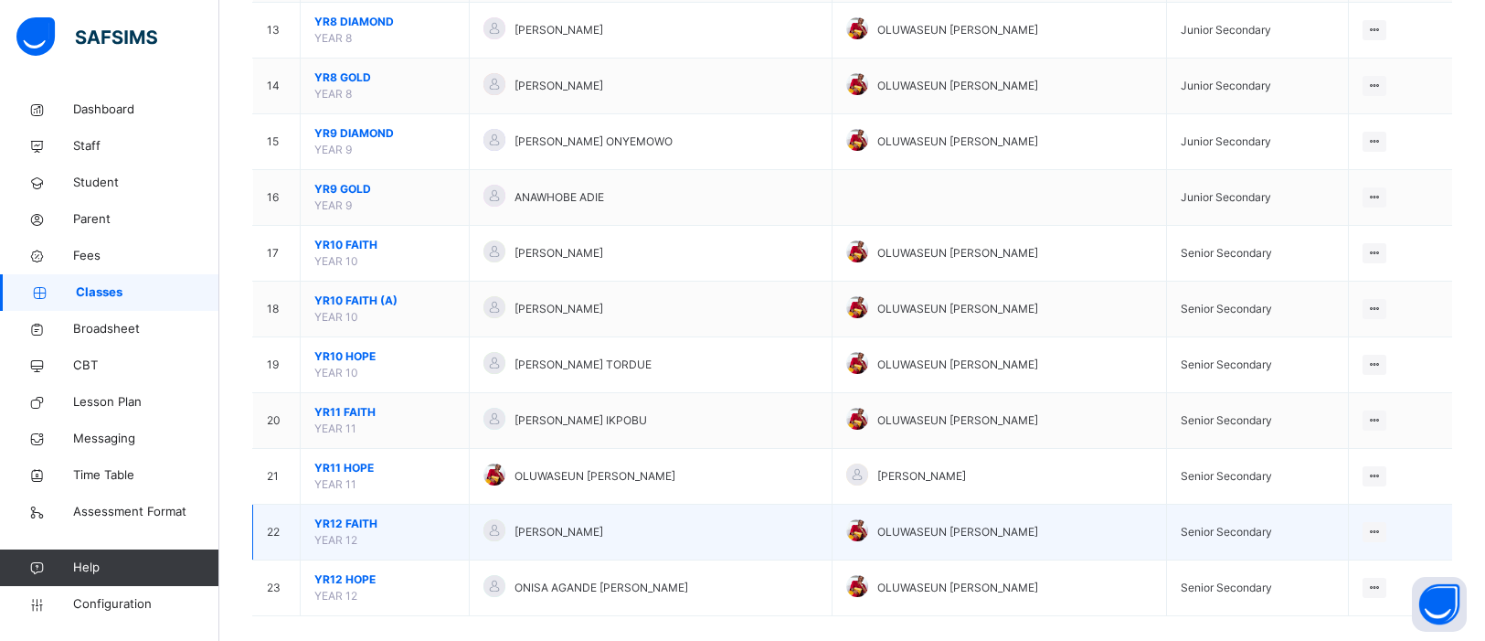
click at [359, 523] on span "YR12 FAITH" at bounding box center [384, 524] width 141 height 16
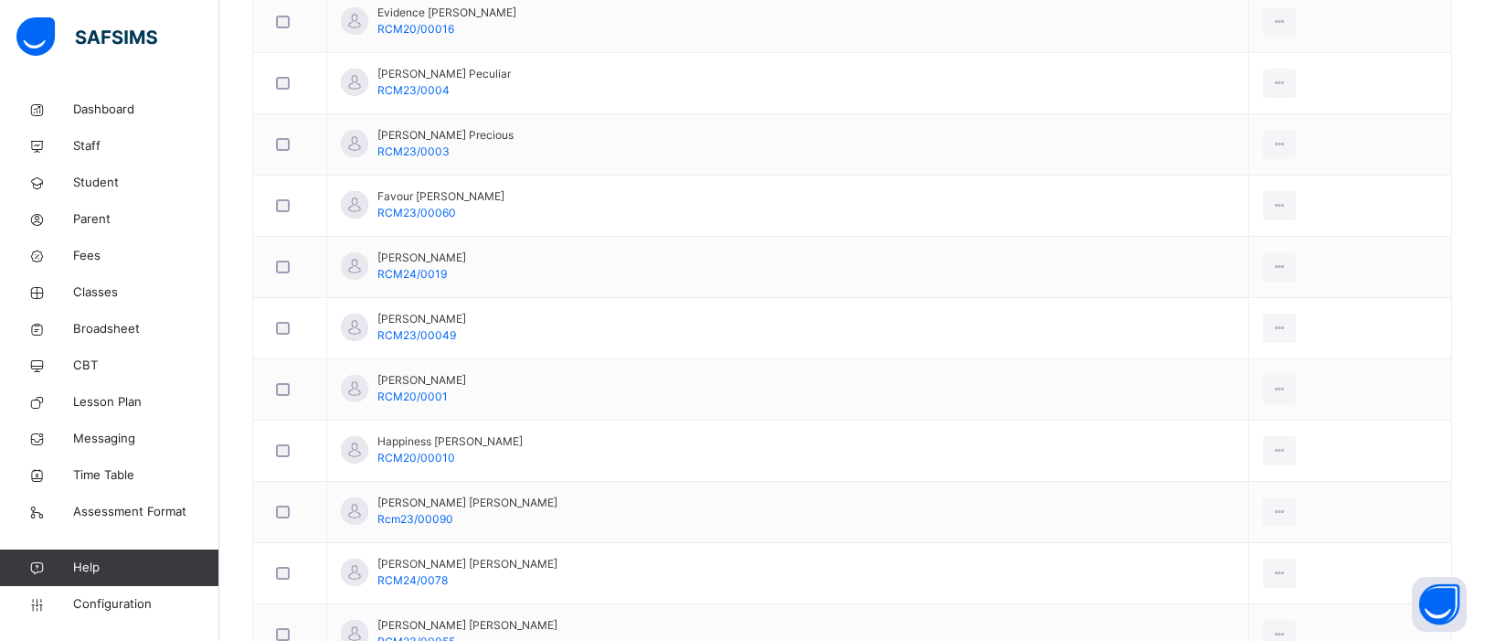
scroll to position [37, 0]
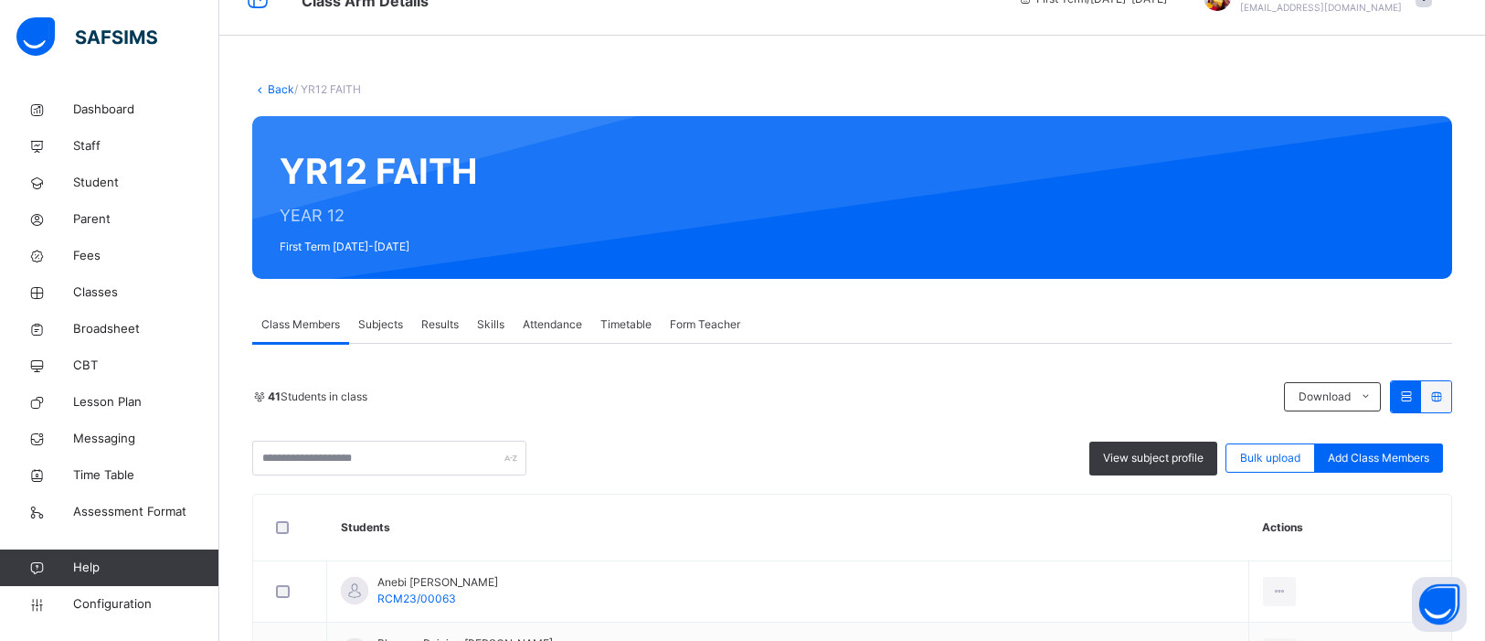
click at [554, 317] on span "Attendance" at bounding box center [552, 324] width 59 height 16
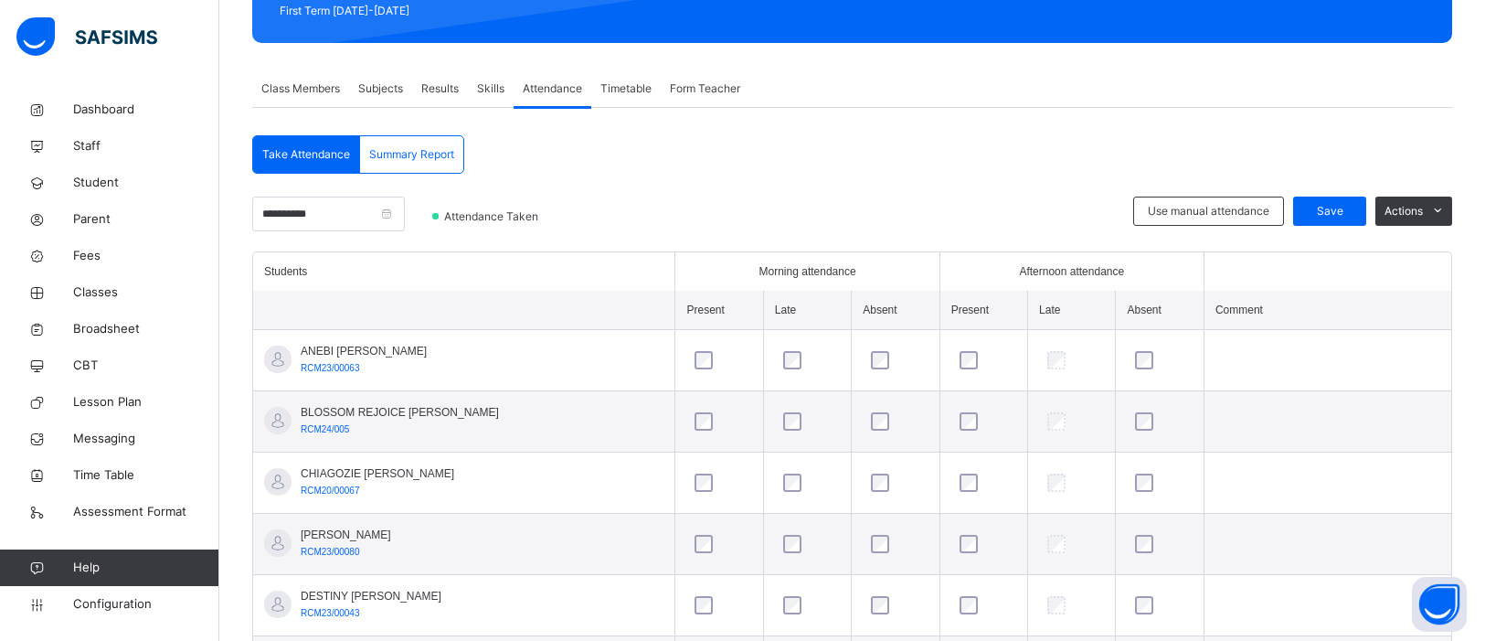
scroll to position [0, 0]
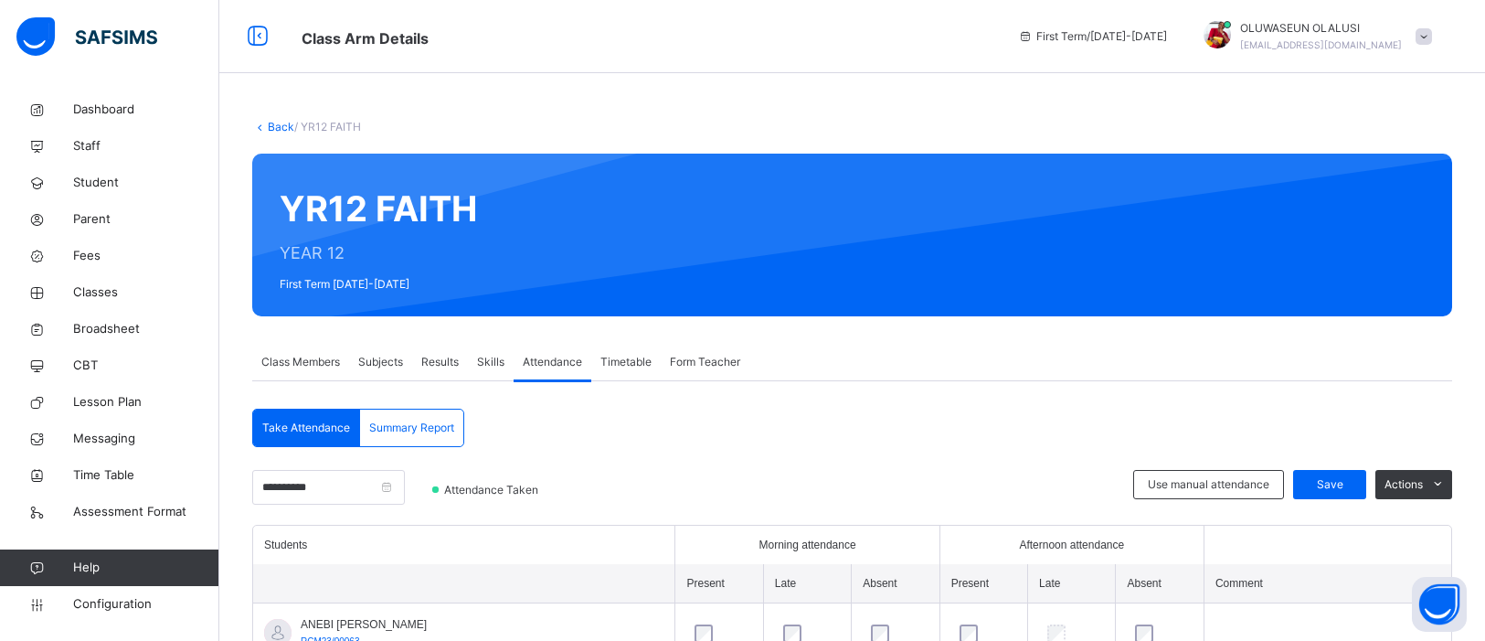
click at [285, 126] on link "Back" at bounding box center [281, 127] width 27 height 14
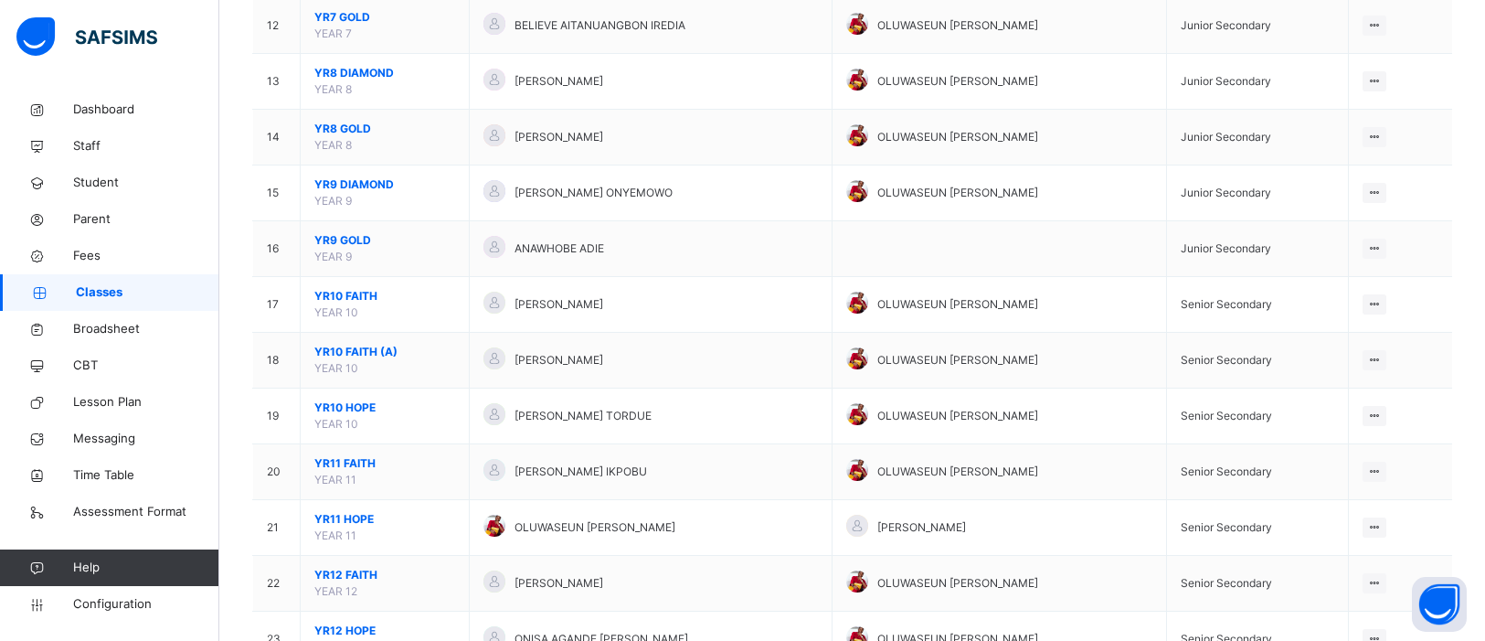
scroll to position [908, 0]
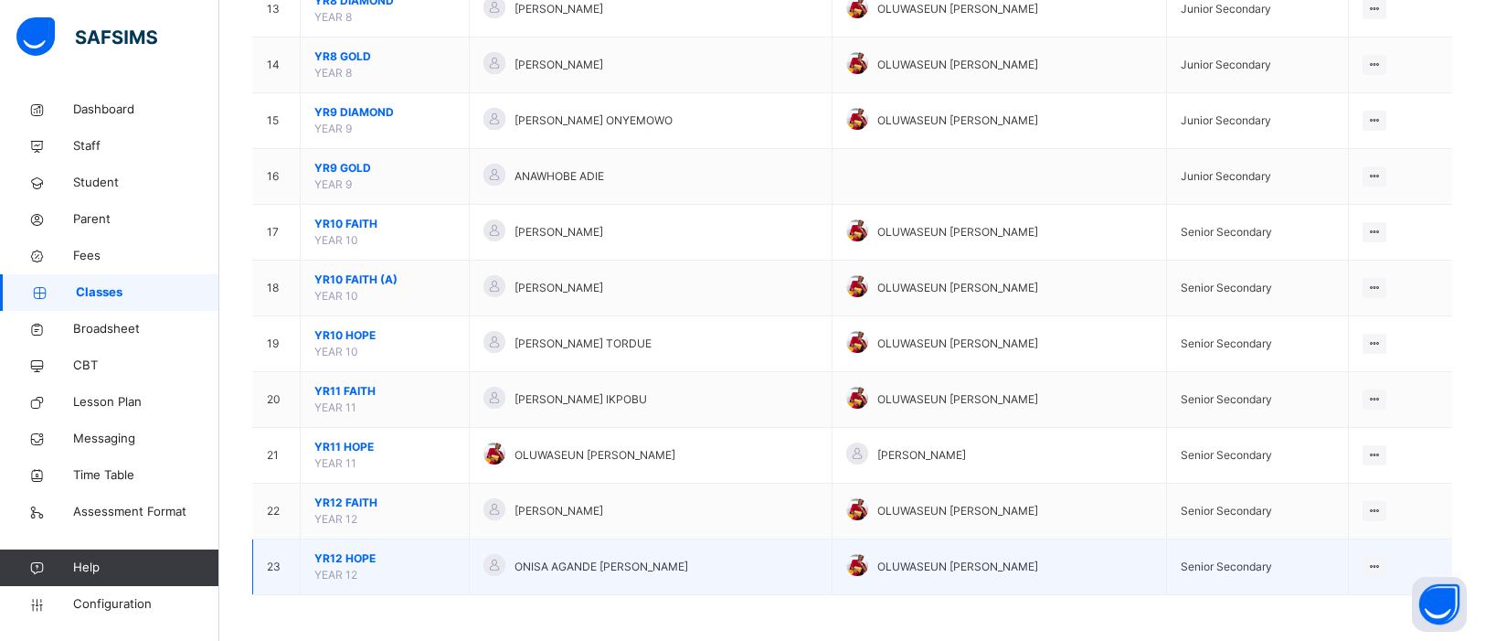
click at [372, 560] on span "YR12 HOPE" at bounding box center [384, 558] width 141 height 16
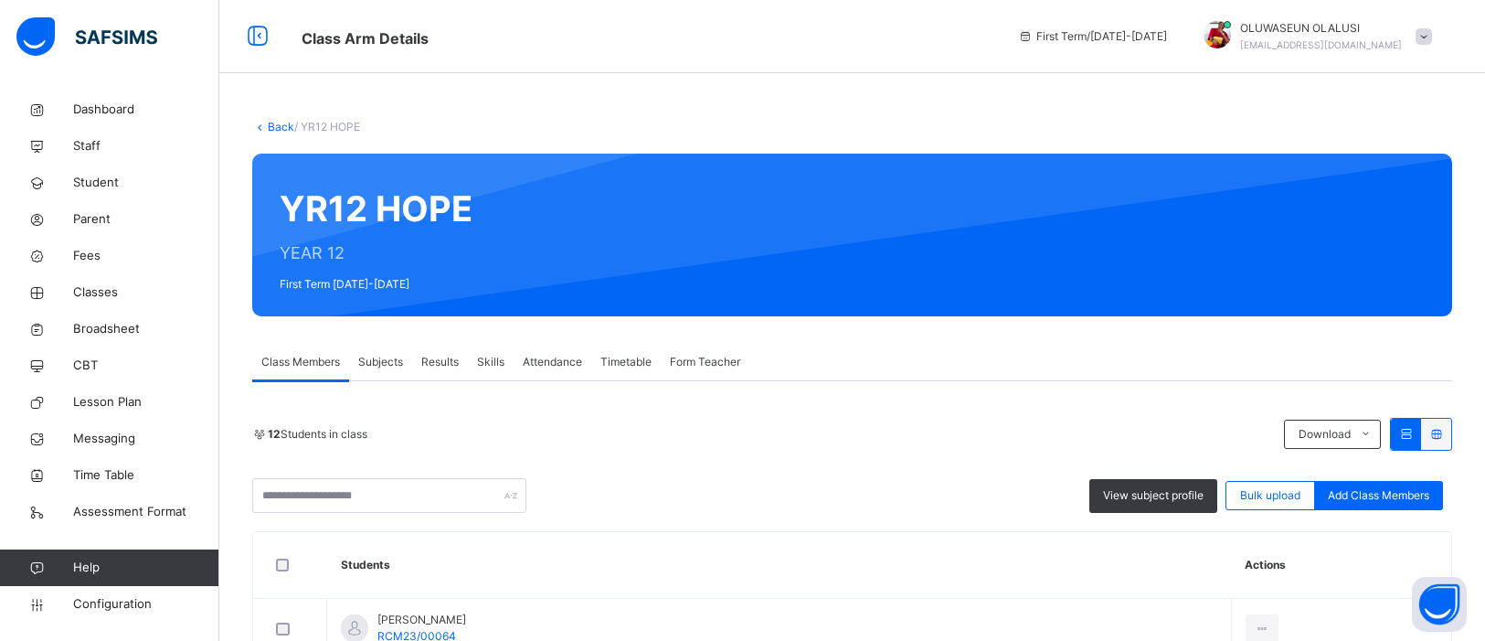
click at [578, 357] on span "Attendance" at bounding box center [552, 362] width 59 height 16
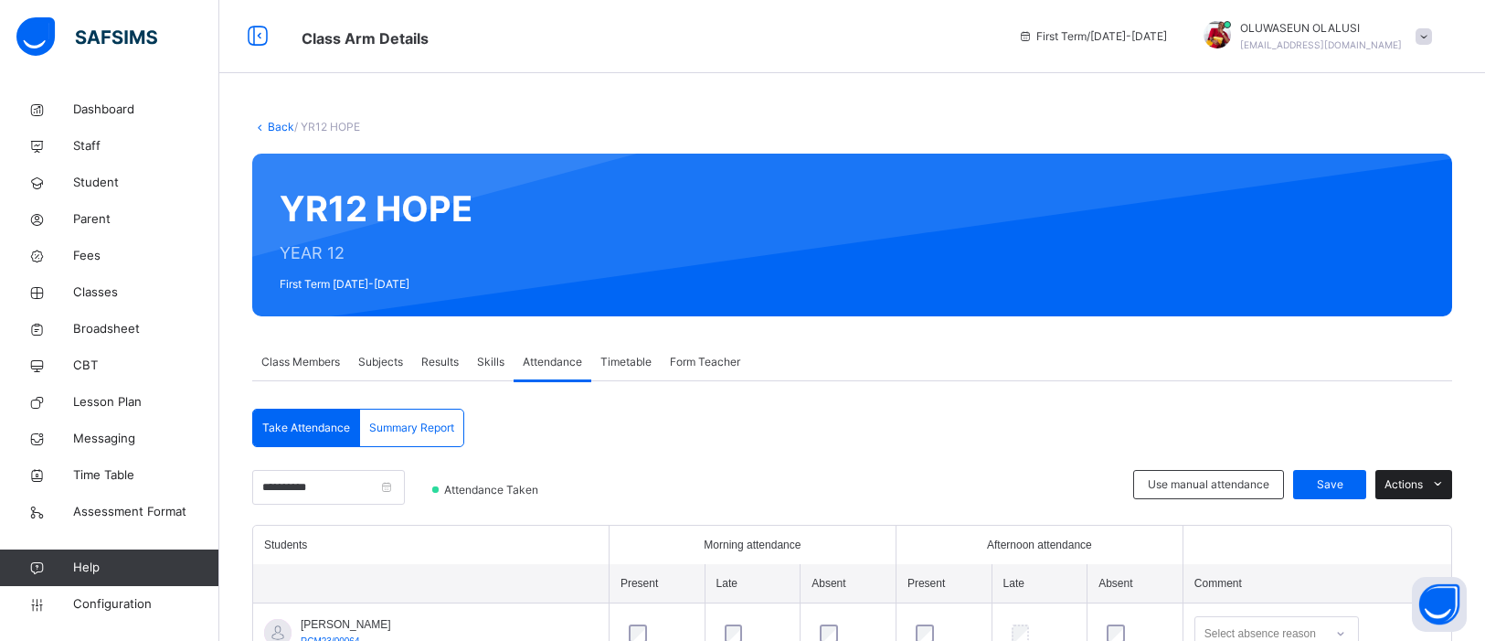
click at [1431, 492] on icon at bounding box center [1438, 484] width 14 height 15
click at [392, 430] on span "Summary Report" at bounding box center [411, 428] width 85 height 16
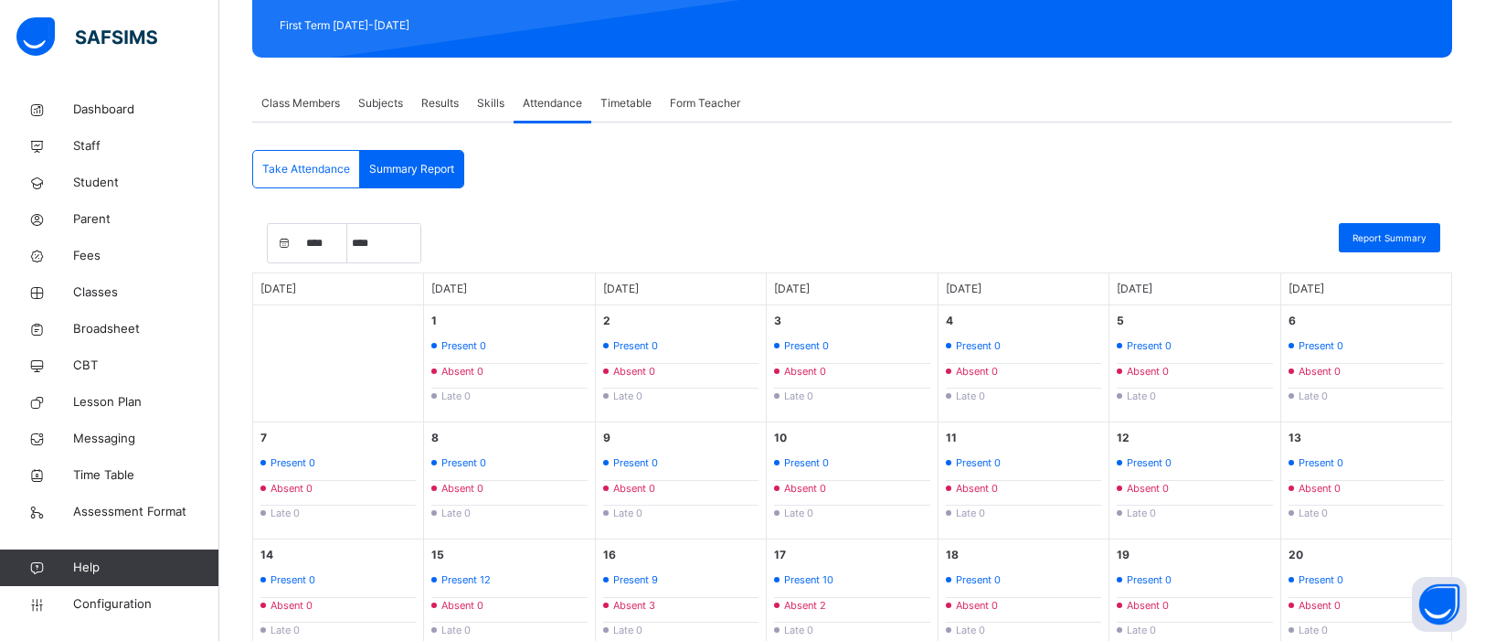
scroll to position [261, 0]
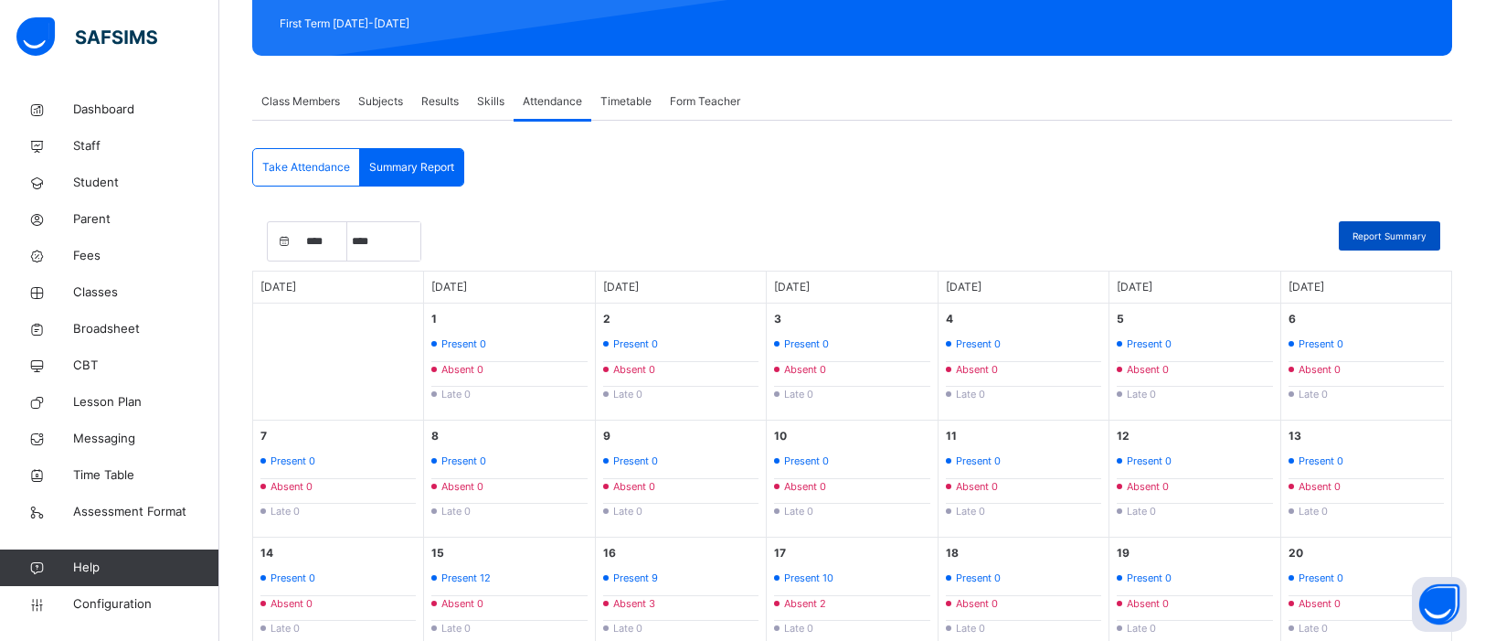
click at [1391, 228] on div "Report Summary" at bounding box center [1389, 235] width 101 height 29
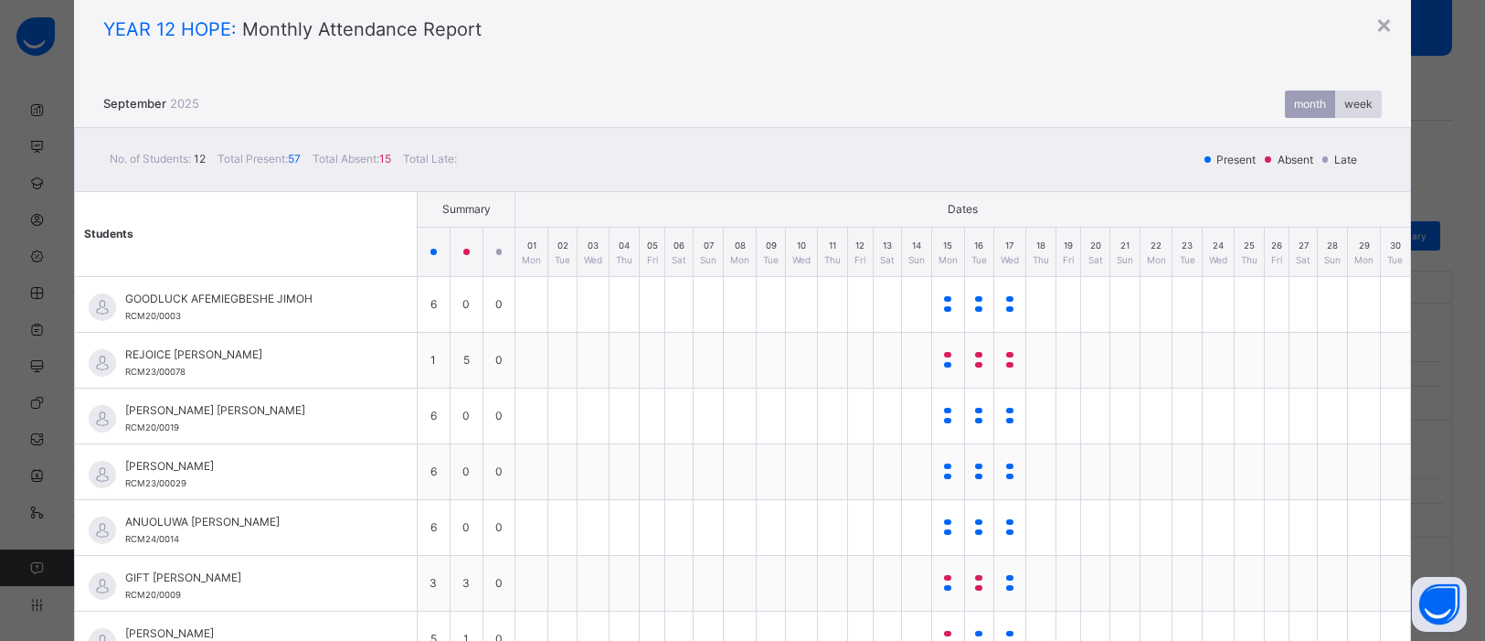
scroll to position [0, 0]
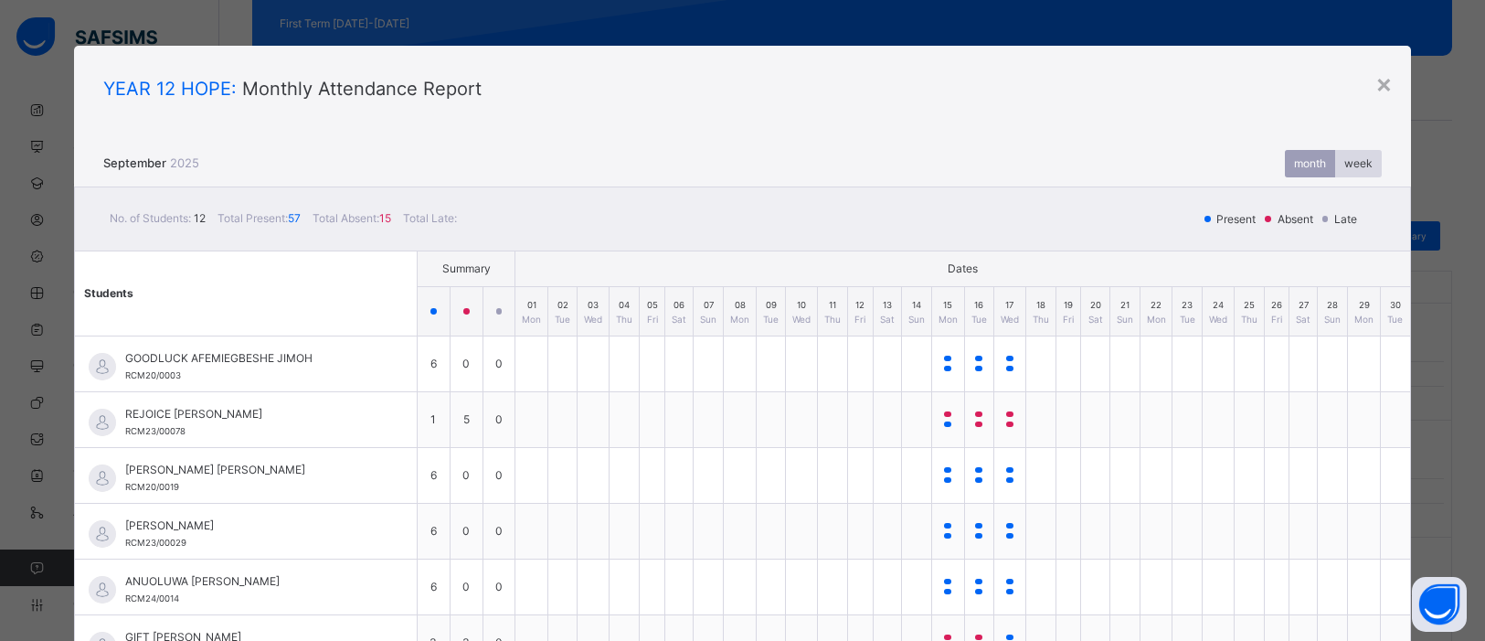
click at [1349, 170] on div "week" at bounding box center [1358, 163] width 47 height 27
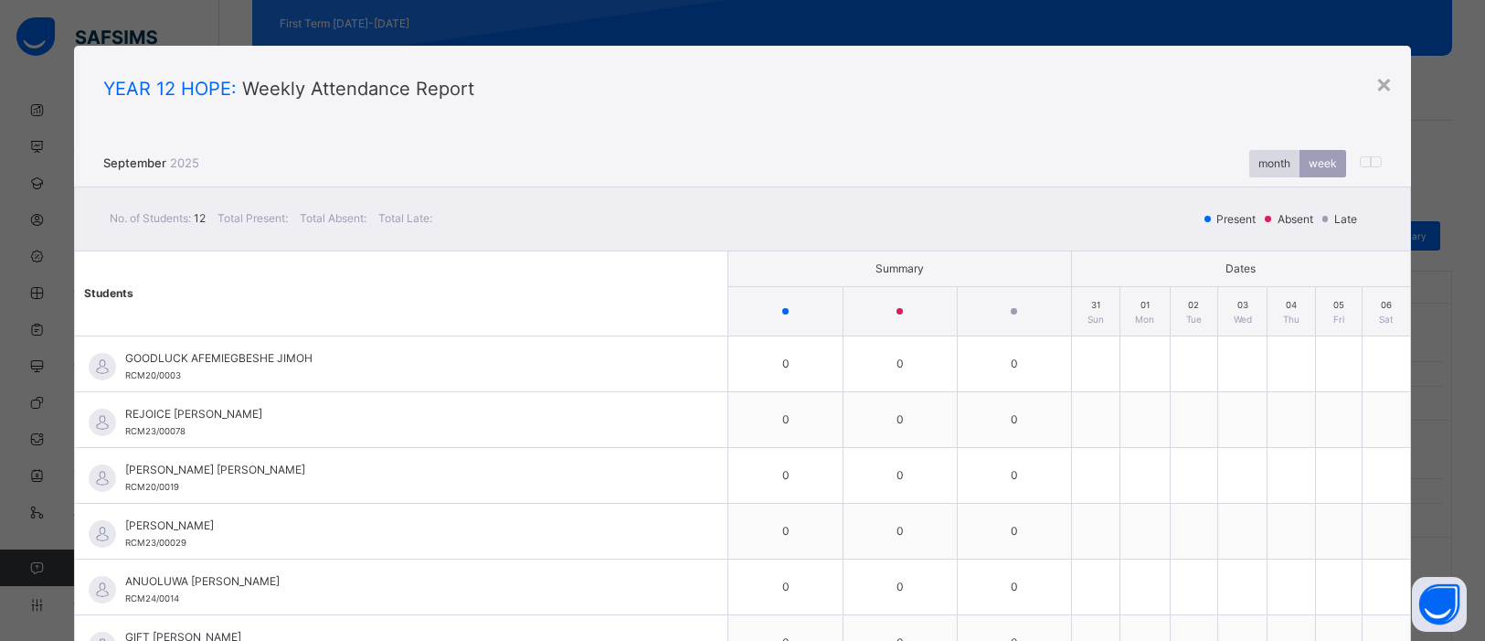
click at [1260, 173] on div "month" at bounding box center [1274, 163] width 50 height 27
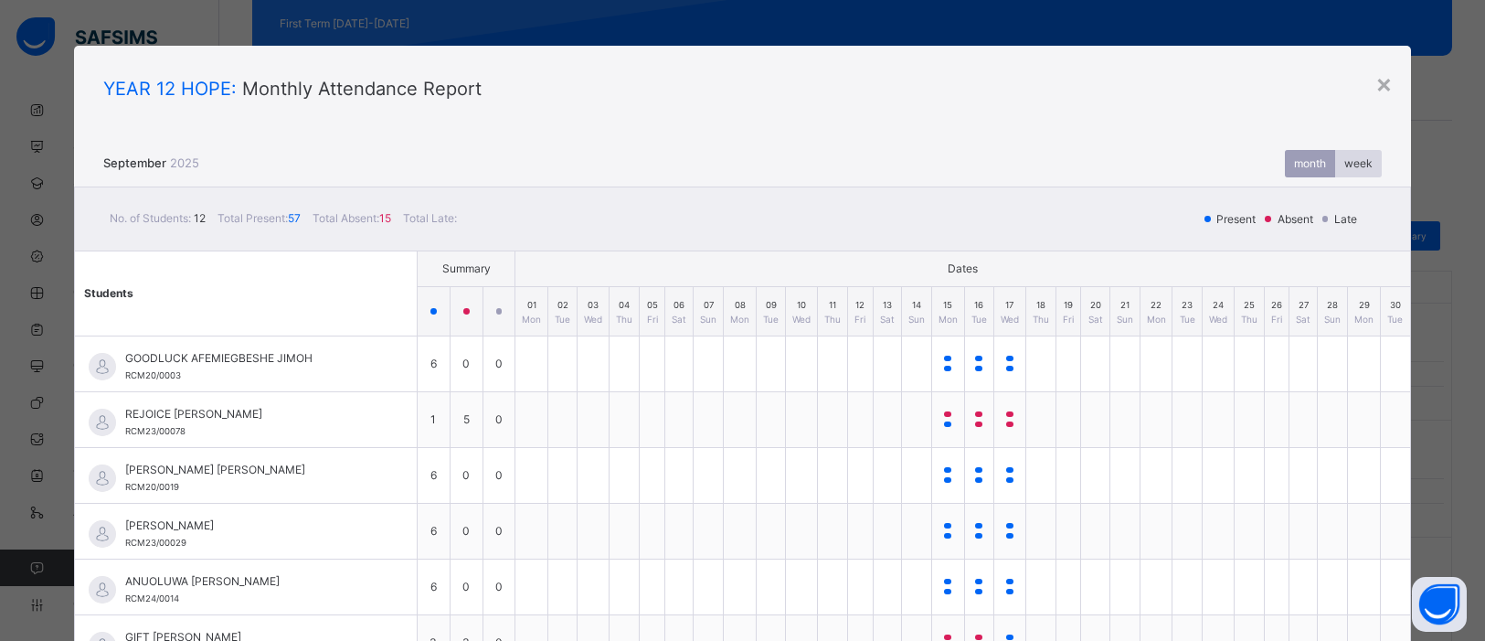
click at [1389, 82] on div "YEAR 12 HOPE : Monthly Attendance Report" at bounding box center [742, 88] width 1337 height 27
click at [1378, 88] on div "×" at bounding box center [1384, 83] width 17 height 38
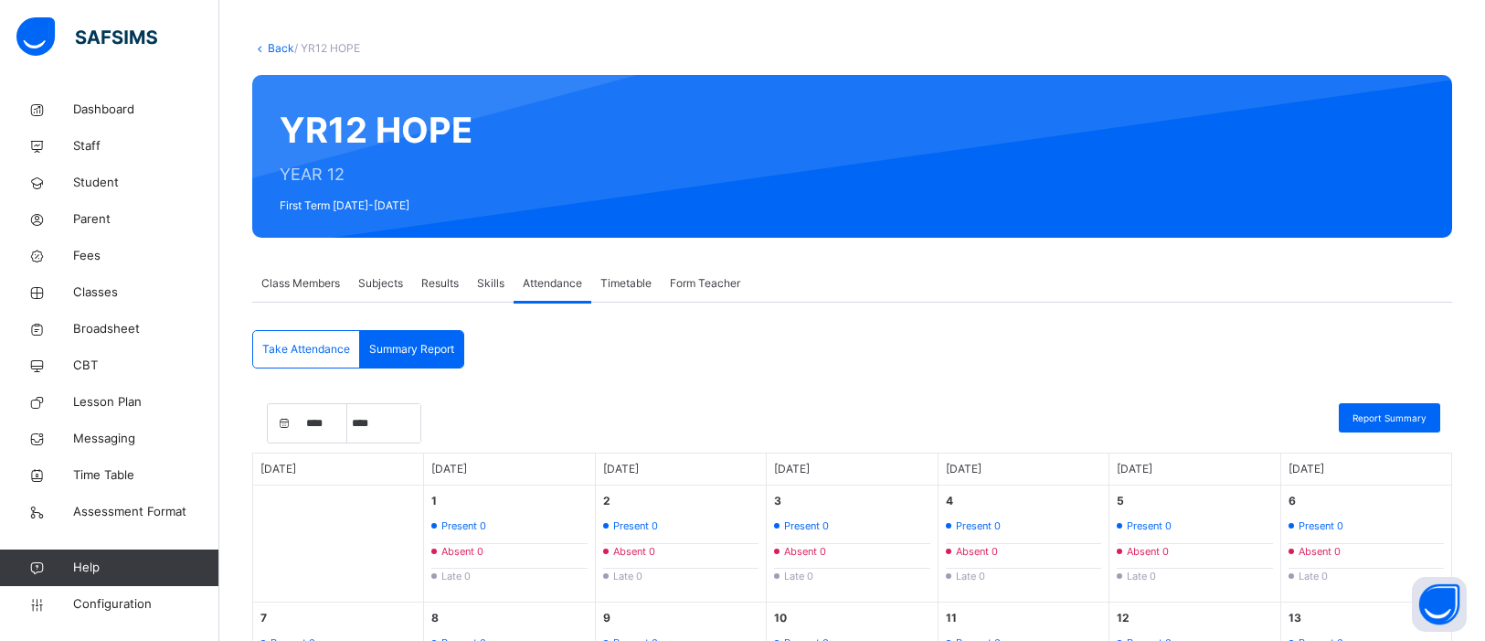
scroll to position [78, 0]
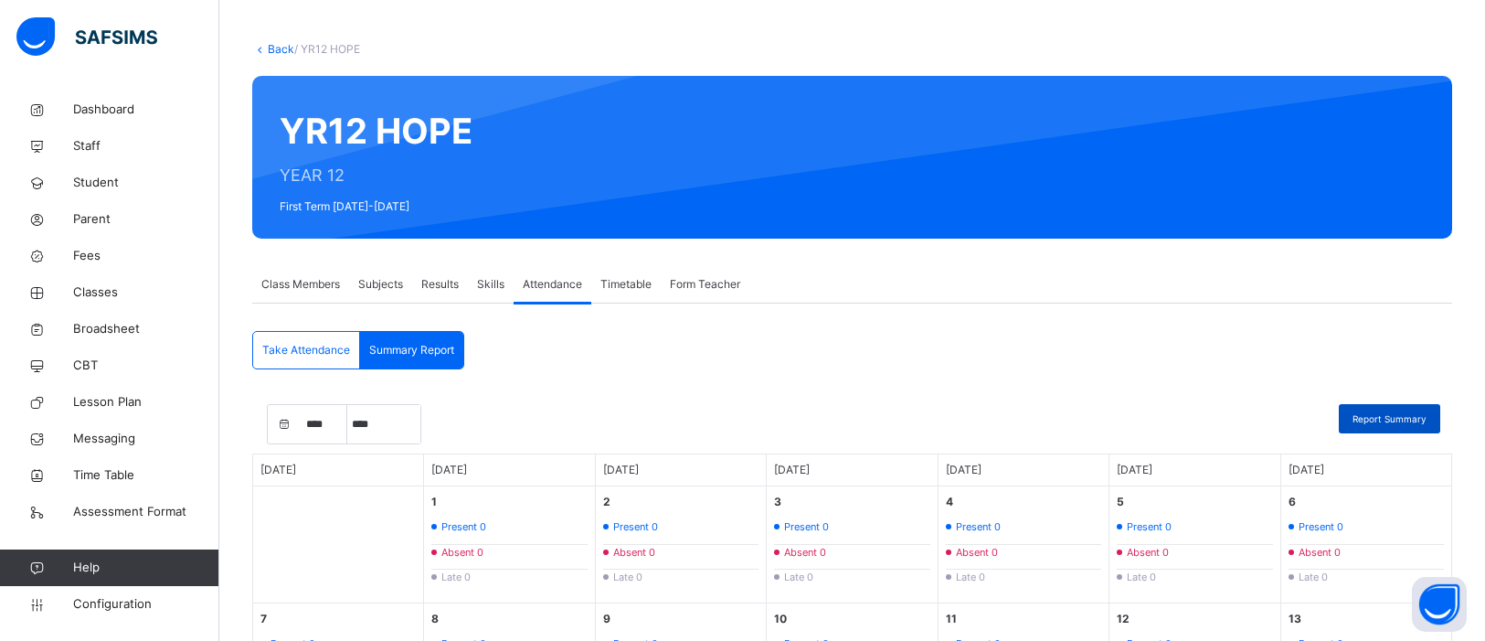
click at [1401, 420] on span "Report Summary" at bounding box center [1390, 419] width 74 height 14
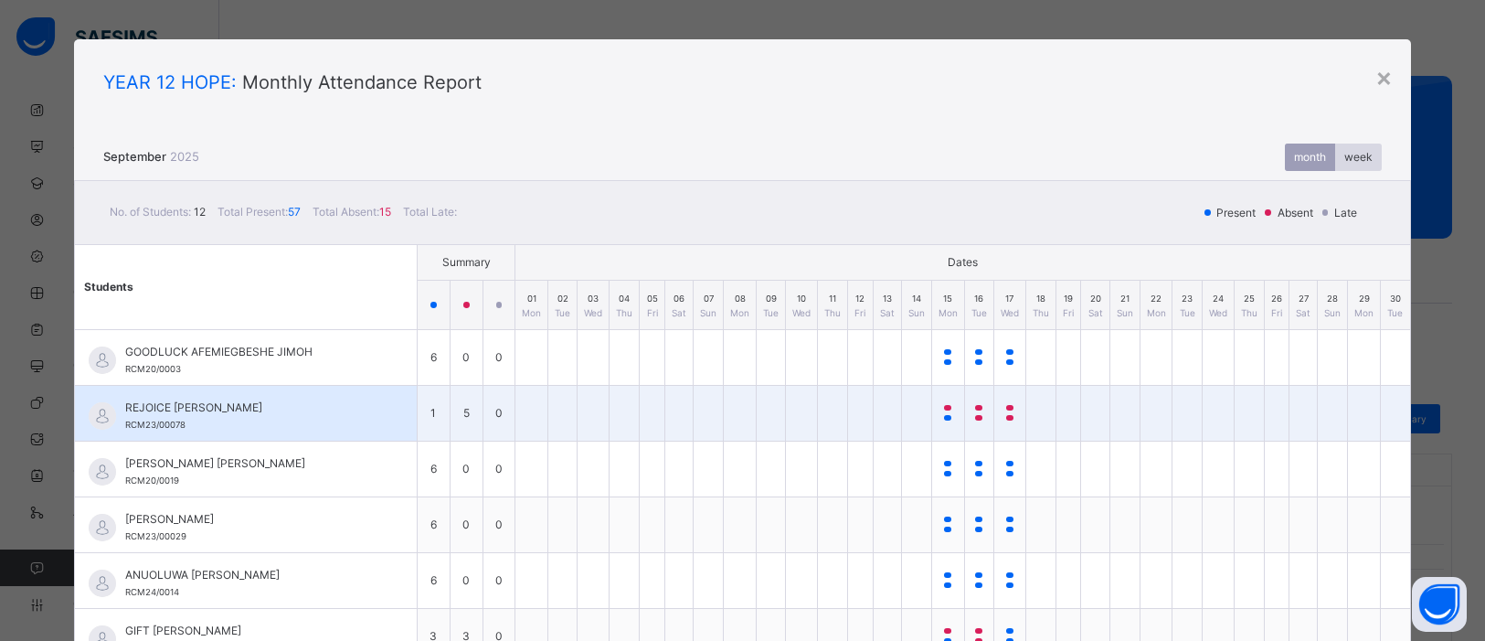
scroll to position [0, 0]
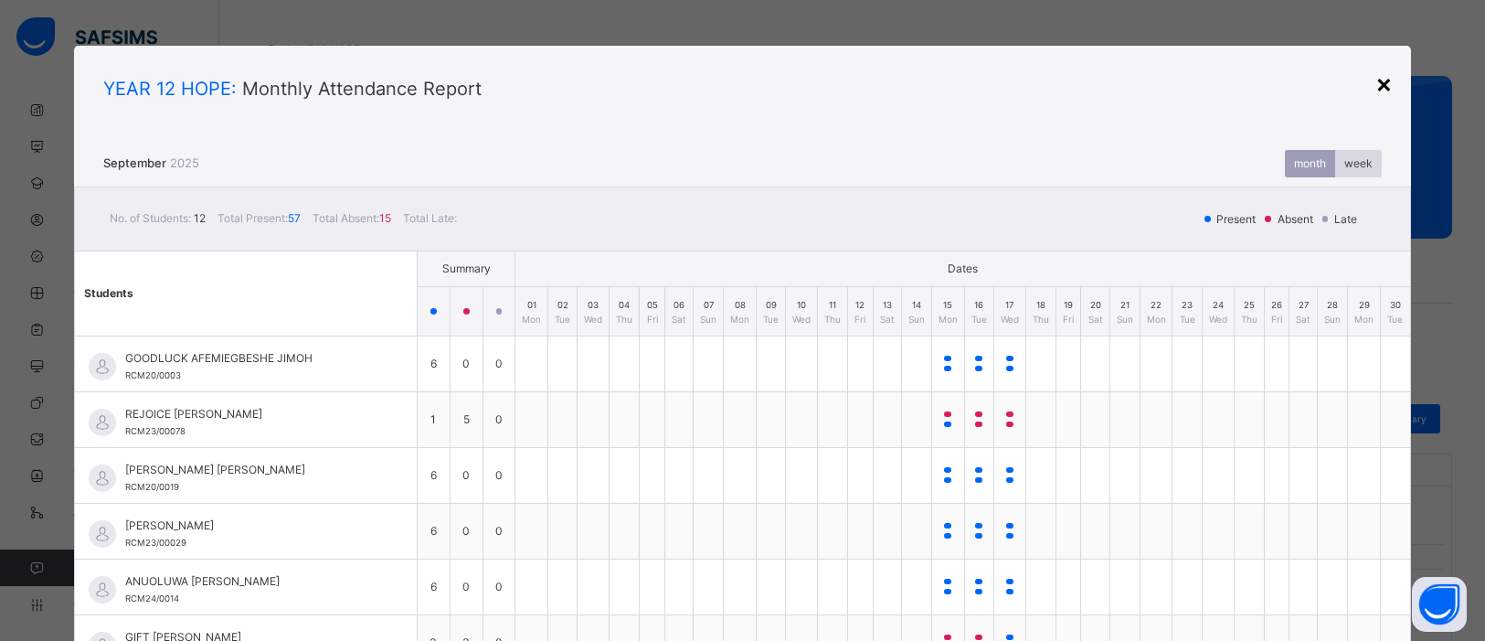
click at [1383, 86] on div "×" at bounding box center [1384, 83] width 17 height 38
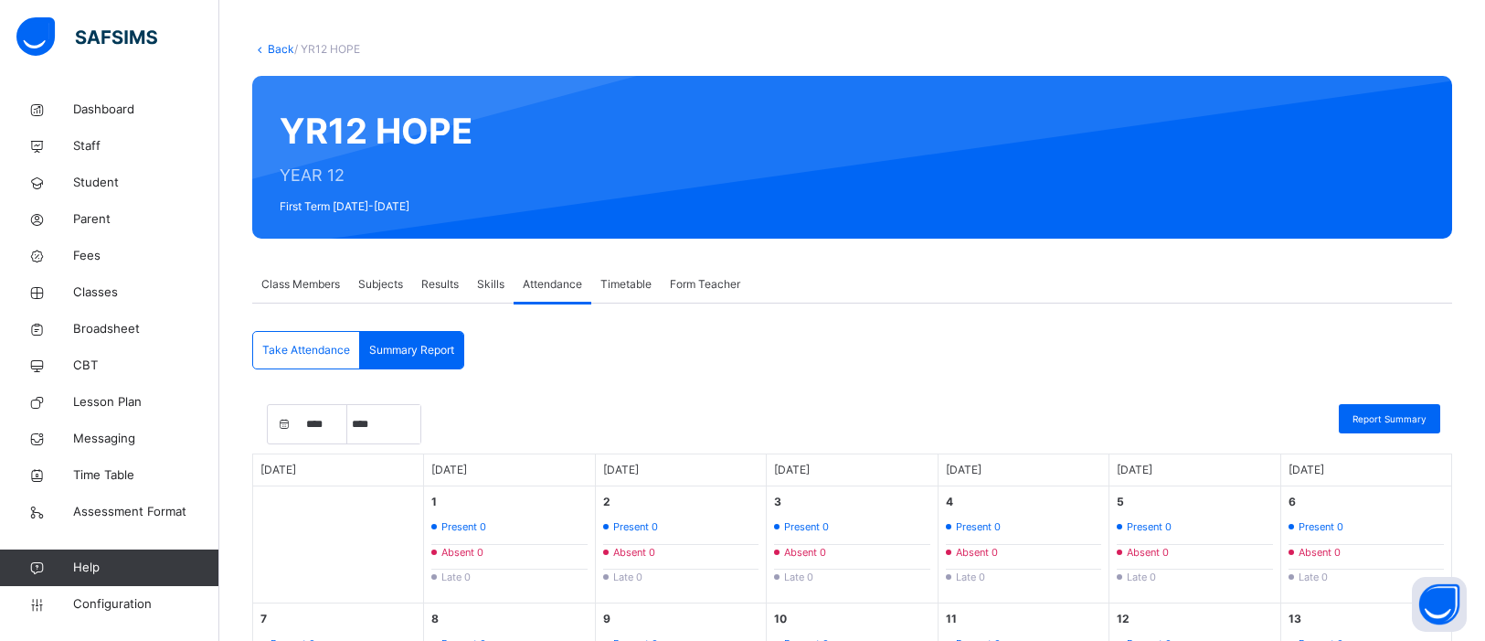
click at [413, 355] on span "Summary Report" at bounding box center [411, 350] width 85 height 16
click at [432, 355] on span "Summary Report" at bounding box center [411, 350] width 85 height 16
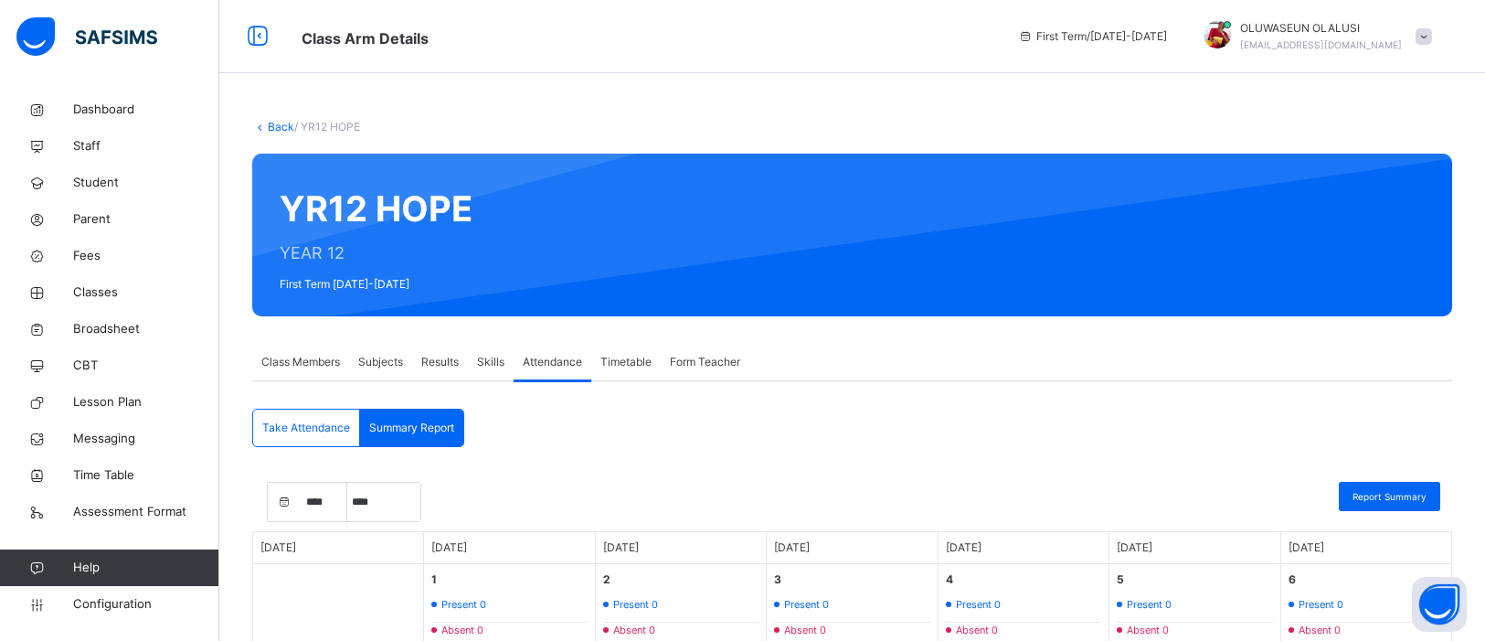
click at [609, 358] on span "Timetable" at bounding box center [626, 362] width 51 height 16
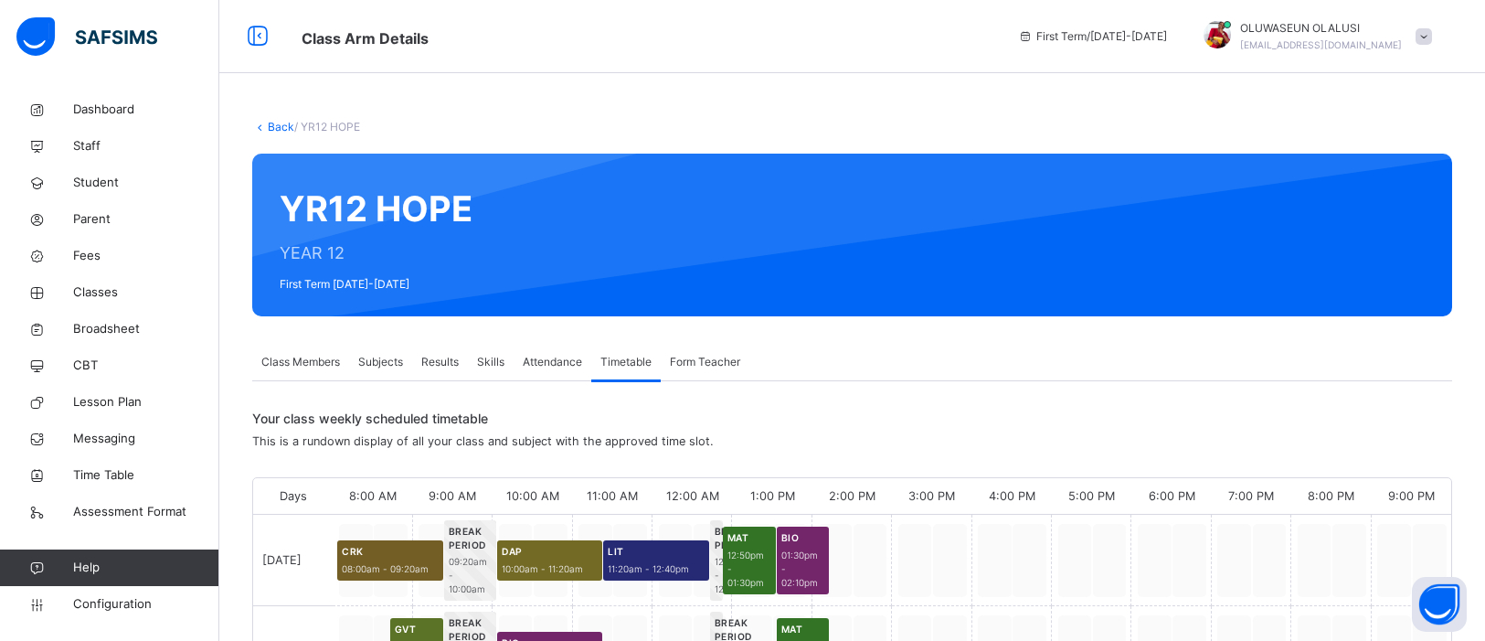
click at [707, 376] on div "Form Teacher" at bounding box center [705, 362] width 89 height 37
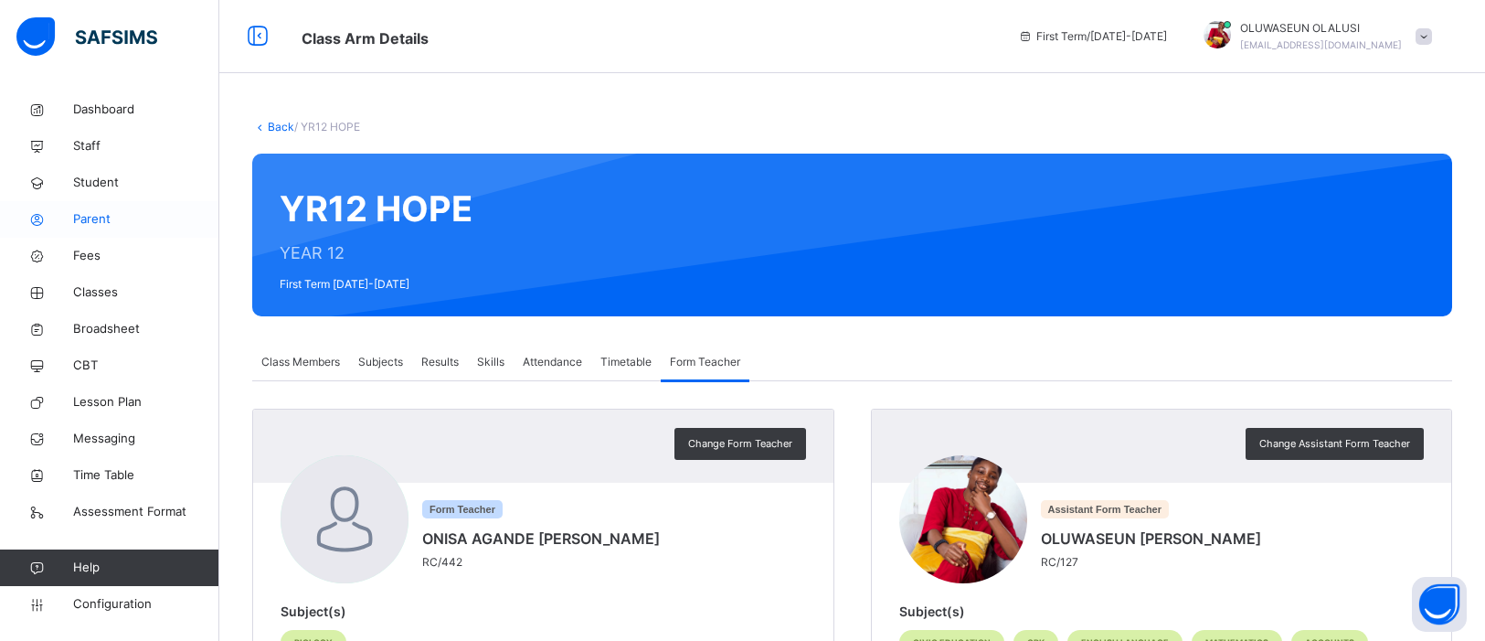
click at [80, 214] on span "Parent" at bounding box center [146, 219] width 146 height 18
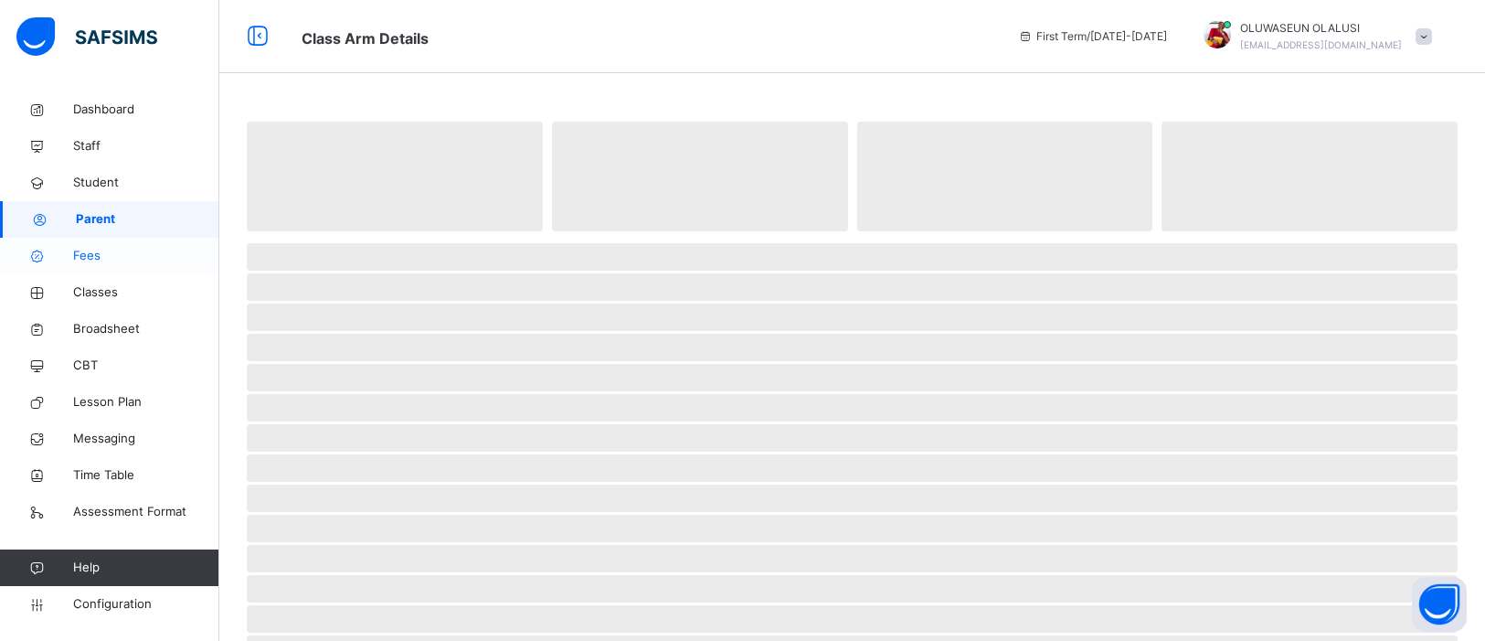
click at [85, 254] on span "Fees" at bounding box center [146, 256] width 146 height 18
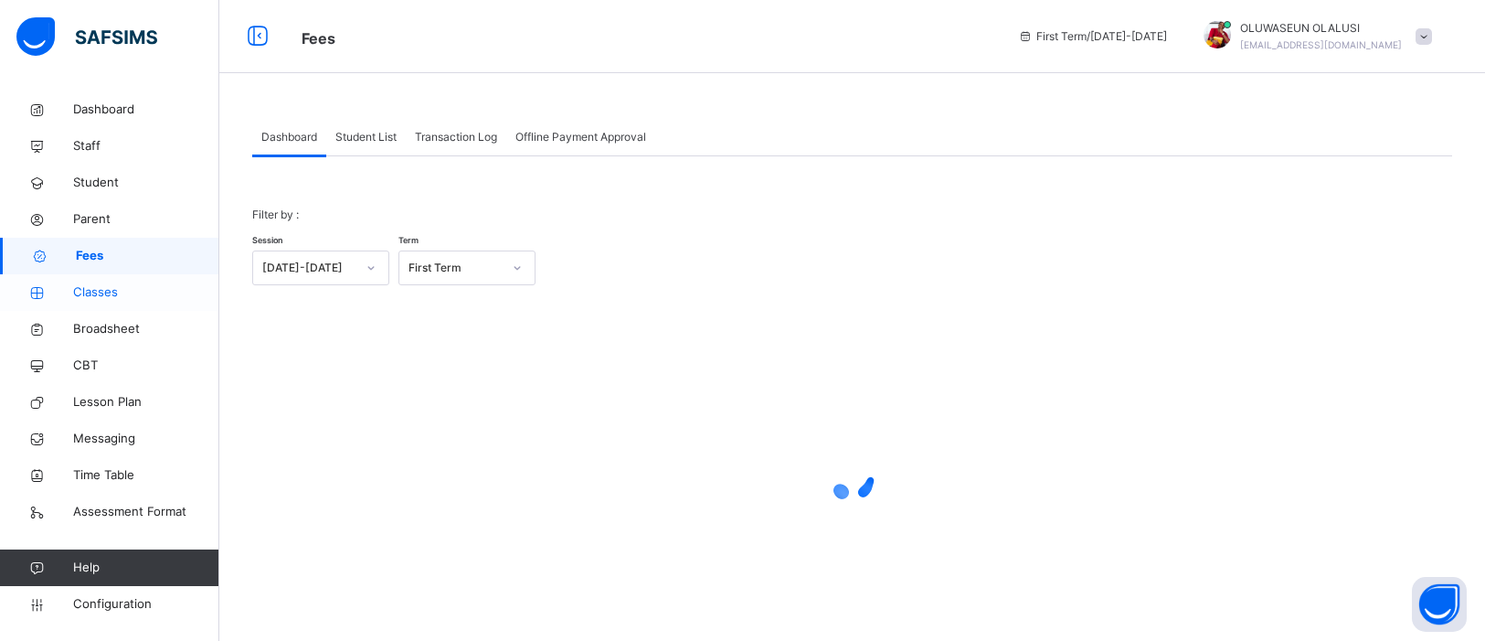
click at [92, 290] on span "Classes" at bounding box center [146, 292] width 146 height 18
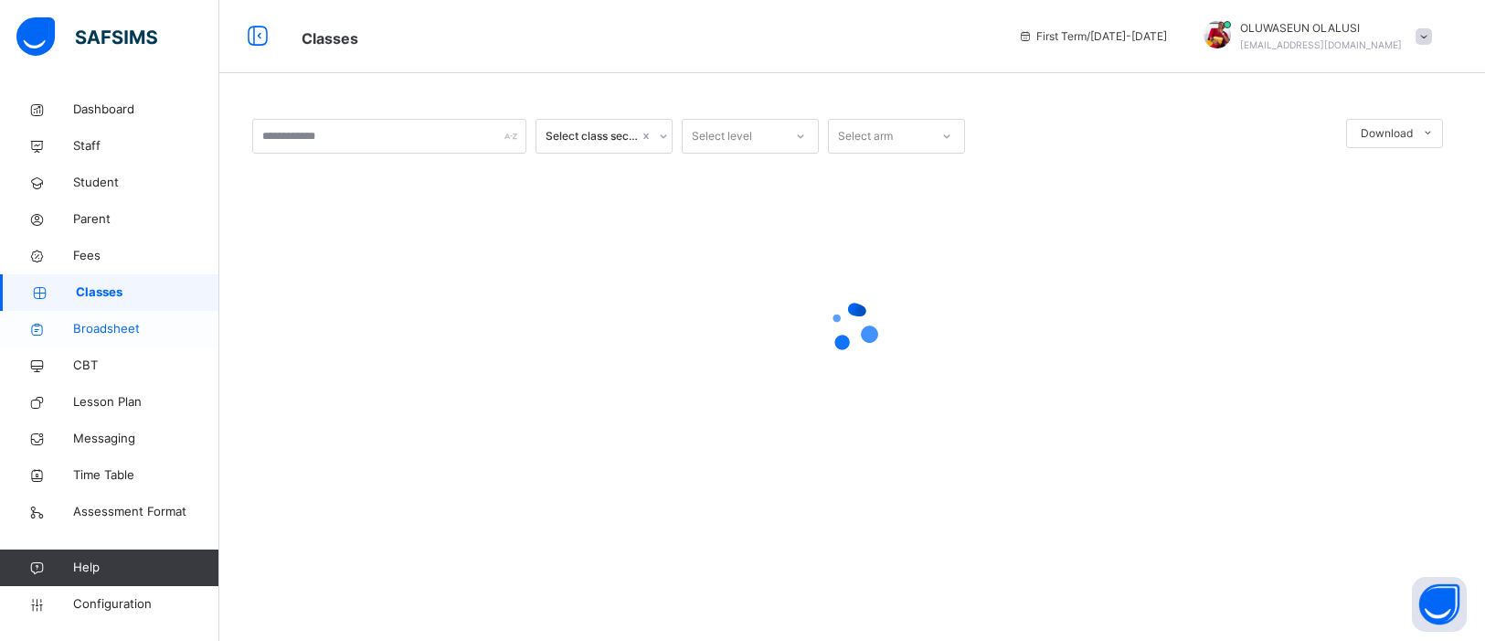
click at [113, 341] on link "Broadsheet" at bounding box center [109, 329] width 219 height 37
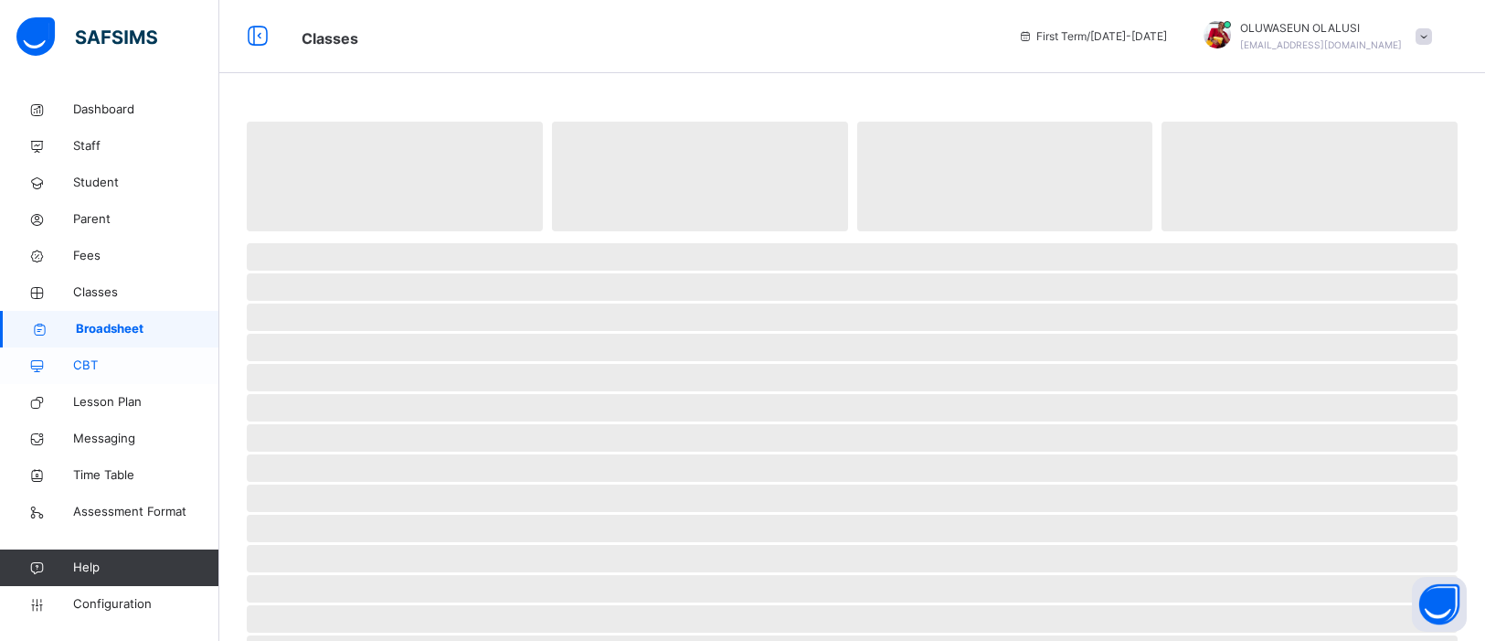
click at [91, 373] on span "CBT" at bounding box center [146, 365] width 146 height 18
click at [111, 337] on span "Broadsheet" at bounding box center [146, 329] width 146 height 18
click at [92, 258] on span "Fees" at bounding box center [146, 256] width 146 height 18
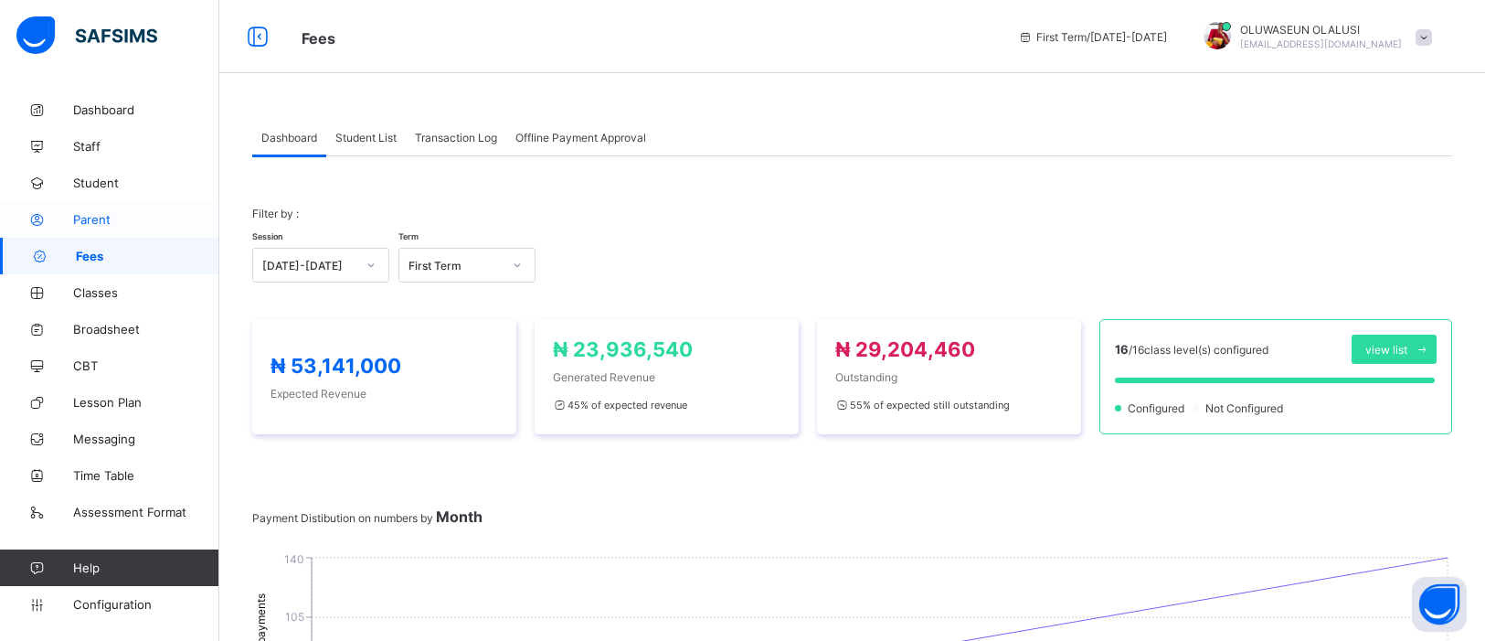
click at [110, 206] on link "Parent" at bounding box center [109, 219] width 219 height 37
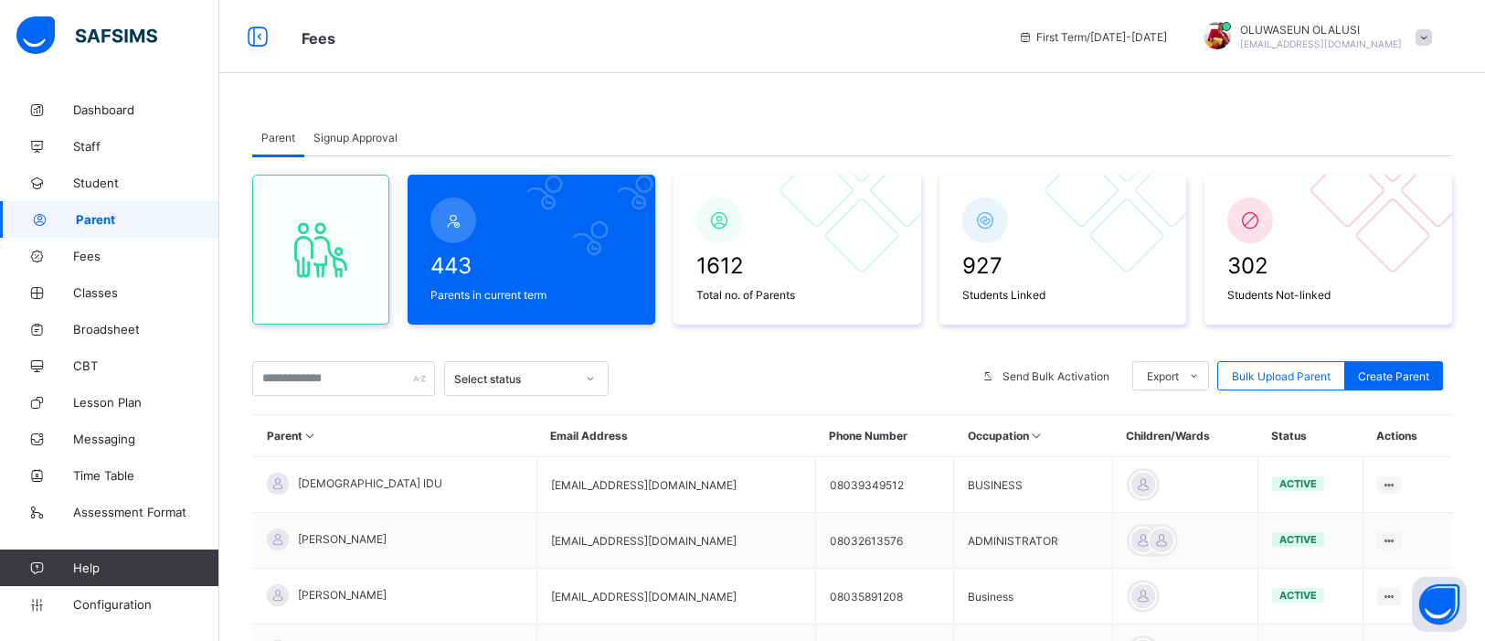
click at [381, 131] on span "Signup Approval" at bounding box center [356, 138] width 84 height 14
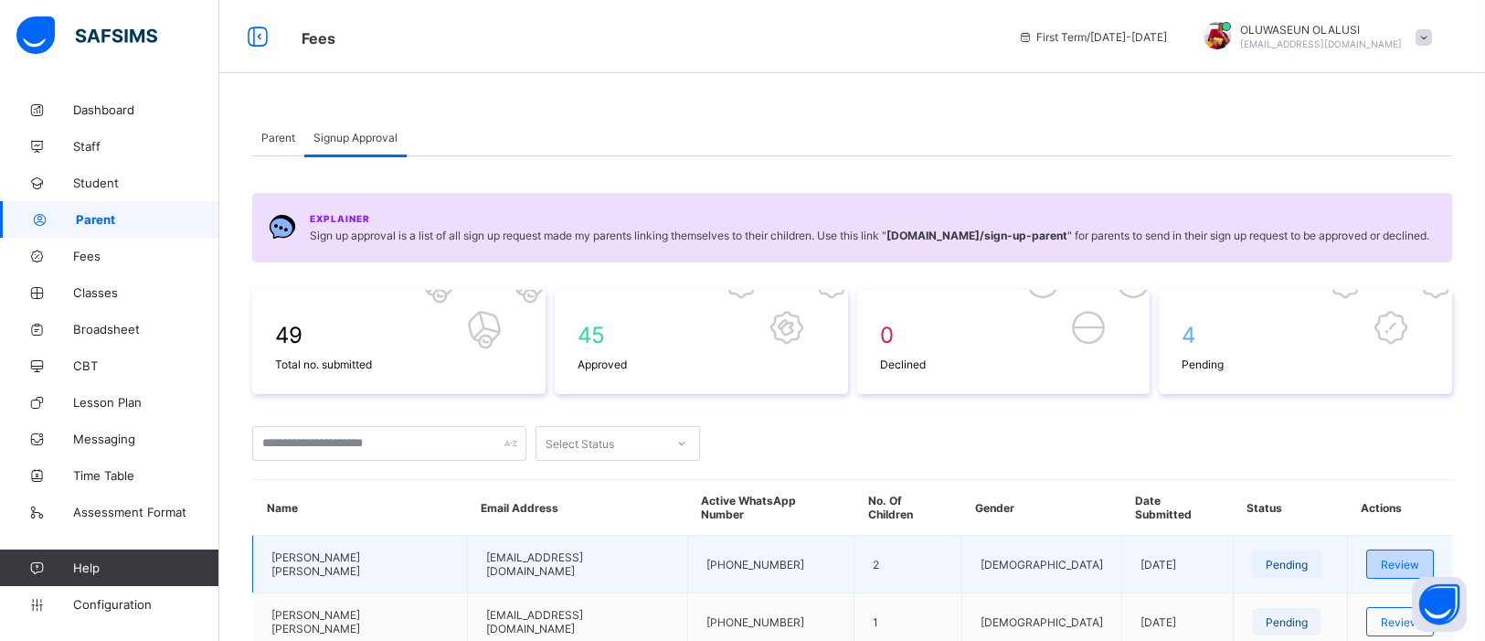
click at [1370, 549] on div "Review" at bounding box center [1400, 563] width 68 height 29
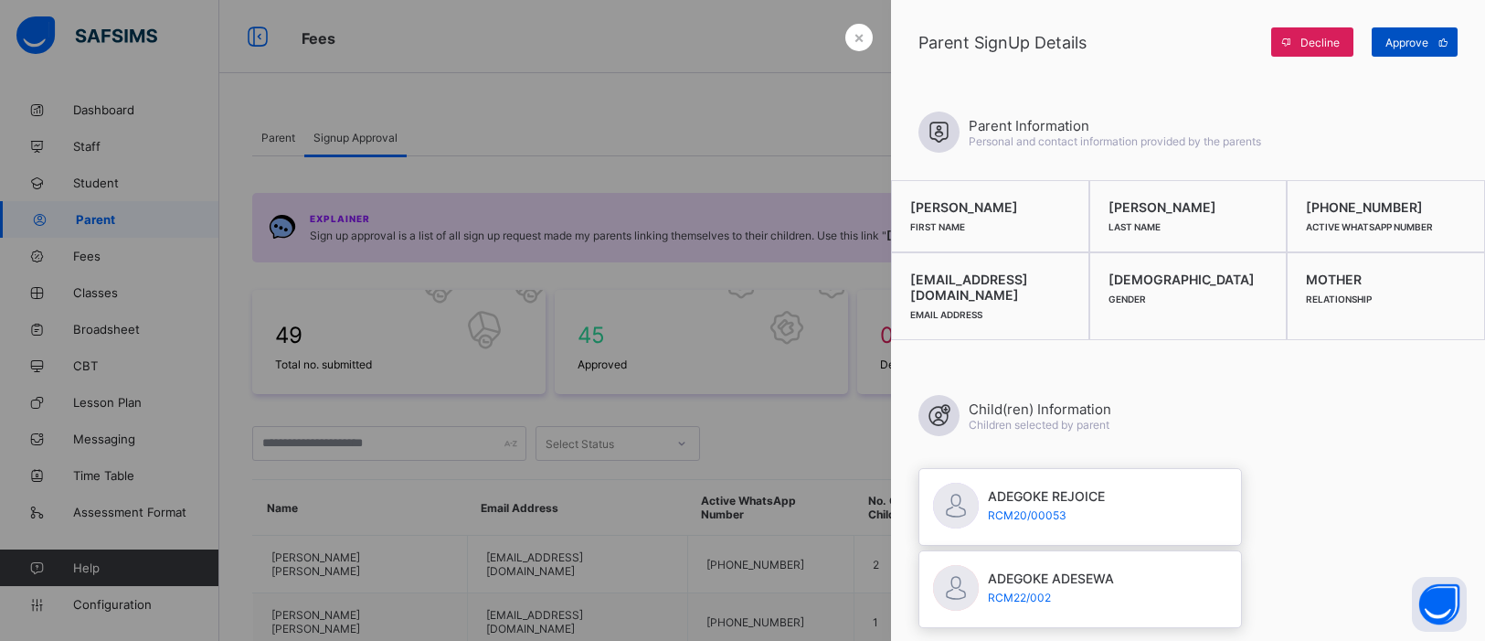
click at [1424, 46] on span "Approve" at bounding box center [1407, 43] width 43 height 14
click at [861, 33] on span "×" at bounding box center [859, 36] width 11 height 19
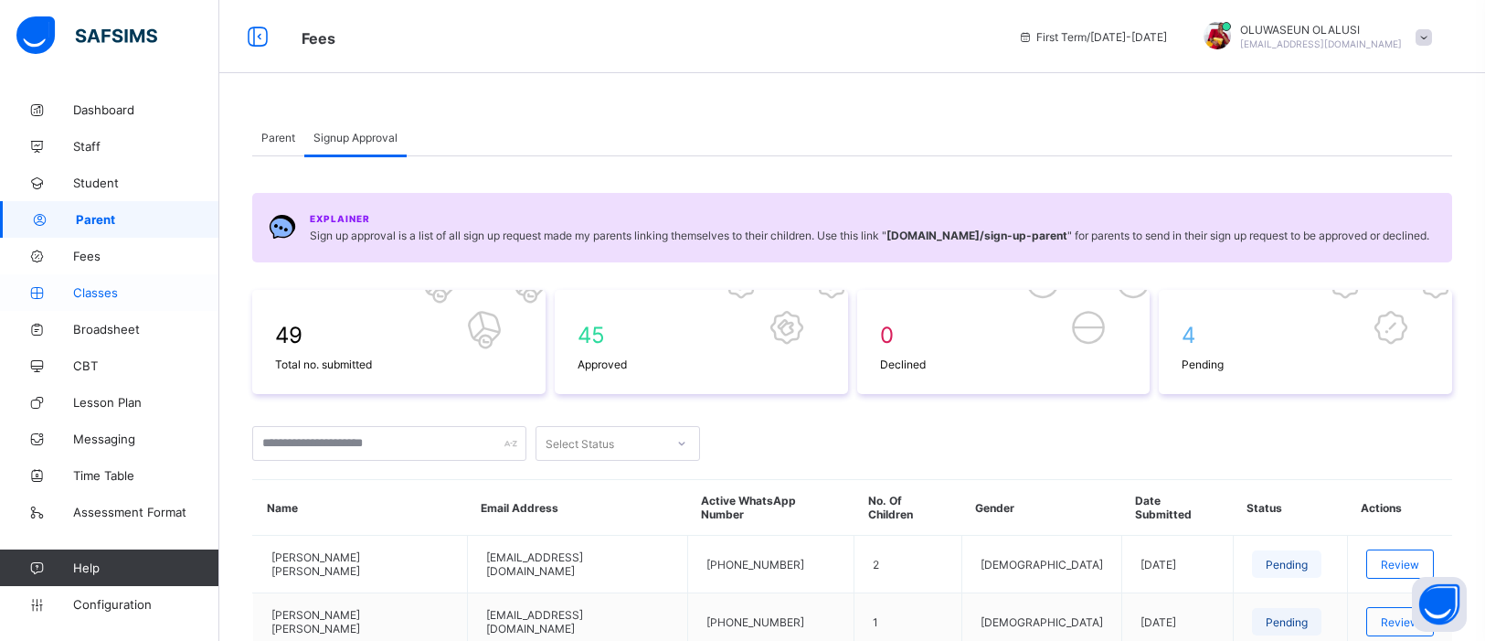
click at [90, 301] on link "Classes" at bounding box center [109, 292] width 219 height 37
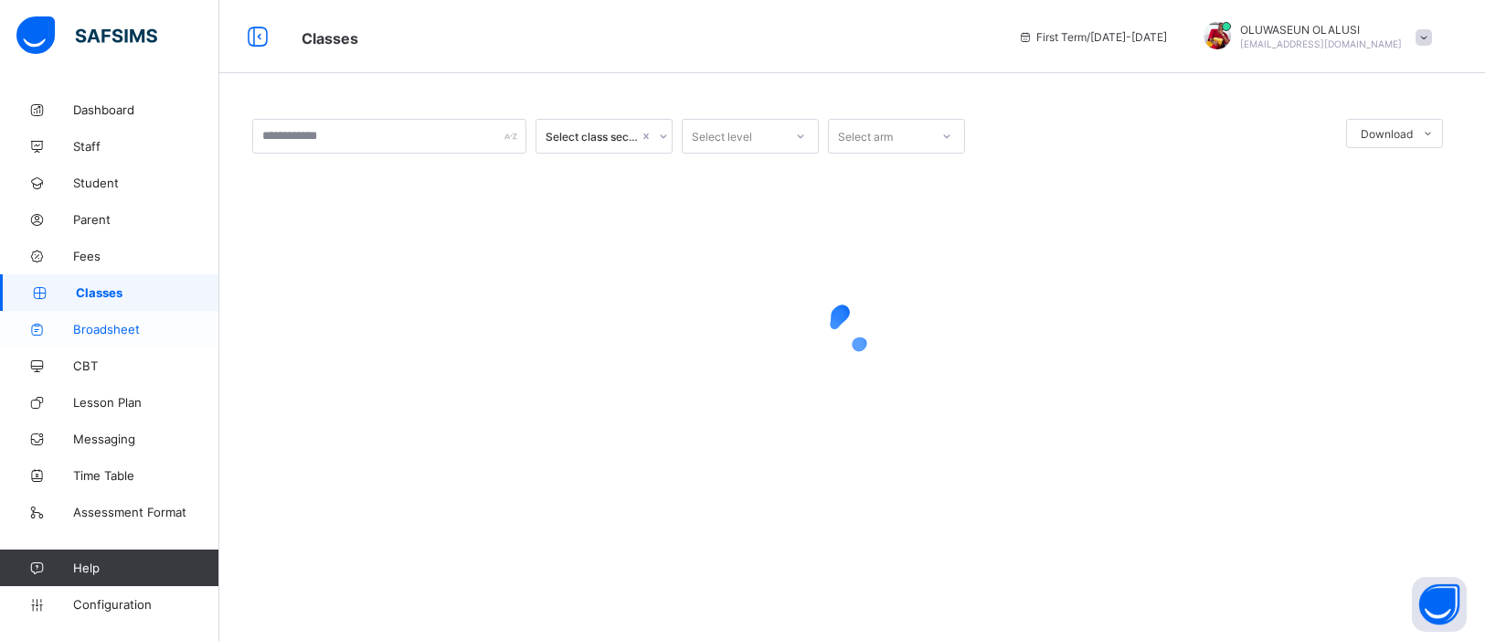
click at [117, 340] on link "Broadsheet" at bounding box center [109, 329] width 219 height 37
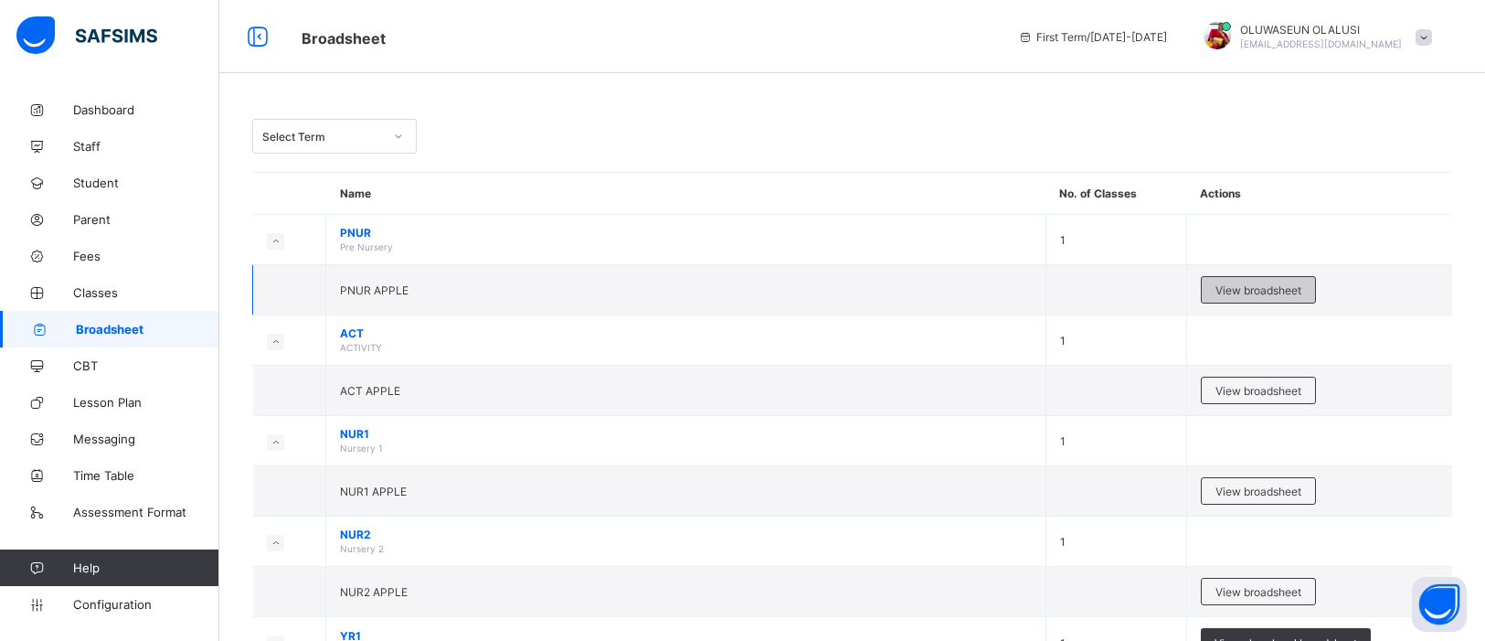
click at [1283, 288] on span "View broadsheet" at bounding box center [1259, 290] width 86 height 14
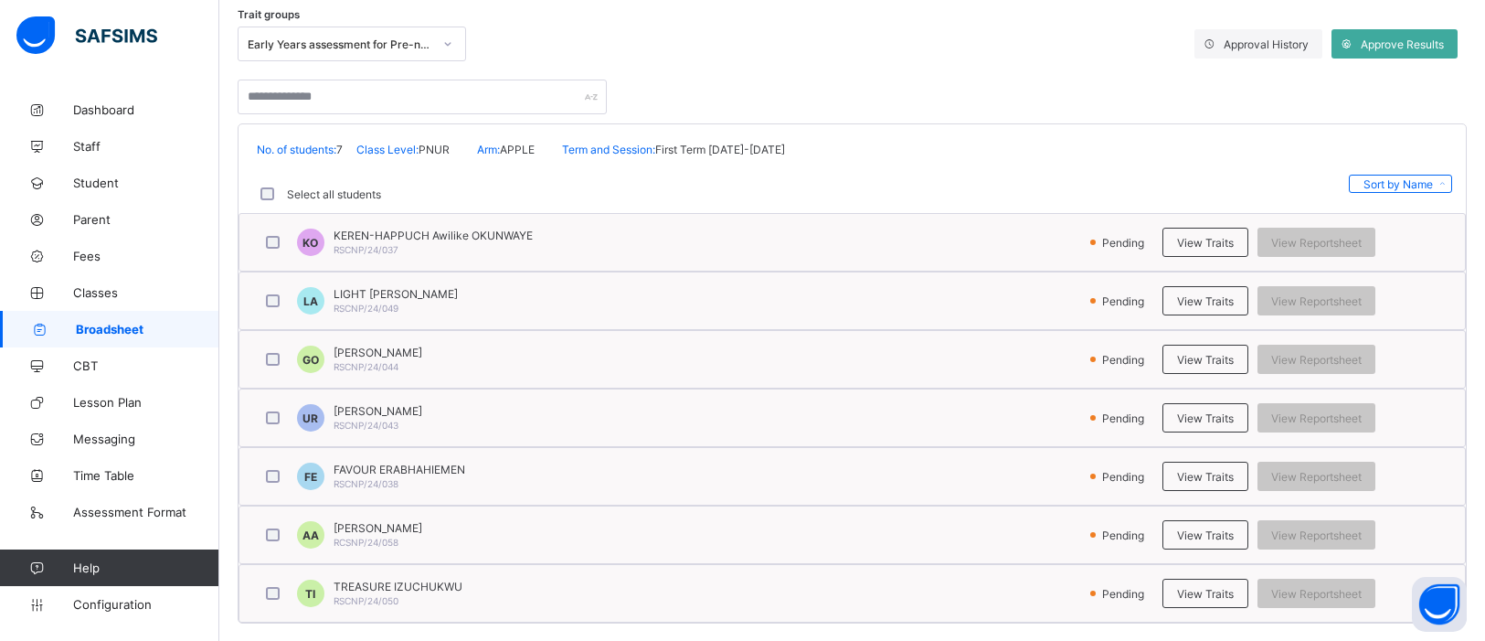
scroll to position [329, 0]
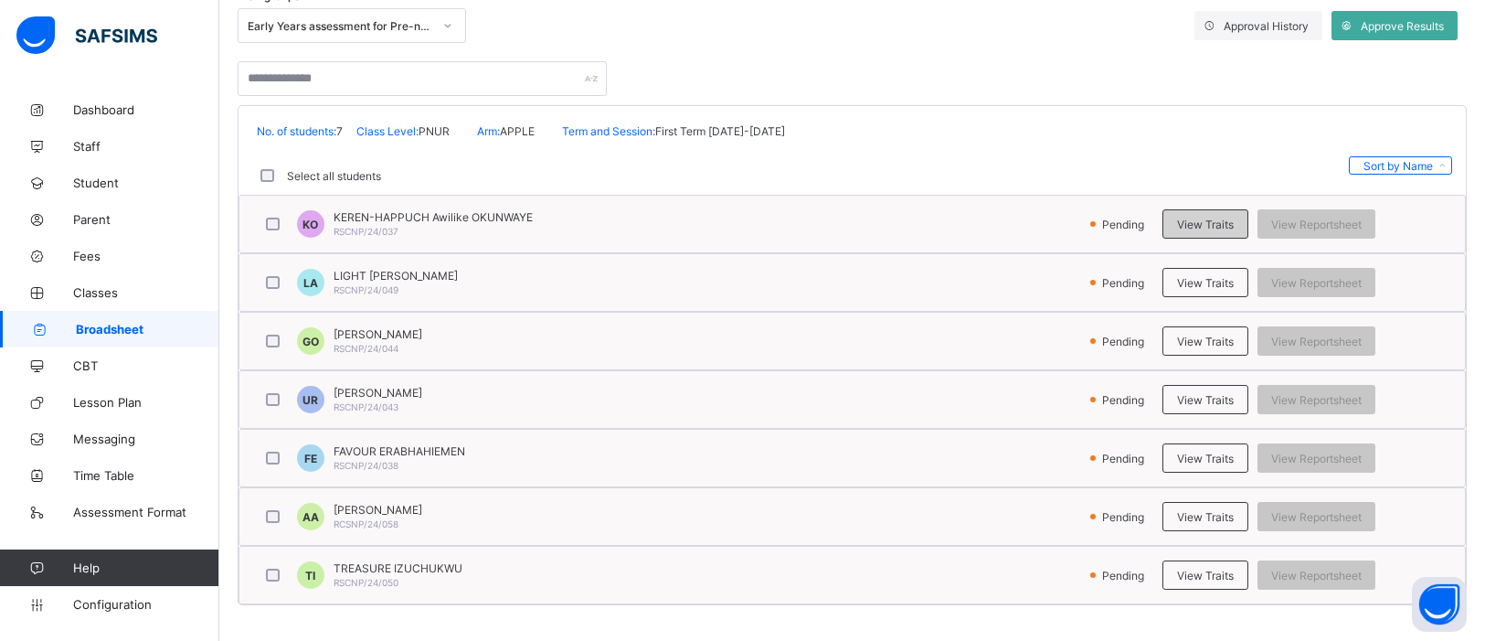
click at [1215, 221] on span "View Traits" at bounding box center [1205, 225] width 57 height 14
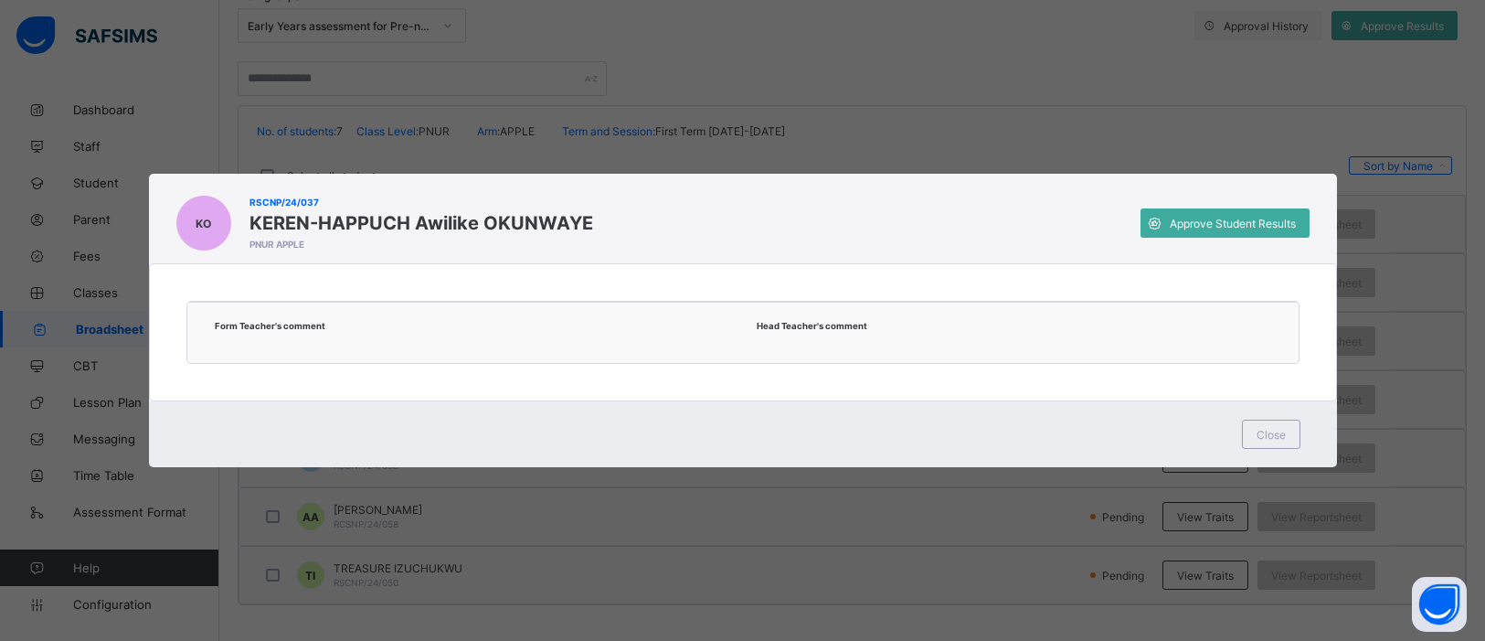
click at [351, 347] on div "Form Teacher's comment Head Teacher's comment" at bounding box center [742, 332] width 1111 height 61
click at [1281, 434] on span "Close" at bounding box center [1271, 435] width 29 height 14
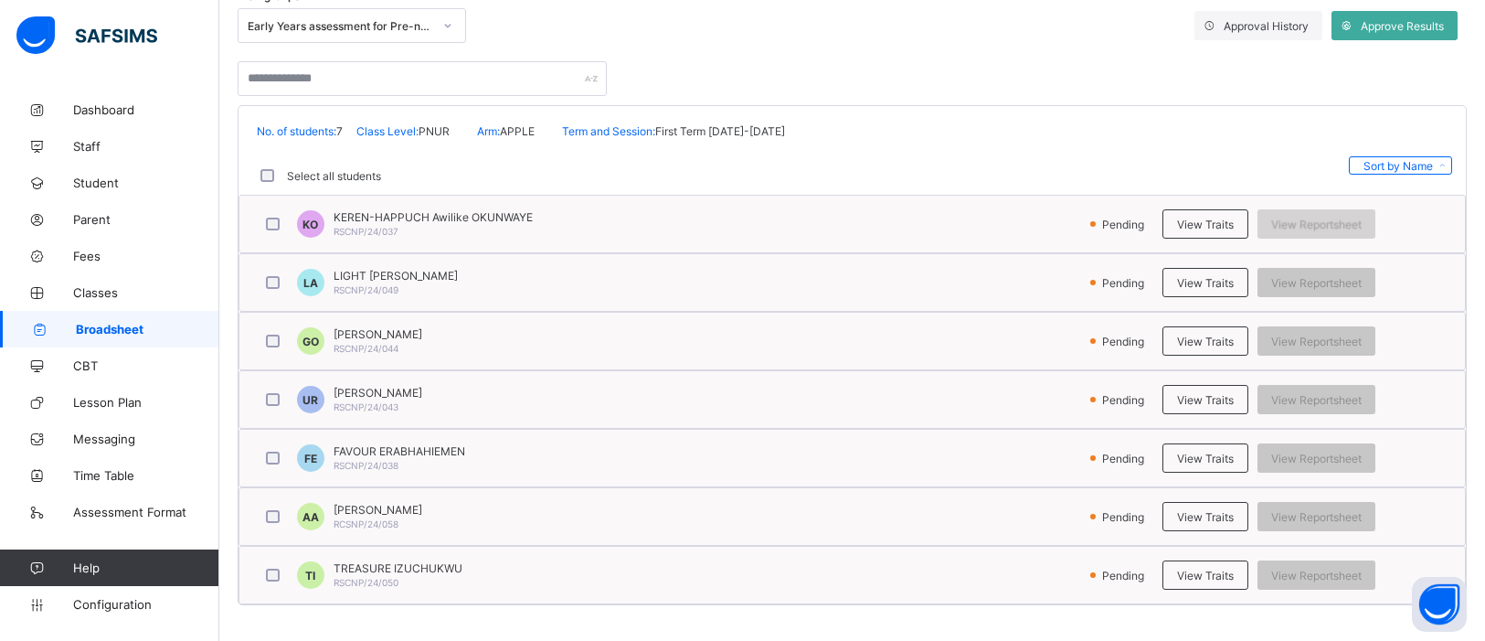
click at [1338, 222] on span "View Reportsheet" at bounding box center [1316, 225] width 90 height 14
click at [1305, 218] on span "View Reportsheet" at bounding box center [1316, 225] width 90 height 14
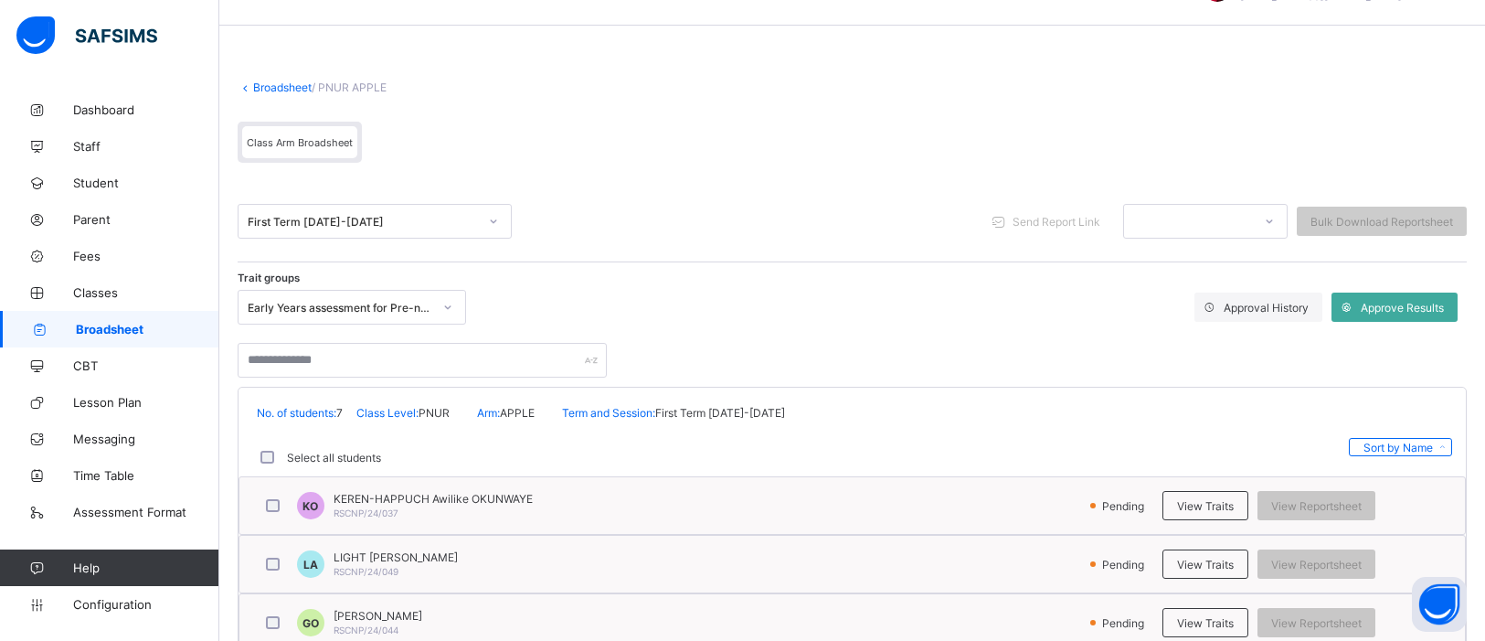
scroll to position [0, 0]
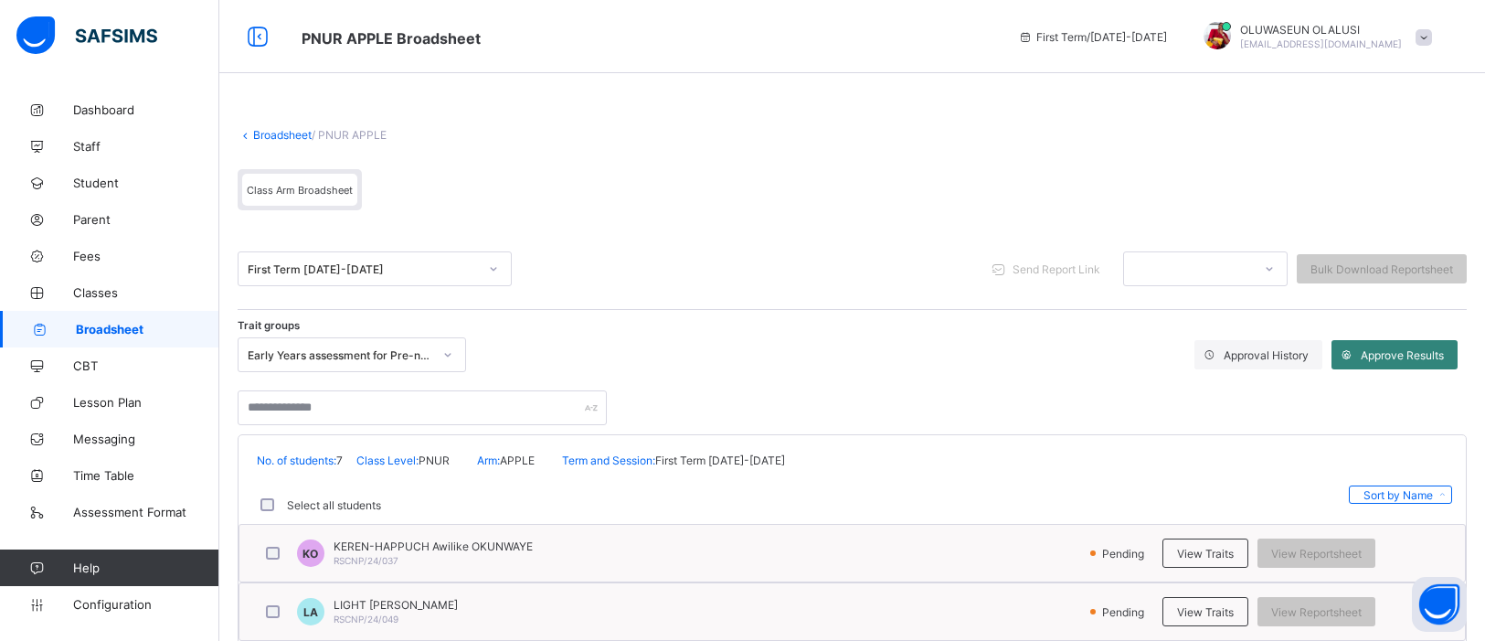
click at [1415, 348] on span "Approve Results" at bounding box center [1402, 355] width 83 height 14
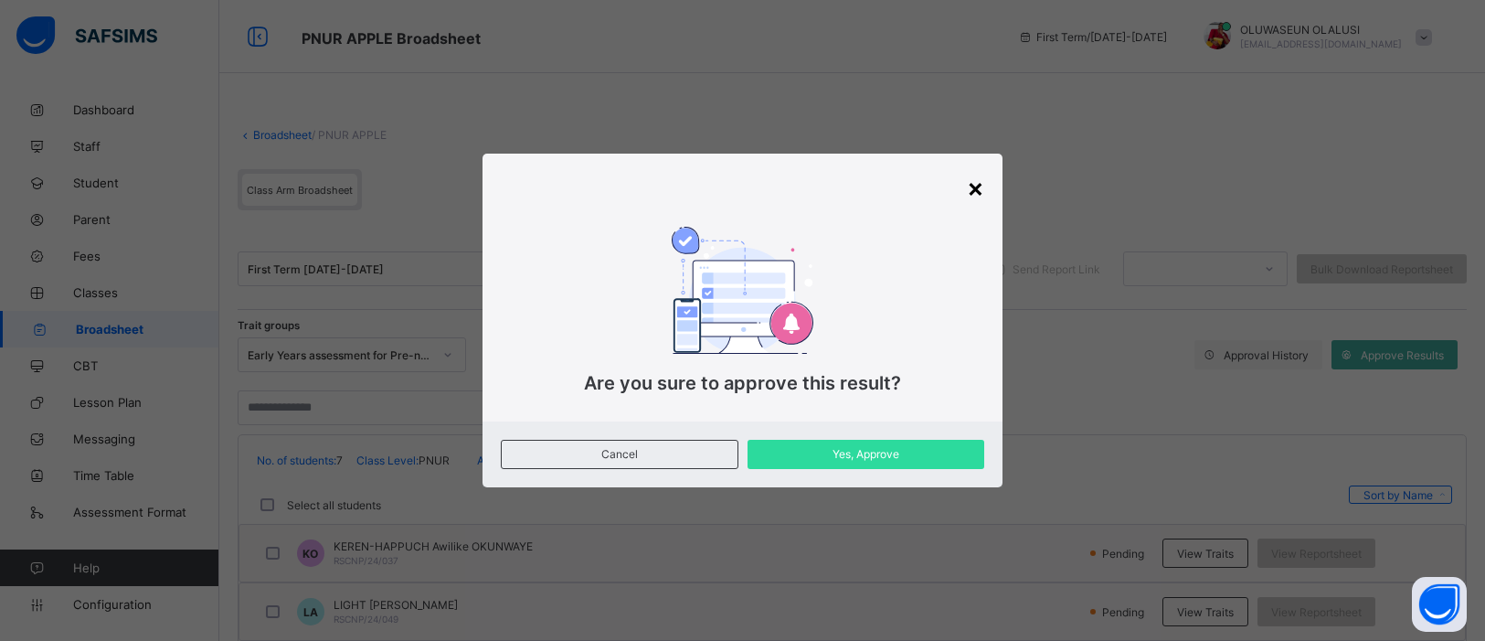
click at [978, 197] on div "×" at bounding box center [975, 187] width 17 height 31
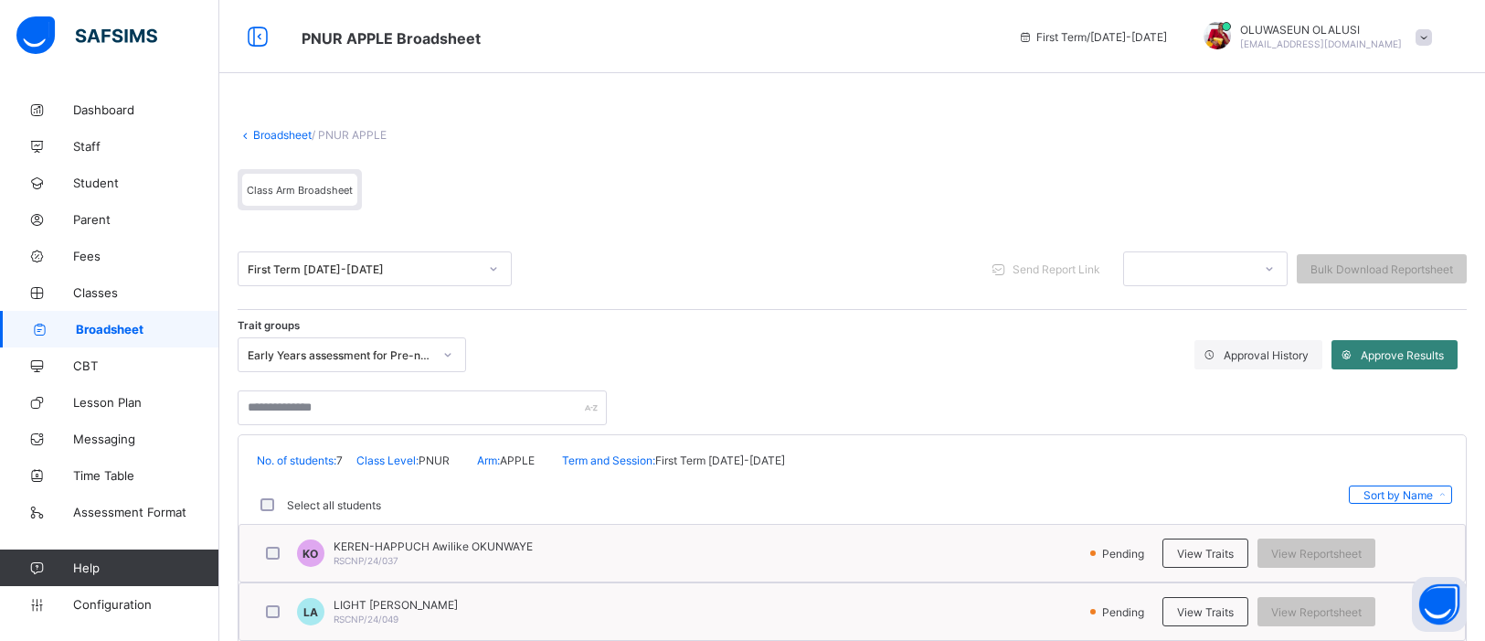
click at [1404, 355] on span "Approve Results" at bounding box center [1402, 355] width 83 height 14
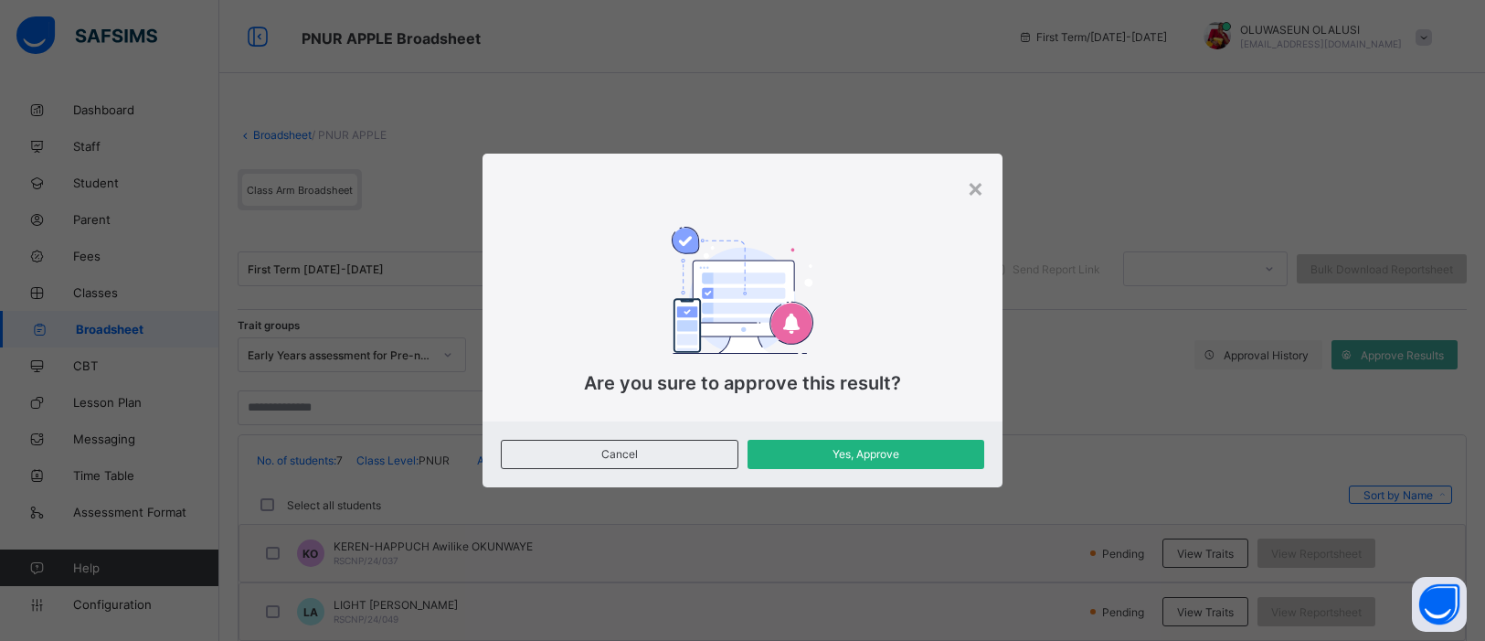
click at [909, 452] on span "Yes, Approve" at bounding box center [865, 454] width 209 height 14
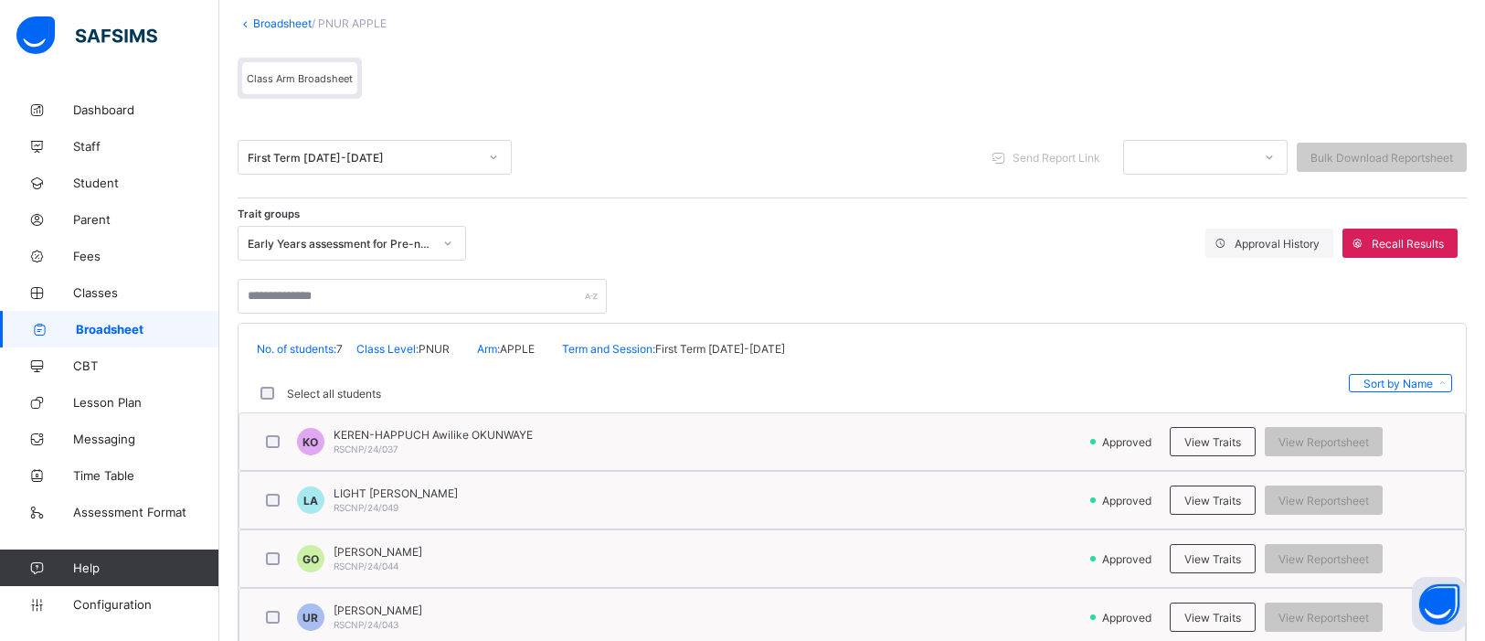
scroll to position [111, 0]
click at [1207, 440] on span "View Traits" at bounding box center [1213, 443] width 57 height 14
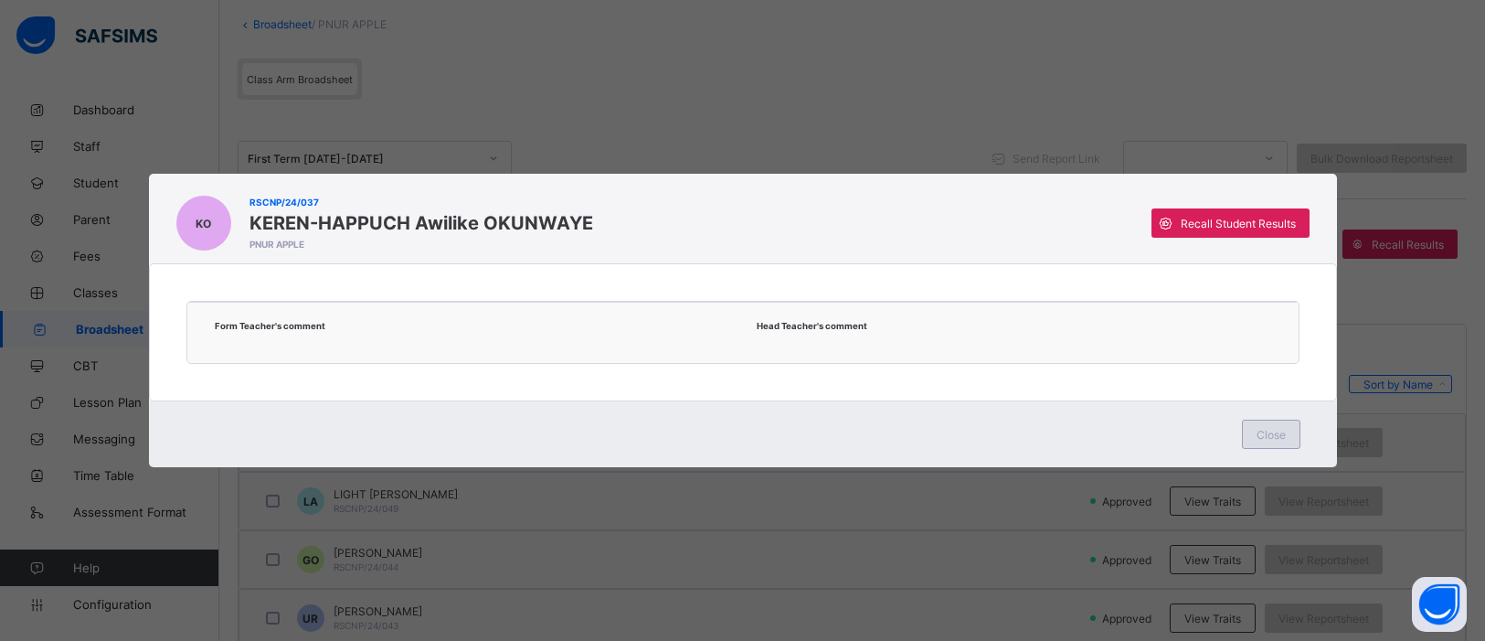
click at [1287, 431] on div "Close" at bounding box center [1271, 434] width 58 height 29
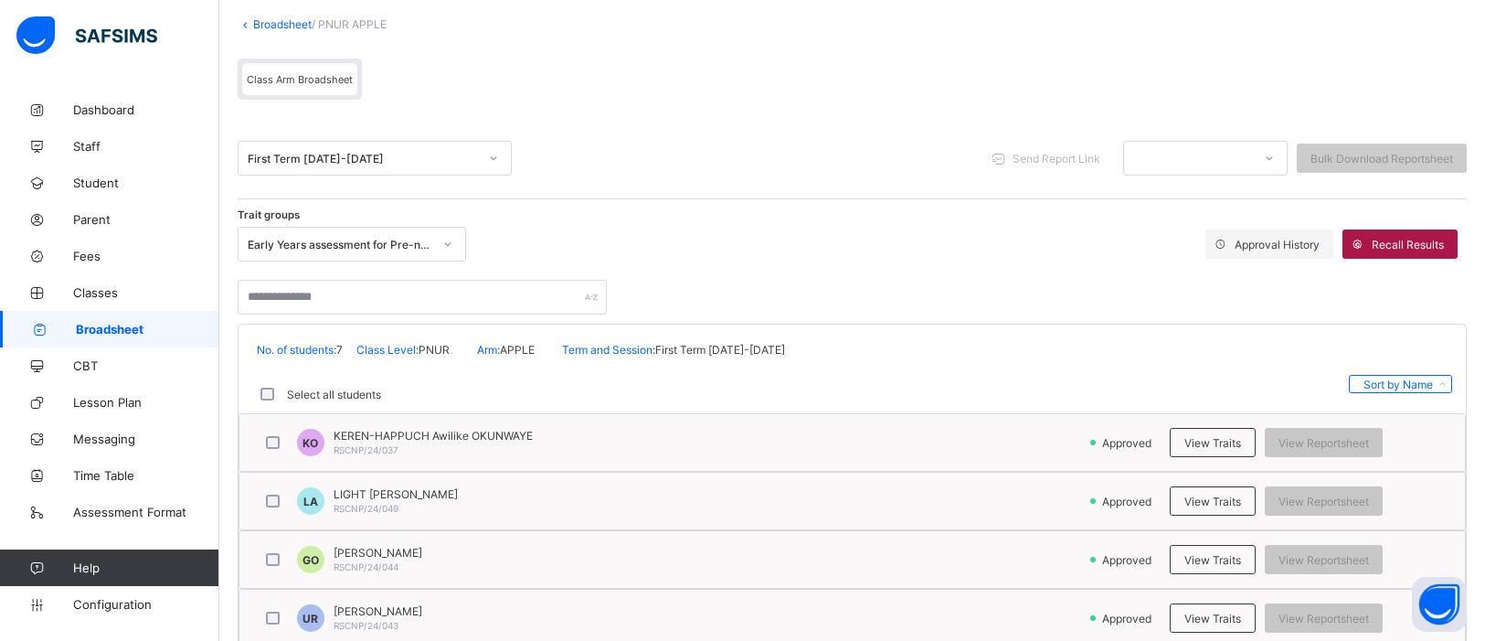
click at [1413, 238] on span "Recall Results" at bounding box center [1408, 245] width 72 height 14
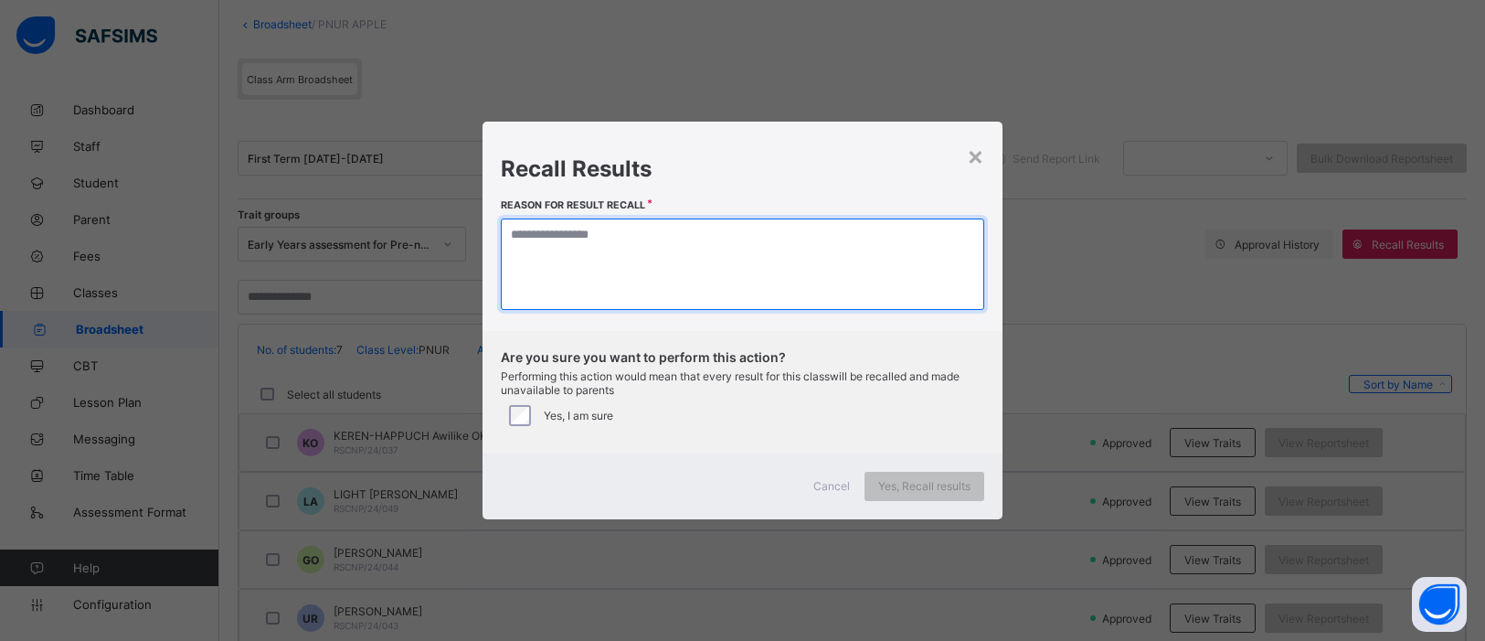
click at [609, 309] on textarea at bounding box center [743, 263] width 484 height 91
type textarea "*********"
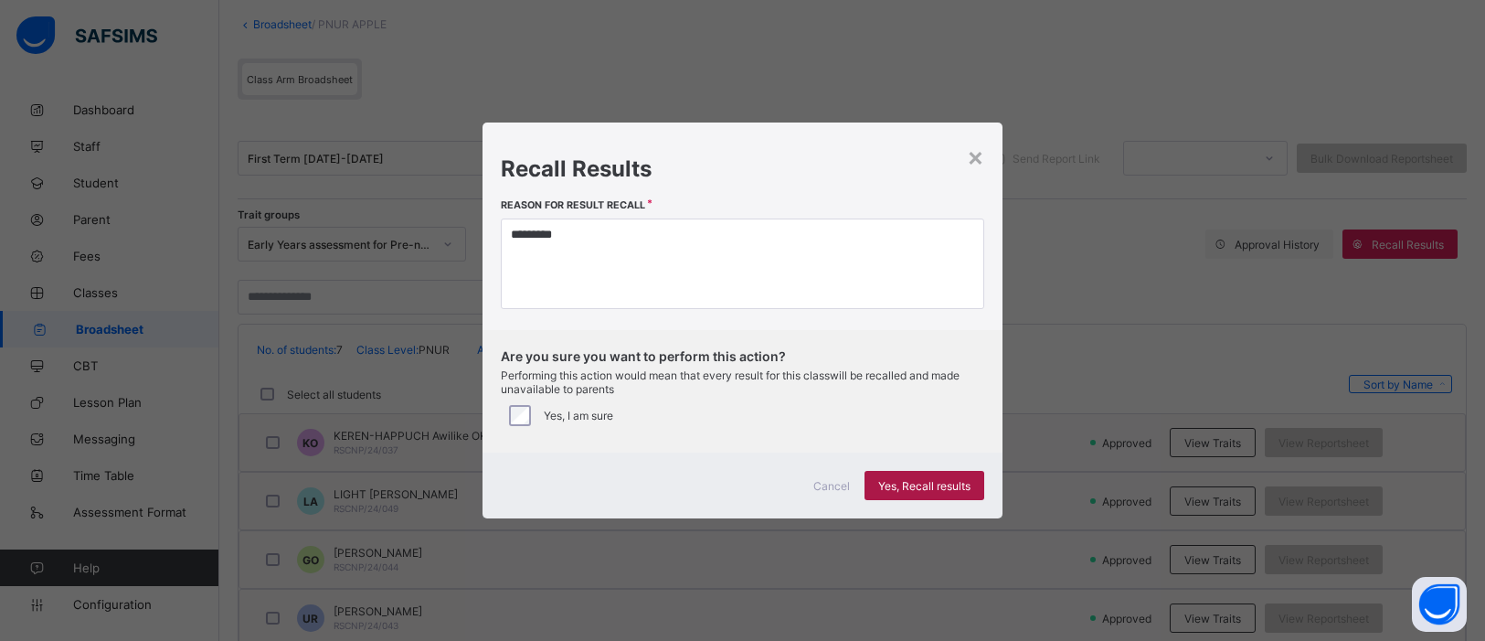
click at [895, 484] on span "Yes, Recall results" at bounding box center [924, 486] width 92 height 14
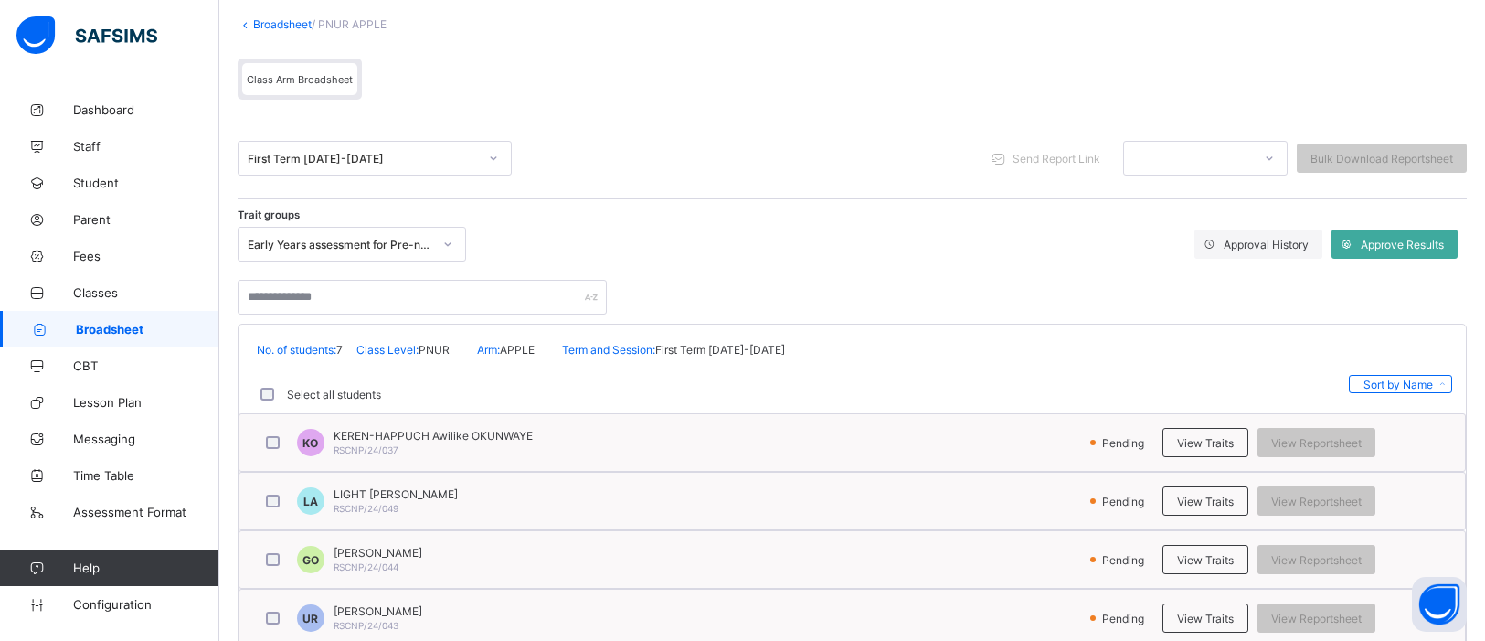
click at [247, 21] on icon at bounding box center [246, 24] width 16 height 14
click at [261, 26] on link "Broadsheet" at bounding box center [282, 24] width 58 height 14
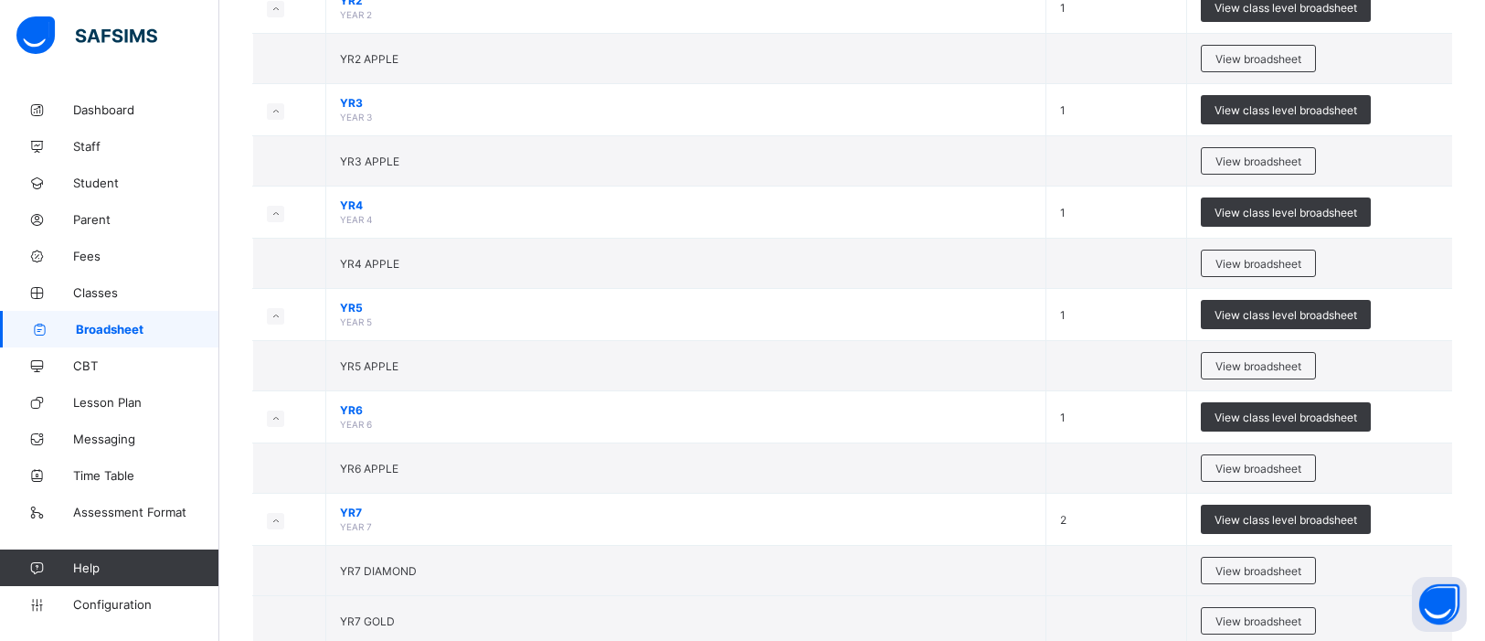
scroll to position [761, 0]
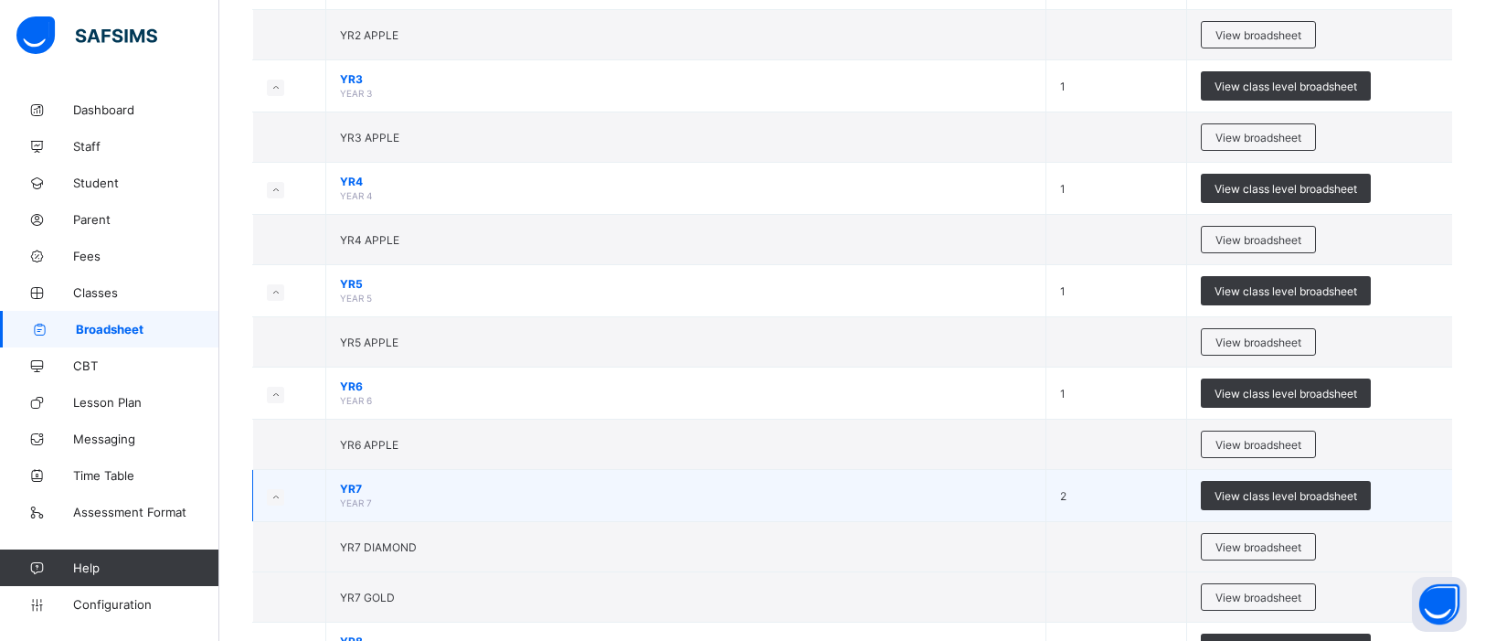
click at [480, 483] on span "YR7" at bounding box center [686, 489] width 692 height 14
click at [1252, 494] on span "View class level broadsheet" at bounding box center [1286, 496] width 143 height 14
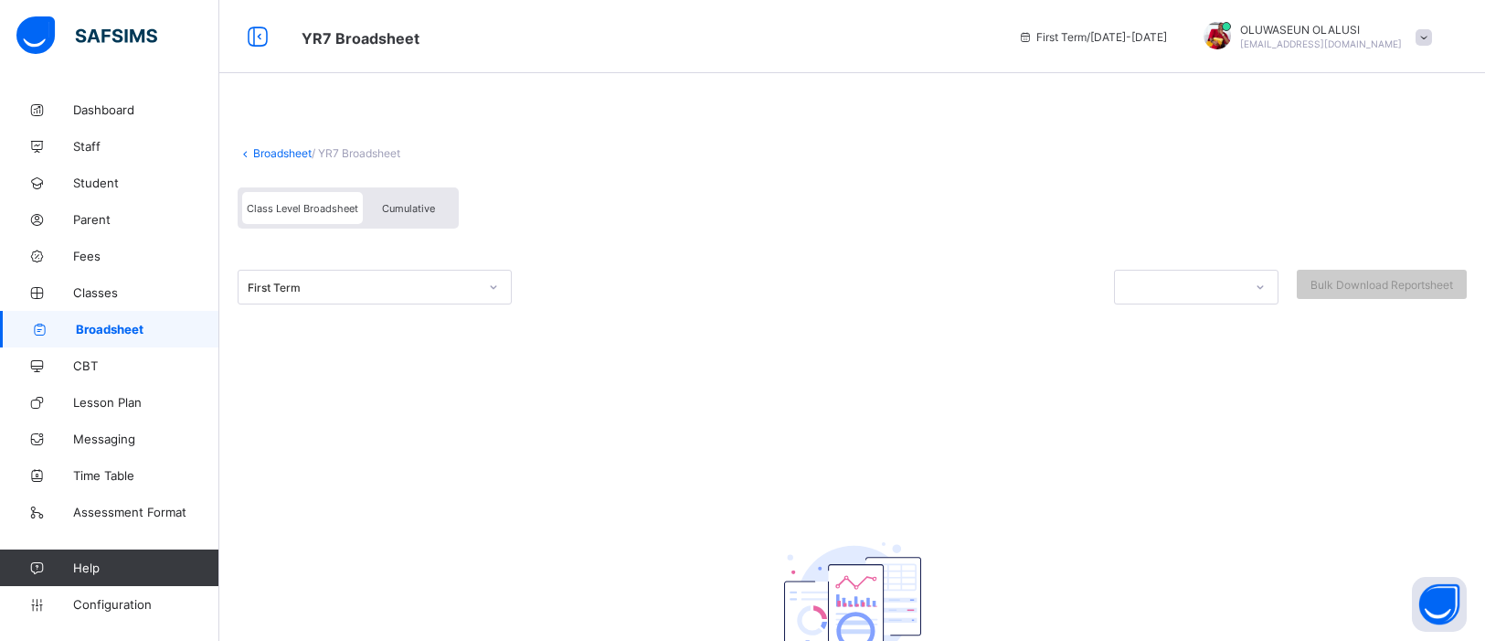
click at [399, 187] on div "Class Level Broadsheet Cumulative" at bounding box center [348, 207] width 221 height 41
click at [393, 198] on div "Cumulative" at bounding box center [408, 208] width 91 height 32
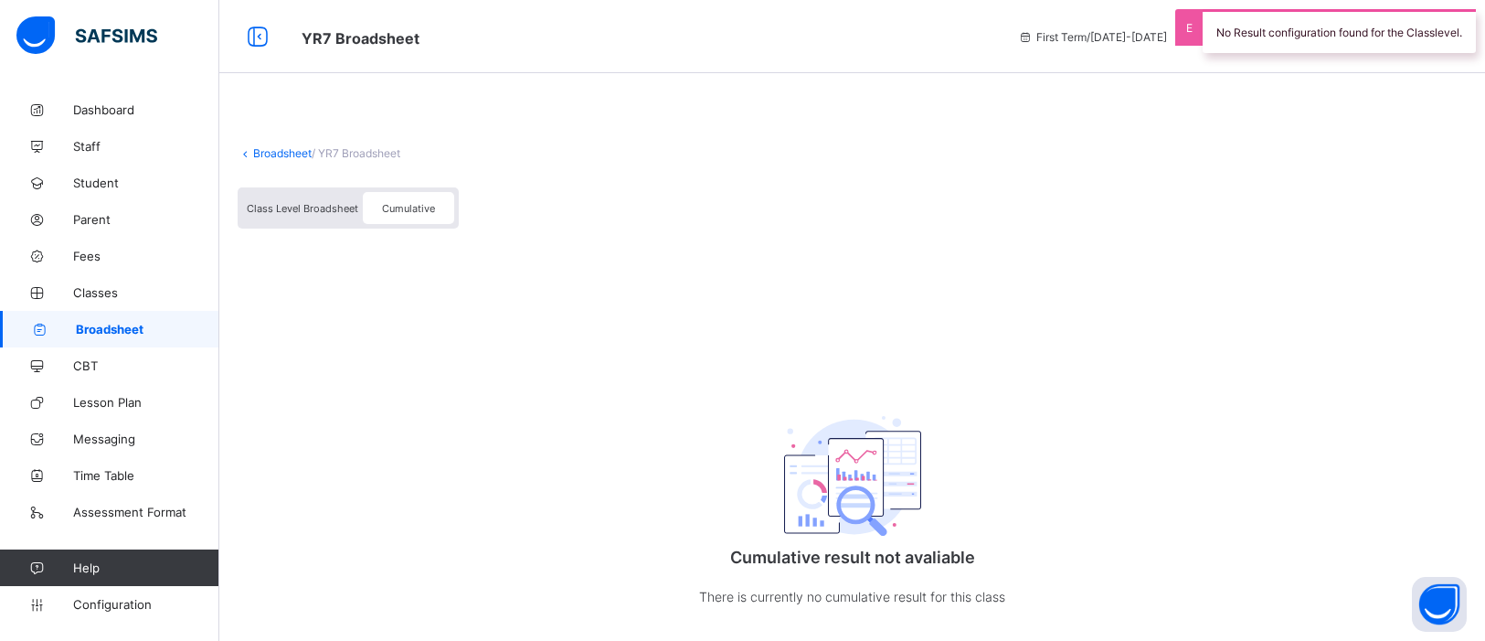
click at [284, 202] on span "Class Level Broadsheet" at bounding box center [303, 208] width 112 height 13
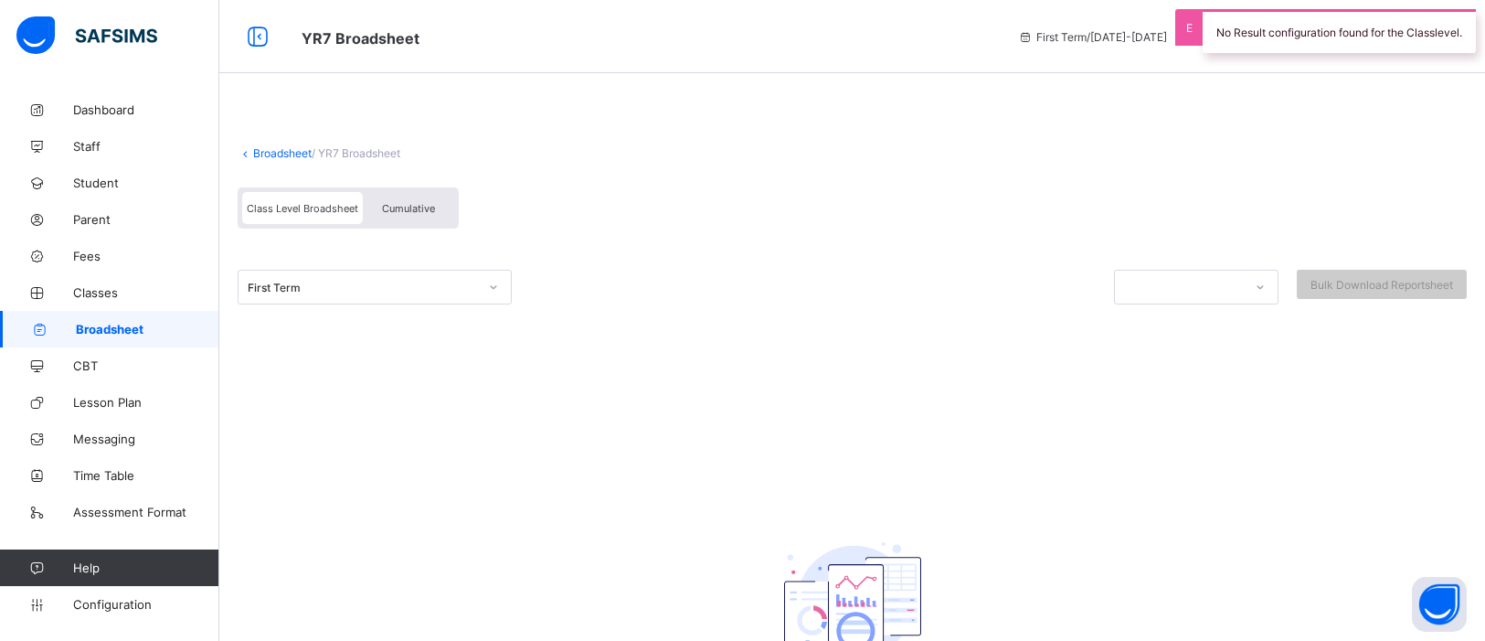
click at [250, 150] on icon at bounding box center [246, 153] width 16 height 14
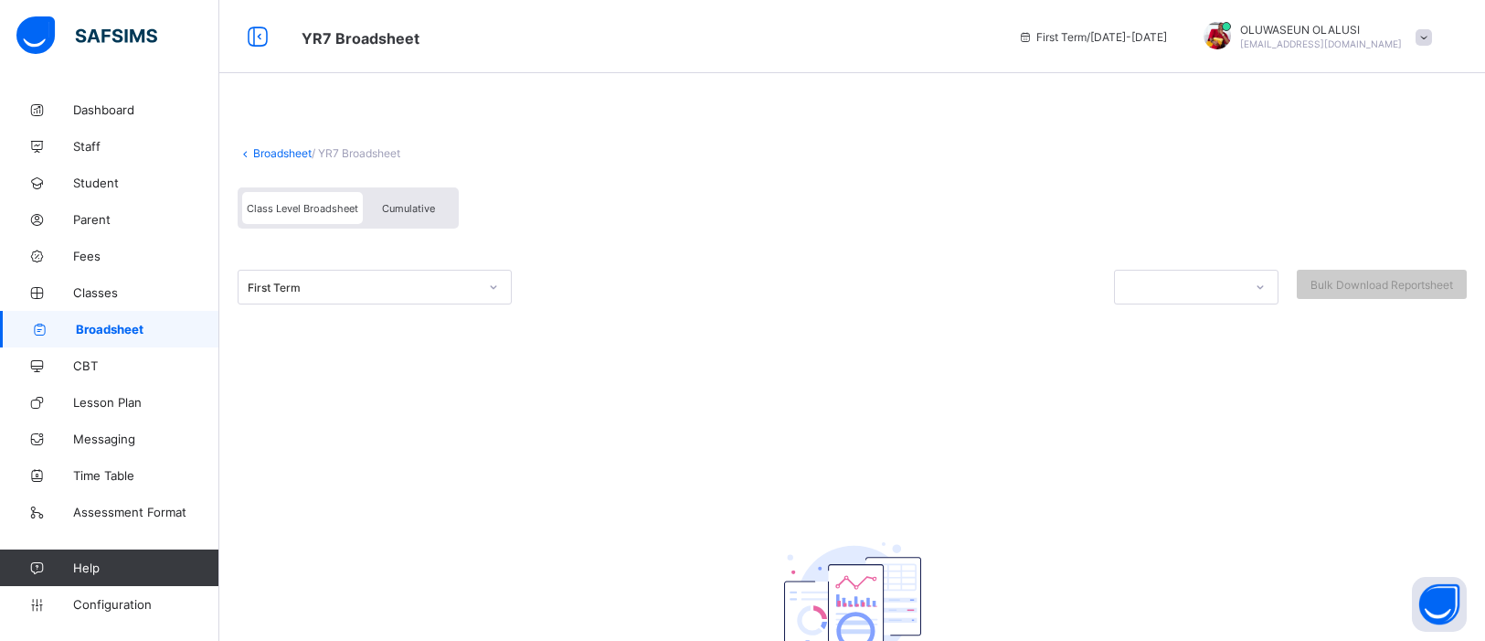
click at [262, 151] on link "Broadsheet" at bounding box center [282, 153] width 58 height 14
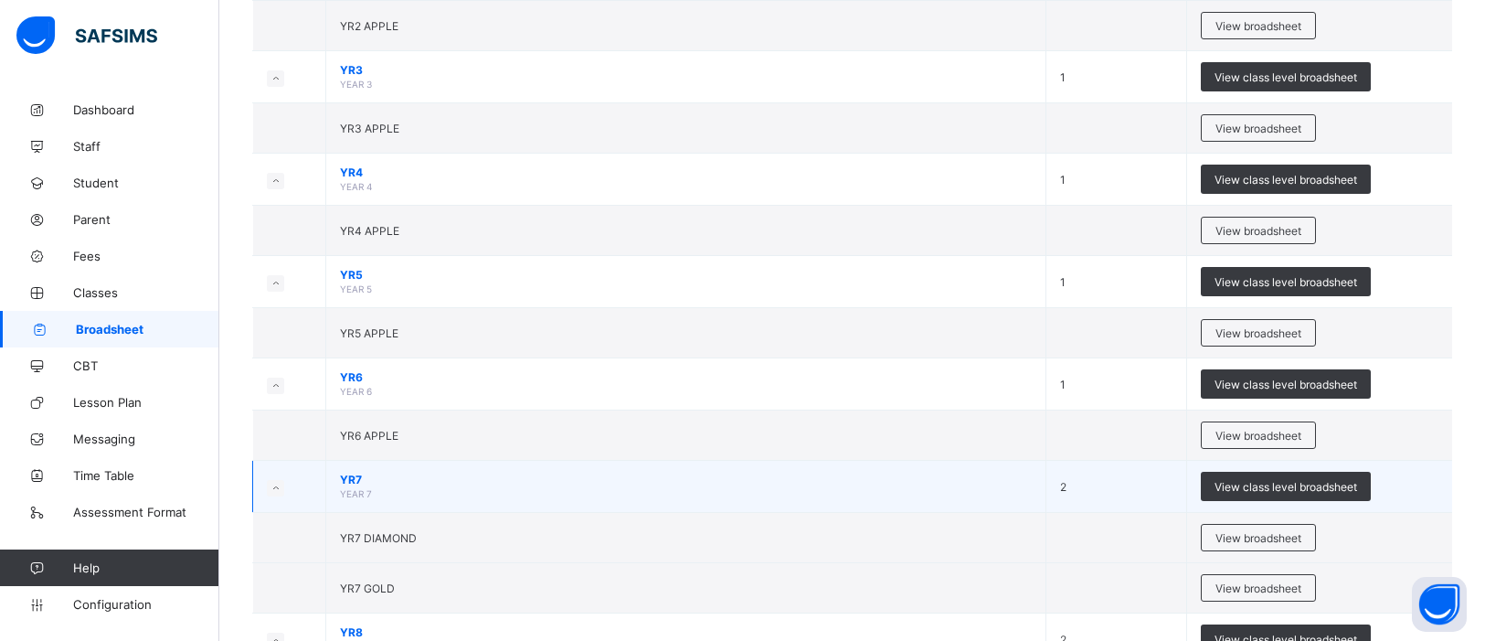
scroll to position [778, 0]
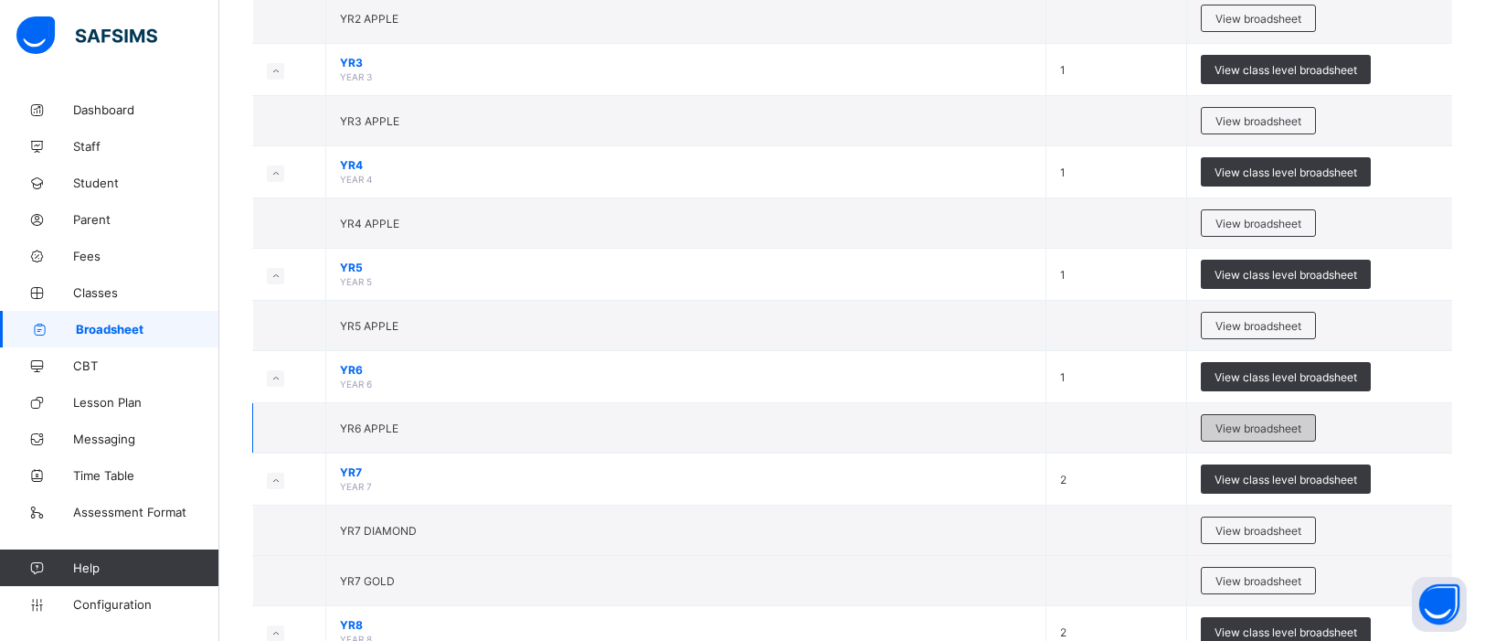
click at [1244, 421] on span "View broadsheet" at bounding box center [1259, 428] width 86 height 14
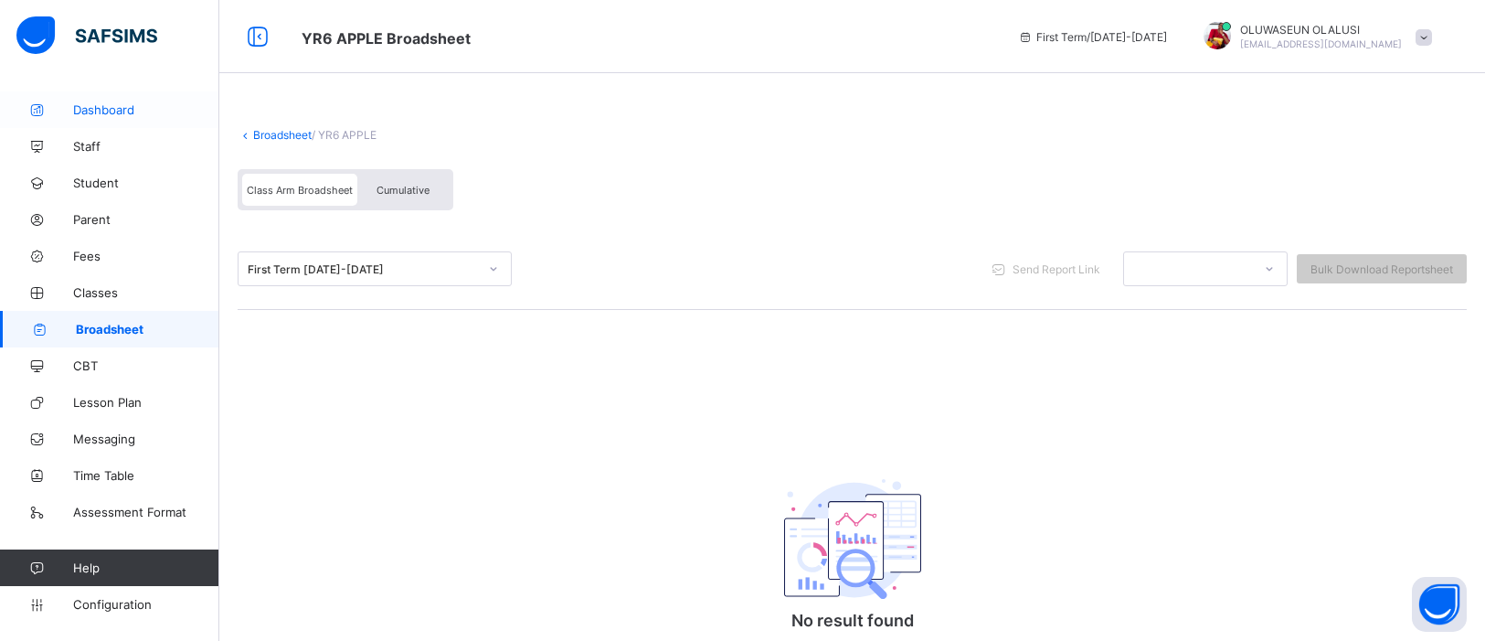
click at [117, 105] on span "Dashboard" at bounding box center [146, 109] width 146 height 15
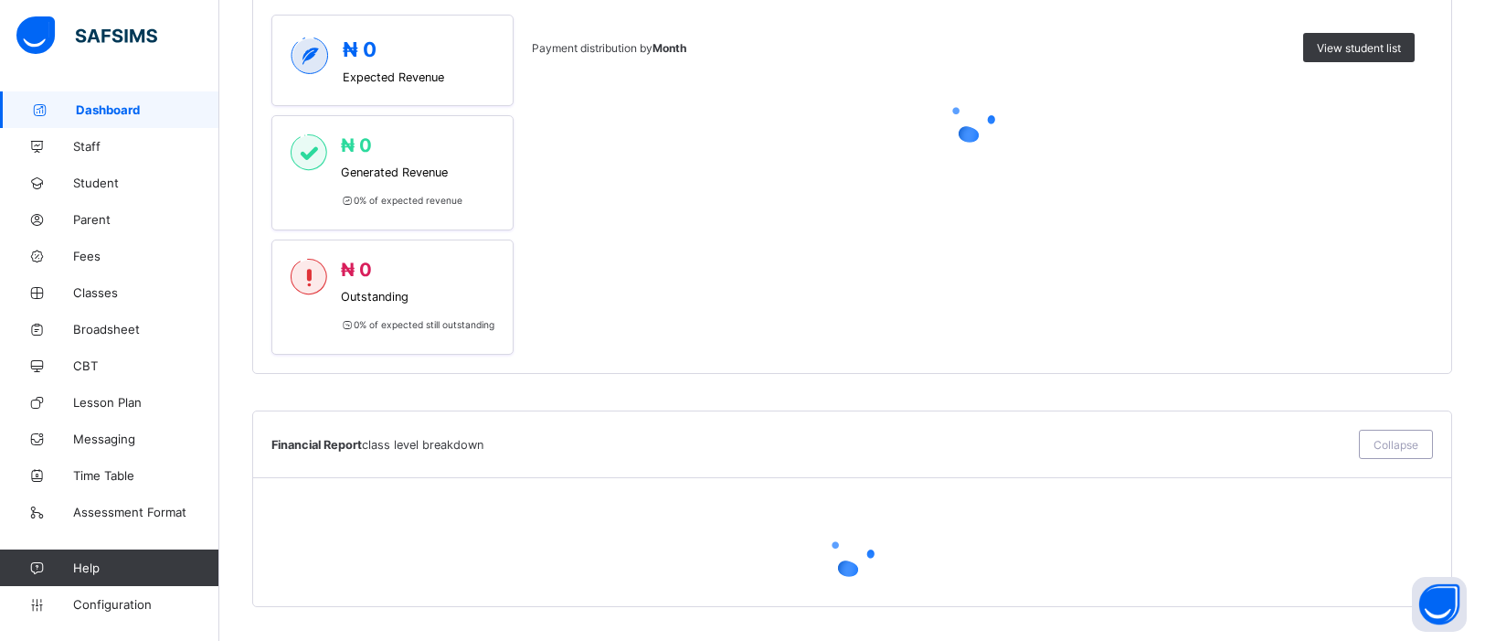
click at [760, 111] on div at bounding box center [973, 116] width 883 height 73
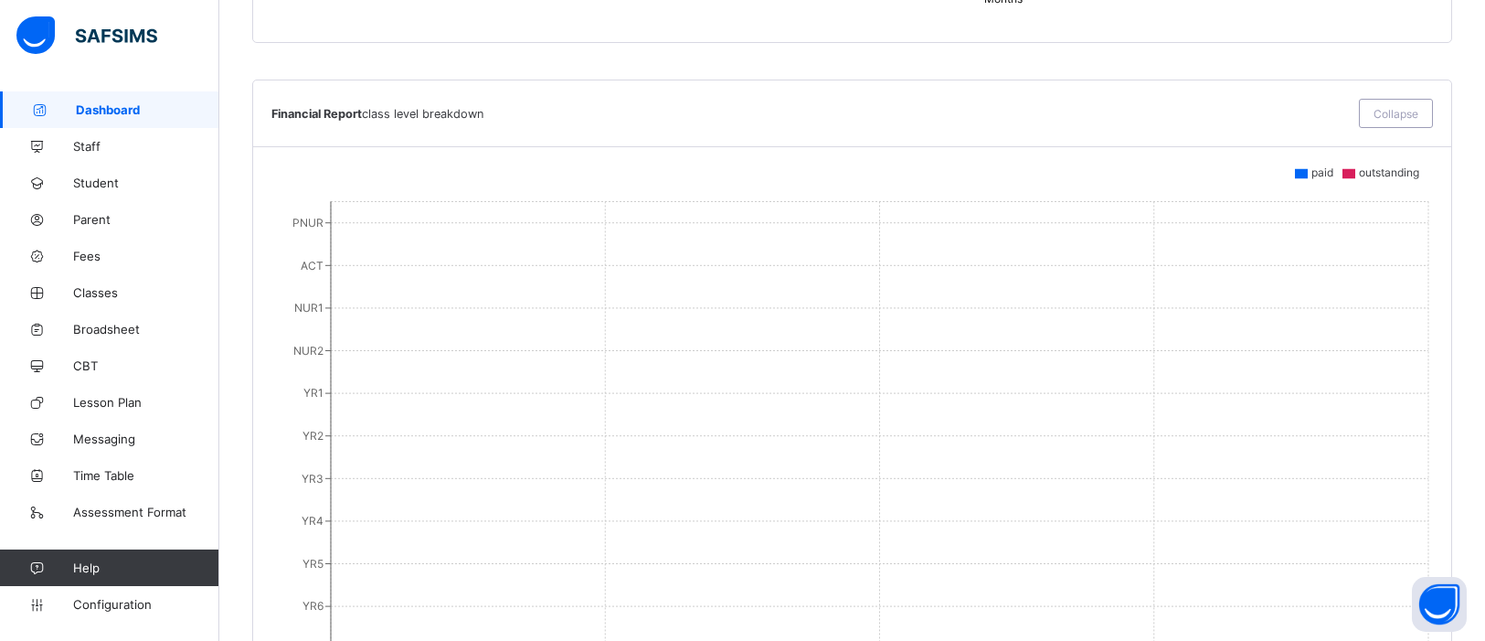
scroll to position [1331, 0]
